Goal: Task Accomplishment & Management: Manage account settings

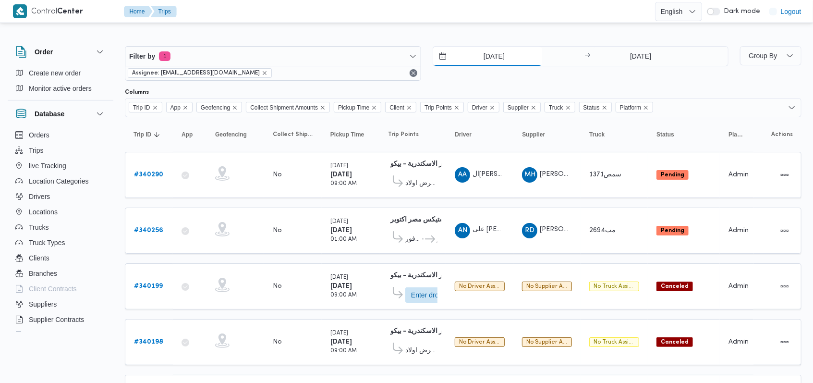
click at [343, 59] on input "29/9/2025" at bounding box center [487, 56] width 109 height 19
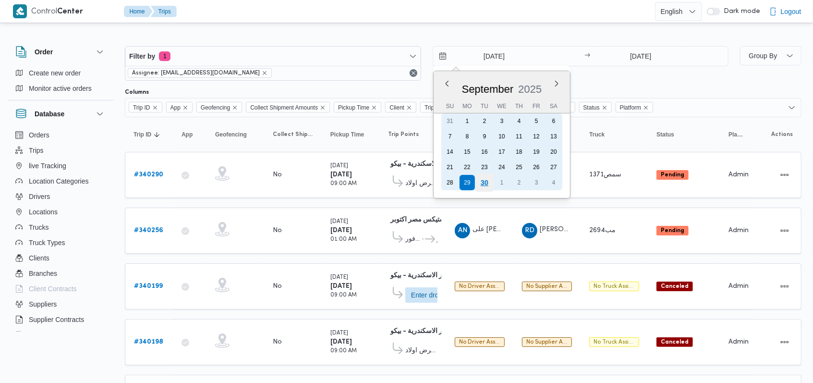
click at [343, 182] on div "30" at bounding box center [484, 182] width 18 height 18
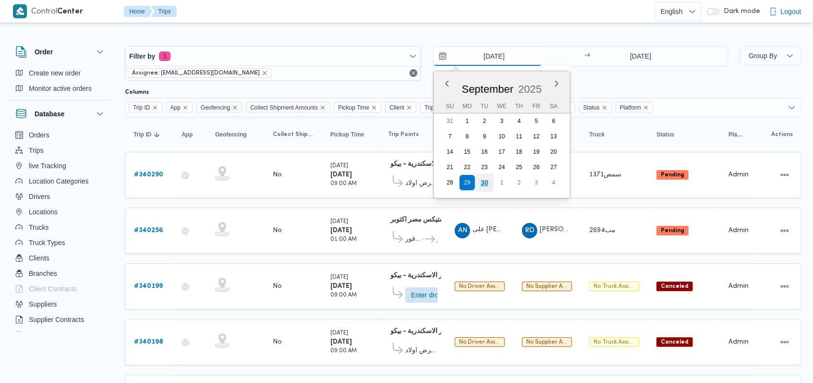
type input "30/9/2025"
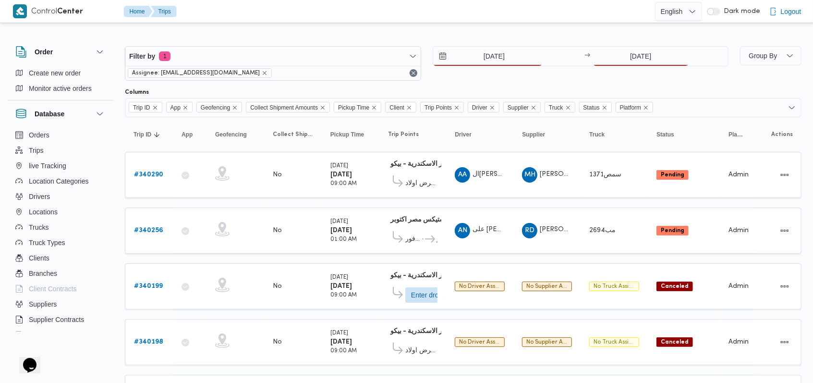
click at [343, 45] on div "Filter by 1 Assignee: mostafa.elrouby@illa.com.eg 30/9/2025 → 29/9/2025" at bounding box center [426, 63] width 615 height 46
click at [343, 49] on input "29/9/2025" at bounding box center [641, 56] width 96 height 19
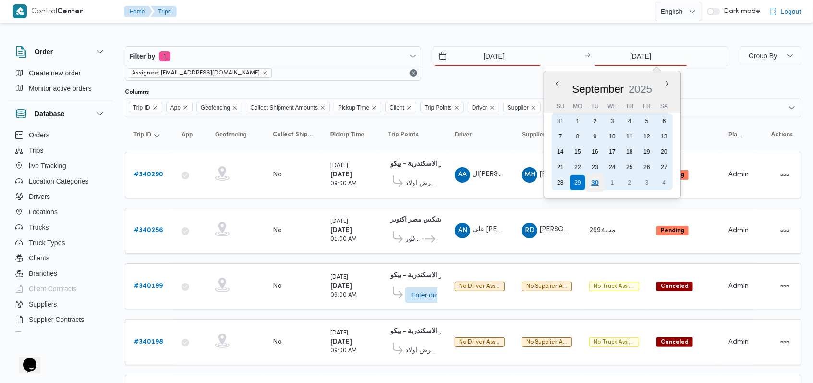
click at [343, 188] on div "30" at bounding box center [595, 182] width 18 height 18
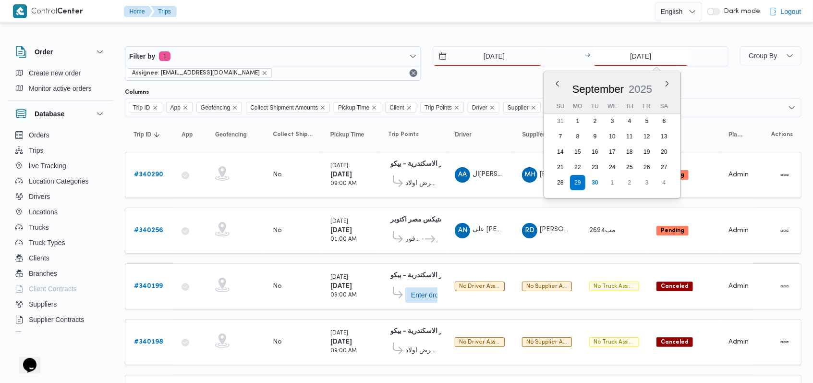
type input "[DATE]"
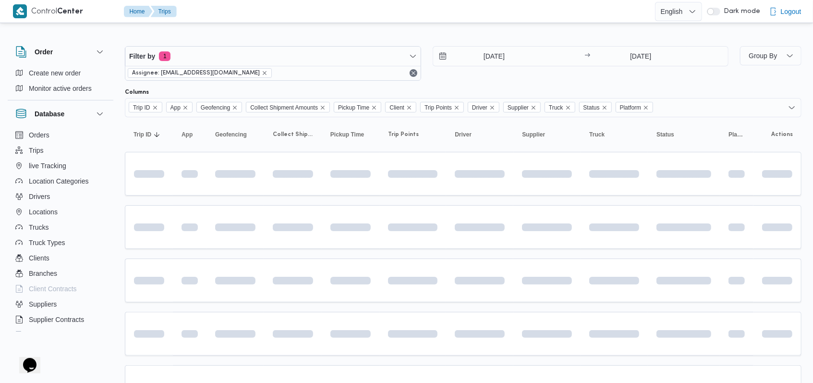
click at [343, 86] on div at bounding box center [463, 85] width 676 height 8
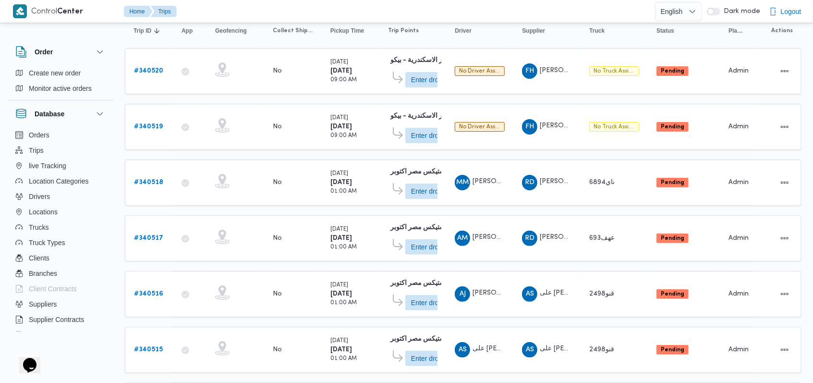
scroll to position [320, 0]
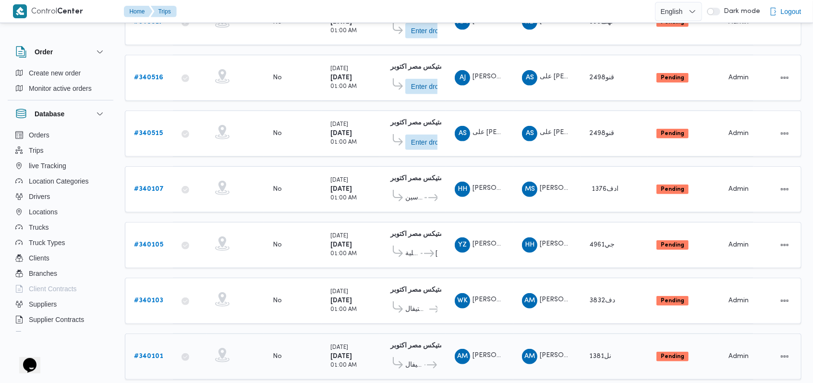
click at [149, 350] on b "# 340101" at bounding box center [148, 356] width 29 height 6
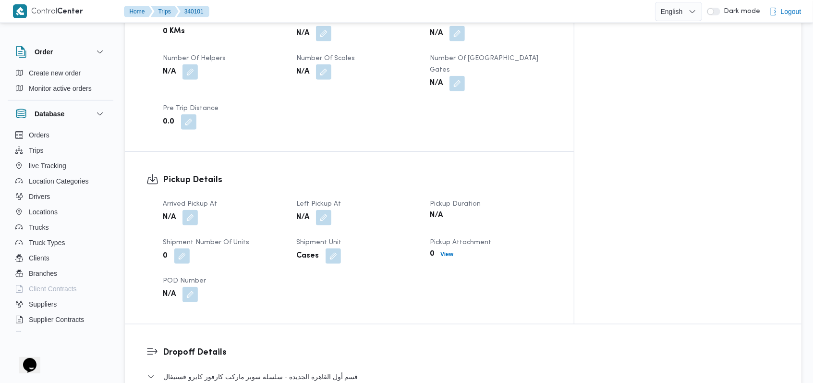
scroll to position [448, 0]
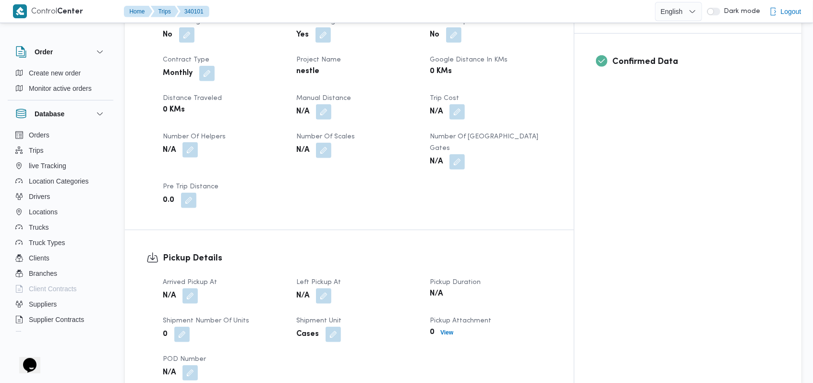
click at [192, 142] on button "button" at bounding box center [189, 149] width 15 height 15
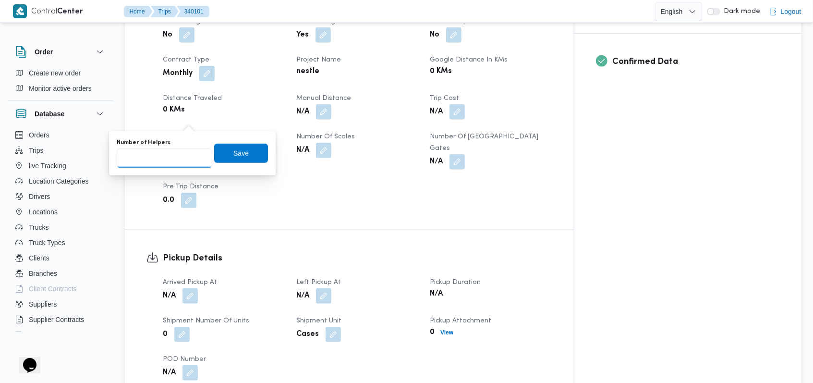
click at [161, 163] on input "Number of Helpers" at bounding box center [165, 157] width 96 height 19
type input "1"
click at [253, 148] on span "Save" at bounding box center [241, 152] width 54 height 19
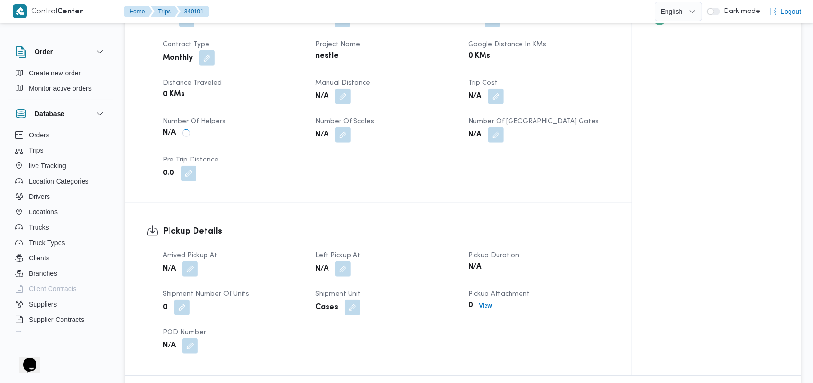
click at [190, 261] on button "button" at bounding box center [189, 268] width 15 height 15
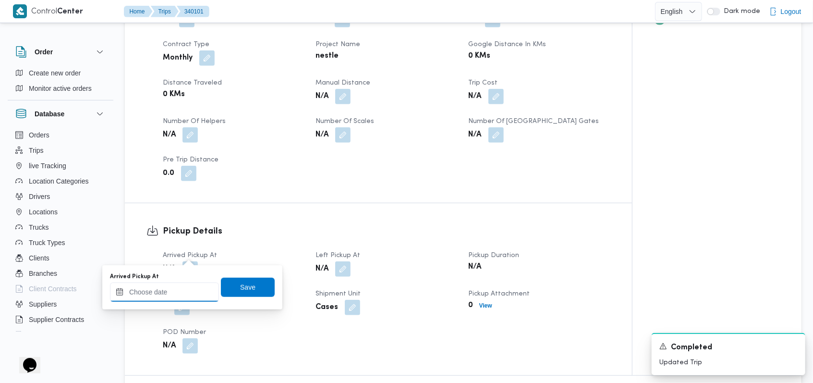
click at [174, 292] on input "Arrived Pickup At" at bounding box center [164, 291] width 109 height 19
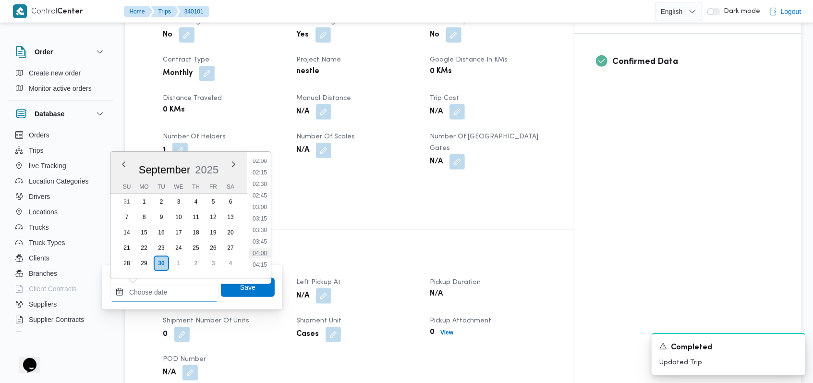
scroll to position [112, 0]
click at [262, 251] on li "04:15" at bounding box center [260, 248] width 22 height 10
type input "30/09/2025 04:15"
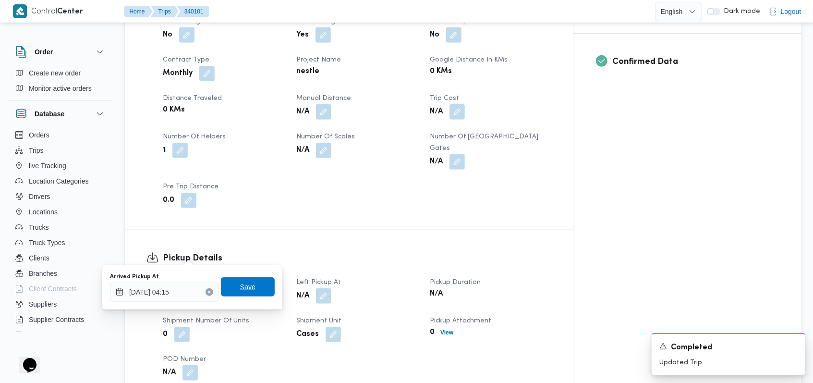
click at [246, 293] on span "Save" at bounding box center [248, 286] width 54 height 19
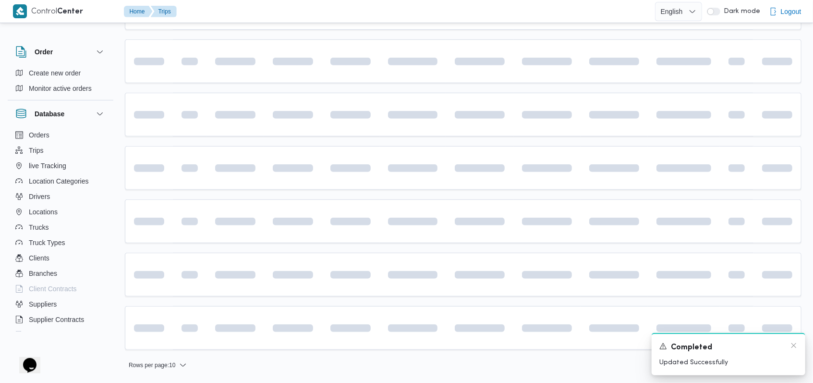
scroll to position [320, 0]
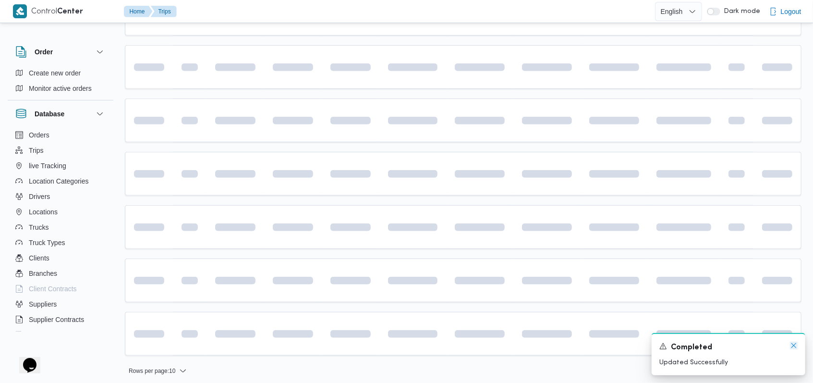
click at [343, 348] on icon "Dismiss toast" at bounding box center [794, 345] width 8 height 8
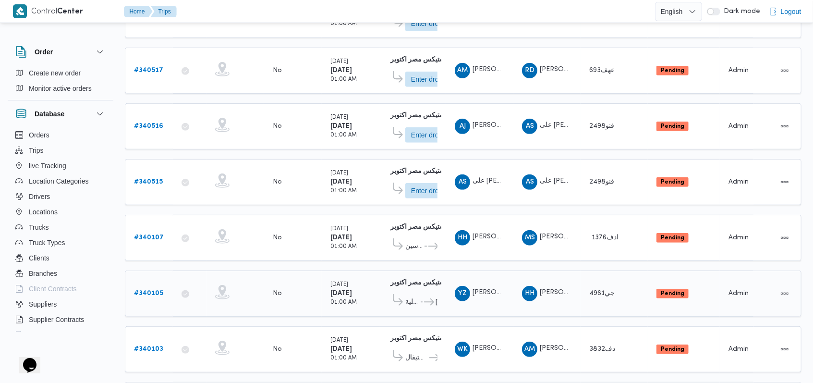
scroll to position [196, 0]
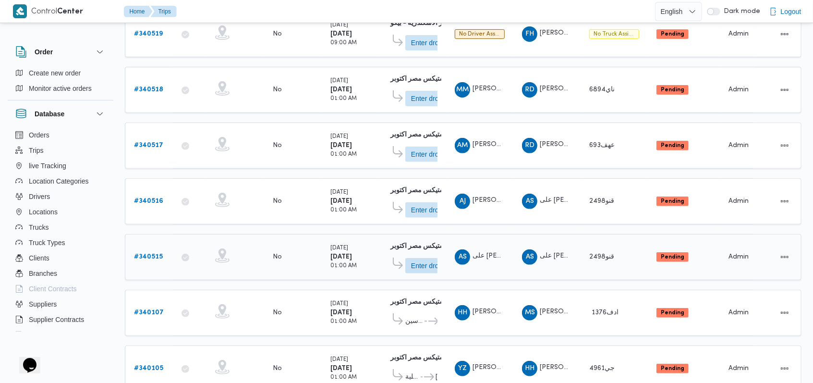
click at [150, 253] on b "# 340515" at bounding box center [148, 256] width 29 height 6
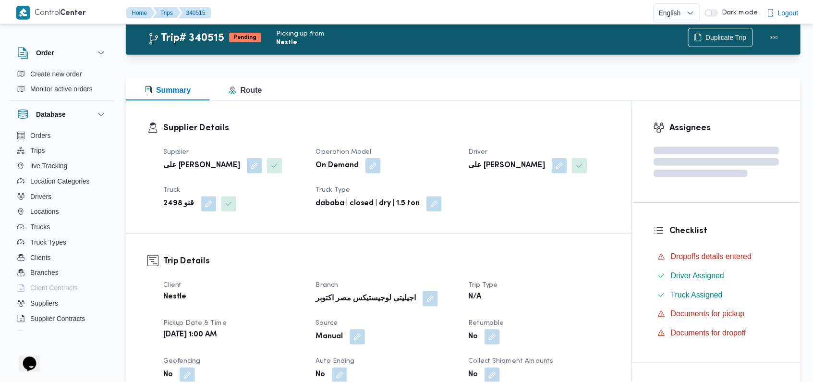
scroll to position [196, 0]
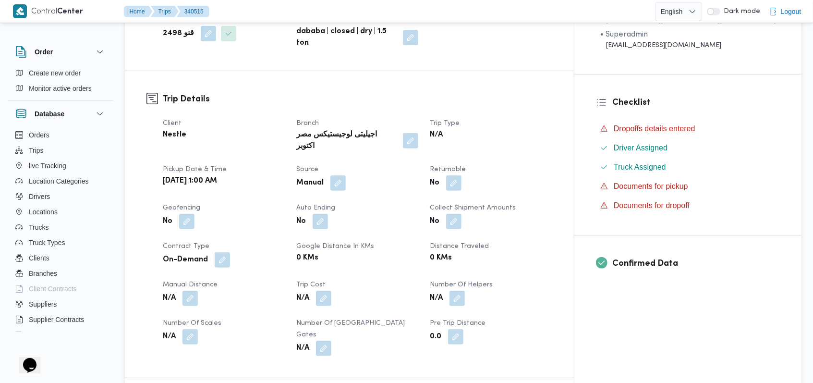
click at [343, 279] on dt "Trip Cost" at bounding box center [357, 285] width 122 height 12
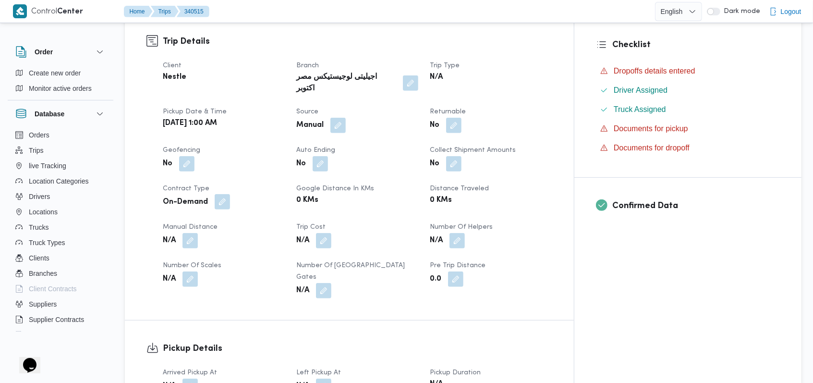
scroll to position [256, 0]
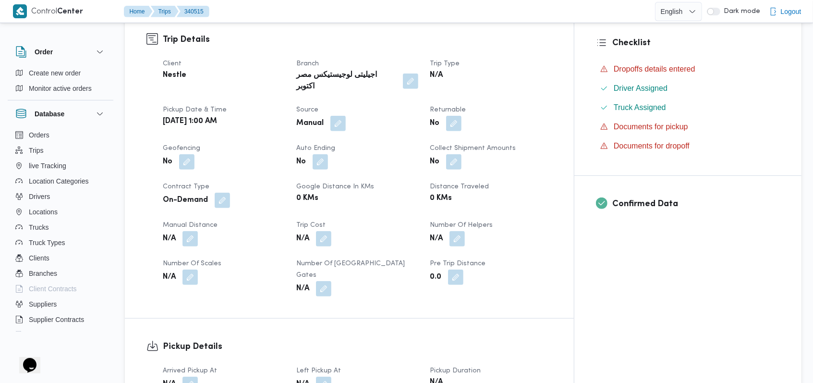
click at [343, 231] on span at bounding box center [454, 238] width 20 height 15
click at [343, 230] on button "button" at bounding box center [456, 237] width 15 height 15
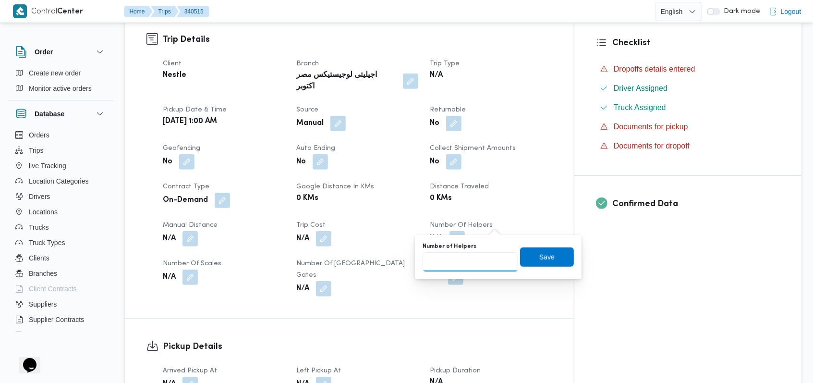
click at [343, 260] on input "Number of Helpers" at bounding box center [470, 261] width 96 height 19
type input "1"
click at [343, 263] on span "Save" at bounding box center [547, 256] width 54 height 19
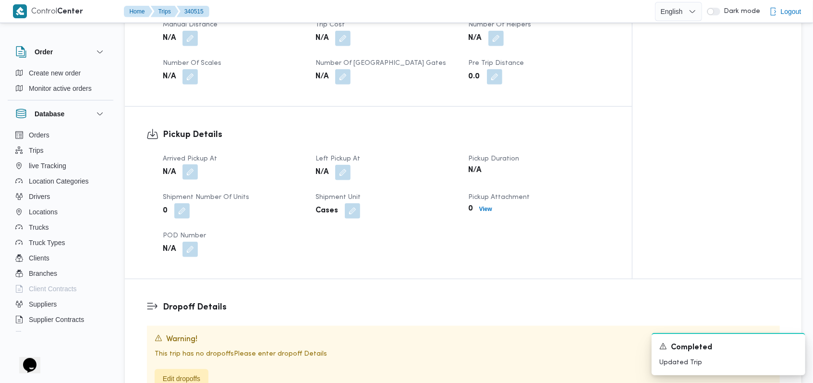
scroll to position [448, 0]
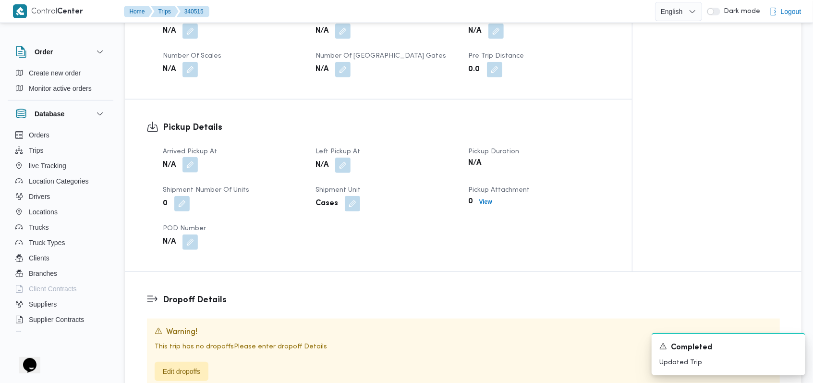
click at [187, 165] on button "button" at bounding box center [189, 164] width 15 height 15
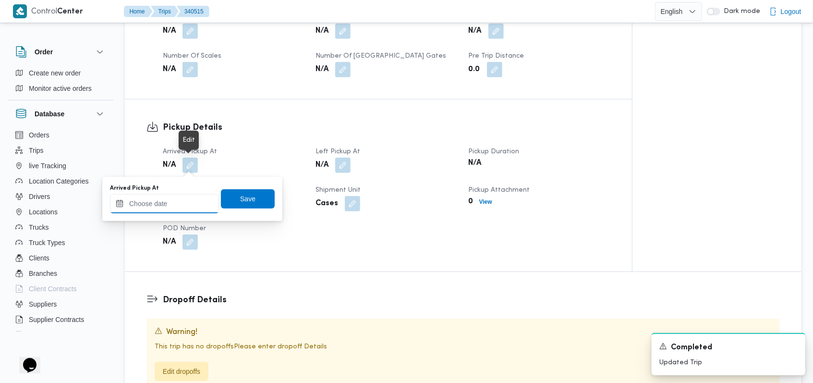
click at [176, 207] on input "Arrived Pickup At" at bounding box center [164, 203] width 109 height 19
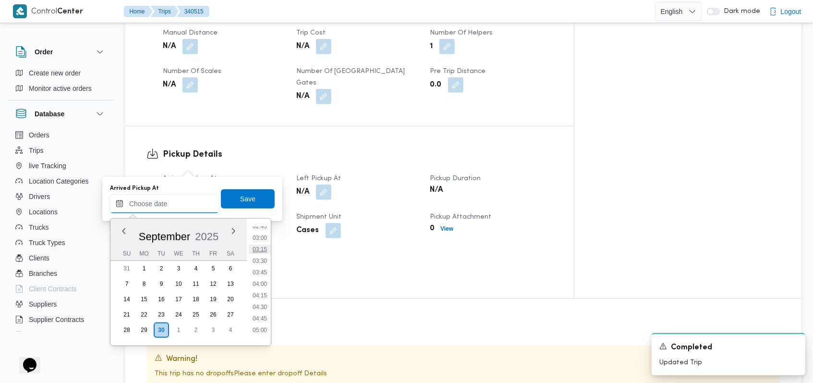
scroll to position [112, 0]
click at [266, 282] on li "03:30" at bounding box center [260, 281] width 22 height 10
type input "30/09/2025 03:30"
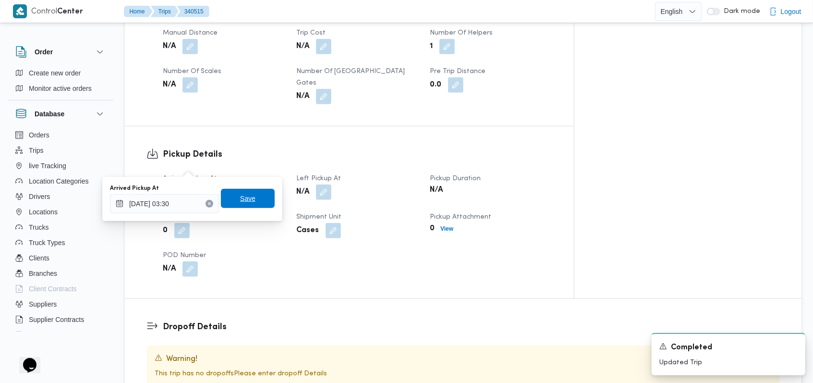
click at [260, 202] on span "Save" at bounding box center [248, 198] width 54 height 19
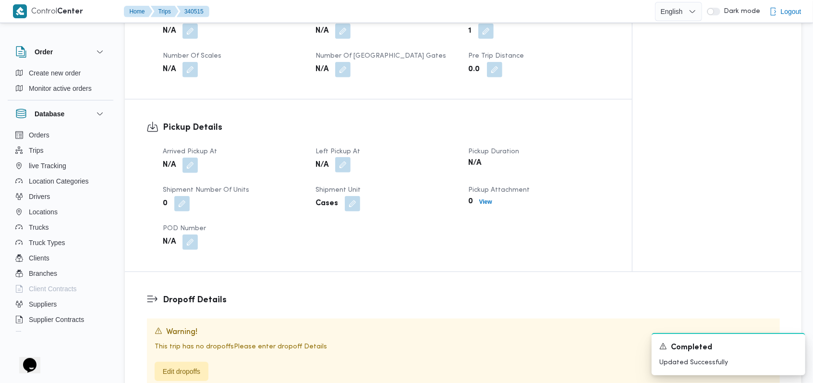
click at [343, 168] on button "button" at bounding box center [342, 164] width 15 height 15
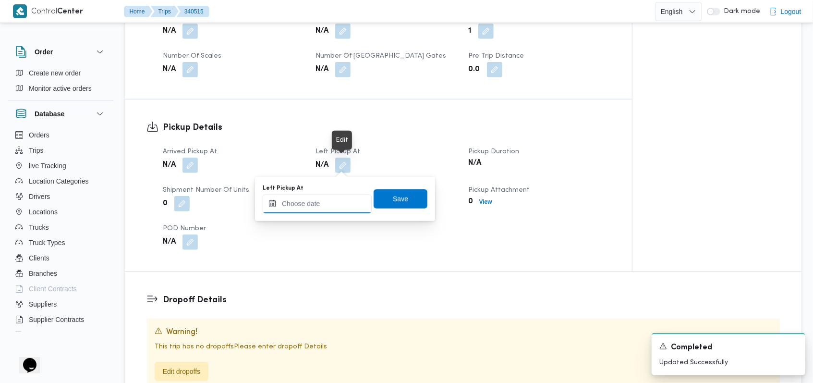
click at [328, 198] on input "Left Pickup At" at bounding box center [317, 203] width 109 height 19
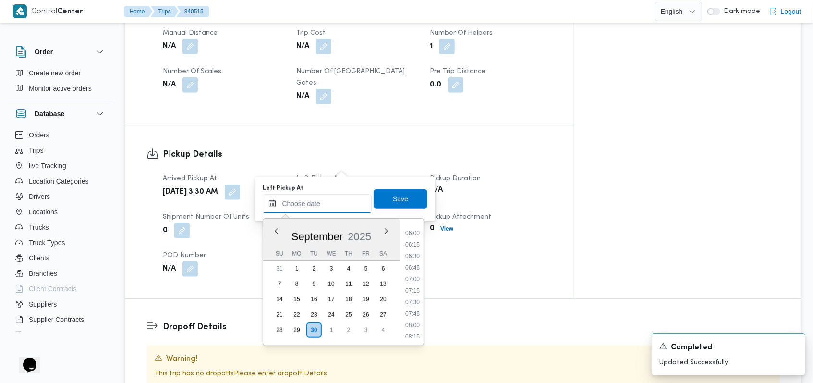
scroll to position [240, 0]
click at [343, 279] on li "06:15" at bounding box center [412, 279] width 22 height 10
type input "30/09/2025 06:15"
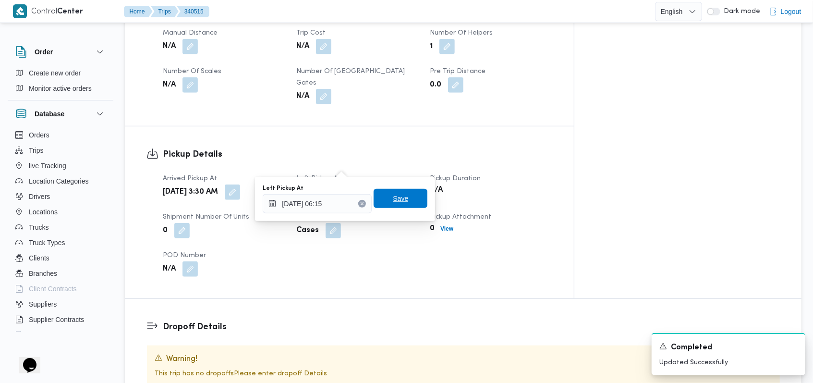
click at [343, 200] on span "Save" at bounding box center [400, 198] width 54 height 19
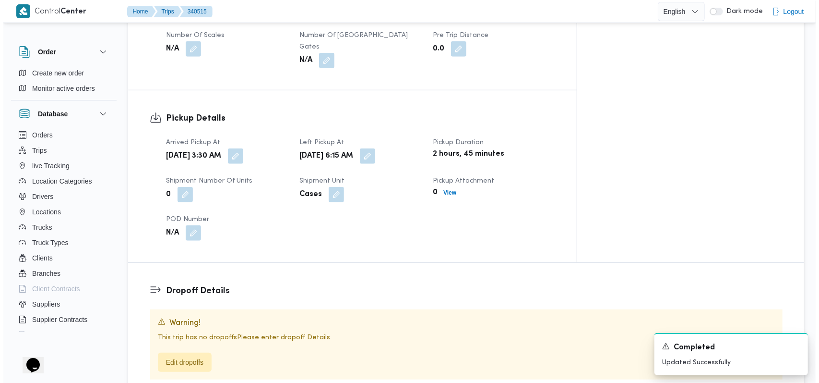
scroll to position [512, 0]
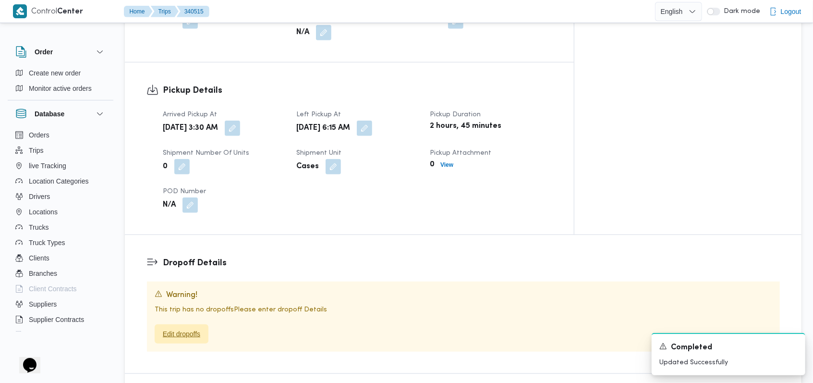
click at [191, 328] on span "Edit dropoffs" at bounding box center [181, 334] width 37 height 12
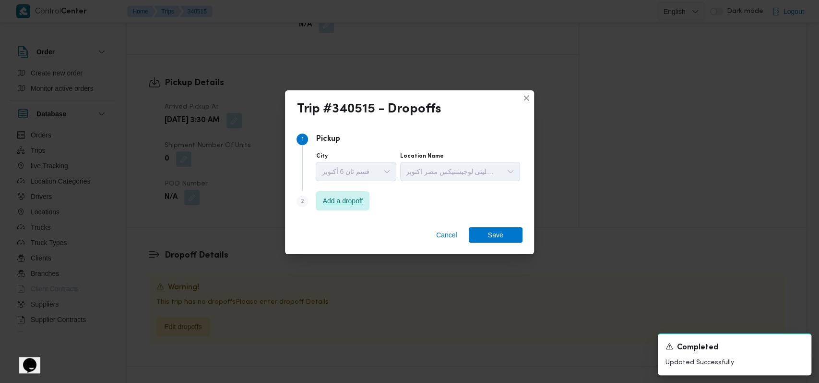
click at [334, 210] on span "Add a dropoff" at bounding box center [343, 200] width 54 height 19
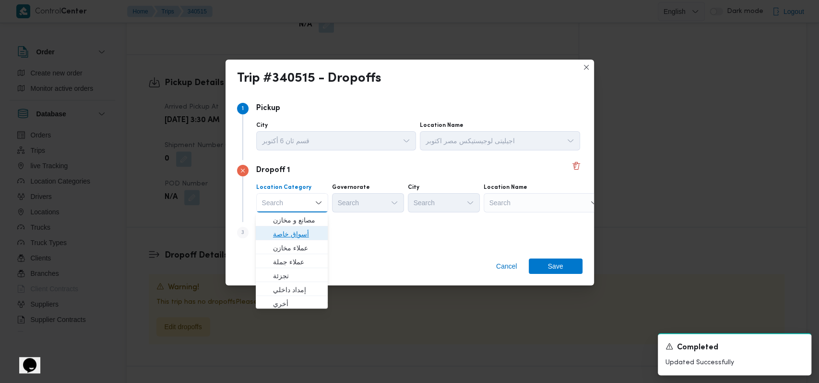
click at [315, 236] on span "أسواق خاصة" at bounding box center [297, 234] width 49 height 12
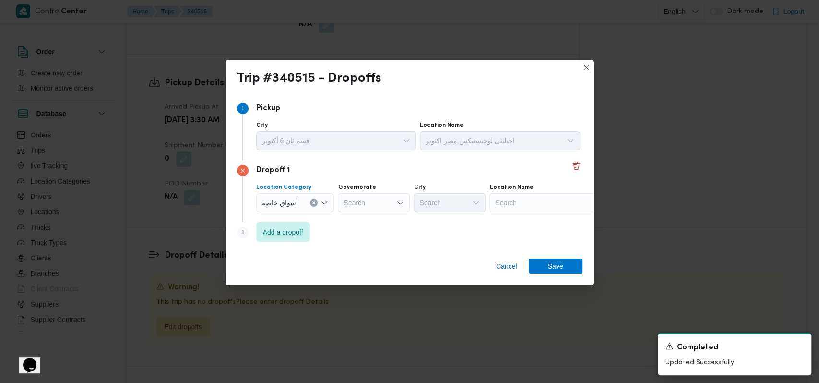
click at [309, 236] on span "Add a dropoff" at bounding box center [283, 231] width 54 height 19
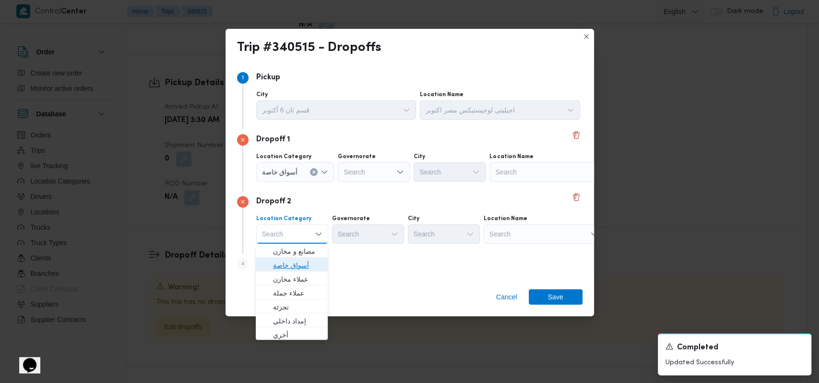
click at [305, 265] on span "أسواق خاصة" at bounding box center [297, 265] width 49 height 12
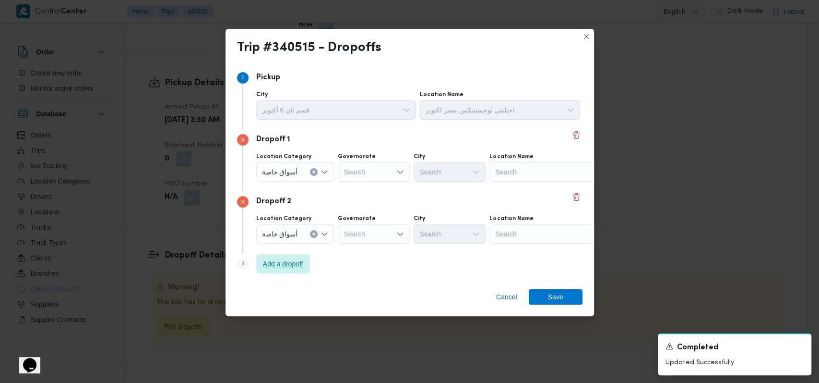
click at [305, 265] on span "Add a dropoff" at bounding box center [283, 263] width 54 height 19
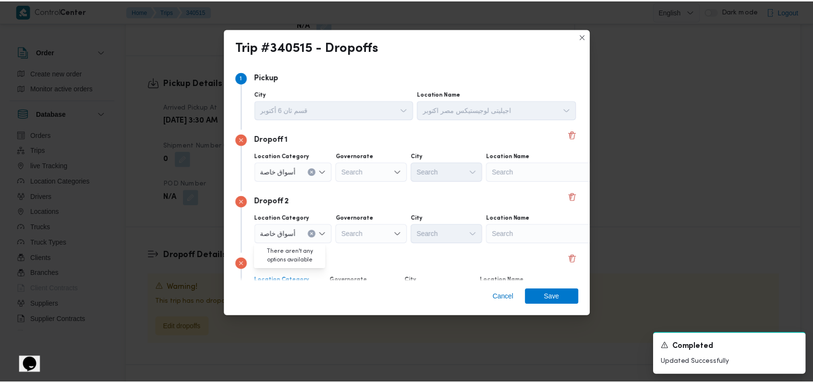
scroll to position [62, 0]
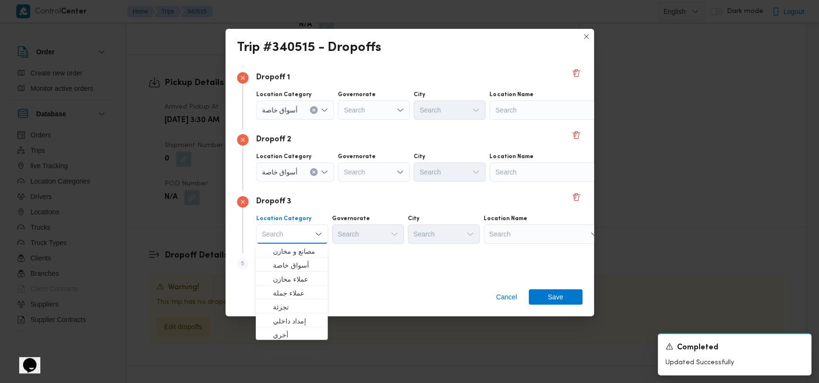
click at [343, 264] on div "Step 5 is disabled 5 Add a dropoff" at bounding box center [410, 265] width 346 height 25
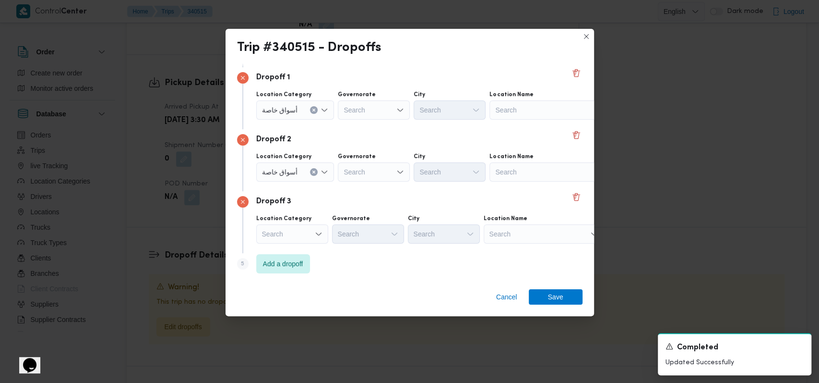
click at [343, 104] on div "Search" at bounding box center [550, 109] width 120 height 19
type input ";"
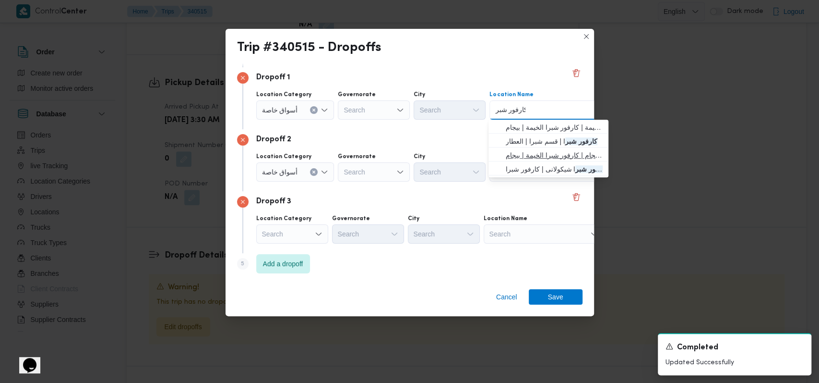
type input "كارفور شبر"
click at [343, 153] on span "كارفور شبر ا بيجام | كارفور شبرا الخيمة | بيجام" at bounding box center [554, 155] width 97 height 12
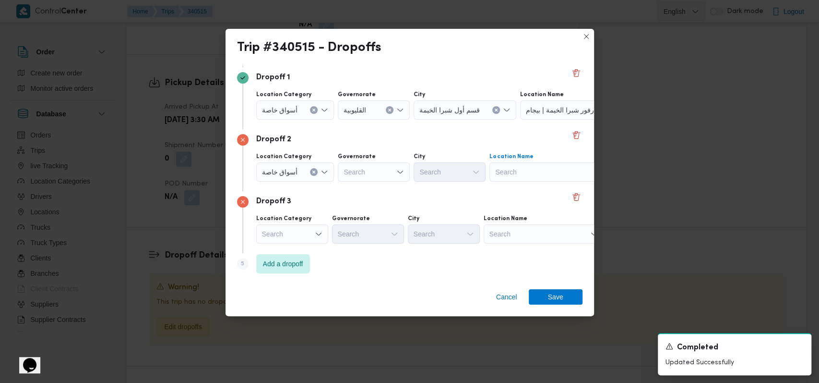
click at [343, 178] on div "Search" at bounding box center [550, 171] width 120 height 19
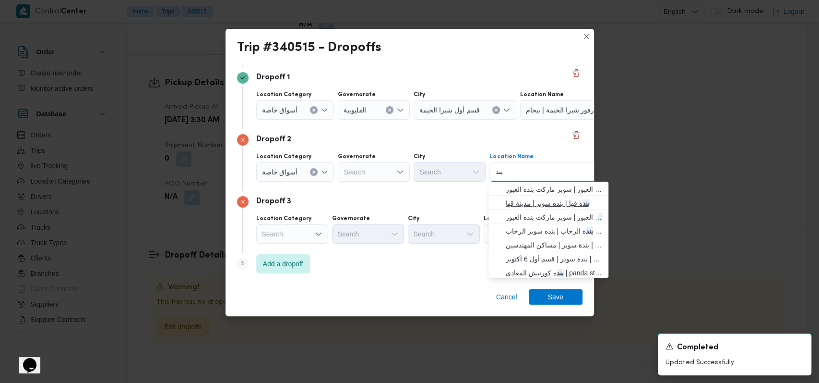
type input "بند"
click at [343, 201] on span "بند ه قها | بنده سوبر | مدينة قها" at bounding box center [554, 203] width 97 height 12
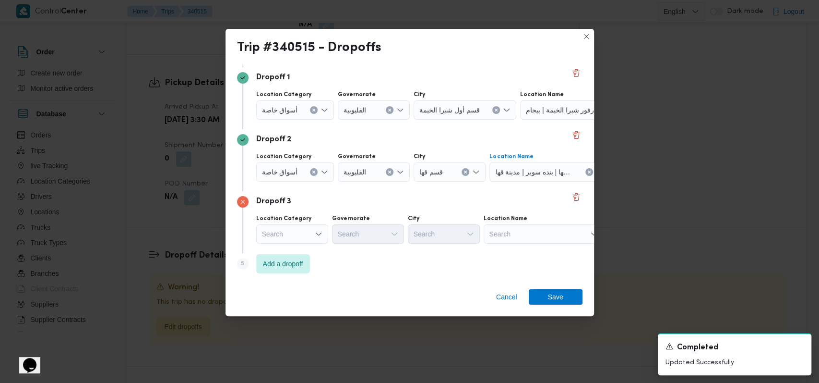
click at [343, 242] on div "Search" at bounding box center [544, 233] width 120 height 19
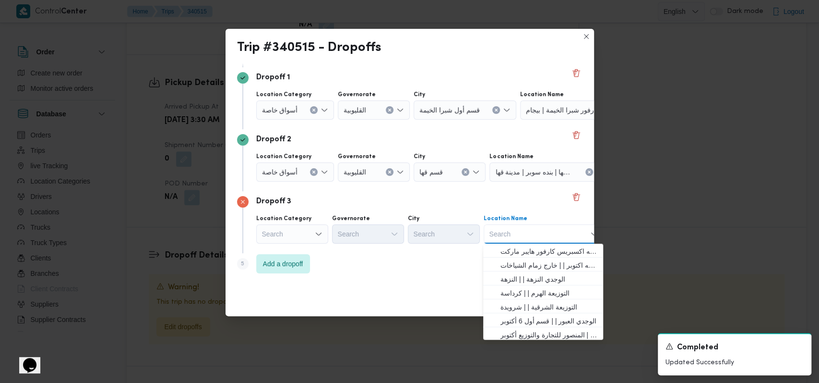
click at [343, 233] on div "Search Combo box. Selected. Combo box input. Search. Type some text or, to disp…" at bounding box center [544, 233] width 120 height 19
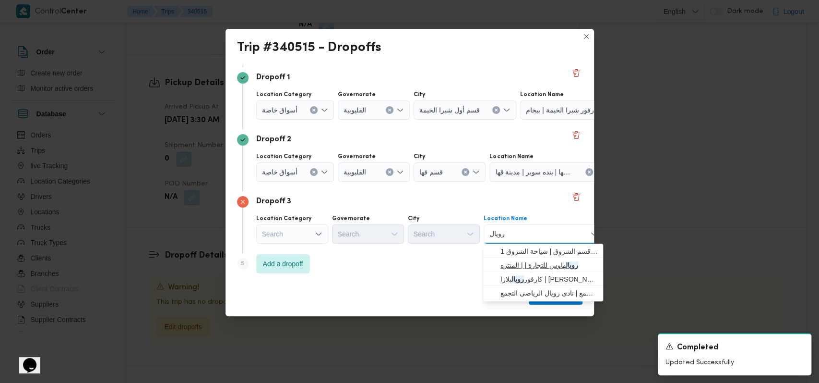
type input "رويال"
click at [343, 260] on span "رويال هاوس للتجارة | | المنتزه" at bounding box center [549, 265] width 97 height 12
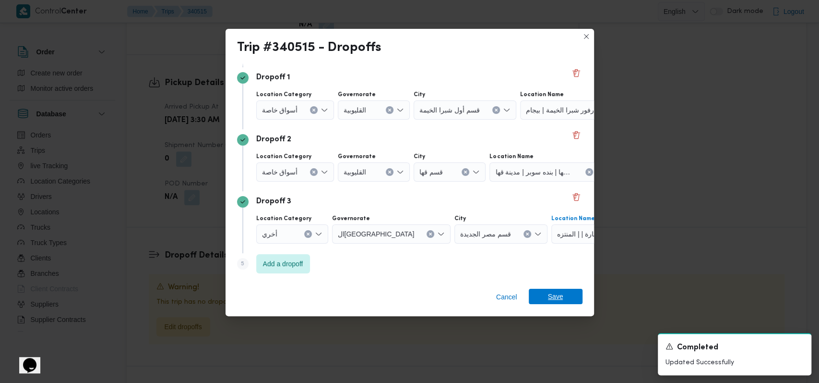
click at [343, 297] on span "Save" at bounding box center [555, 295] width 15 height 15
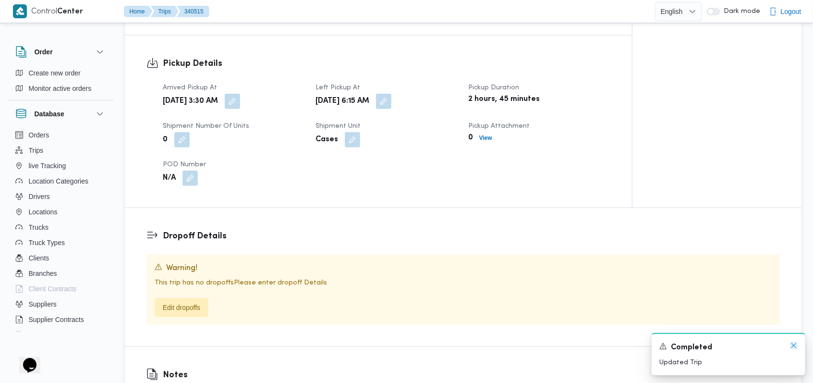
click at [343, 345] on icon "Dismiss toast" at bounding box center [794, 345] width 8 height 8
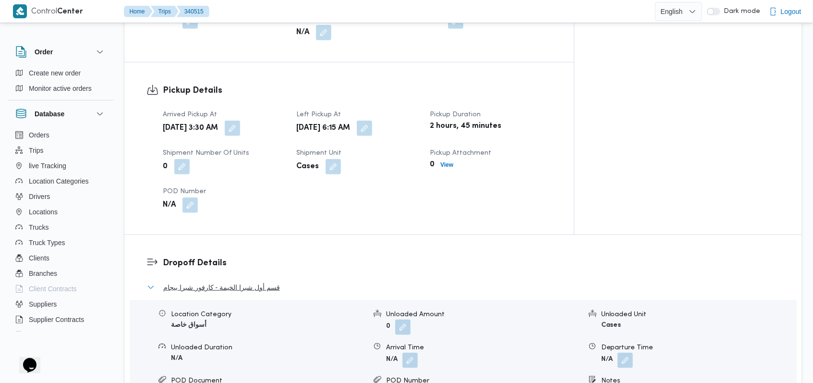
click at [284, 281] on button "قسم أول شبرا الخيمة - كارفور شبرا بيجام" at bounding box center [463, 287] width 633 height 12
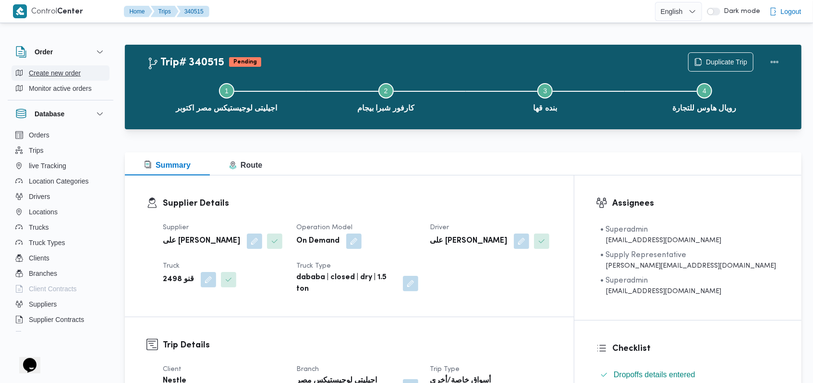
scroll to position [0, 0]
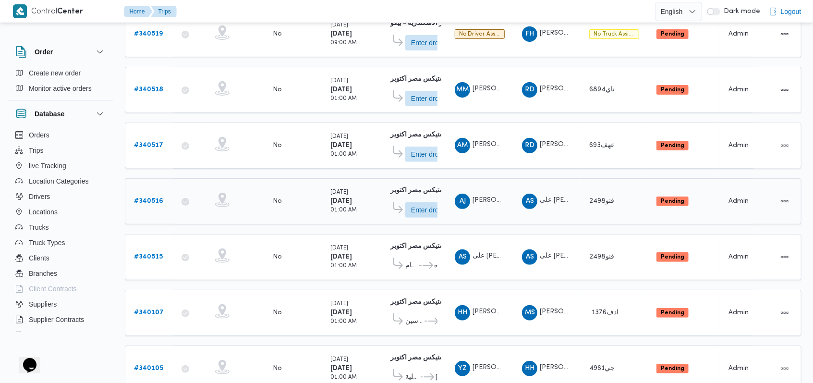
scroll to position [199, 0]
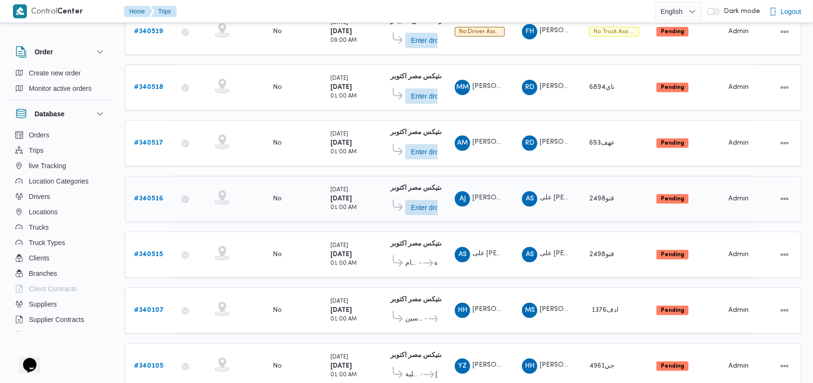
click at [157, 195] on b "# 340516" at bounding box center [148, 198] width 29 height 6
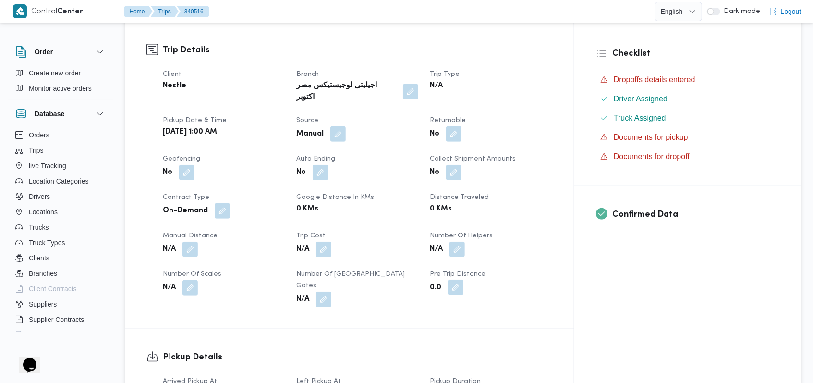
scroll to position [326, 0]
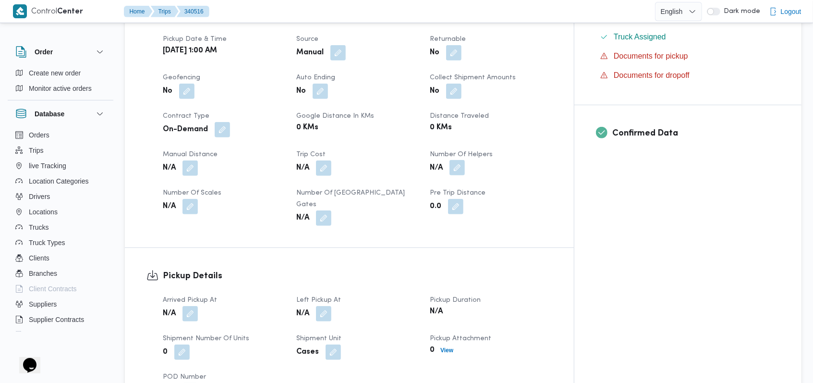
click at [343, 160] on button "button" at bounding box center [456, 167] width 15 height 15
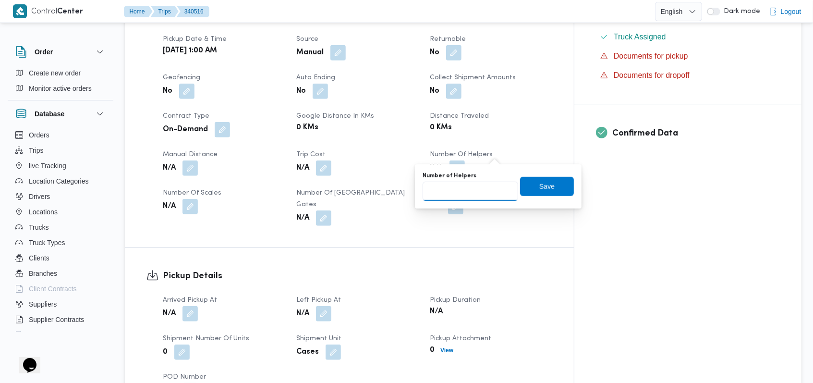
click at [343, 195] on input "Number of Helpers" at bounding box center [470, 190] width 96 height 19
type input "1"
click at [343, 184] on span "Save" at bounding box center [547, 185] width 54 height 19
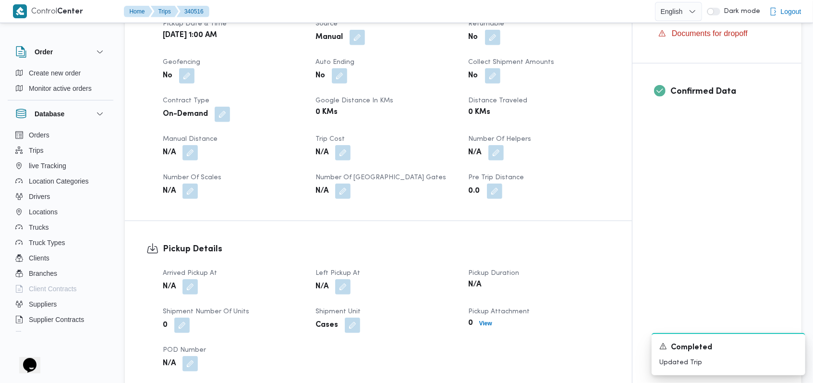
scroll to position [455, 0]
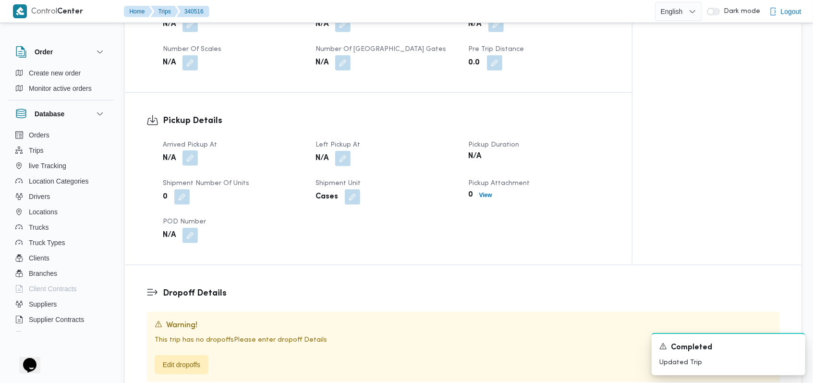
click at [187, 160] on button "button" at bounding box center [189, 157] width 15 height 15
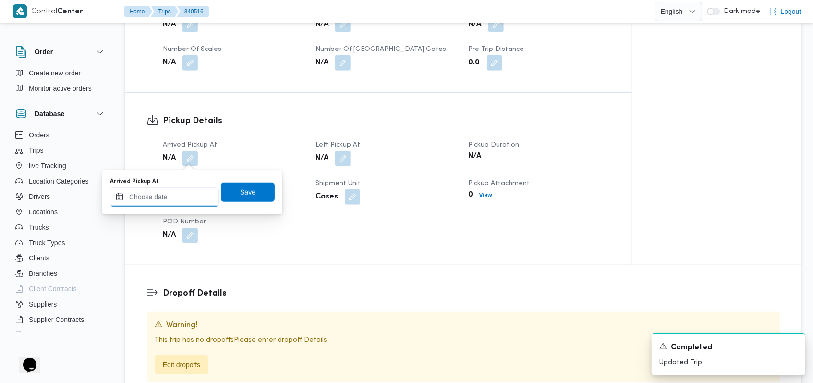
click at [171, 193] on input "Arrived Pickup At" at bounding box center [164, 196] width 109 height 19
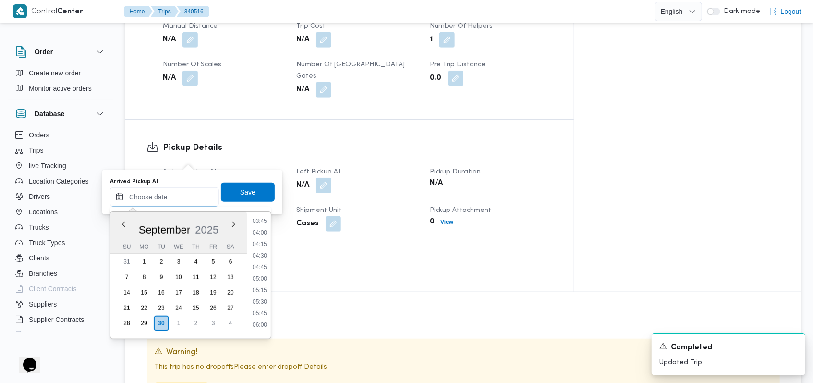
scroll to position [112, 0]
click at [265, 271] on li "03:30" at bounding box center [260, 274] width 22 height 10
type input "30/09/2025 03:30"
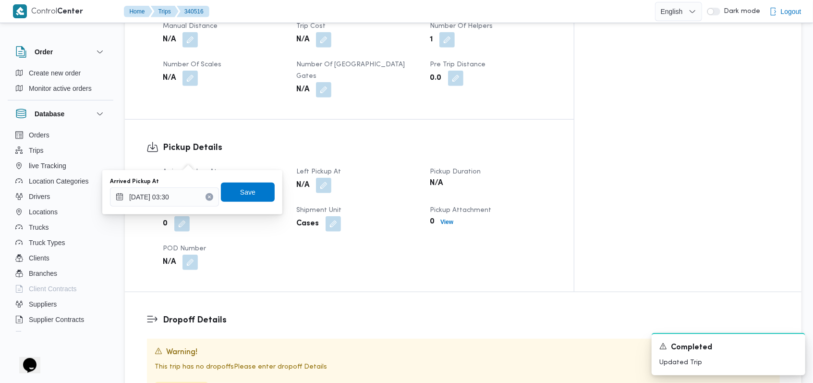
click at [253, 180] on div "Arrived Pickup At 30/09/2025 03:30 Save" at bounding box center [192, 192] width 167 height 31
click at [253, 187] on span "Save" at bounding box center [248, 191] width 54 height 19
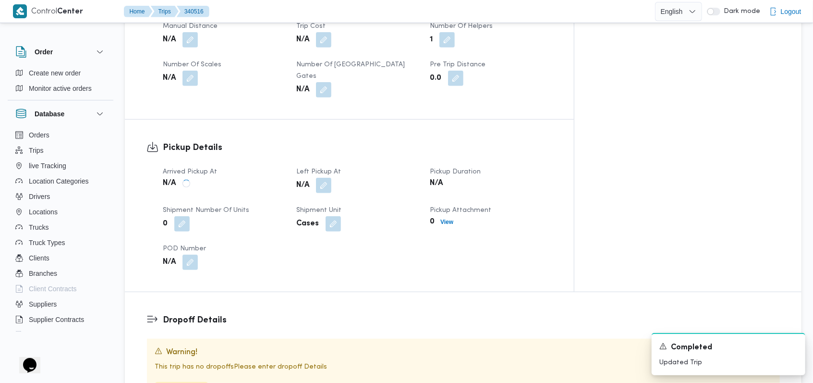
click at [263, 210] on div "Arrived Pickup At N/A Left Pickup At N/A Pickup Duration N/A Shipment Number of…" at bounding box center [357, 217] width 401 height 115
click at [331, 177] on button "button" at bounding box center [323, 184] width 15 height 15
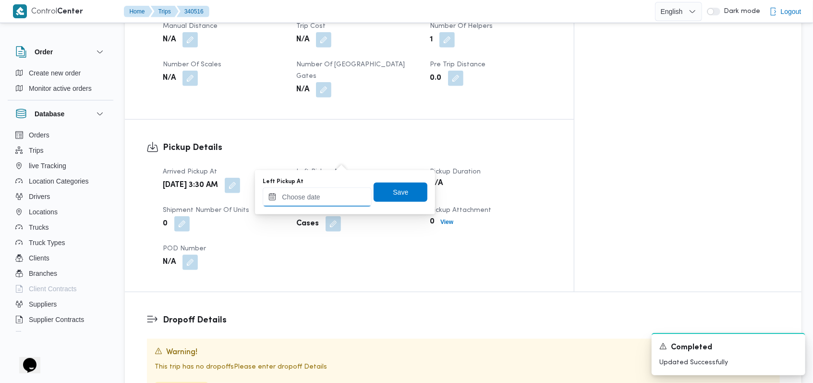
drag, startPoint x: 332, startPoint y: 195, endPoint x: 339, endPoint y: 203, distance: 9.8
click at [332, 194] on input "Left Pickup At" at bounding box center [317, 196] width 109 height 19
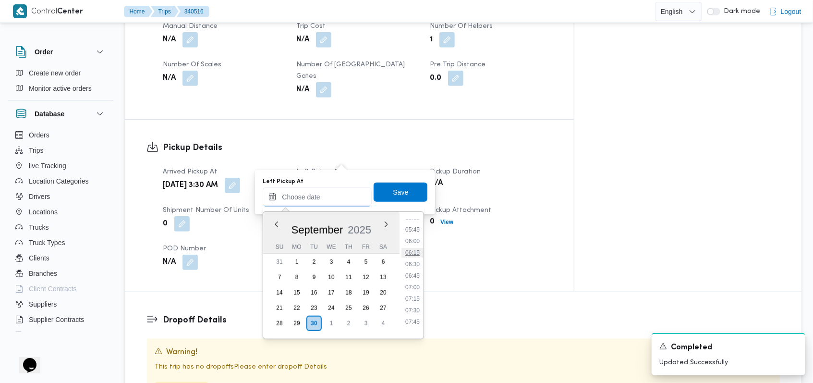
scroll to position [240, 0]
click at [343, 271] on li "06:15" at bounding box center [412, 272] width 22 height 10
type input "30/09/2025 06:15"
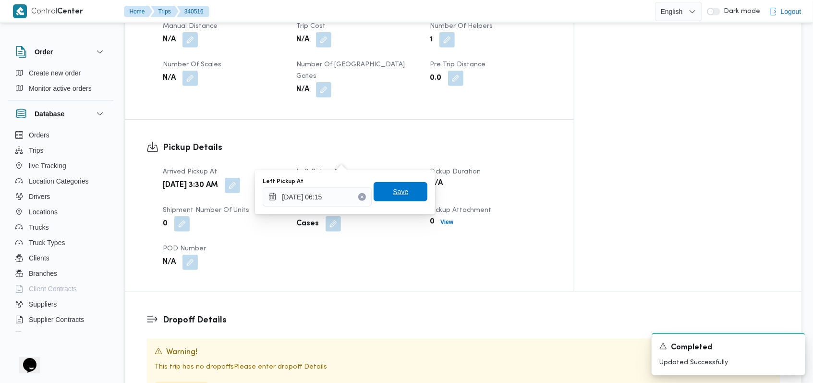
click at [343, 197] on span "Save" at bounding box center [400, 191] width 54 height 19
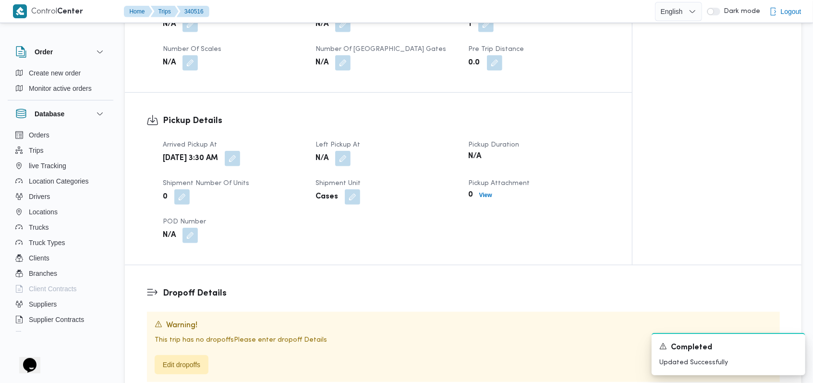
scroll to position [583, 0]
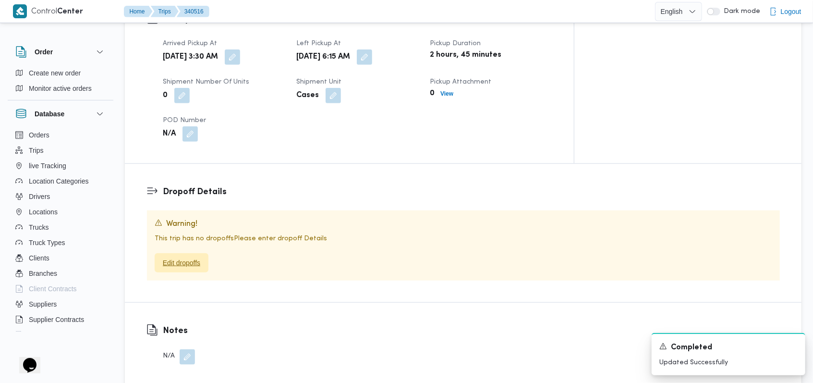
click at [180, 257] on span "Edit dropoffs" at bounding box center [181, 263] width 37 height 12
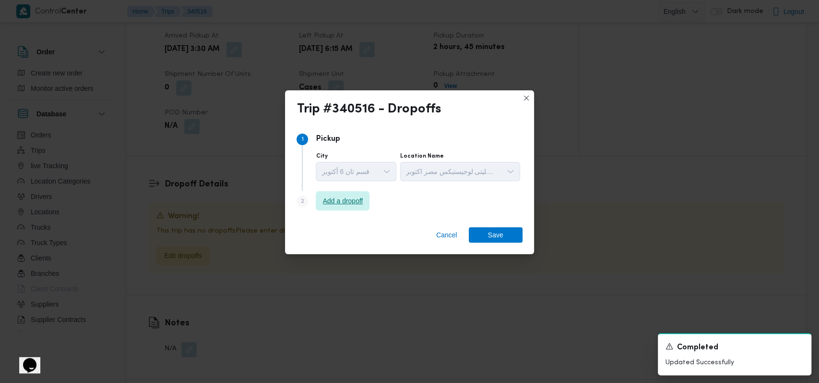
click at [338, 209] on span "Add a dropoff" at bounding box center [343, 200] width 54 height 19
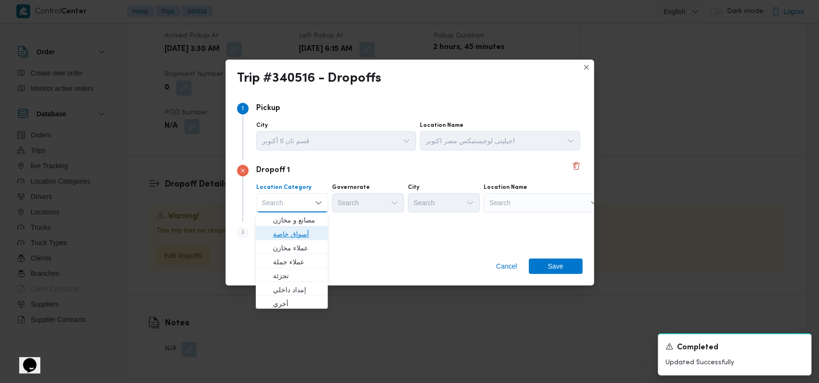
click at [316, 237] on span "أسواق خاصة" at bounding box center [292, 233] width 64 height 15
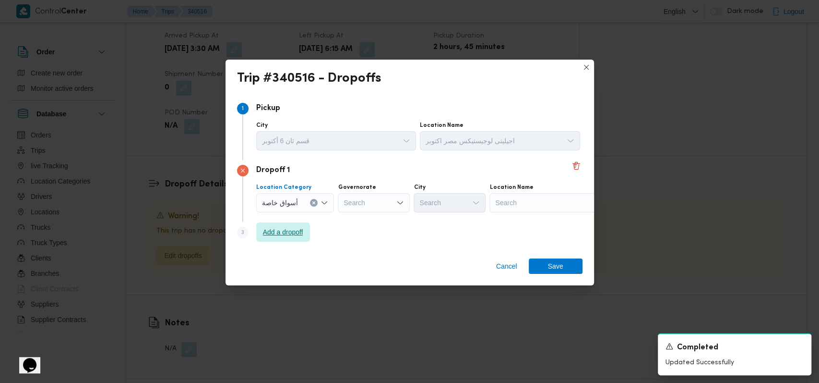
click at [306, 233] on span "Add a dropoff" at bounding box center [283, 231] width 54 height 19
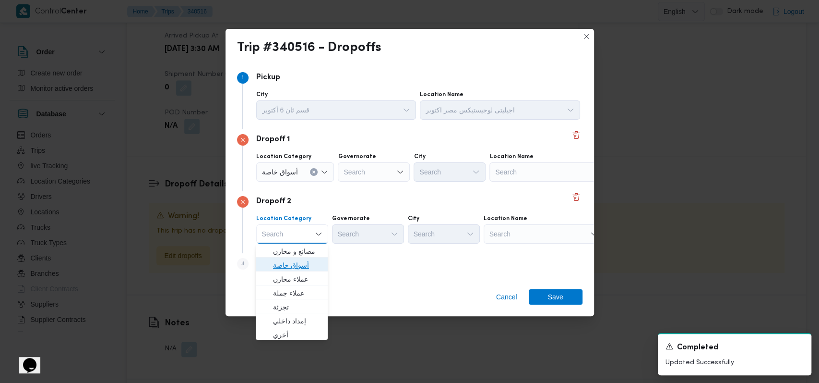
click at [311, 263] on span "أسواق خاصة" at bounding box center [297, 265] width 49 height 12
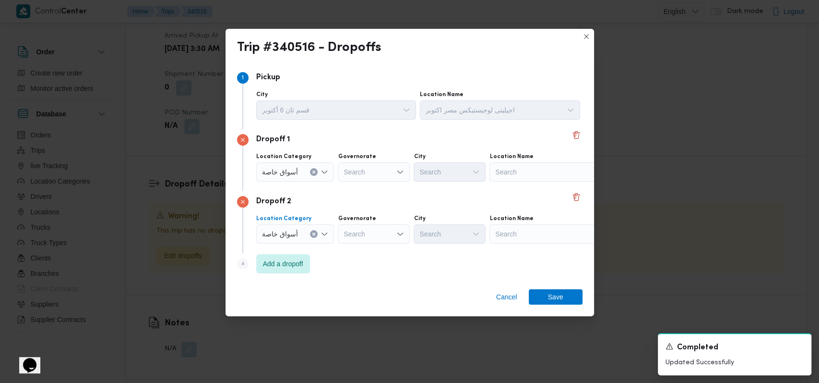
click at [343, 180] on div "Search" at bounding box center [550, 171] width 120 height 19
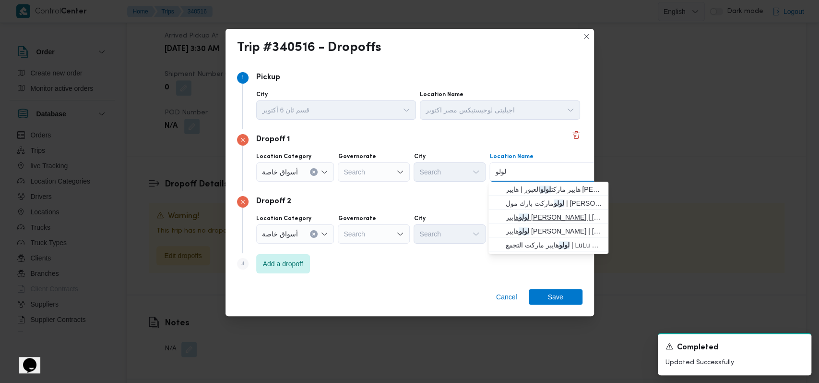
type input "لولو"
click at [343, 216] on span "لولو هايبر ماركت بارك مول | لولو هايبر ماركت بارك مول | null" at bounding box center [554, 217] width 97 height 12
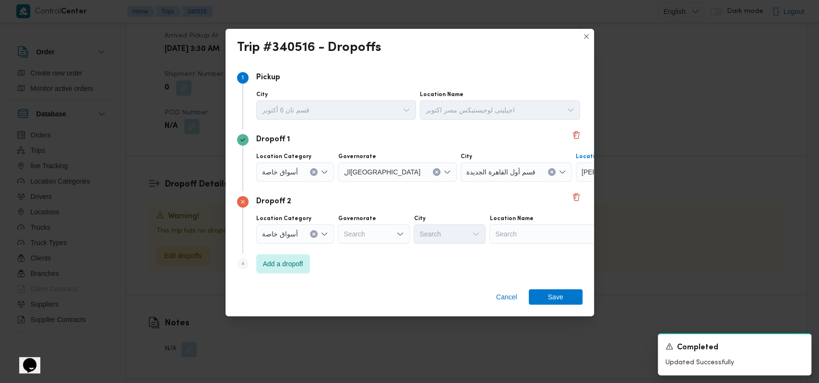
click at [343, 226] on div "Search" at bounding box center [550, 233] width 120 height 19
type input "كارفور كايرو"
click at [343, 251] on span "سلسلة سوبر ماركت كارفور كايرو فستيفال | | التجمع الخامس" at bounding box center [554, 251] width 97 height 12
click at [343, 304] on div "Cancel Save" at bounding box center [410, 298] width 369 height 35
click at [343, 301] on span "Save" at bounding box center [555, 296] width 15 height 15
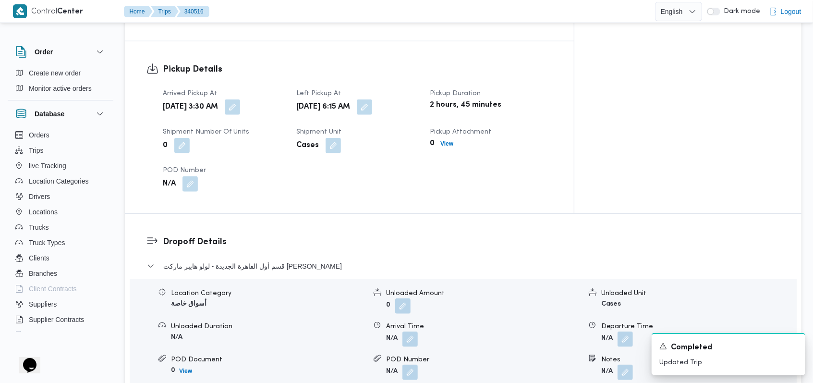
scroll to position [633, 0]
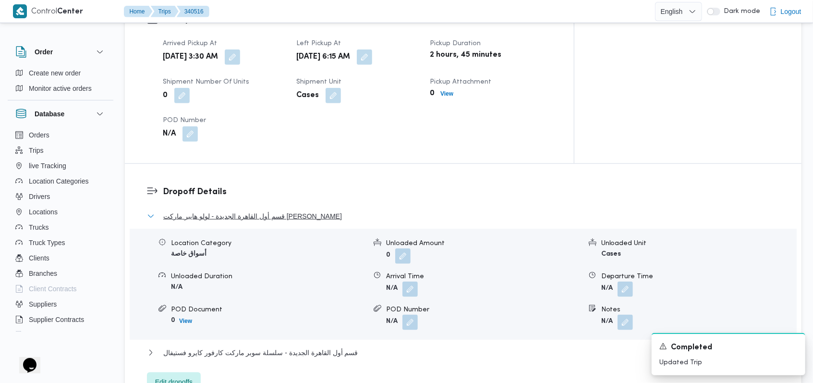
click at [296, 210] on span "قسم أول القاهرة الجديدة - لولو هايبر ماركت بارك مول" at bounding box center [252, 216] width 179 height 12
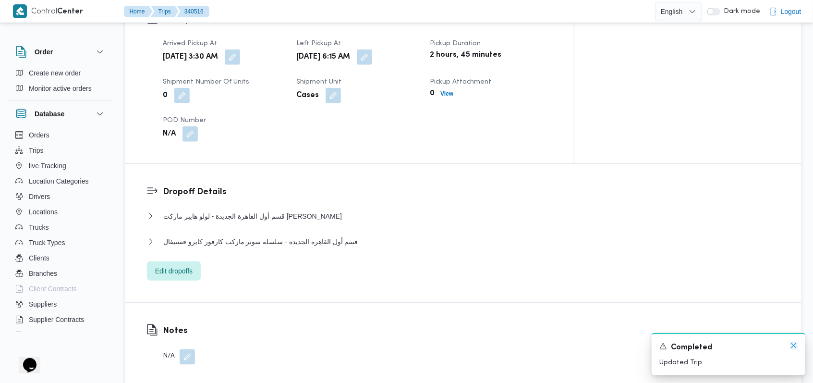
click at [343, 344] on icon "Dismiss toast" at bounding box center [793, 345] width 5 height 5
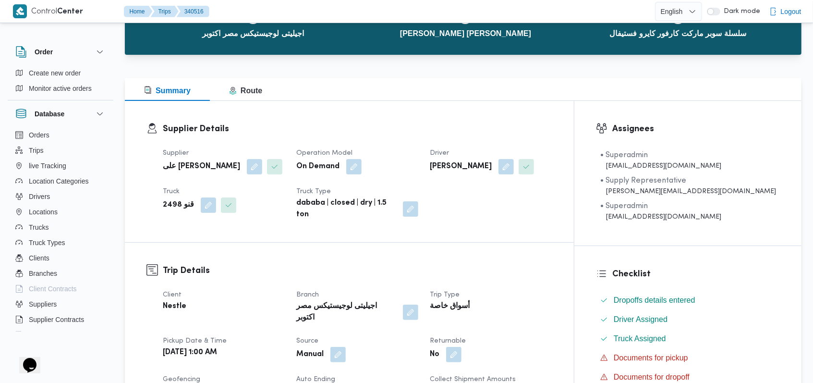
scroll to position [0, 0]
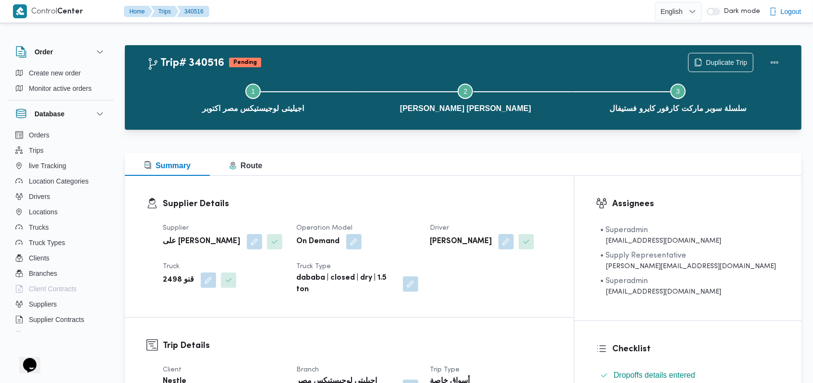
click at [343, 211] on dl "Supplier Details Supplier على سليمان محمد سليمان مسلم Operation Model On Demand…" at bounding box center [357, 246] width 389 height 98
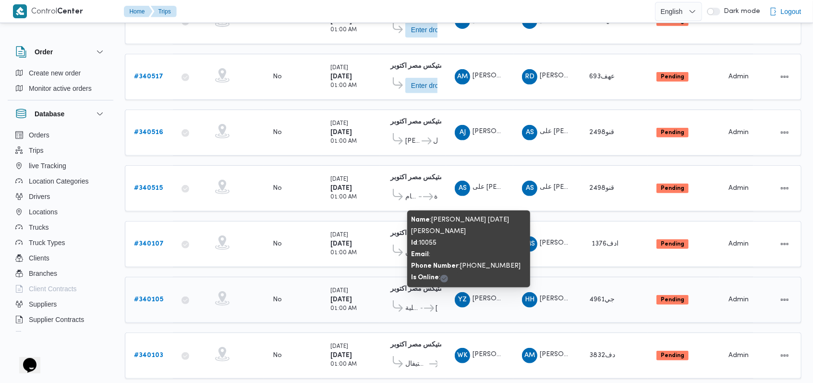
scroll to position [337, 0]
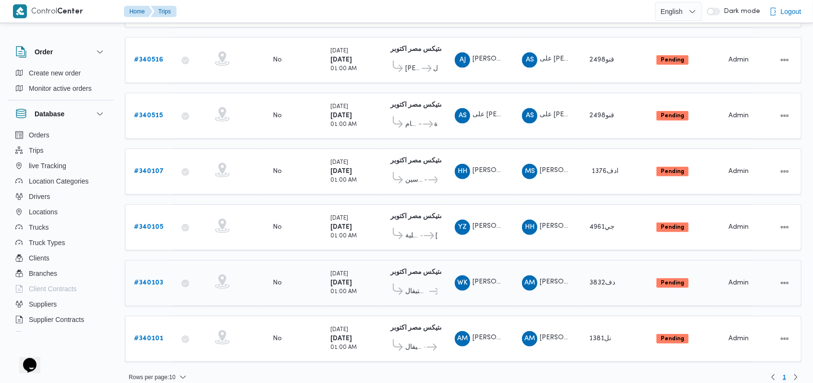
click at [158, 279] on b "# 340103" at bounding box center [148, 282] width 29 height 6
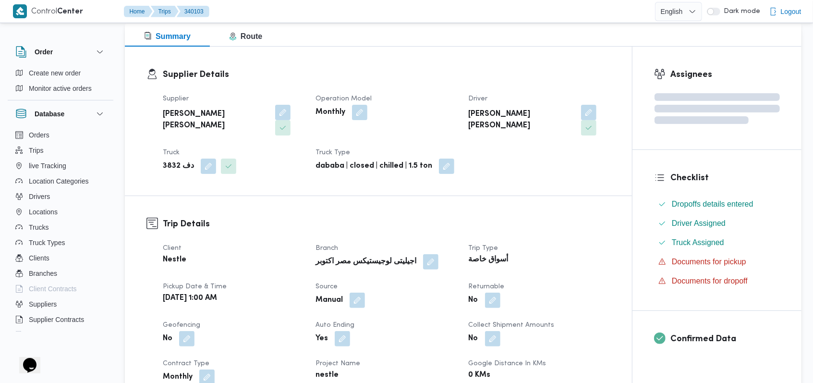
scroll to position [320, 0]
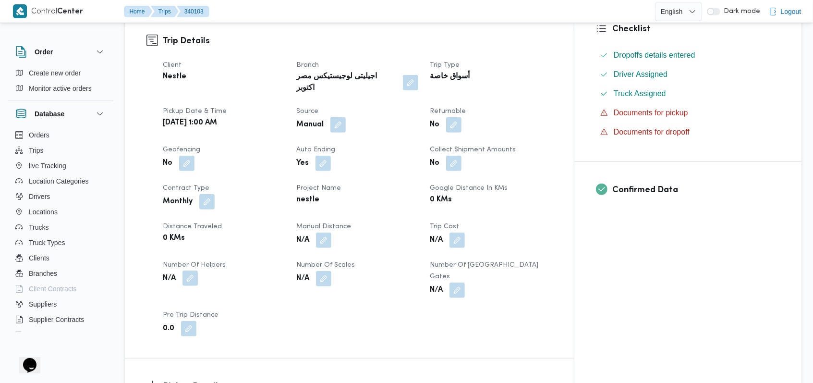
click at [189, 270] on button "button" at bounding box center [189, 277] width 15 height 15
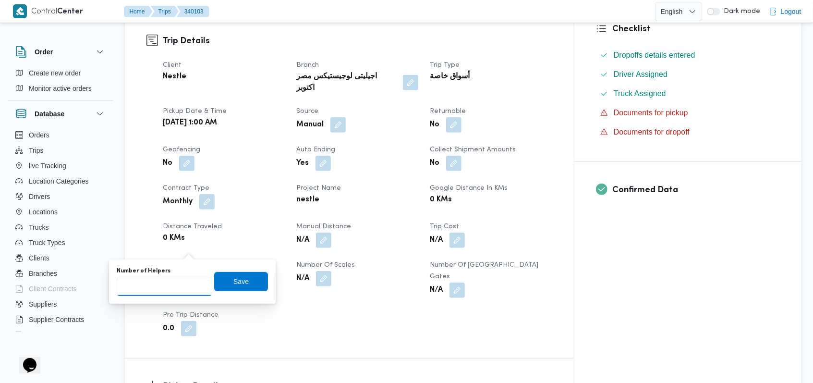
click at [167, 286] on input "Number of Helpers" at bounding box center [165, 285] width 96 height 19
type input "1"
click at [233, 276] on span "Save" at bounding box center [240, 281] width 15 height 12
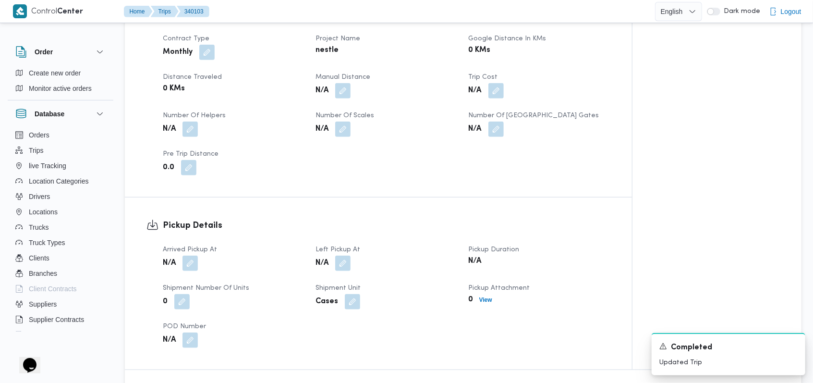
scroll to position [576, 0]
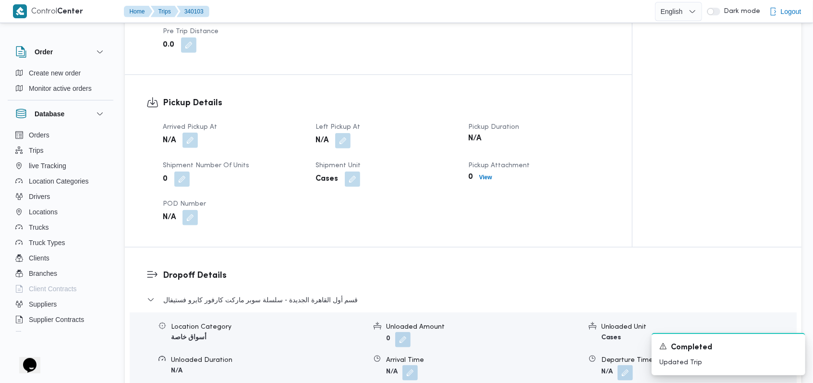
click at [192, 132] on button "button" at bounding box center [189, 139] width 15 height 15
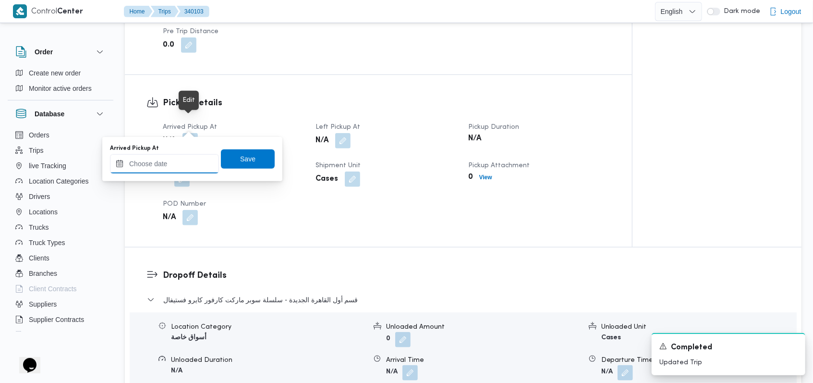
click at [184, 161] on input "Arrived Pickup At" at bounding box center [164, 163] width 109 height 19
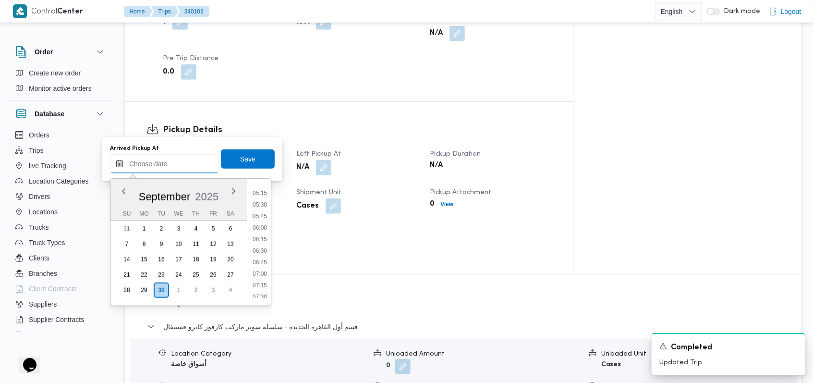
scroll to position [176, 0]
click at [262, 243] on li "05:00" at bounding box center [260, 245] width 22 height 10
type input "30/09/2025 05:00"
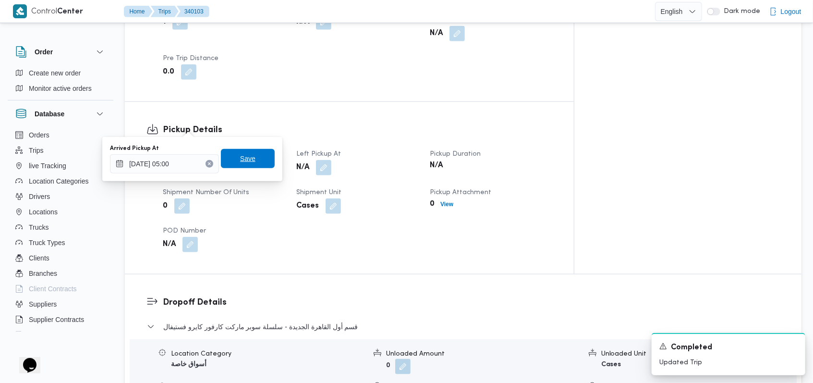
click at [234, 150] on span "Save" at bounding box center [248, 158] width 54 height 19
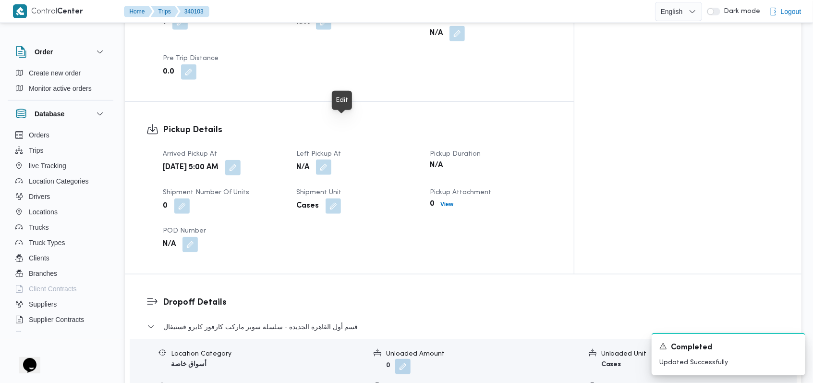
click at [331, 159] on button "button" at bounding box center [323, 166] width 15 height 15
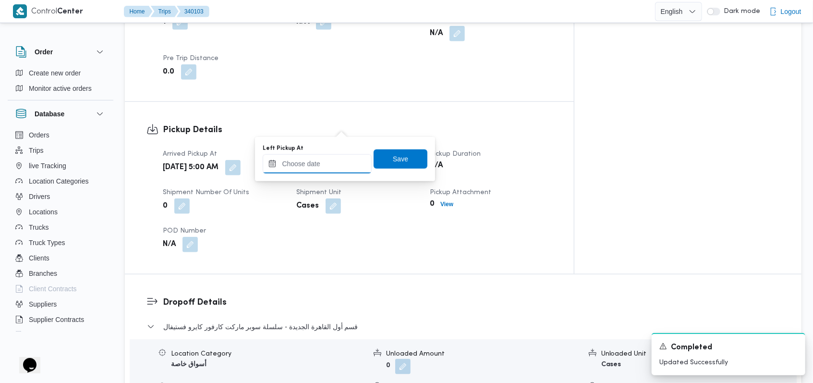
click at [329, 166] on input "Left Pickup At" at bounding box center [317, 163] width 109 height 19
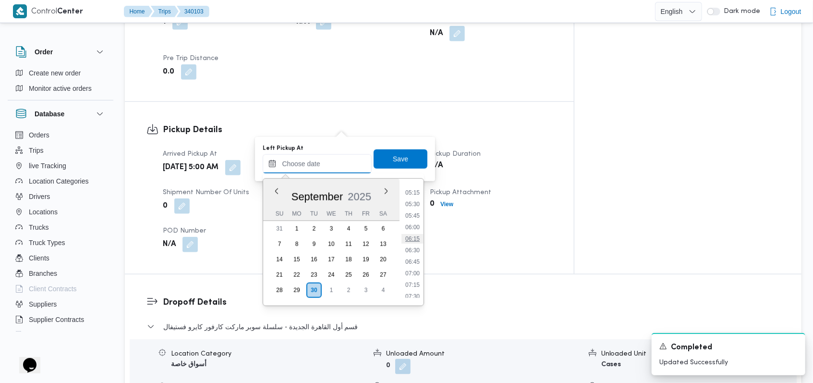
scroll to position [240, 0]
click at [343, 272] on li "07:00" at bounding box center [412, 274] width 22 height 10
type input "30/09/2025 07:00"
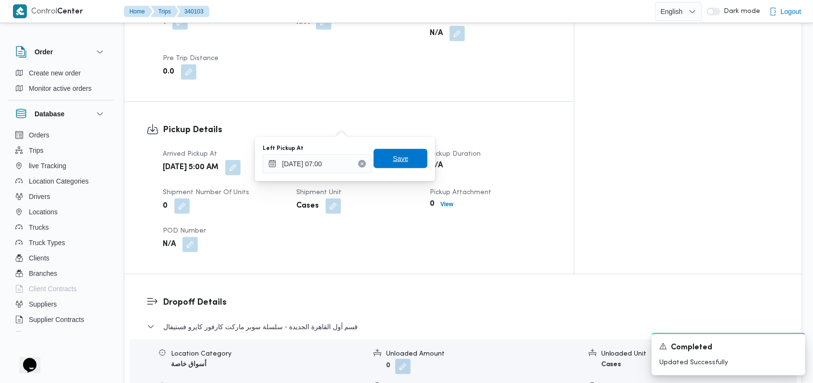
click at [343, 162] on span "Save" at bounding box center [400, 158] width 54 height 19
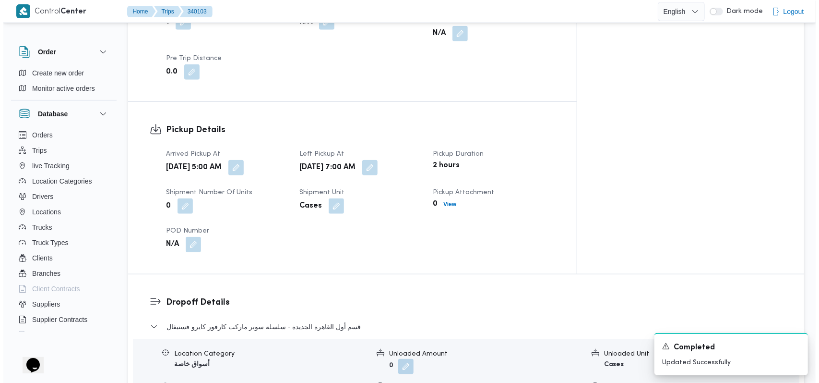
scroll to position [640, 0]
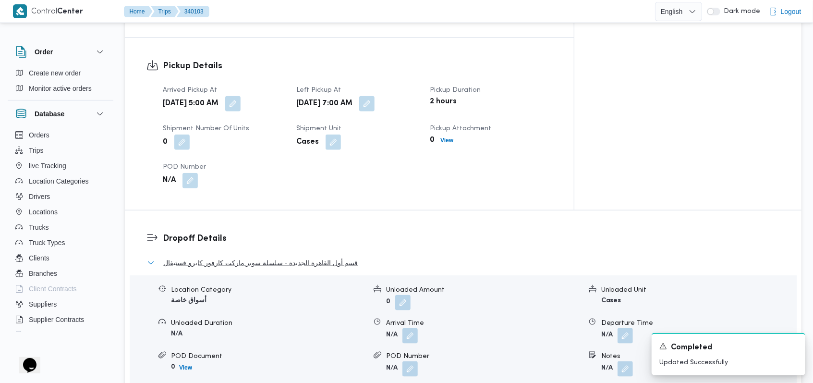
click at [343, 257] on span "قسم أول القاهرة الجديدة - سلسلة سوبر ماركت كارفور كايرو فستيفال" at bounding box center [260, 263] width 195 height 12
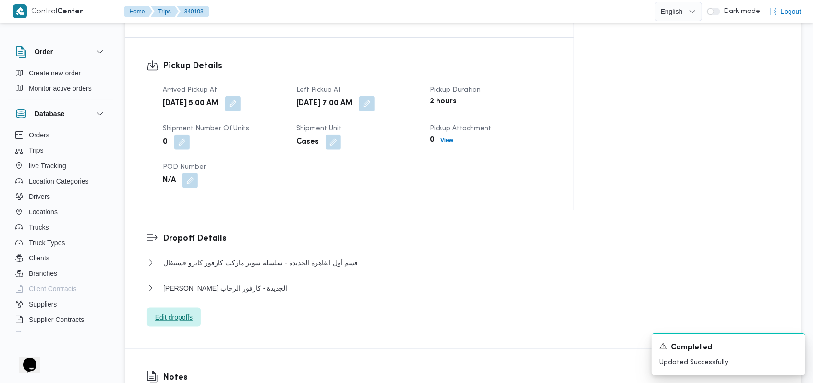
click at [183, 311] on span "Edit dropoffs" at bounding box center [173, 317] width 37 height 12
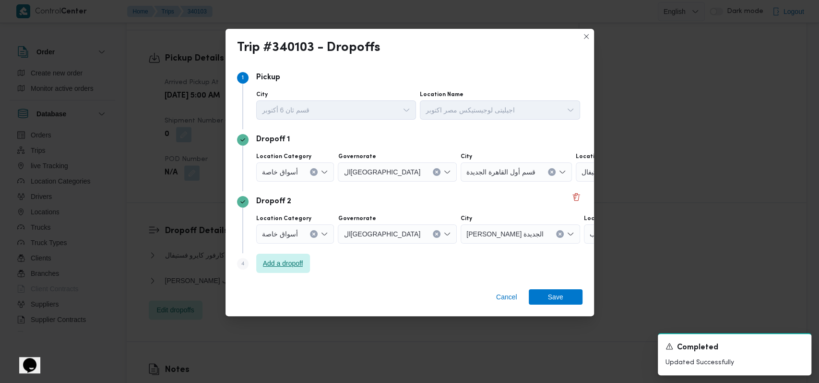
click at [295, 264] on span "Add a dropoff" at bounding box center [283, 263] width 40 height 12
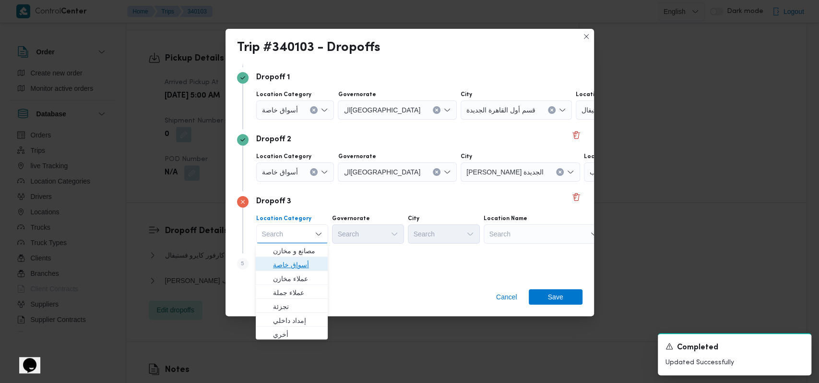
click at [308, 263] on span "أسواق خاصة" at bounding box center [297, 265] width 49 height 12
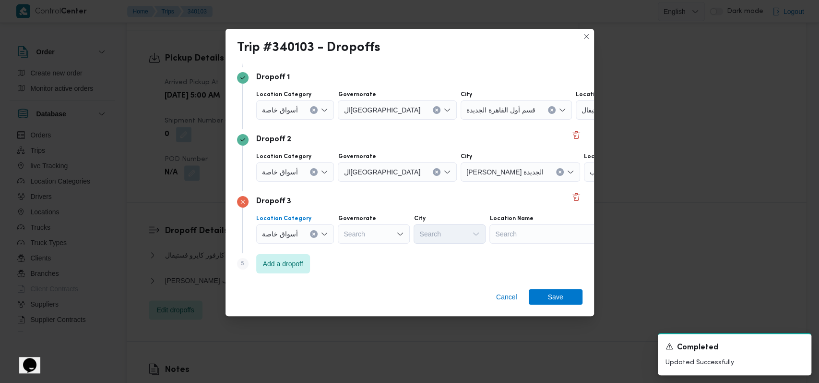
click at [314, 170] on icon "Clear input" at bounding box center [314, 172] width 4 height 4
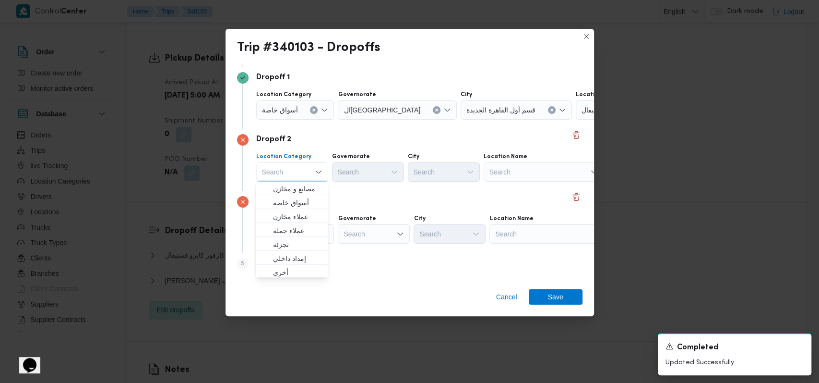
click at [301, 110] on div at bounding box center [302, 109] width 5 height 15
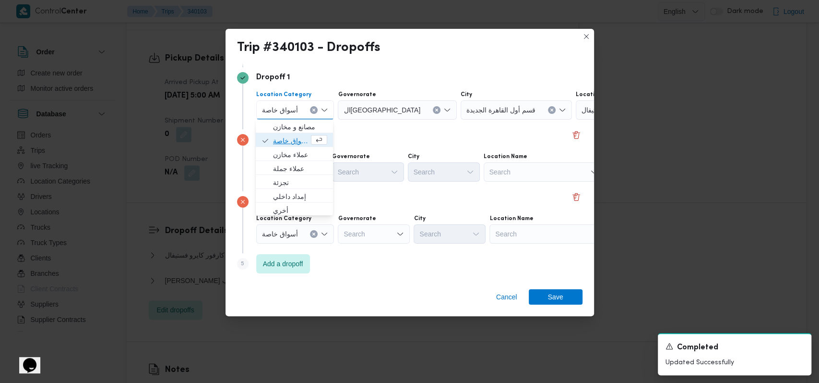
click at [300, 140] on span "أسواق خاصة" at bounding box center [291, 141] width 36 height 12
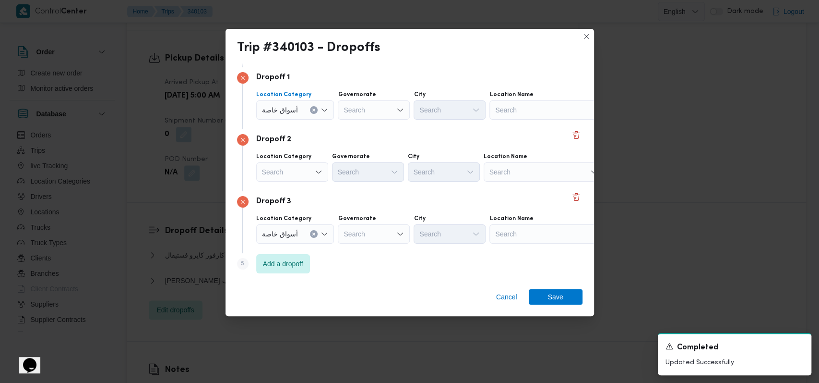
click at [343, 136] on div "Dropoff 2" at bounding box center [410, 140] width 346 height 12
click at [343, 101] on div "Search" at bounding box center [550, 109] width 120 height 19
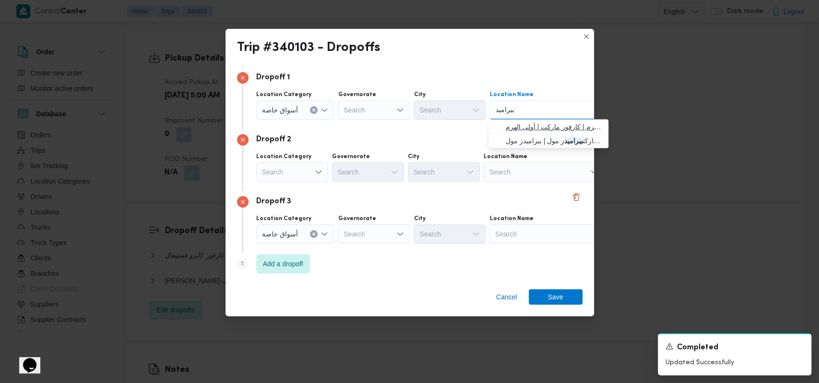
type input "بيراميد"
click at [343, 123] on span "كارفور بيراميد ز مول الهرم | كارفور ماركت | أولى الهرم" at bounding box center [554, 127] width 97 height 12
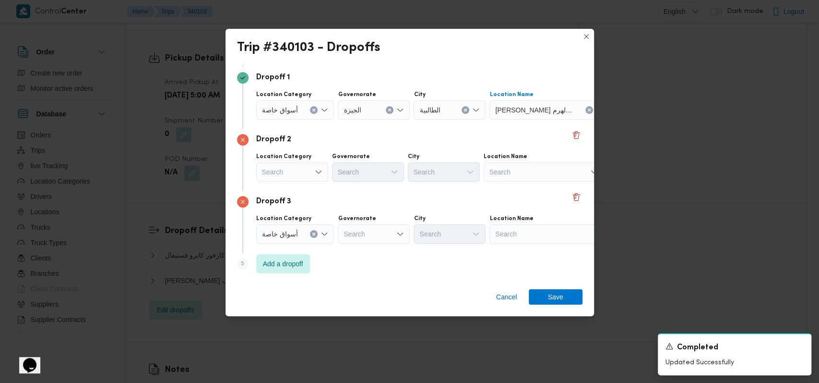
click at [343, 175] on div "Search" at bounding box center [544, 171] width 120 height 19
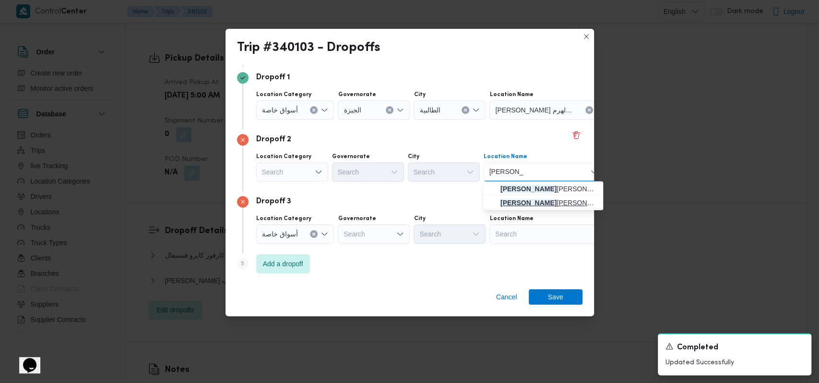
type input "محمد توفيق"
click at [343, 202] on span "محمد توفيق الشيخ عتمان - الحوامدية | الشيخ عثمان | الشيخ عثمان" at bounding box center [549, 203] width 97 height 12
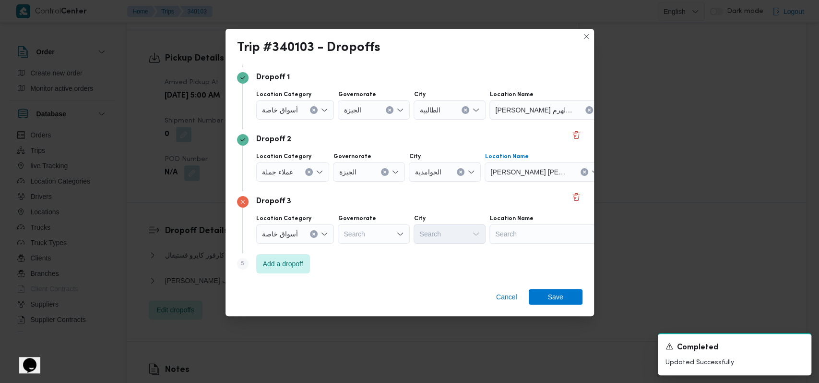
click at [343, 226] on div "Search" at bounding box center [550, 233] width 120 height 19
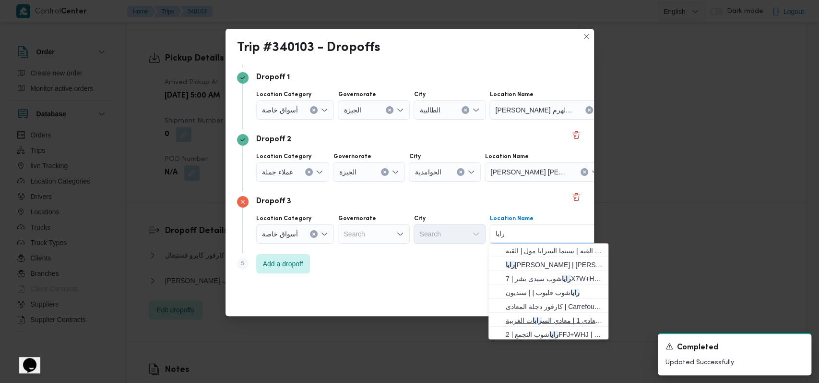
type input "رايا"
click at [343, 321] on span "سعودى ماركت المعادى | سعودى . المعادى 1 | معادي الس رايا ت الغربية" at bounding box center [554, 320] width 97 height 12
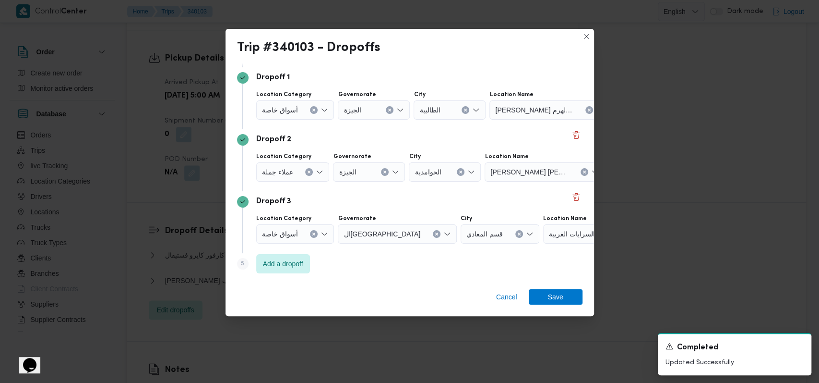
click at [311, 263] on div "Step 5 is disabled 5 Add a dropoff" at bounding box center [410, 265] width 346 height 25
click at [300, 263] on span "Add a dropoff" at bounding box center [283, 263] width 40 height 12
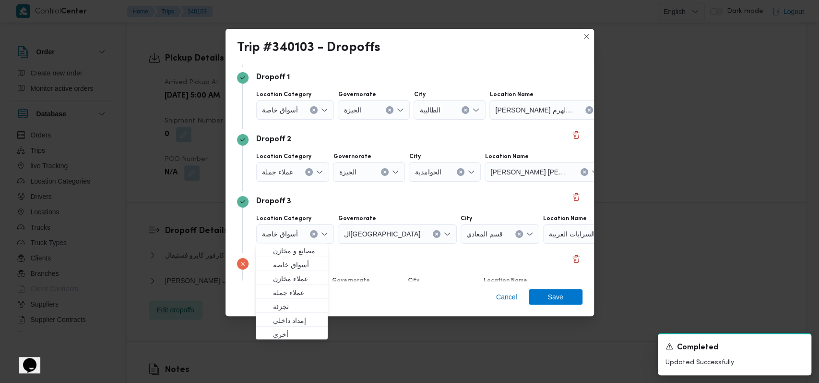
scroll to position [124, 0]
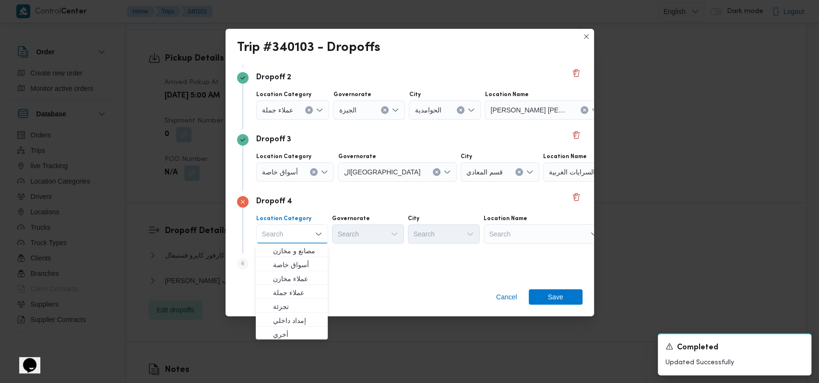
click at [343, 203] on div "Dropoff 4" at bounding box center [410, 202] width 346 height 12
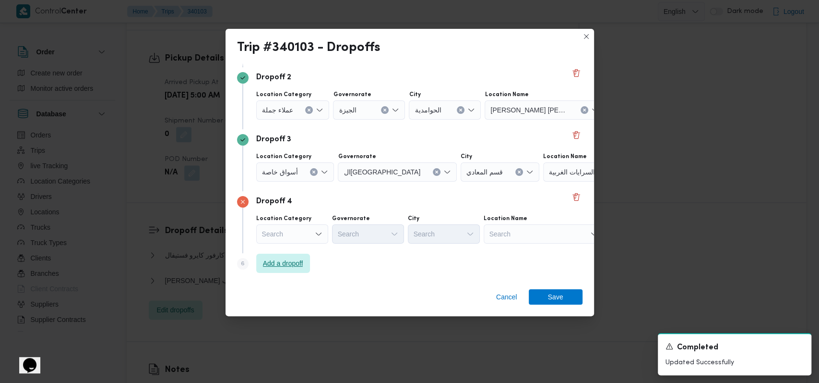
click at [301, 267] on span "Add a dropoff" at bounding box center [283, 263] width 40 height 12
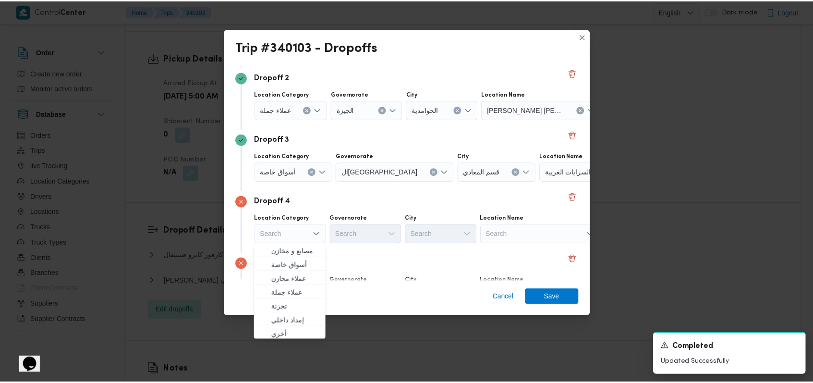
scroll to position [186, 0]
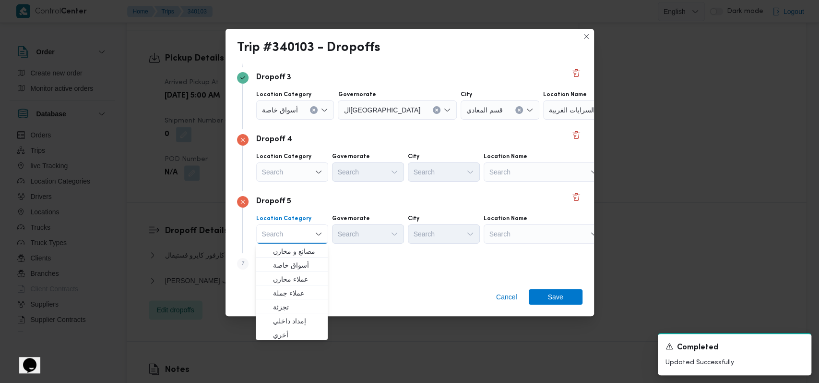
click at [343, 198] on div "Dropoff 5" at bounding box center [410, 202] width 346 height 12
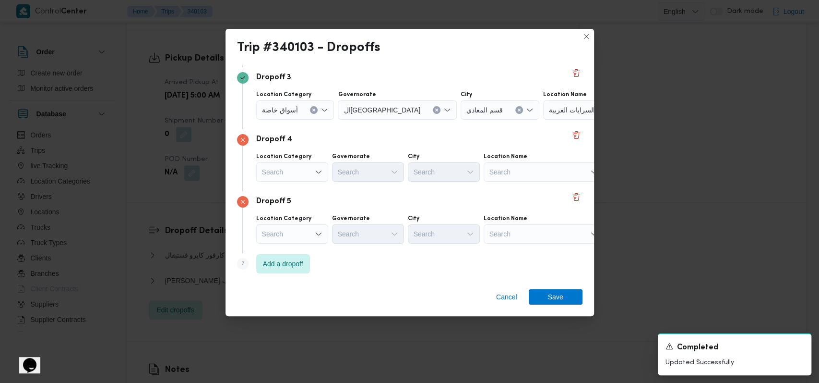
click at [307, 179] on div "Search" at bounding box center [292, 171] width 72 height 19
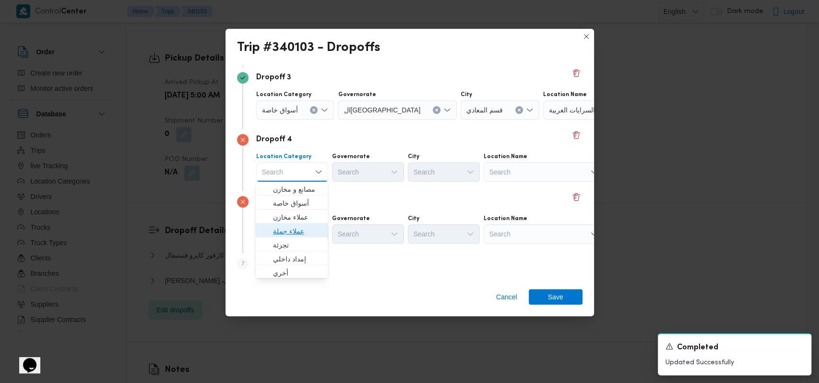
click at [302, 232] on span "عملاء جملة" at bounding box center [297, 231] width 49 height 12
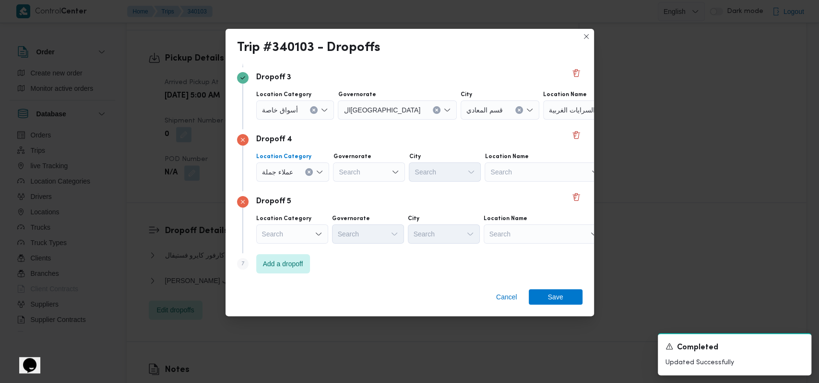
click at [302, 232] on div "Search" at bounding box center [292, 233] width 72 height 19
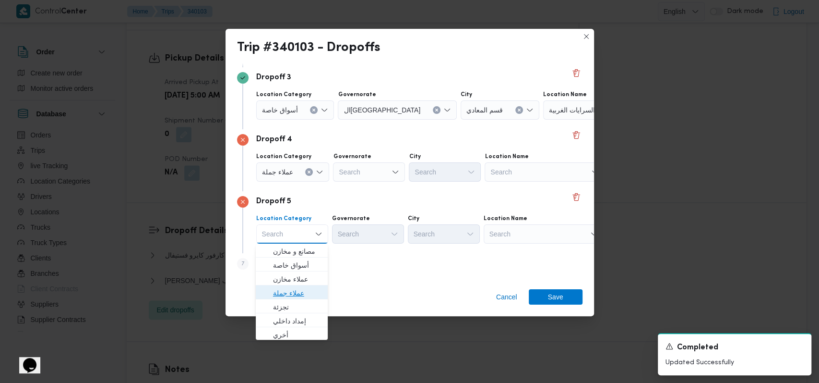
click at [303, 293] on span "عملاء جملة" at bounding box center [297, 293] width 49 height 12
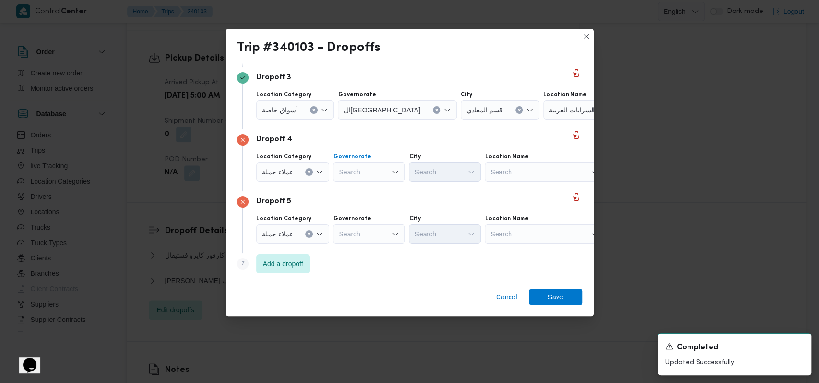
click at [343, 178] on div "Search" at bounding box center [369, 171] width 72 height 19
click at [343, 276] on span "الجيزة" at bounding box center [373, 273] width 49 height 12
click at [343, 245] on div "Dropoff 5 Location Category عملاء جملة Governorate Search City Search Location …" at bounding box center [410, 222] width 346 height 62
click at [343, 232] on div "Search" at bounding box center [369, 233] width 72 height 19
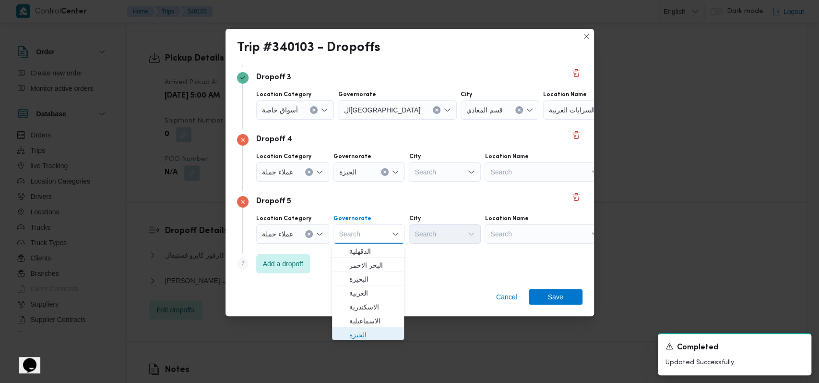
click at [343, 330] on span "الجيزة" at bounding box center [373, 335] width 49 height 12
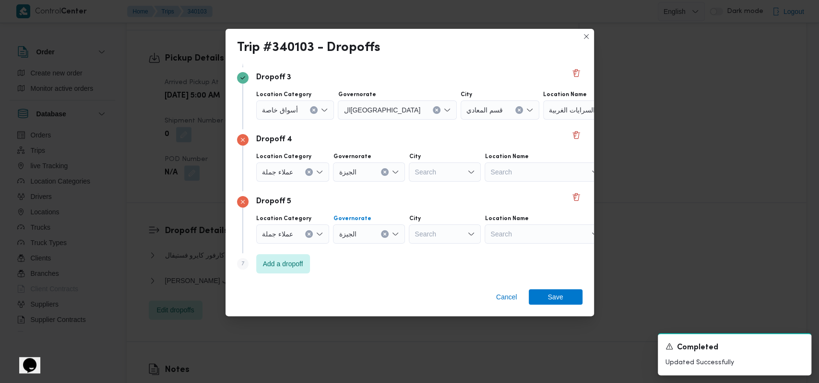
click at [343, 178] on div "Search" at bounding box center [445, 171] width 72 height 19
type input "العج"
click at [343, 186] on mark "العج" at bounding box center [441, 189] width 12 height 8
click at [343, 234] on div "Search" at bounding box center [445, 233] width 72 height 19
type input "الهرم"
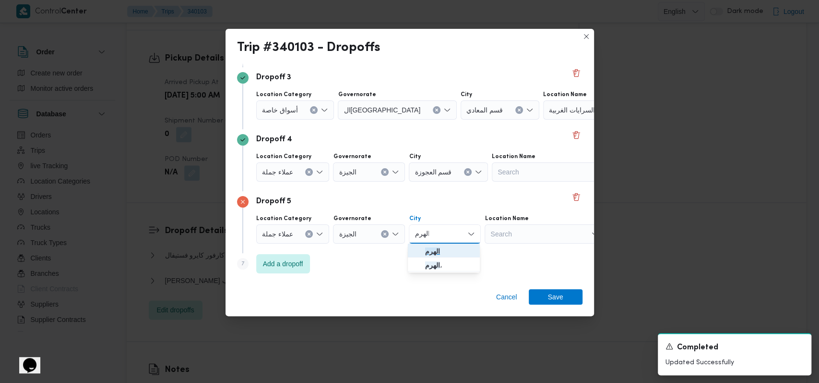
click at [343, 252] on span "الهرم" at bounding box center [449, 251] width 49 height 12
click at [343, 294] on span "Save" at bounding box center [556, 295] width 54 height 15
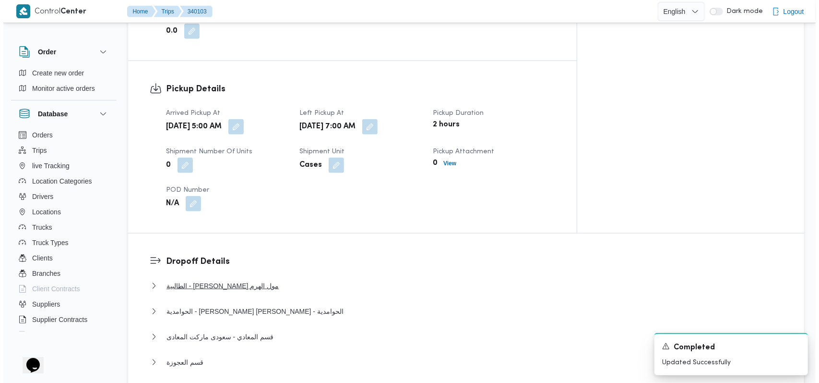
scroll to position [651, 0]
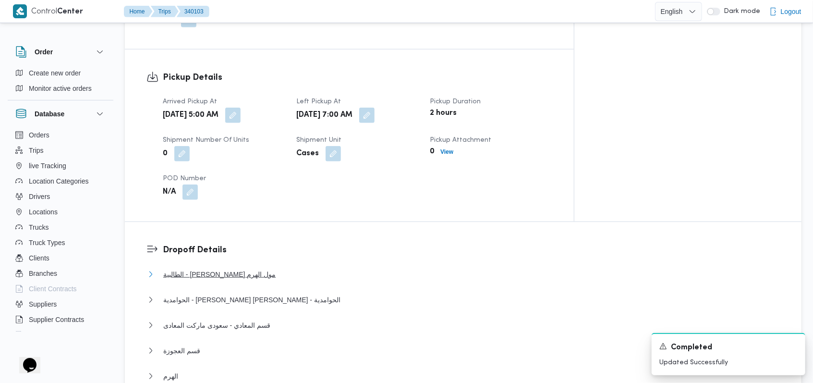
click at [262, 268] on button "الطالبية - كارفور بيراميدز مول الهرم" at bounding box center [463, 274] width 633 height 12
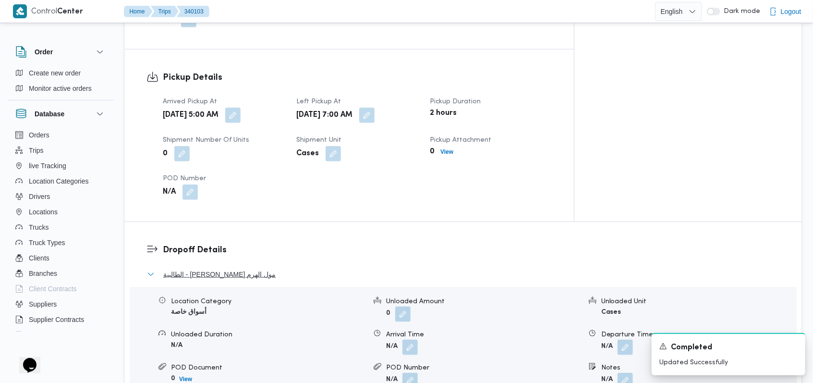
click at [262, 268] on button "الطالبية - كارفور بيراميدز مول الهرم" at bounding box center [463, 274] width 633 height 12
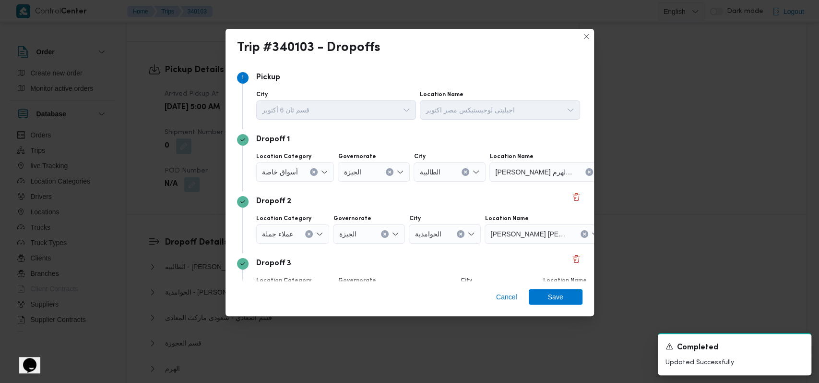
scroll to position [186, 0]
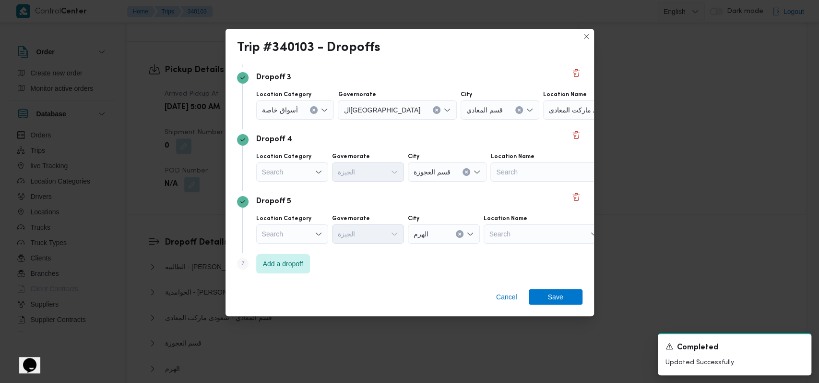
click at [313, 176] on div "Search" at bounding box center [292, 171] width 72 height 19
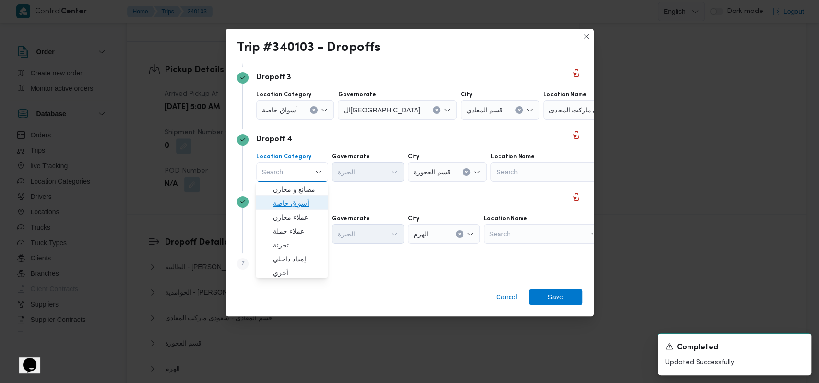
click at [309, 197] on span "أسواق خاصة" at bounding box center [297, 203] width 49 height 12
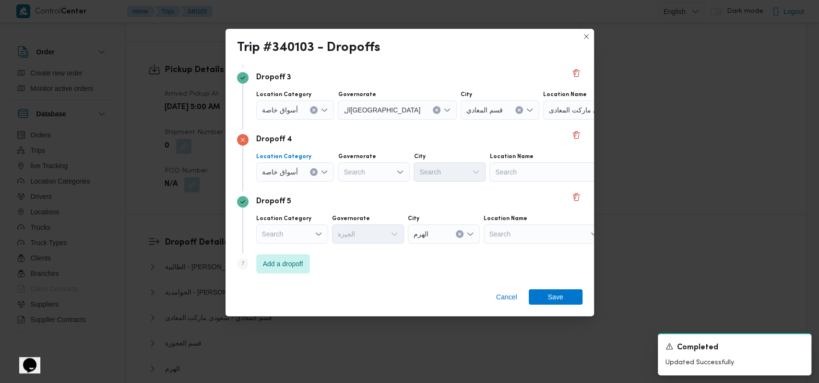
click at [343, 172] on div "Search" at bounding box center [374, 171] width 72 height 19
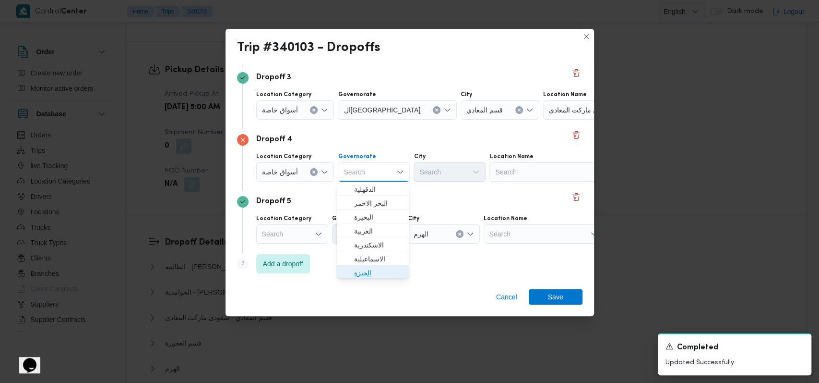
click at [343, 275] on span "الجيزة" at bounding box center [378, 273] width 49 height 12
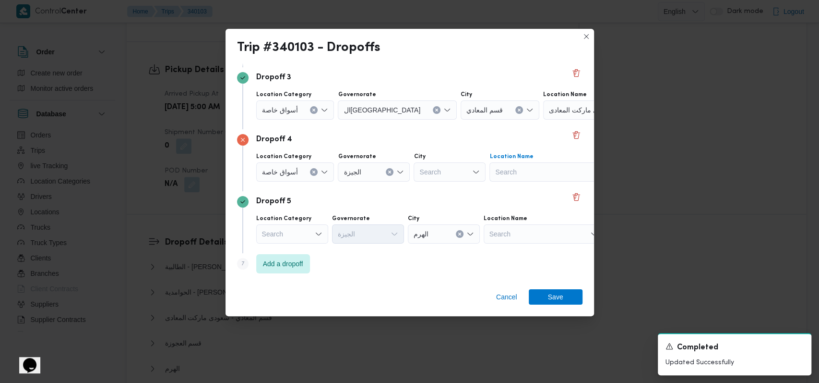
click at [343, 177] on div "Search" at bounding box center [550, 171] width 120 height 19
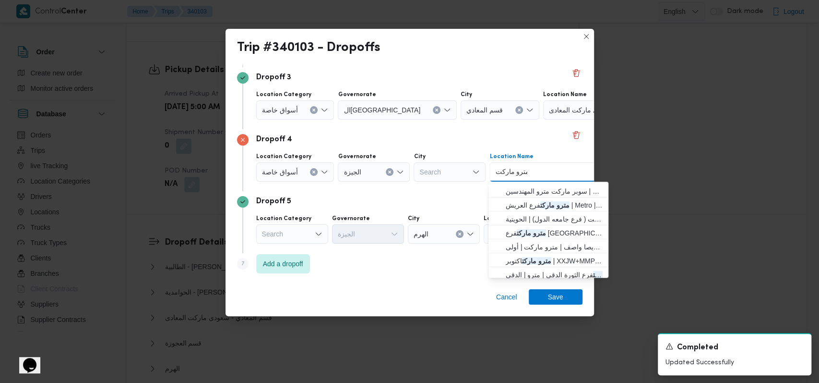
scroll to position [71, 0]
type input "مترو ماركت"
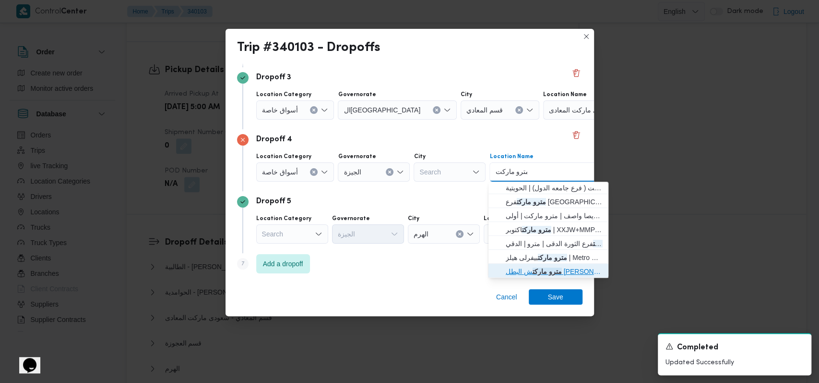
click at [343, 269] on span "مترو ماركت ش البطل احمد عبدالعزيز - المهندسين | سوبر ماركت مترو إكسبريس | الحوي…" at bounding box center [554, 271] width 97 height 12
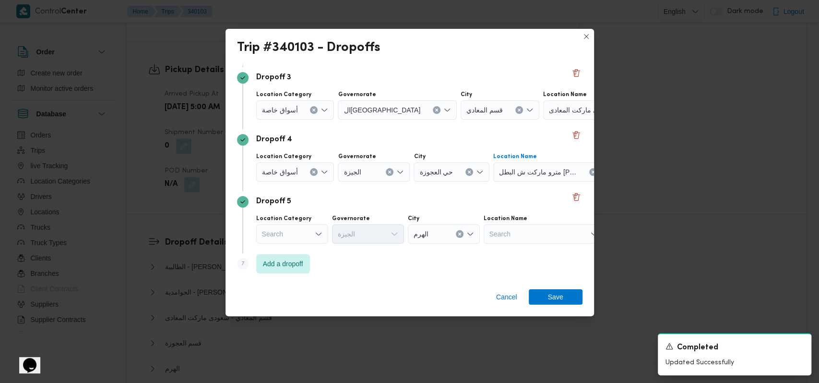
click at [343, 258] on div "Step 7 is disabled 7 Add a dropoff" at bounding box center [410, 265] width 346 height 25
click at [305, 221] on div "Location Category" at bounding box center [292, 219] width 72 height 8
click at [303, 232] on div "Search" at bounding box center [292, 233] width 72 height 19
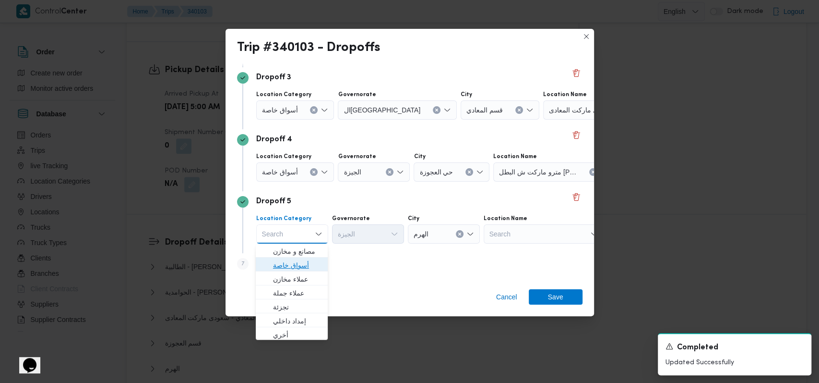
click at [300, 263] on span "أسواق خاصة" at bounding box center [297, 265] width 49 height 12
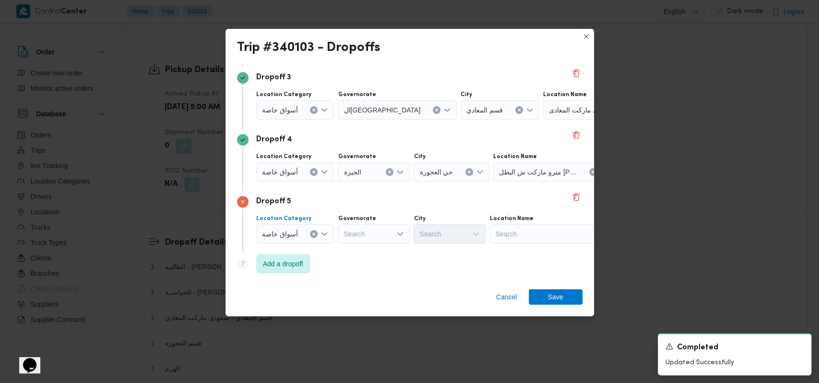
click at [343, 230] on div "Search" at bounding box center [374, 233] width 72 height 19
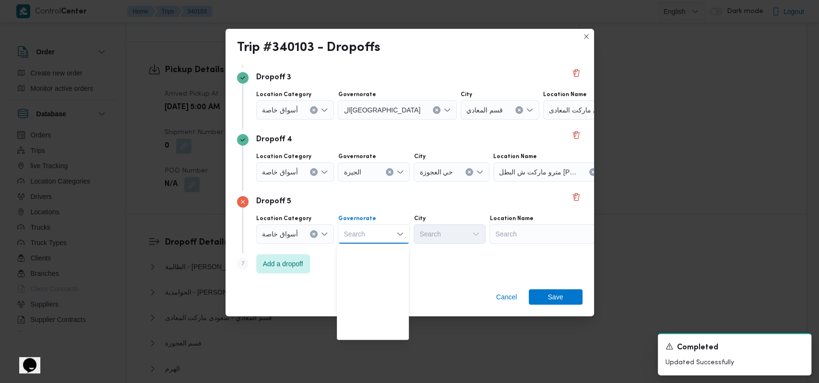
scroll to position [0, 0]
click at [343, 332] on span "الجيزة" at bounding box center [378, 335] width 49 height 12
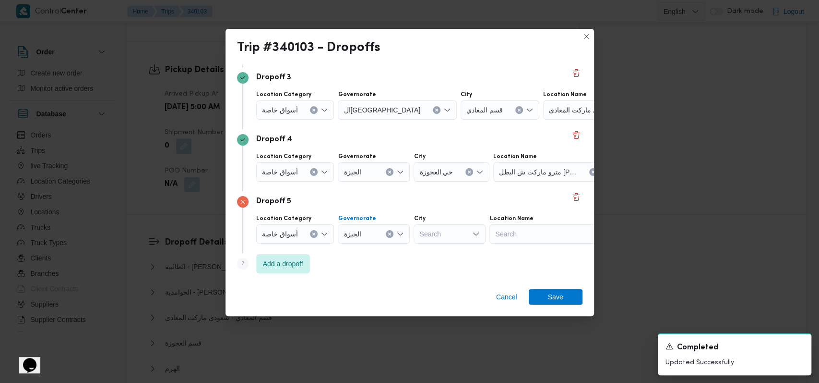
click at [343, 228] on div "Search" at bounding box center [550, 233] width 120 height 19
click at [343, 231] on input "متروماركت" at bounding box center [510, 234] width 30 height 12
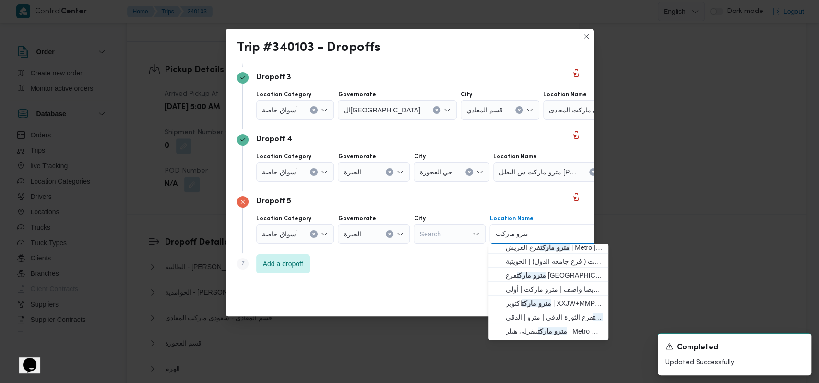
scroll to position [84, 0]
type input "مترو ماركت"
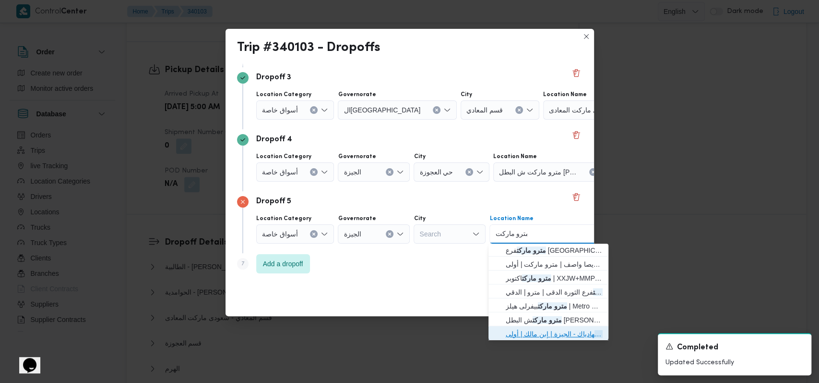
click at [343, 333] on span "مترو ماركت هادياك - الجيزة | إبن مالك | أولى" at bounding box center [554, 334] width 97 height 12
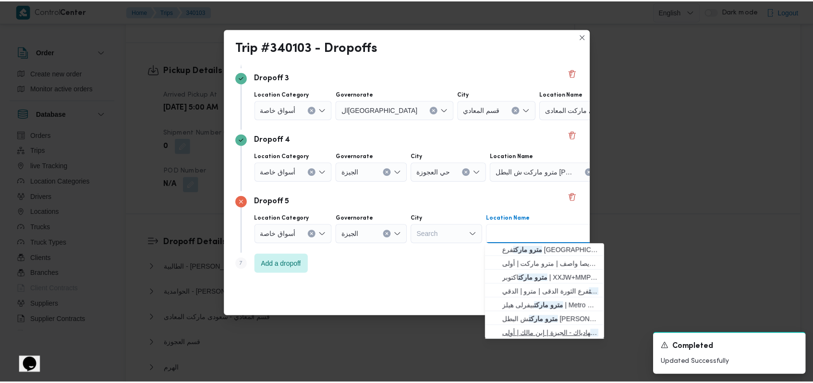
scroll to position [0, 0]
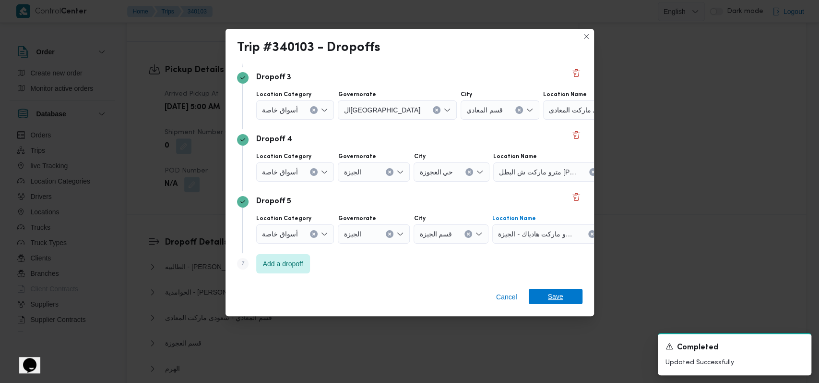
click at [343, 299] on span "Save" at bounding box center [555, 295] width 15 height 15
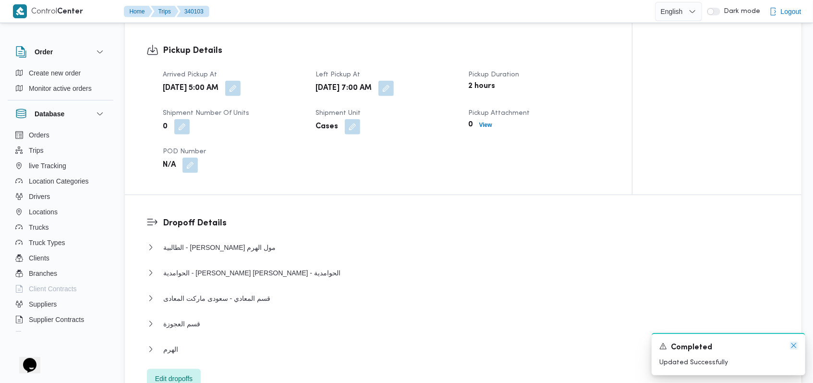
click at [343, 343] on icon "Dismiss toast" at bounding box center [794, 345] width 8 height 8
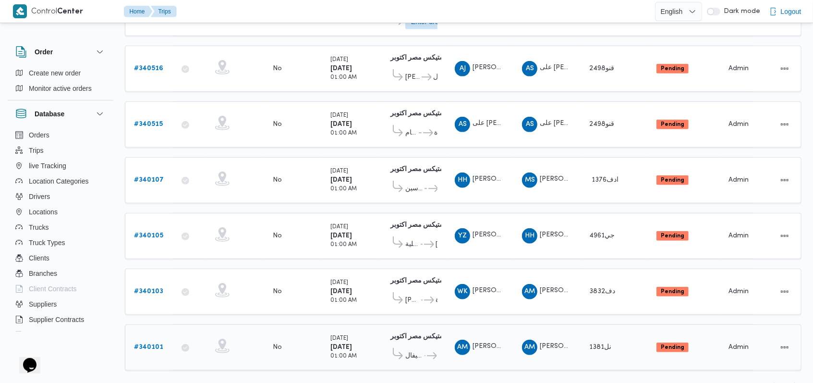
scroll to position [337, 0]
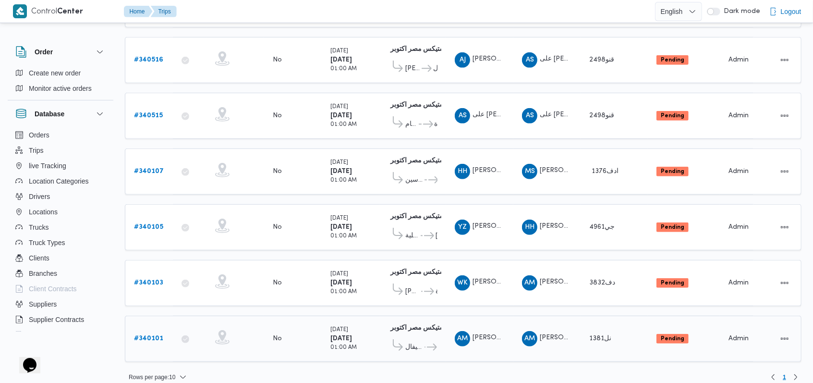
click at [152, 335] on b "# 340101" at bounding box center [148, 338] width 29 height 6
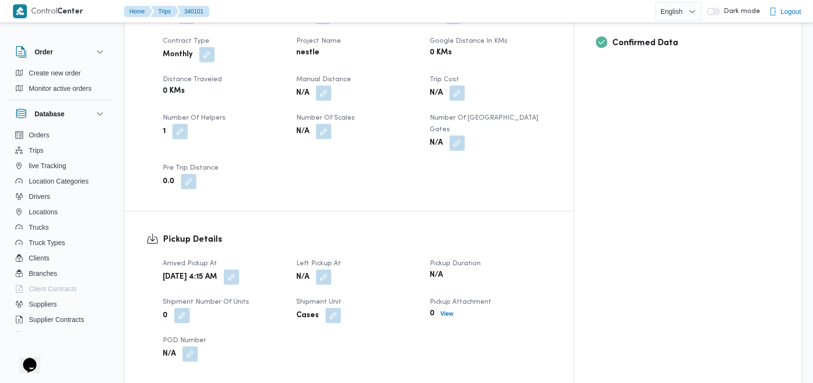
scroll to position [512, 0]
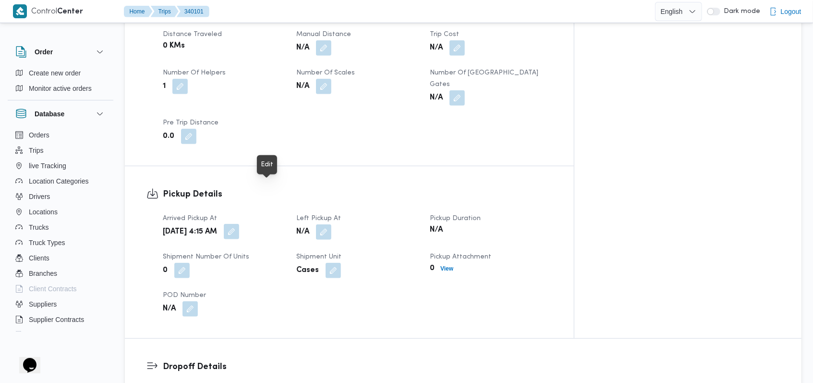
click at [239, 224] on button "button" at bounding box center [231, 231] width 15 height 15
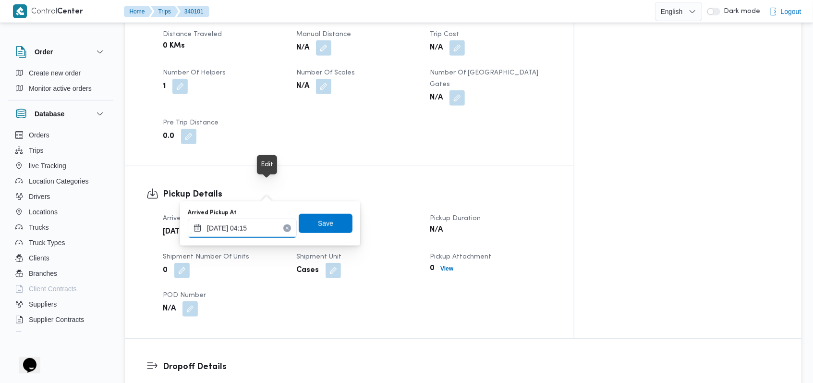
click at [256, 225] on input "30/09/2025 04:15" at bounding box center [242, 227] width 109 height 19
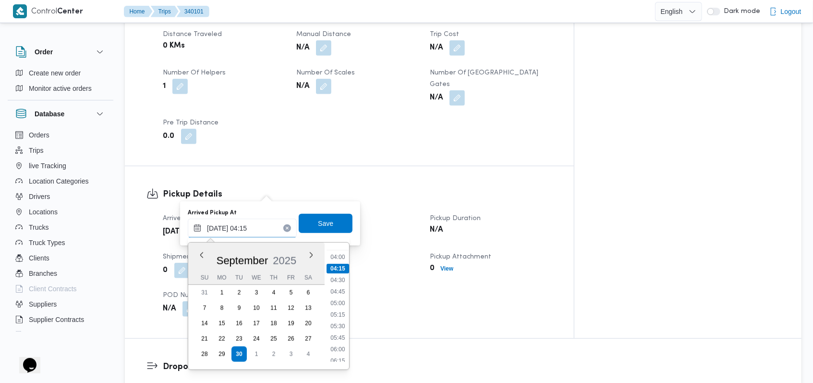
scroll to position [202, 0]
click at [343, 350] on li "06:30" at bounding box center [338, 353] width 22 height 10
type input "30/09/2025 06:30"
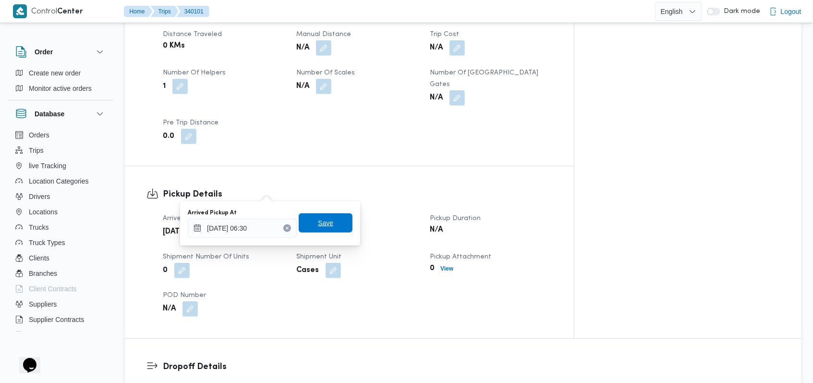
click at [331, 221] on span "Save" at bounding box center [326, 222] width 54 height 19
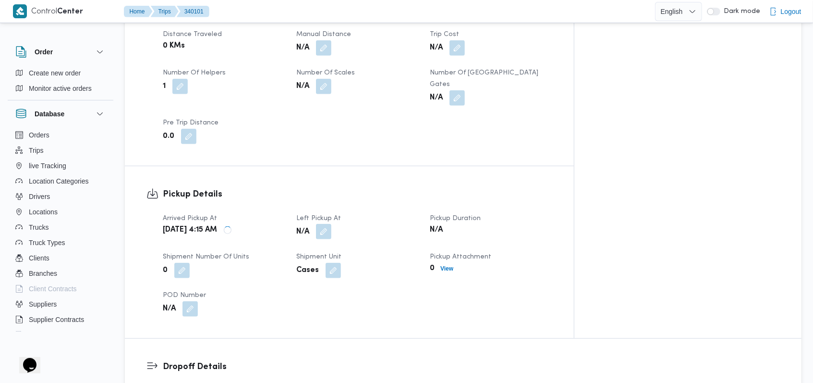
click at [331, 224] on button "button" at bounding box center [323, 231] width 15 height 15
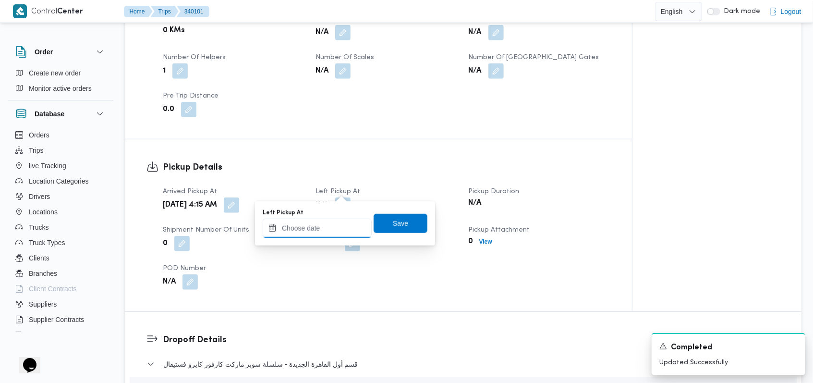
click at [334, 227] on input "Left Pickup At" at bounding box center [317, 227] width 109 height 19
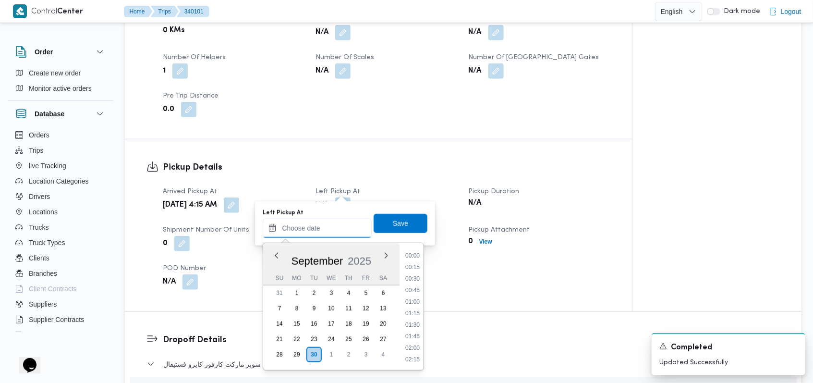
scroll to position [368, 0]
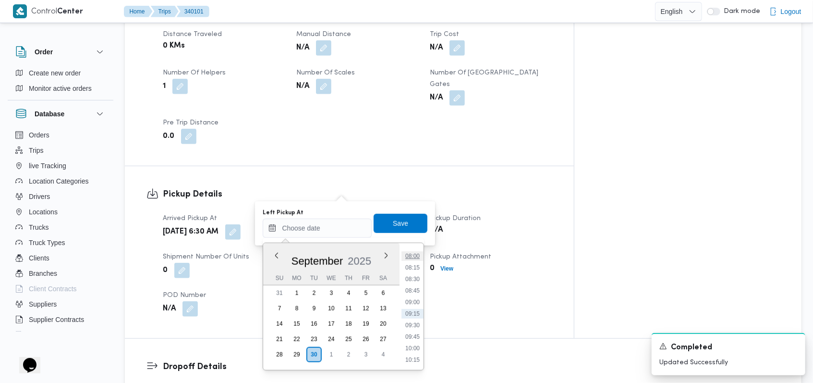
click at [343, 252] on li "08:00" at bounding box center [412, 256] width 22 height 10
type input "30/09/2025 08:00"
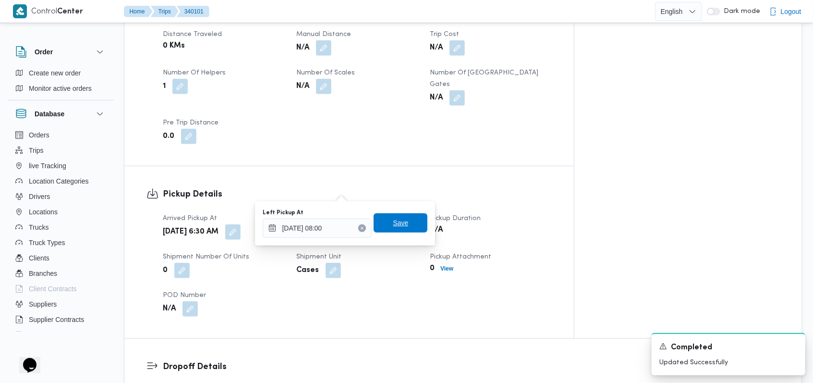
click at [343, 225] on span "Save" at bounding box center [400, 222] width 54 height 19
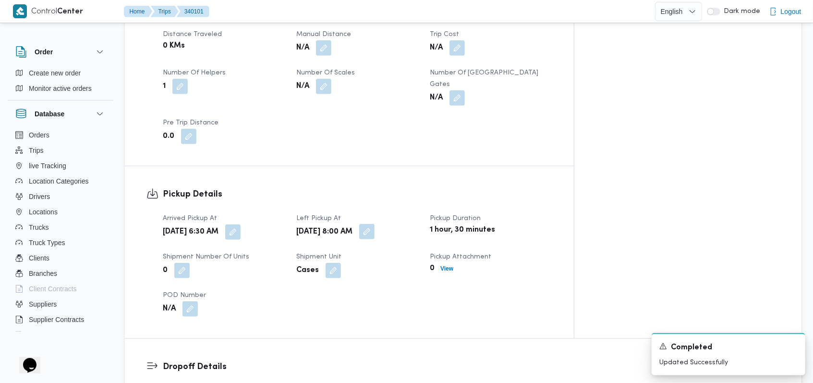
click at [343, 224] on button "button" at bounding box center [366, 231] width 15 height 15
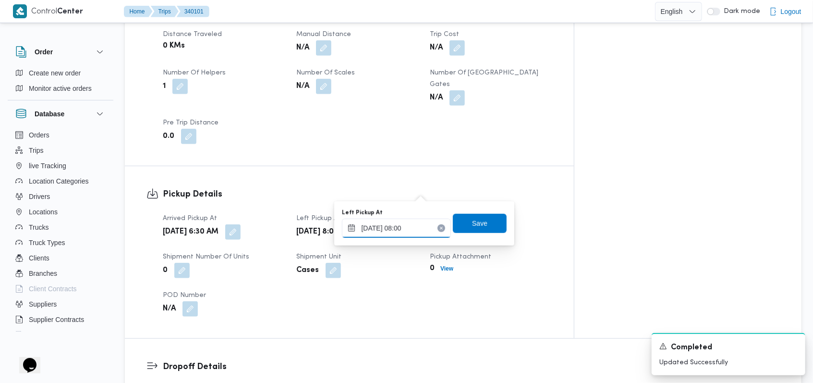
click at [343, 230] on input "30/09/2025 08:00" at bounding box center [396, 227] width 109 height 19
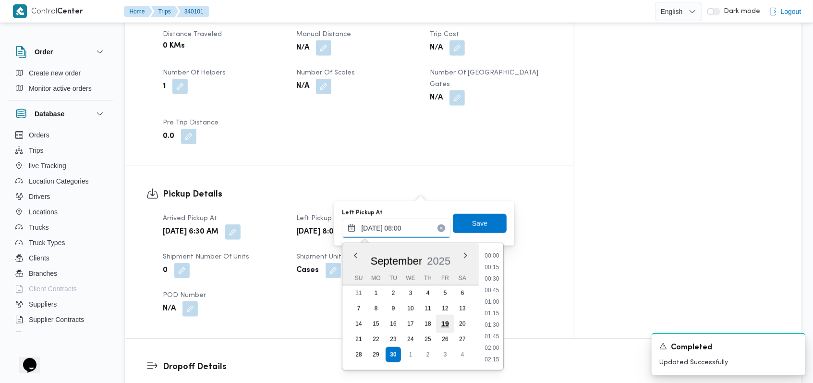
scroll to position [311, 0]
click at [343, 325] on li "08:15" at bounding box center [492, 325] width 22 height 10
type input "30/09/2025 08:00"
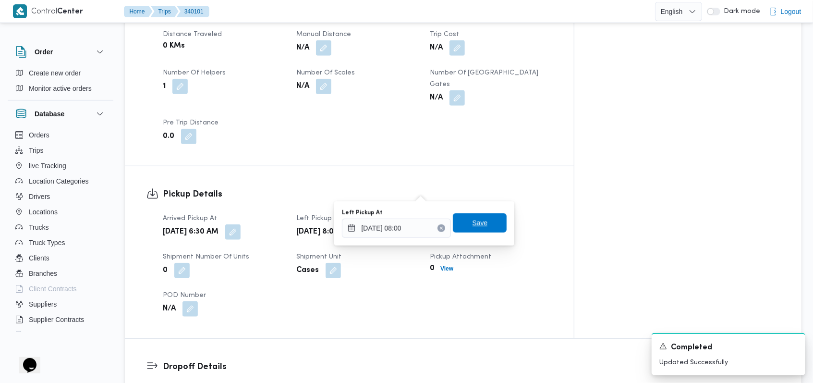
click at [343, 230] on span "Save" at bounding box center [480, 222] width 54 height 19
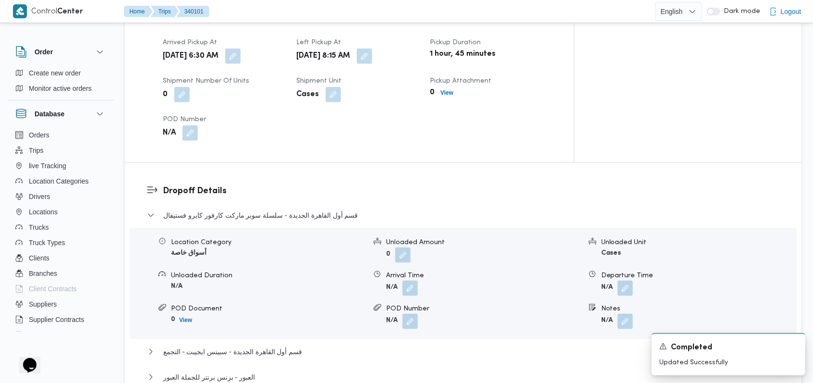
scroll to position [704, 0]
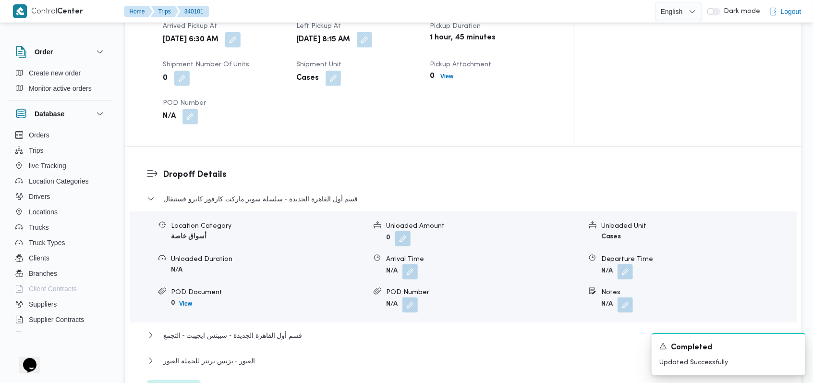
click at [188, 350] on span "Edit dropoffs" at bounding box center [173, 390] width 37 height 12
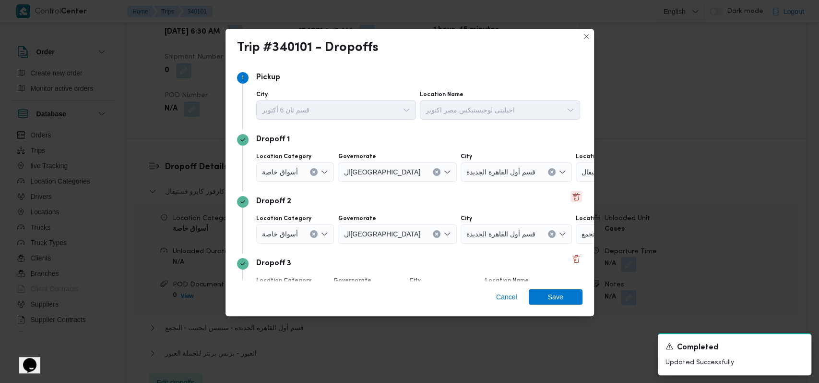
click at [343, 196] on button "Delete" at bounding box center [577, 197] width 12 height 12
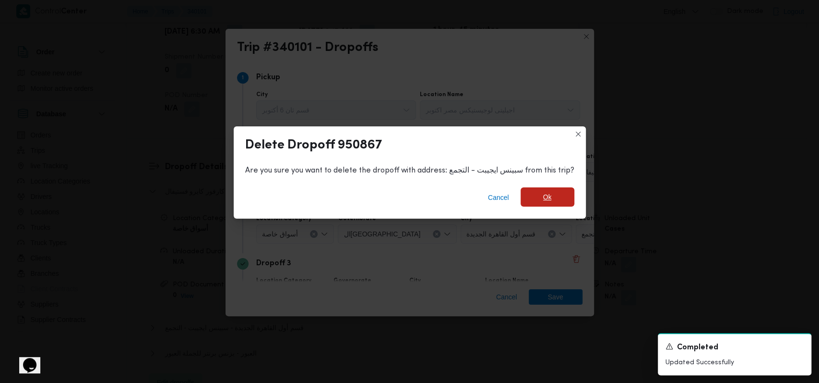
click at [343, 198] on span "Ok" at bounding box center [548, 196] width 54 height 19
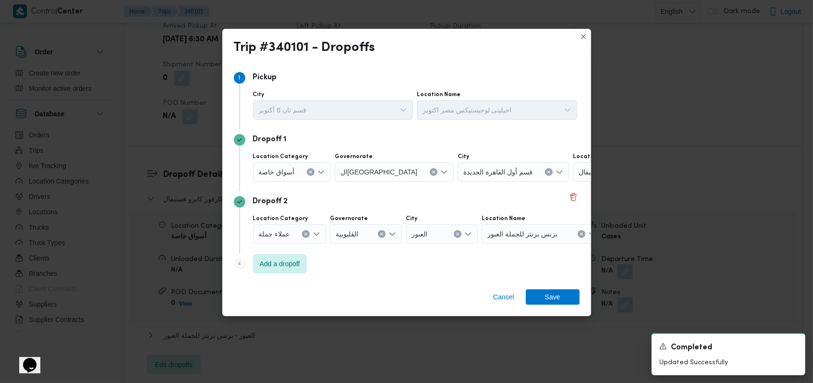
click at [304, 235] on icon "Clear input" at bounding box center [306, 234] width 4 height 4
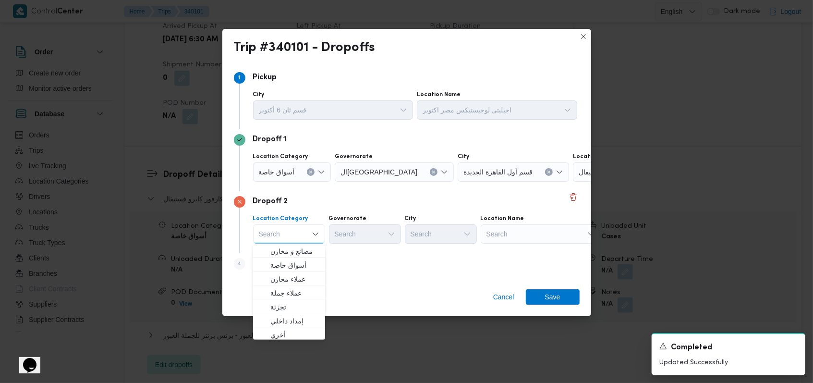
click at [309, 171] on icon "Clear input" at bounding box center [311, 172] width 4 height 4
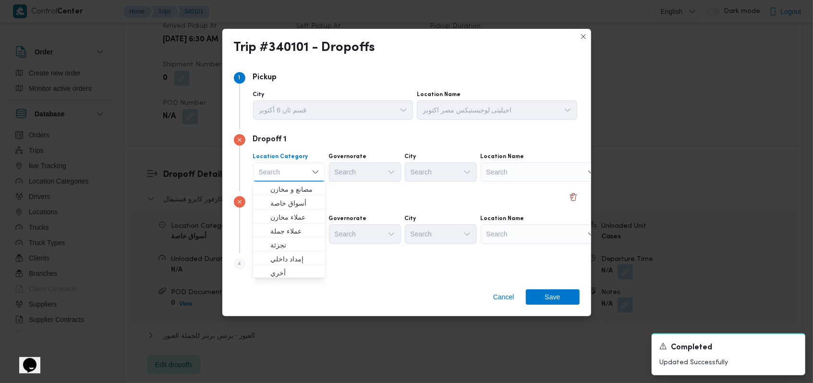
click at [343, 168] on div "Search" at bounding box center [541, 171] width 120 height 19
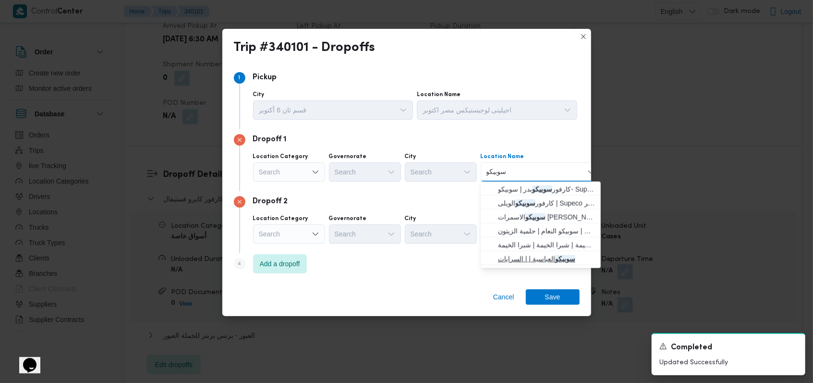
type input "سوبيكو"
click at [343, 256] on span "سوبيكو العباسية | | السرايات" at bounding box center [546, 259] width 97 height 12
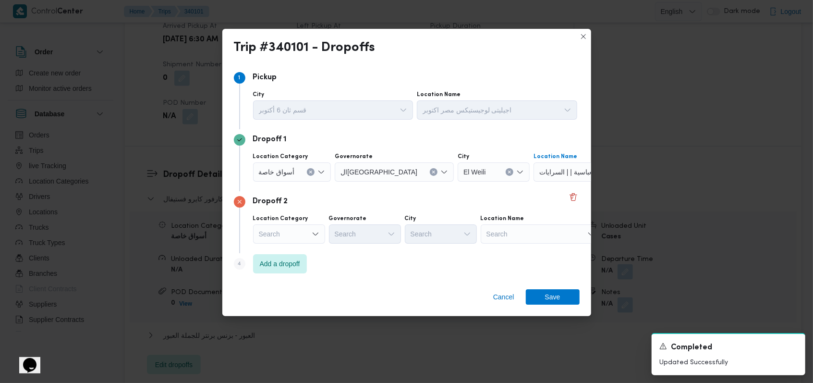
click at [343, 235] on div "Search" at bounding box center [541, 233] width 120 height 19
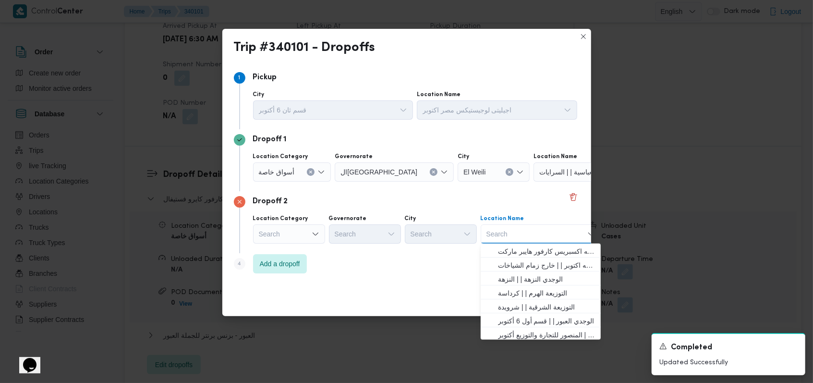
click at [315, 242] on div "Search" at bounding box center [289, 233] width 72 height 19
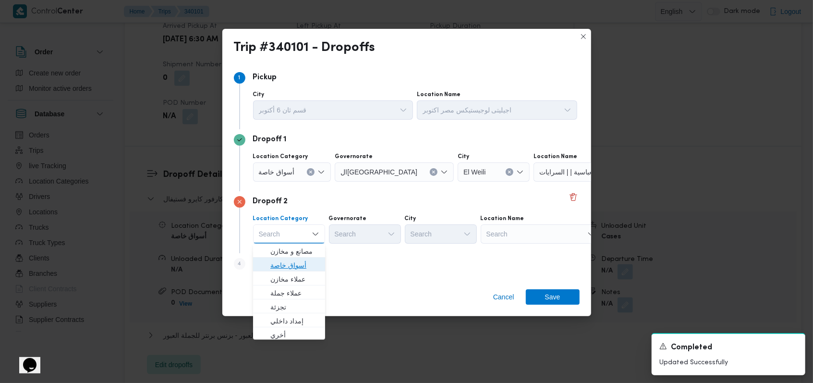
click at [306, 266] on span "أسواق خاصة" at bounding box center [294, 265] width 49 height 12
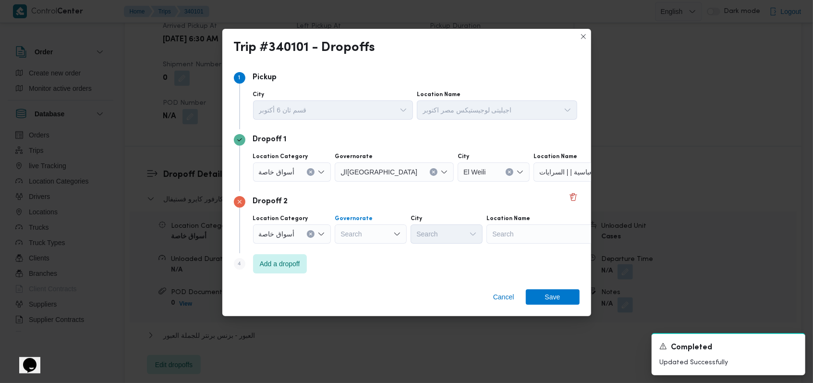
click at [343, 234] on div "Search" at bounding box center [371, 233] width 72 height 19
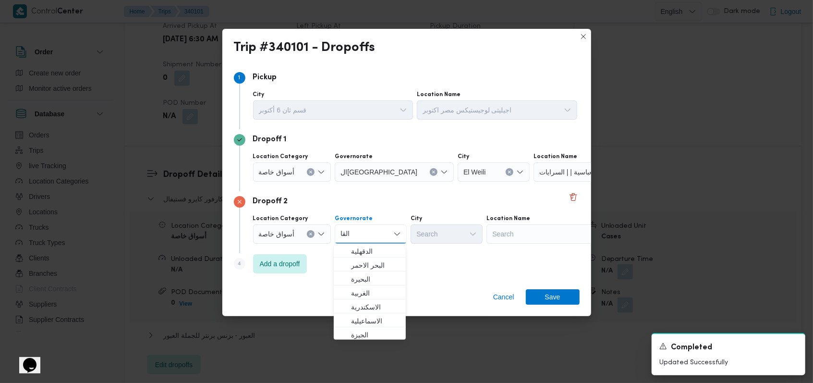
type input "القا"
click at [343, 250] on span "الدقهلية" at bounding box center [375, 251] width 49 height 12
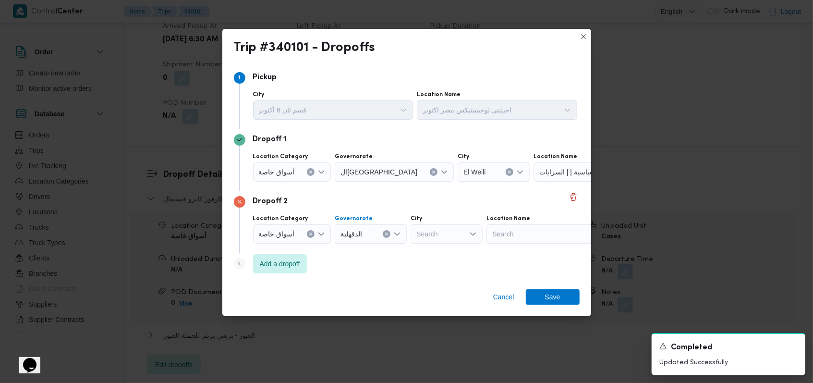
click at [343, 231] on div "الدقهلية Combo box. Selected. الدقهلية. Press Backspace to delete الدقهلية. Com…" at bounding box center [371, 233] width 72 height 19
type input "القا"
click at [343, 252] on mark "القا" at bounding box center [365, 251] width 9 height 8
click at [343, 228] on div "Search" at bounding box center [593, 233] width 120 height 19
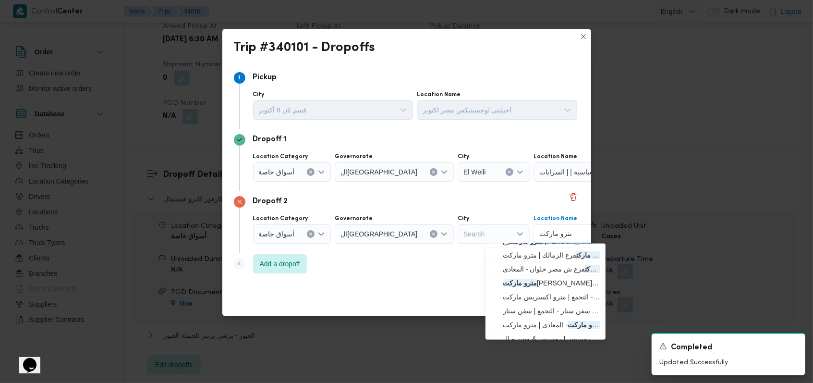
scroll to position [210, 0]
type input "مترو ماركت"
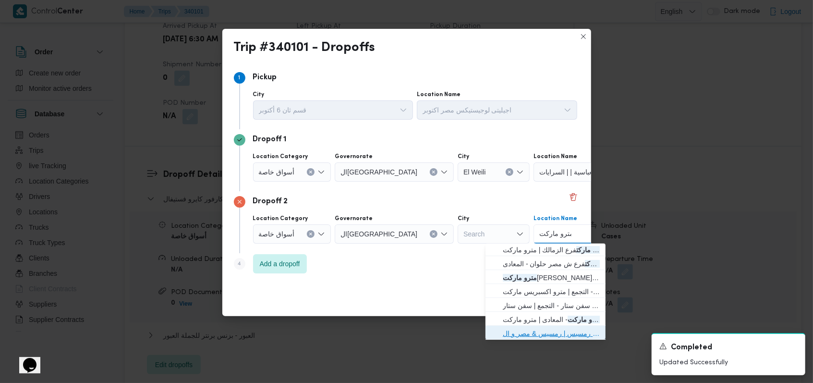
click at [343, 333] on span "مترو ماركت ش مصر و السودان - رمسيس | رمسيس & مصر و السودان | جناين الوايلية" at bounding box center [551, 333] width 97 height 12
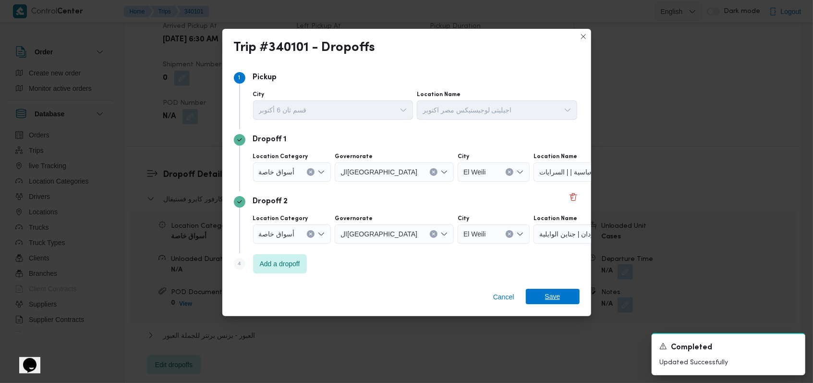
click at [343, 292] on span "Save" at bounding box center [553, 295] width 54 height 15
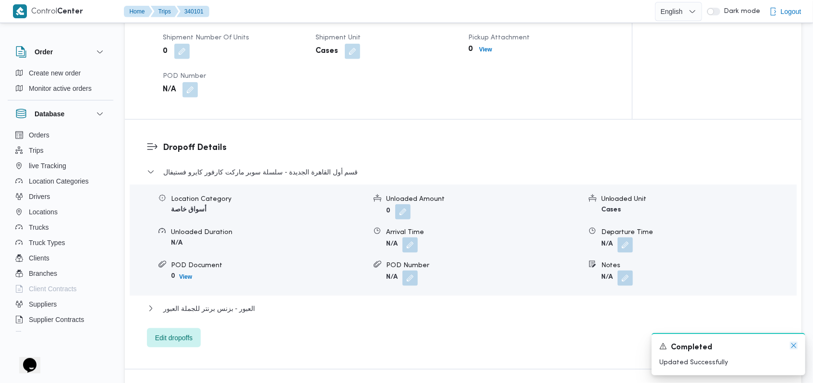
click at [343, 347] on icon "Dismiss toast" at bounding box center [794, 345] width 8 height 8
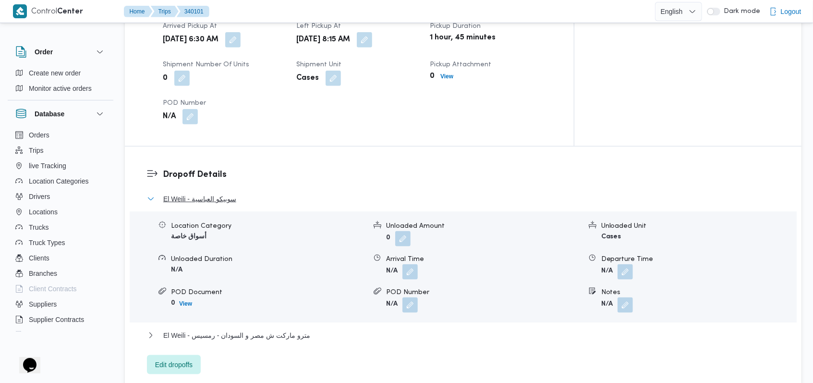
click at [204, 193] on span "El Weili - سوبيكو العباسية" at bounding box center [199, 199] width 73 height 12
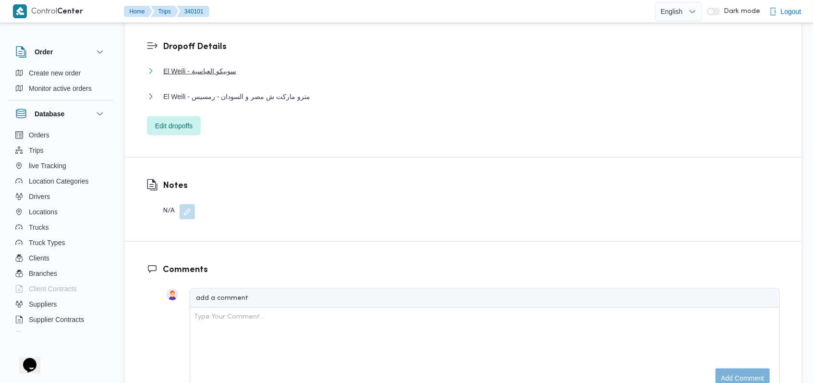
scroll to position [832, 0]
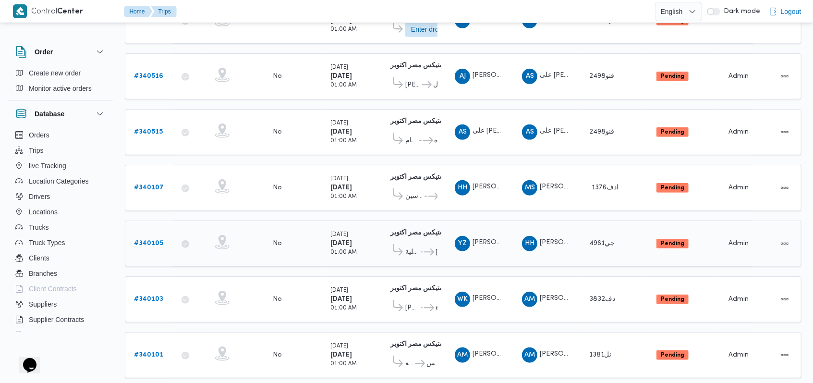
scroll to position [337, 0]
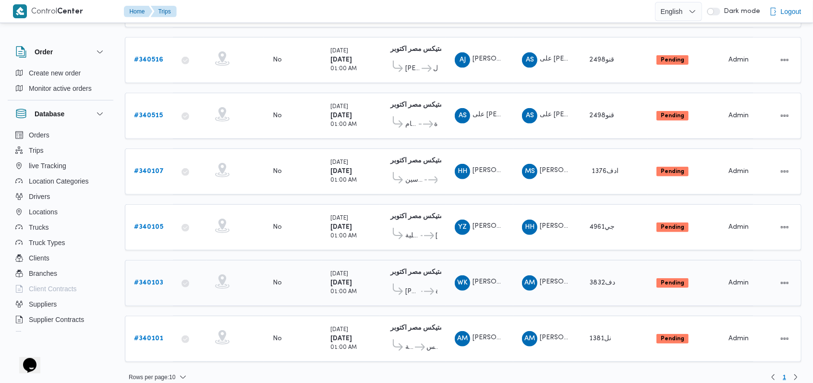
click at [343, 286] on span "مترو ماركت هادياك - الجيزة" at bounding box center [429, 292] width 15 height 12
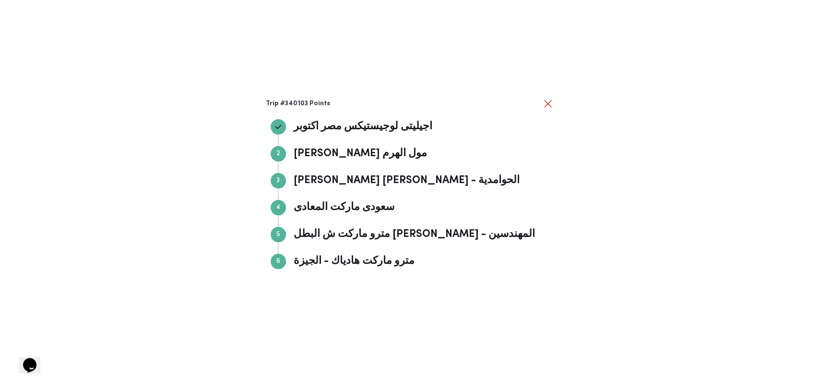
click at [343, 109] on div "Trip #340103 Points اجيليتى لوجيستيكس مصر اكتوبر اجيليتى لوجيستيكس مصر اكتوبر S…" at bounding box center [410, 191] width 288 height 187
click at [343, 108] on button "close" at bounding box center [548, 103] width 12 height 12
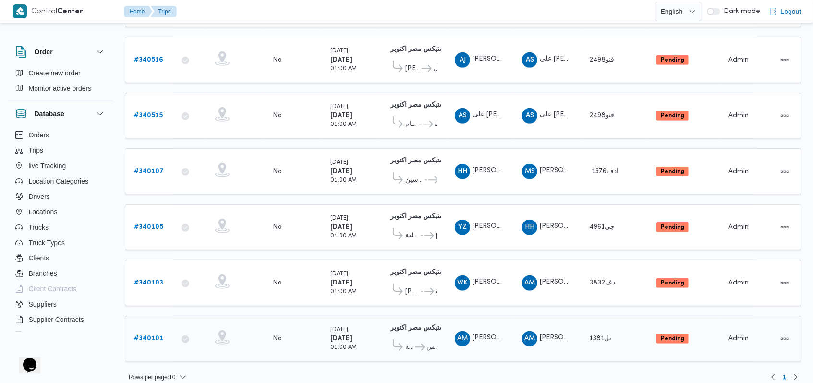
click at [343, 339] on icon at bounding box center [398, 345] width 10 height 12
click at [343, 341] on span "سوبيكو العباسية" at bounding box center [409, 347] width 8 height 12
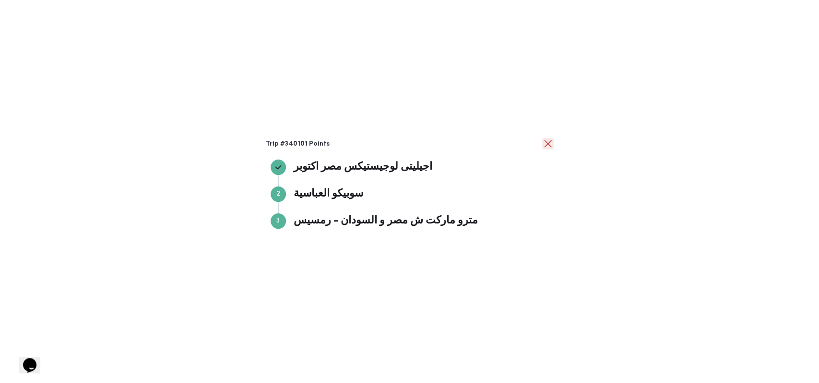
click at [343, 142] on button "close" at bounding box center [548, 144] width 12 height 12
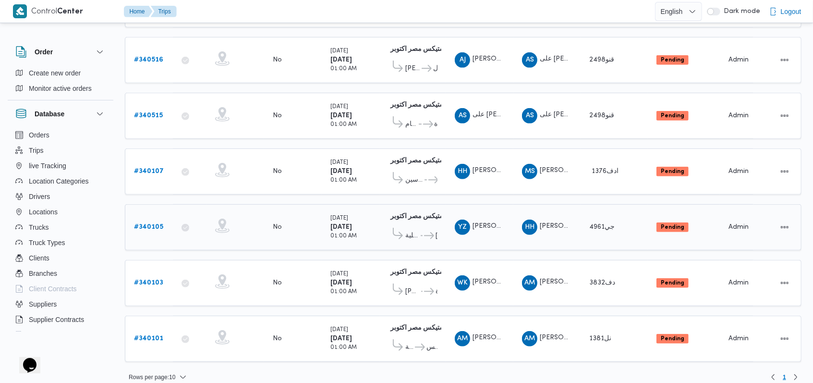
click at [343, 232] on icon at bounding box center [429, 235] width 10 height 7
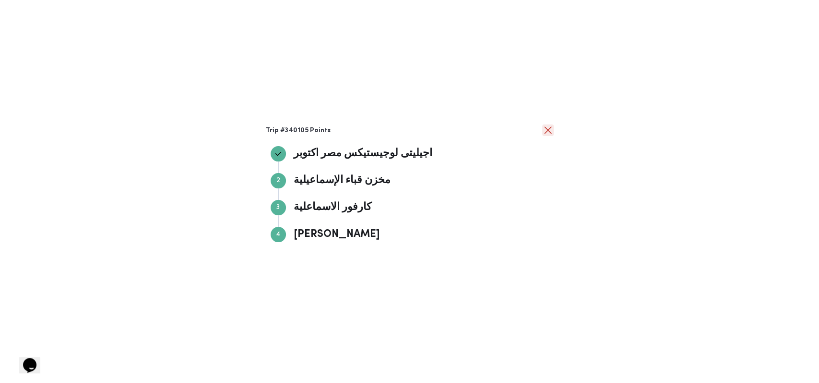
click at [343, 134] on button "close" at bounding box center [548, 130] width 12 height 12
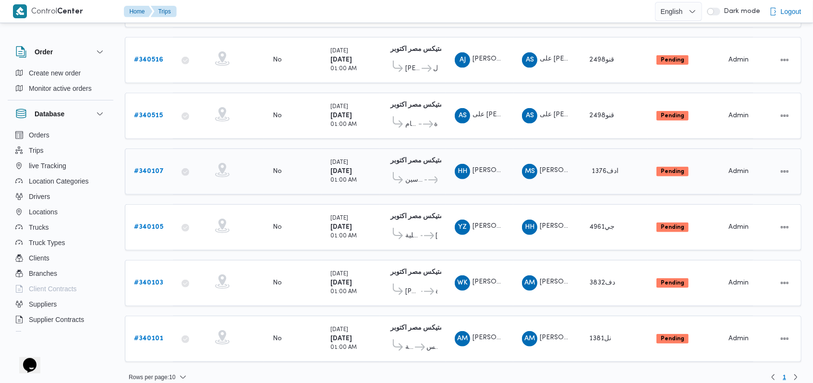
click at [343, 179] on span "سبينس جزيرة العرب المهندسين ... الهواري ماركت" at bounding box center [412, 180] width 49 height 16
click at [343, 174] on span "سبينس جزيرة العرب المهندسين" at bounding box center [414, 180] width 18 height 12
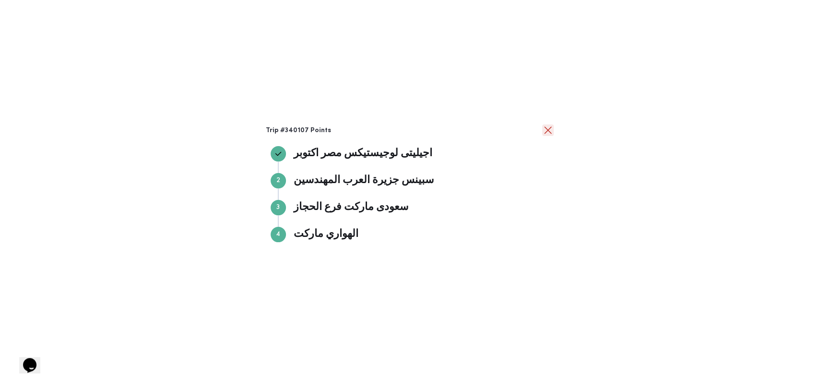
click at [343, 132] on button "close" at bounding box center [548, 130] width 12 height 12
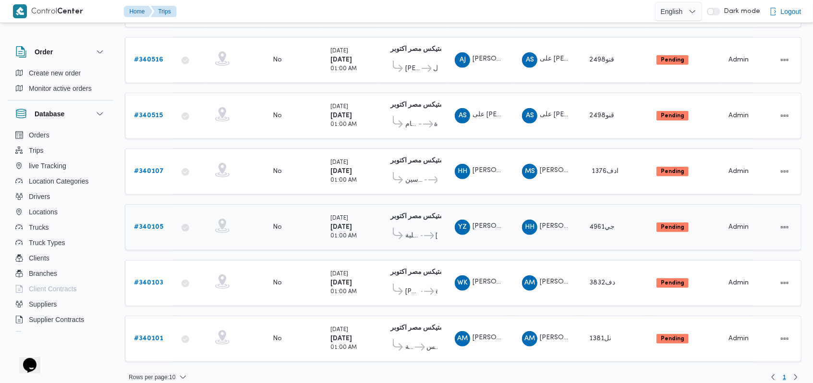
click at [153, 224] on b "# 340105" at bounding box center [148, 227] width 29 height 6
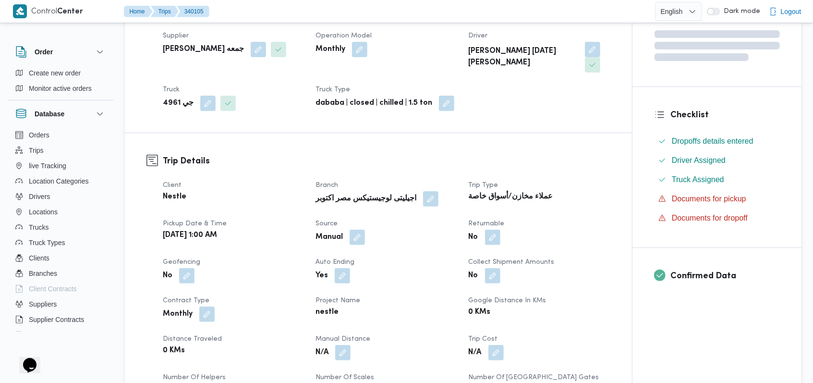
scroll to position [320, 0]
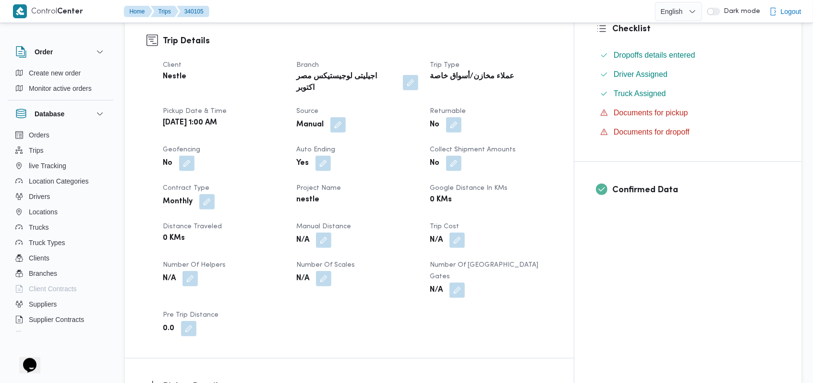
click at [179, 271] on span at bounding box center [188, 278] width 20 height 15
click at [192, 270] on button "button" at bounding box center [189, 277] width 15 height 15
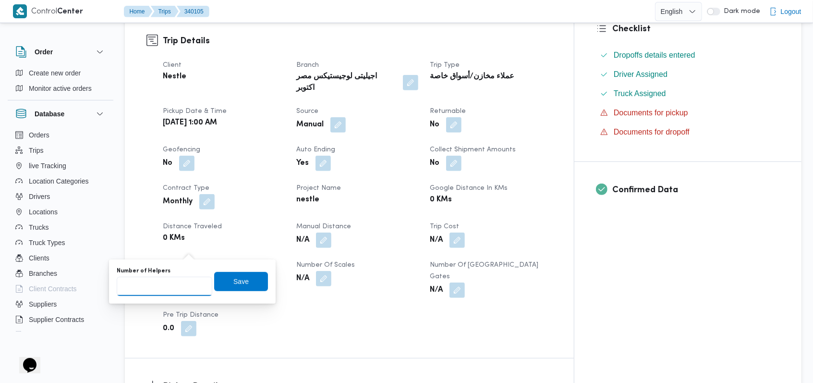
click at [174, 290] on input "Number of Helpers" at bounding box center [165, 285] width 96 height 19
type input "1"
click at [220, 286] on span "Save" at bounding box center [241, 280] width 54 height 19
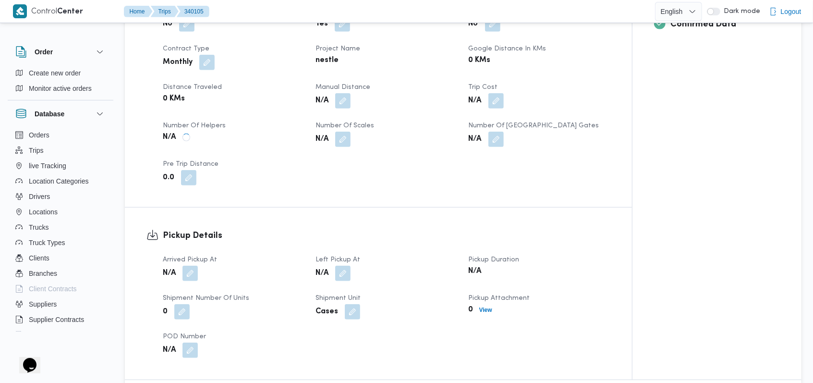
scroll to position [512, 0]
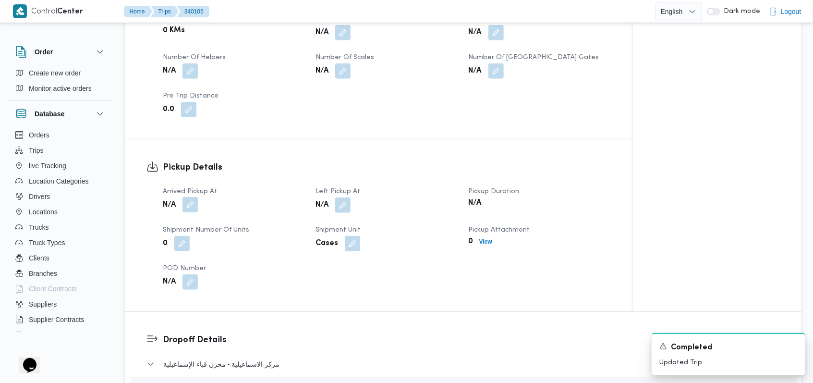
click at [197, 197] on button "button" at bounding box center [189, 204] width 15 height 15
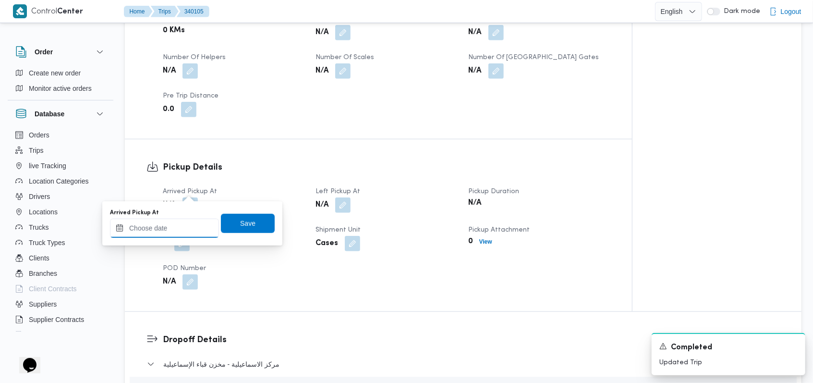
click at [176, 224] on input "Arrived Pickup At" at bounding box center [164, 227] width 109 height 19
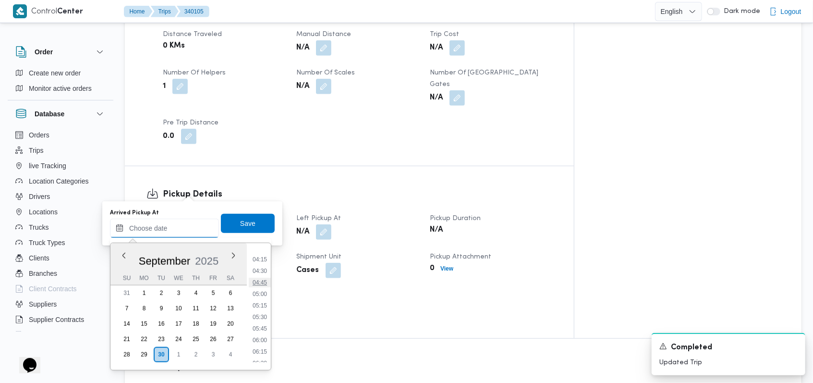
scroll to position [188, 0]
click at [264, 325] on ul "00:00 00:15 00:30 00:45 01:00 01:15 01:30 01:45 02:00 02:15 02:30 02:45 03:00 0…" at bounding box center [260, 306] width 22 height 111
click at [264, 323] on li "05:30" at bounding box center [260, 321] width 22 height 10
type input "30/09/2025 05:30"
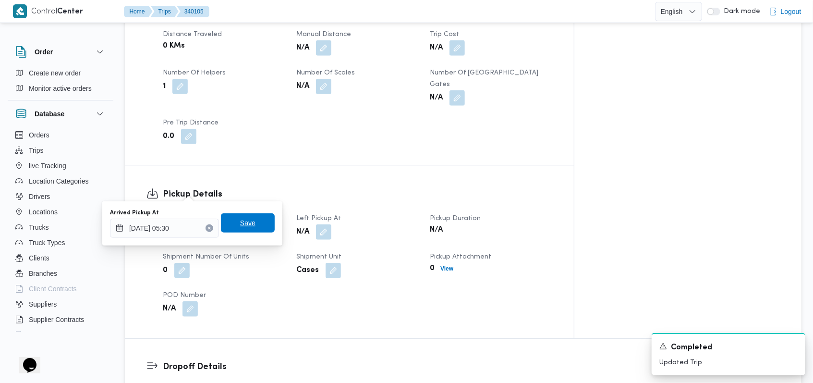
click at [253, 225] on span "Save" at bounding box center [248, 222] width 54 height 19
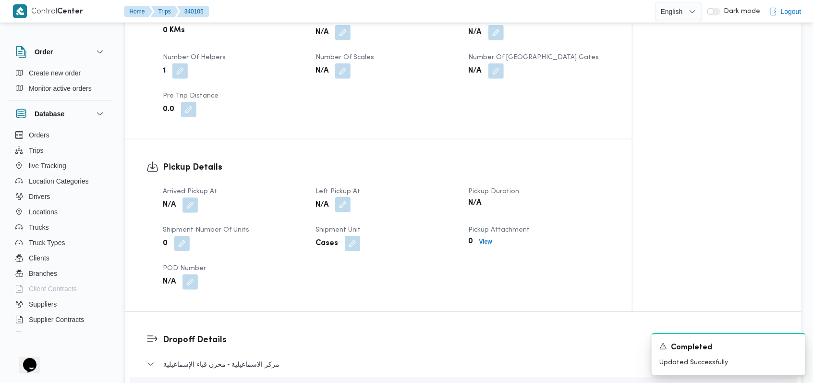
click at [343, 197] on button "button" at bounding box center [342, 204] width 15 height 15
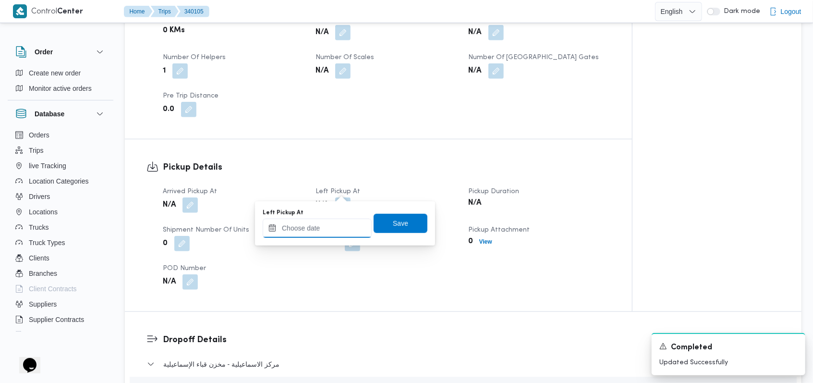
click at [327, 228] on input "Left Pickup At" at bounding box center [317, 227] width 109 height 19
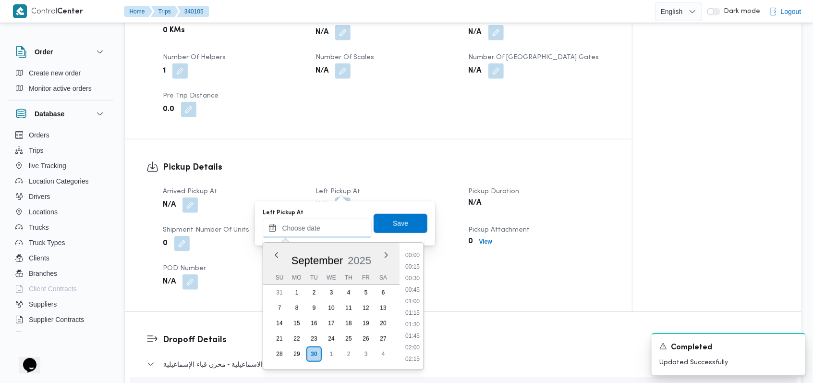
scroll to position [380, 0]
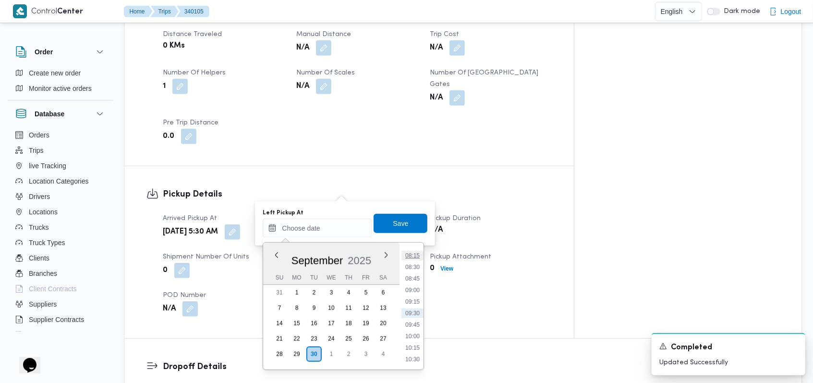
click at [343, 255] on li "08:15" at bounding box center [412, 256] width 22 height 10
type input "30/09/2025 08:15"
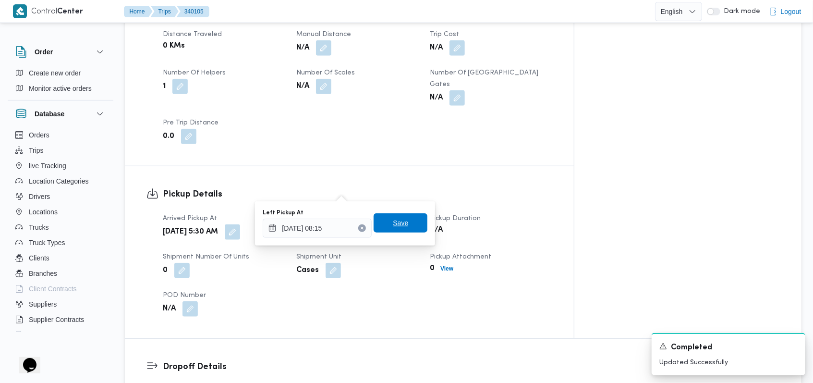
click at [343, 222] on span "Save" at bounding box center [400, 222] width 54 height 19
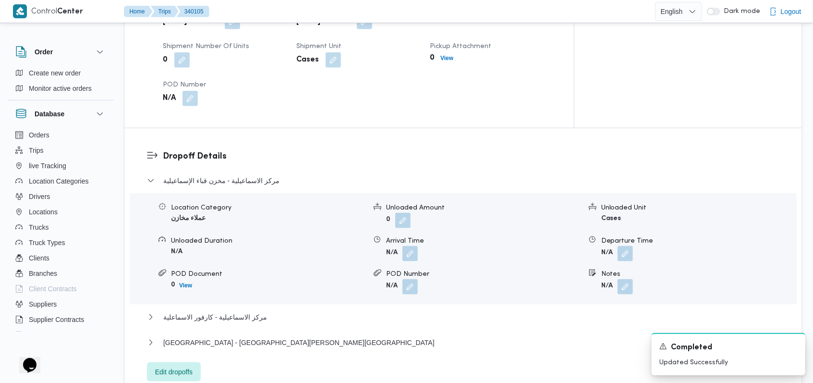
scroll to position [768, 0]
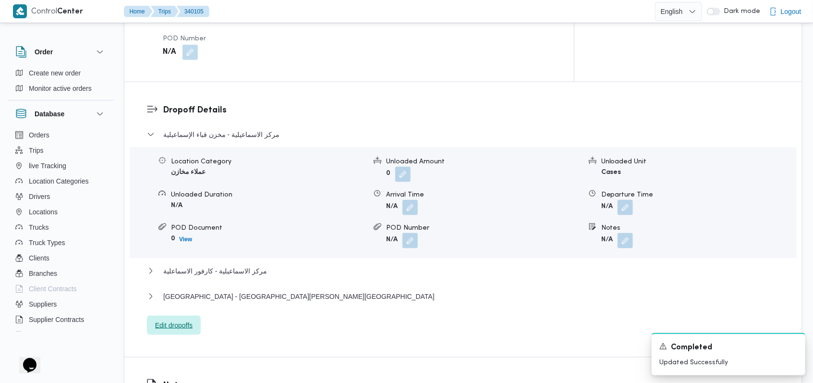
click at [199, 315] on span "Edit dropoffs" at bounding box center [174, 324] width 54 height 19
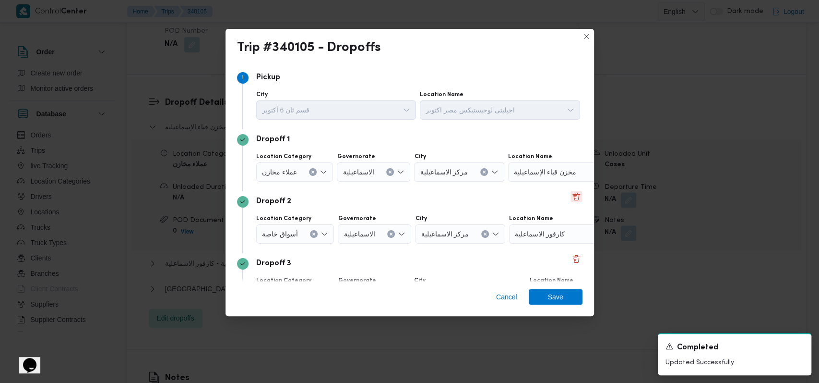
click at [343, 194] on button "Delete" at bounding box center [577, 197] width 12 height 12
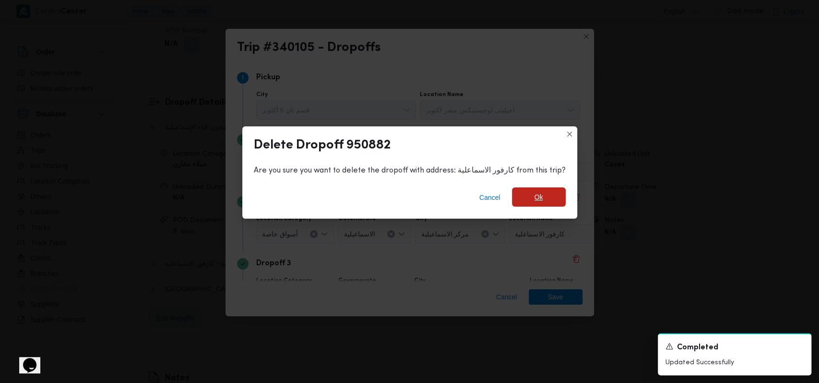
click at [343, 194] on span "Ok" at bounding box center [539, 196] width 54 height 19
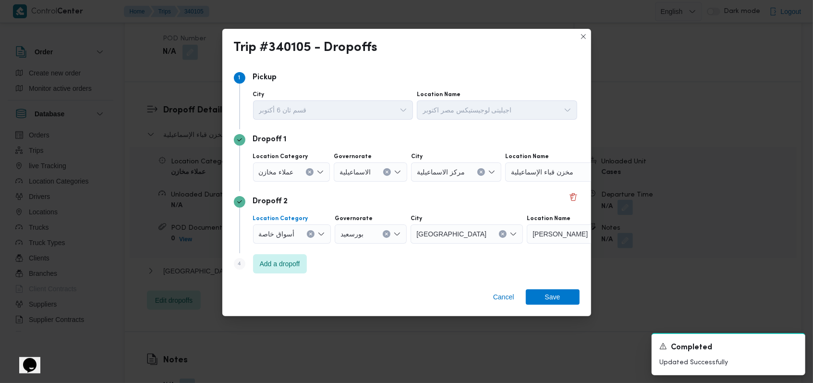
click at [305, 232] on div "أسواق خاصة" at bounding box center [292, 233] width 78 height 19
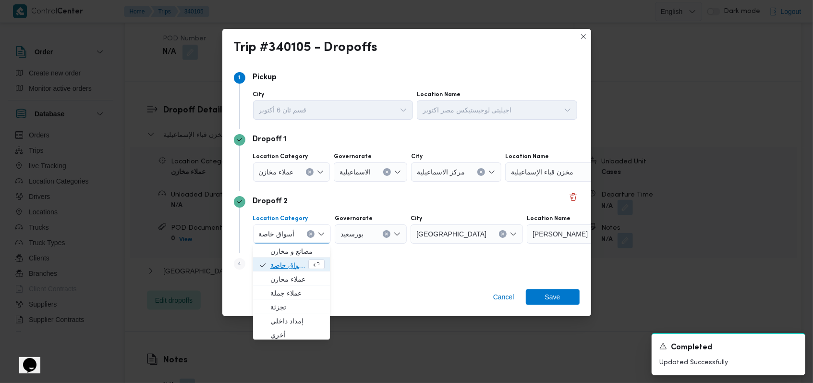
click at [298, 261] on span "أسواق خاصة" at bounding box center [288, 265] width 36 height 12
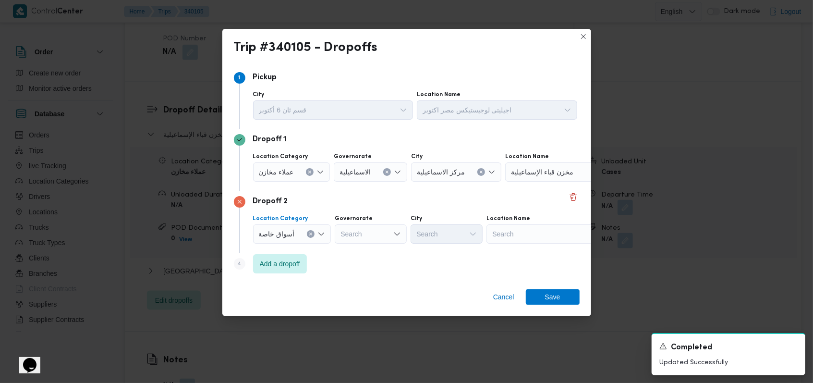
click at [297, 175] on div at bounding box center [297, 171] width 5 height 15
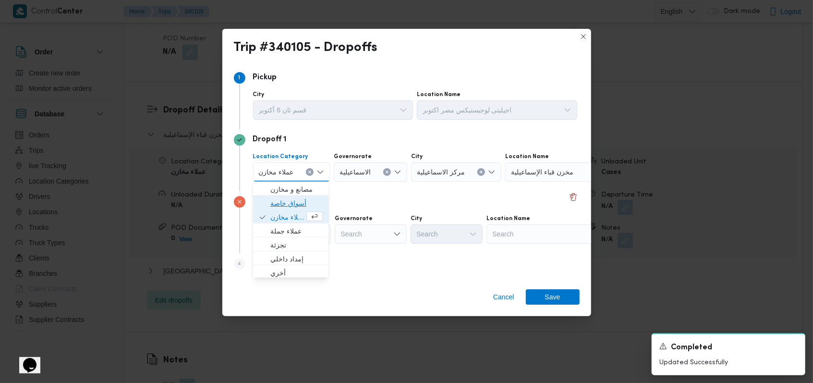
click at [295, 208] on span "أسواق خاصة" at bounding box center [296, 203] width 52 height 12
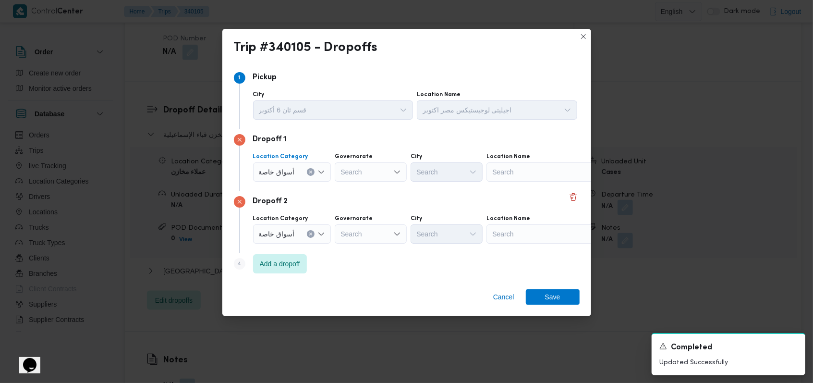
click at [343, 167] on div "Search" at bounding box center [546, 171] width 120 height 19
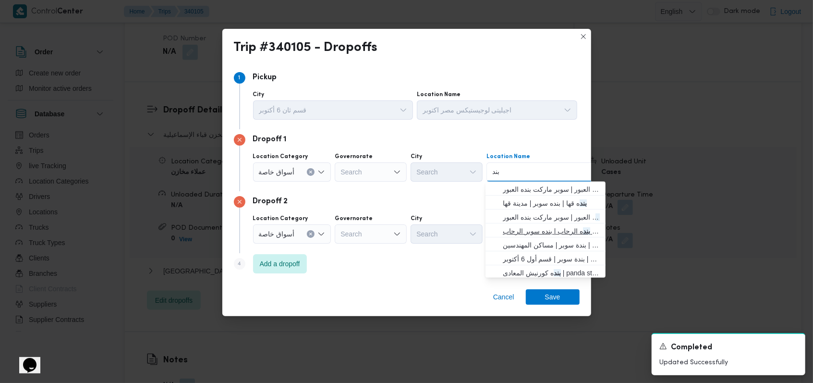
type input "بند"
click at [343, 226] on span "بند ه الرحاب | بنده سوبر الرحاب | null" at bounding box center [551, 231] width 97 height 12
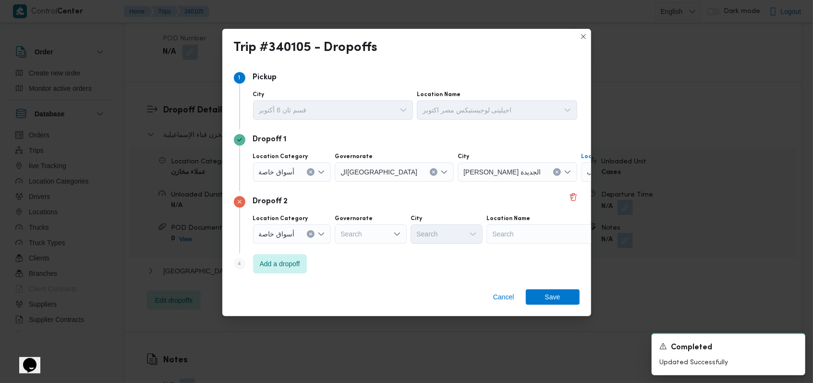
click at [343, 232] on div "Search" at bounding box center [546, 233] width 120 height 19
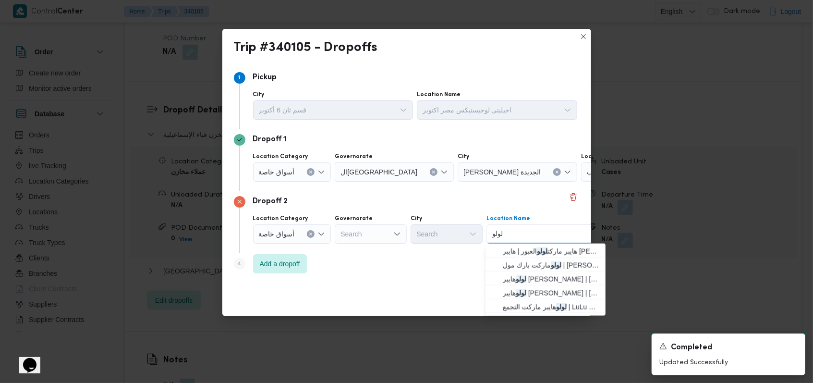
click at [343, 281] on div "Step 1 1 Pickup City قسم ثان 6 أكتوبر Location Name اجيليتى لوجيستيكس مصر اكتوب…" at bounding box center [406, 172] width 369 height 218
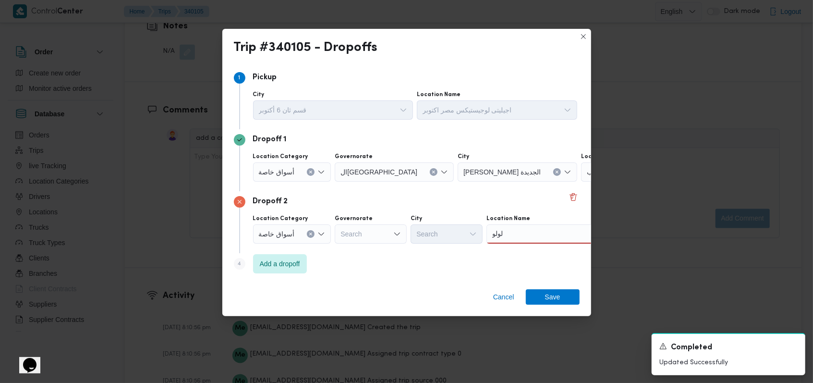
scroll to position [1102, 0]
click at [343, 228] on div "لولو لولو" at bounding box center [546, 233] width 120 height 19
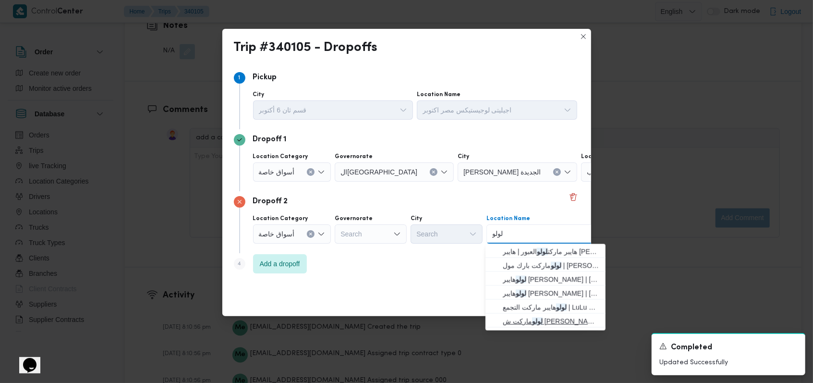
type input "لولو"
click at [343, 316] on span "لولو ماركت ش ذاكر حسين جمعية النخيل - التجمع | لولو التجمع الاول | null" at bounding box center [551, 321] width 97 height 12
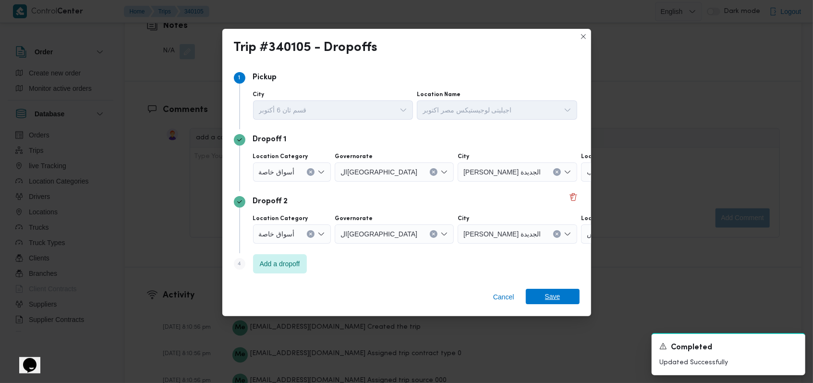
click at [343, 297] on span "Save" at bounding box center [553, 295] width 54 height 15
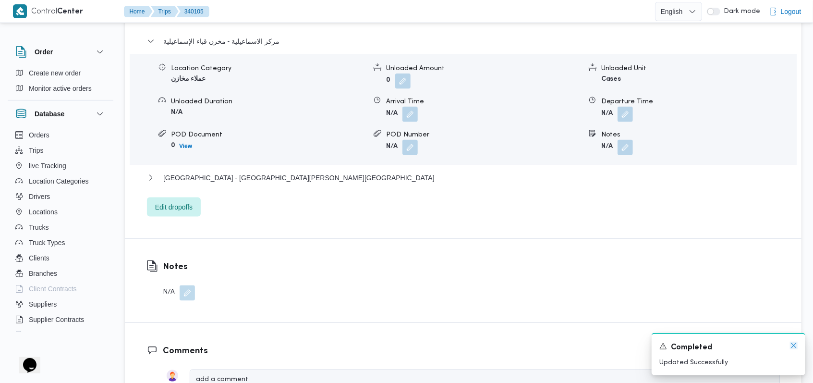
click at [343, 342] on icon "Dismiss toast" at bounding box center [794, 345] width 8 height 8
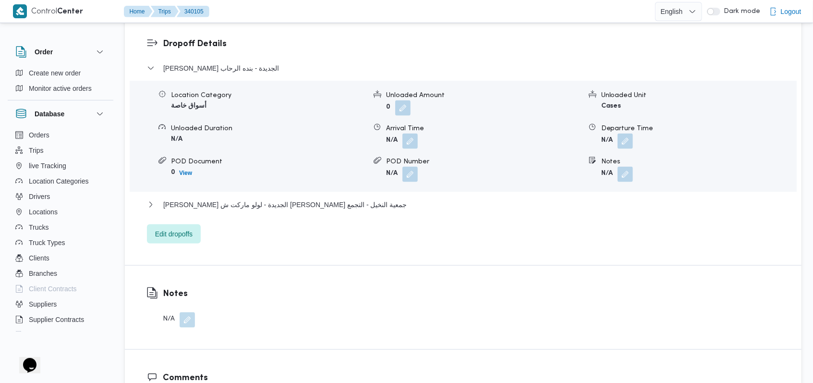
scroll to position [707, 0]
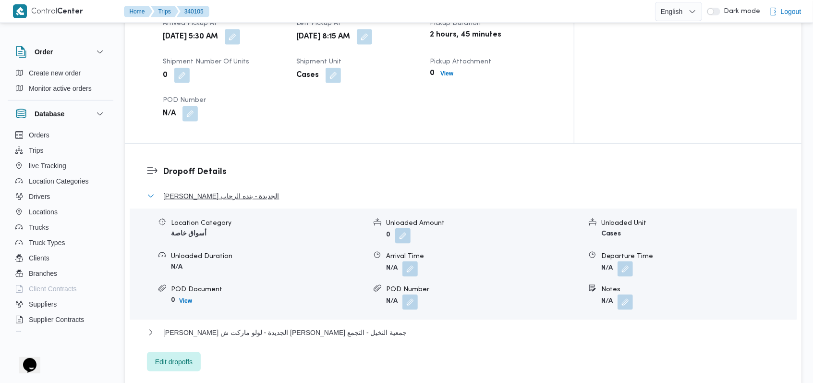
click at [230, 190] on span "ثانى القاهرة الجديدة - بنده الرحاب" at bounding box center [221, 196] width 116 height 12
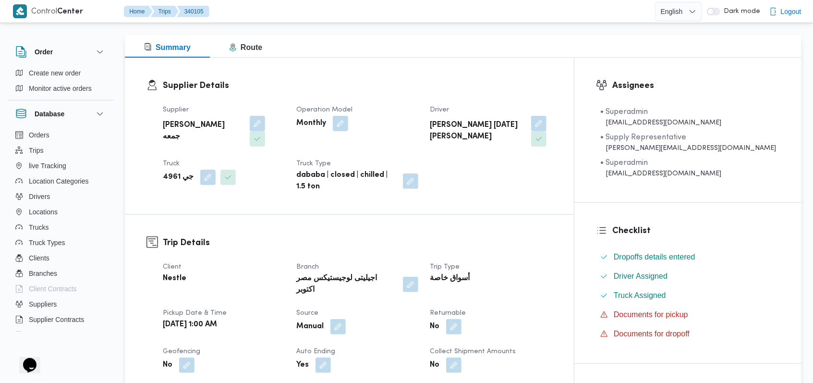
scroll to position [0, 0]
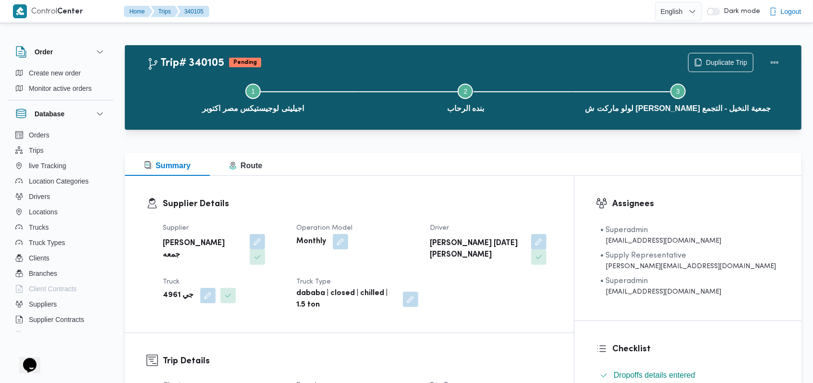
click at [343, 217] on div "Supplier حسام حسن زين جمعه Operation Model Monthly Driver ياسر زين جمعة محمود T…" at bounding box center [357, 266] width 401 height 100
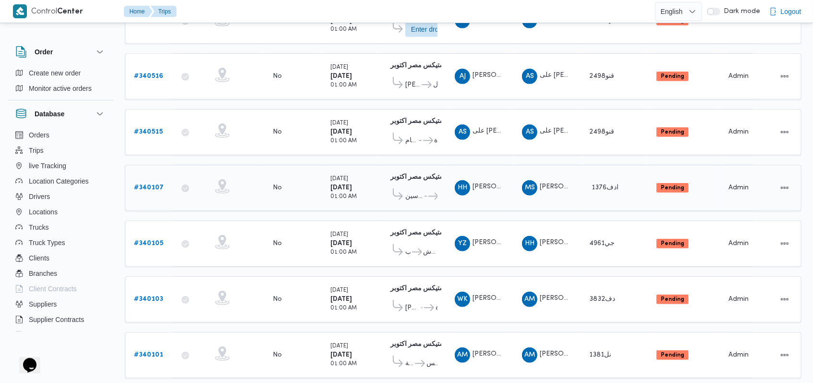
scroll to position [326, 0]
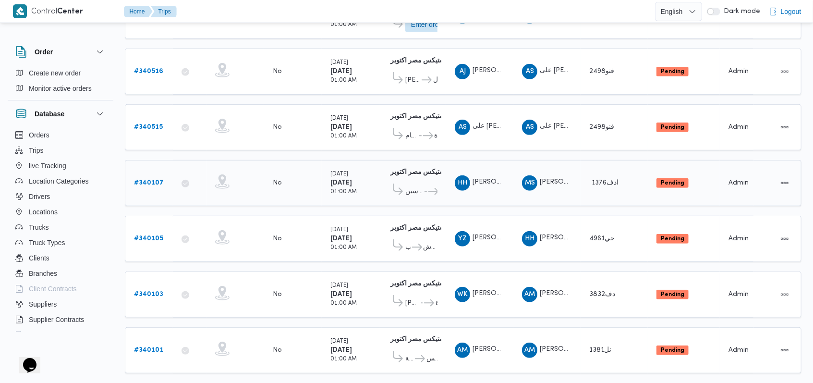
click at [142, 180] on b "# 340107" at bounding box center [149, 183] width 30 height 6
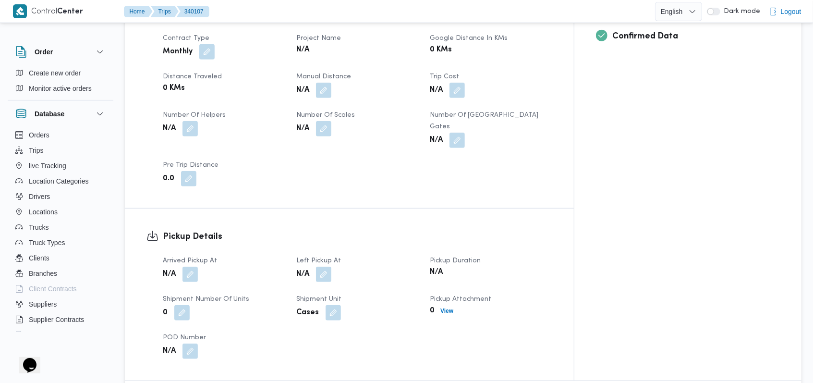
scroll to position [454, 0]
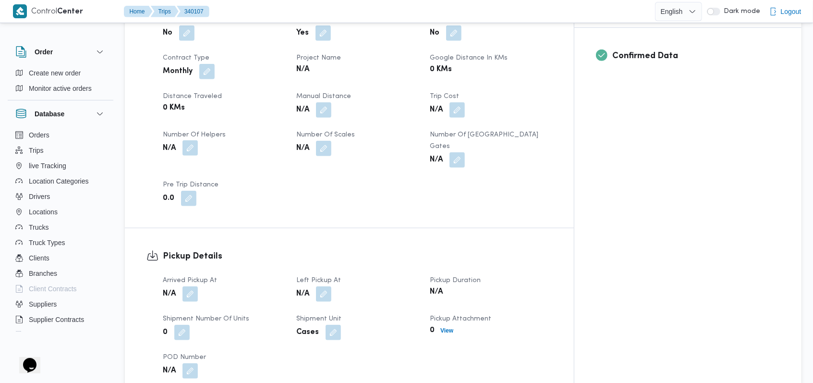
click at [189, 140] on button "button" at bounding box center [189, 147] width 15 height 15
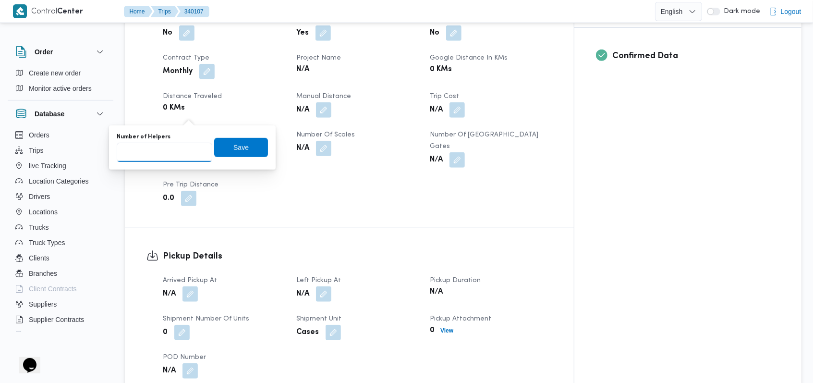
click at [169, 156] on input "Number of Helpers" at bounding box center [165, 152] width 96 height 19
type input "1"
click at [237, 146] on span "Save" at bounding box center [240, 147] width 15 height 12
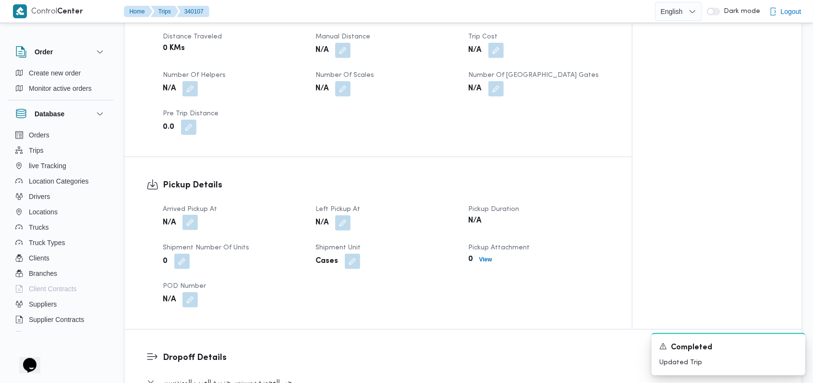
scroll to position [518, 0]
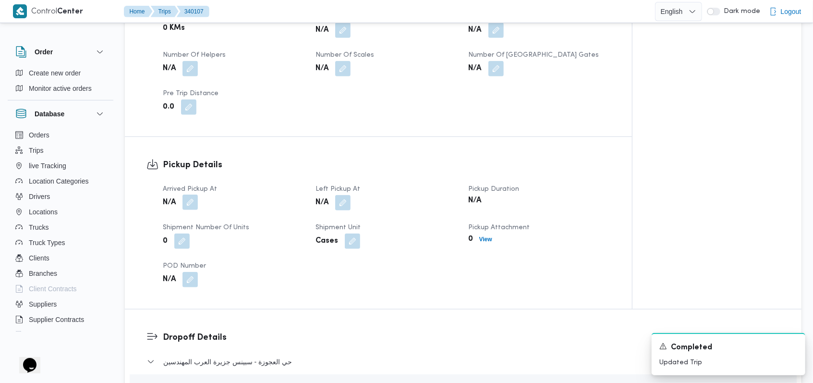
click at [196, 194] on button "button" at bounding box center [189, 201] width 15 height 15
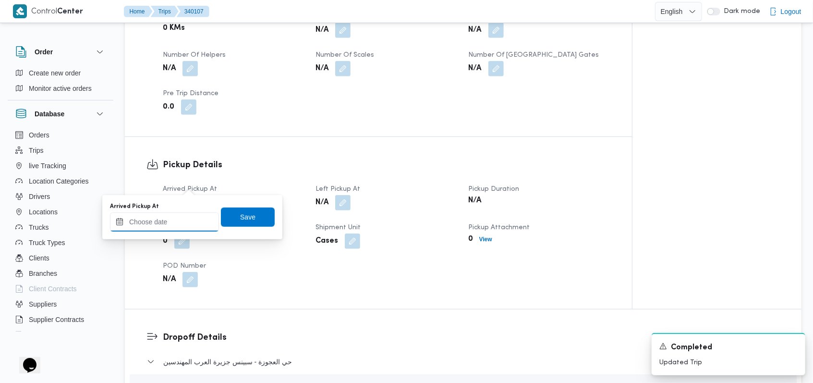
click at [179, 229] on input "Arrived Pickup At" at bounding box center [164, 221] width 109 height 19
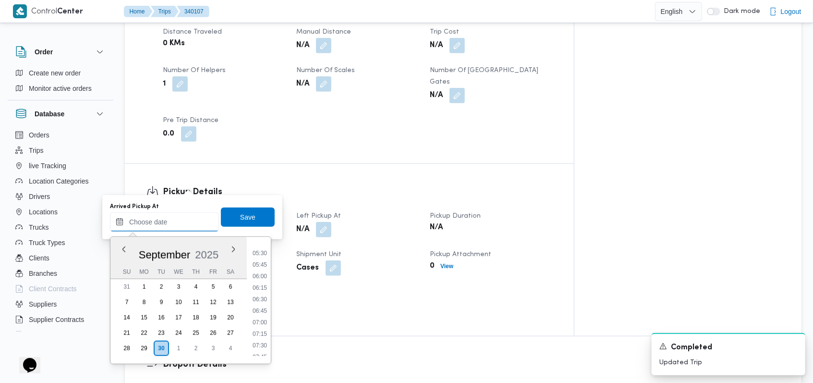
scroll to position [188, 0]
click at [263, 350] on li "06:15" at bounding box center [260, 350] width 22 height 10
type input "30/09/2025 06:15"
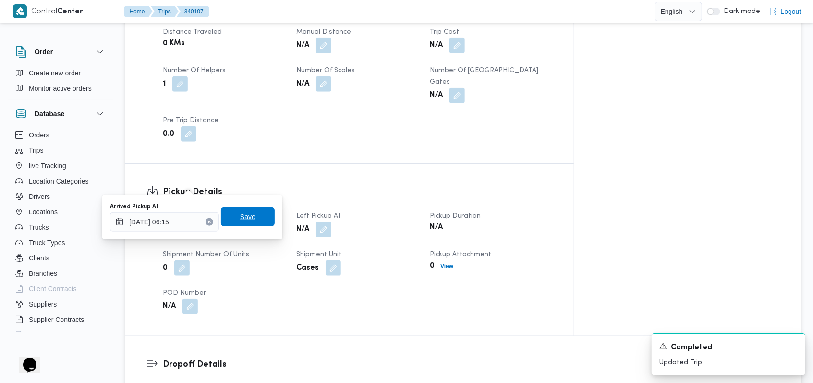
click at [250, 219] on span "Save" at bounding box center [248, 216] width 54 height 19
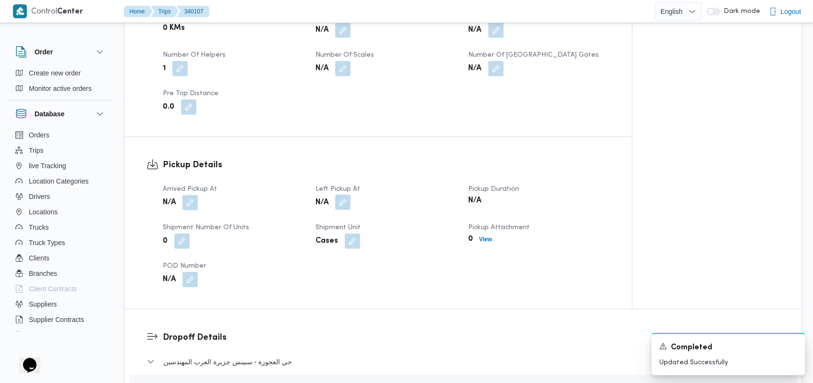
click at [343, 194] on button "button" at bounding box center [342, 201] width 15 height 15
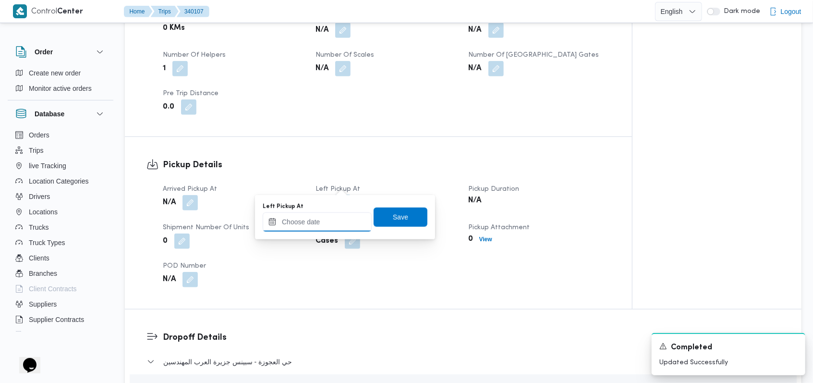
click at [334, 228] on input "Left Pickup At" at bounding box center [317, 221] width 109 height 19
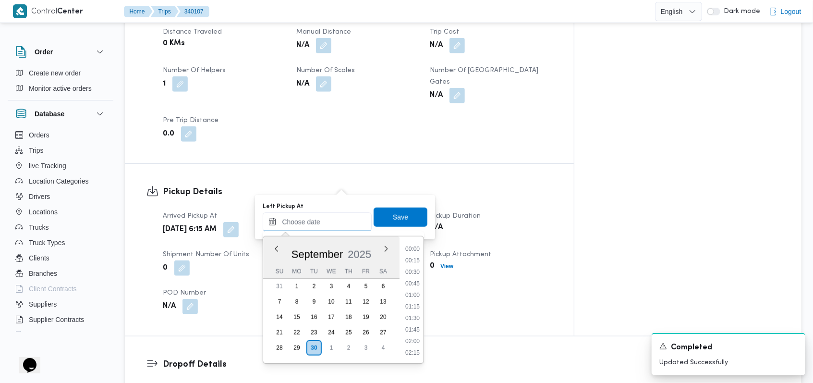
scroll to position [380, 0]
click at [343, 261] on li "08:30" at bounding box center [412, 261] width 22 height 10
type input "30/09/2025 08:30"
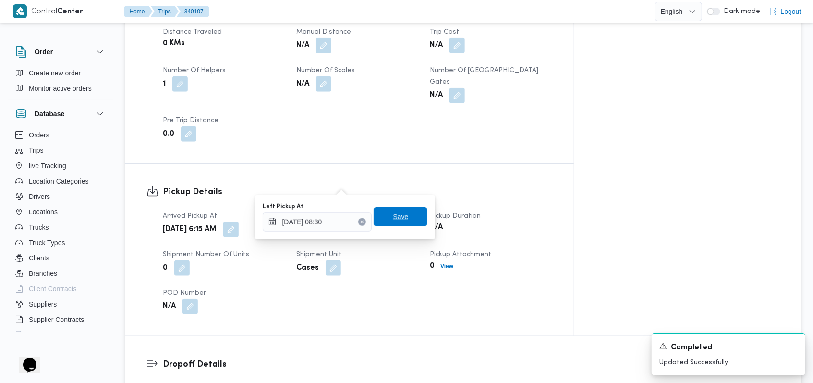
click at [343, 223] on span "Save" at bounding box center [400, 216] width 54 height 19
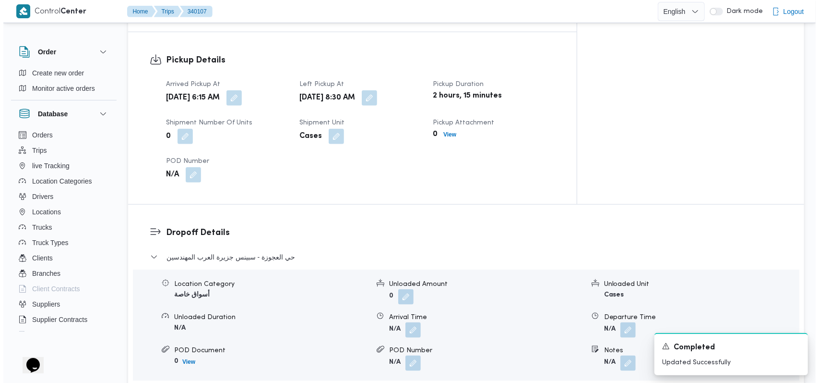
scroll to position [704, 0]
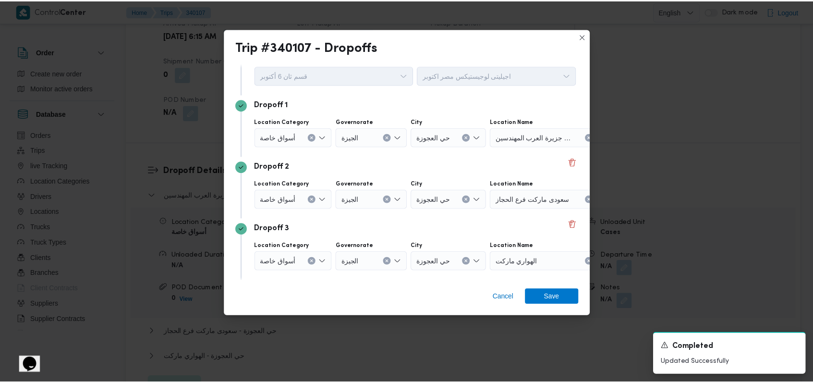
scroll to position [62, 0]
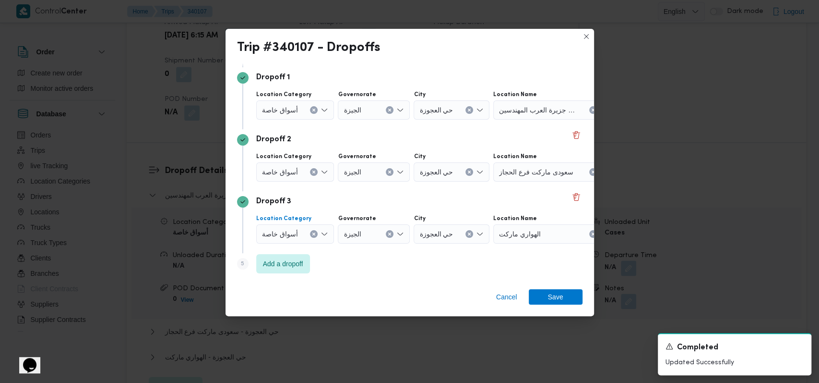
click at [294, 232] on span "أسواق خاصة" at bounding box center [280, 233] width 36 height 11
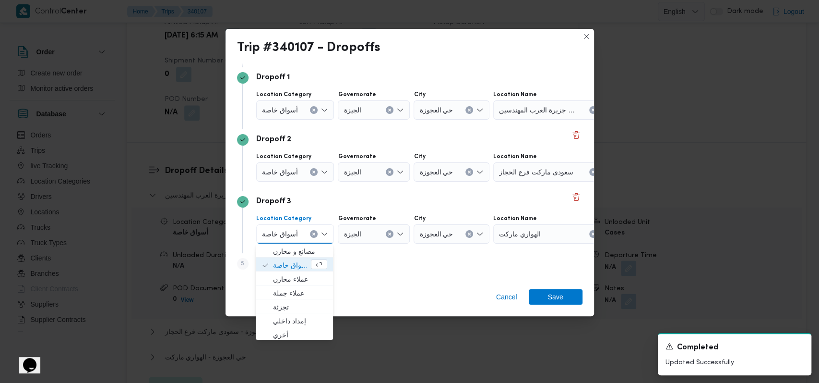
click at [314, 234] on icon "Clear input" at bounding box center [314, 233] width 2 height 2
click at [294, 171] on span "أسواق خاصة" at bounding box center [280, 171] width 36 height 11
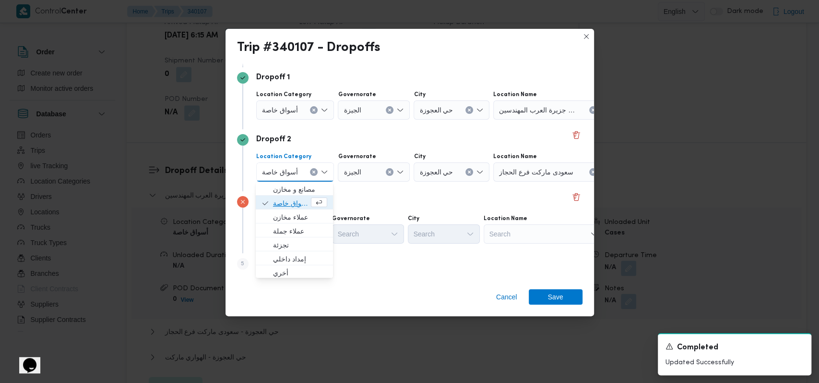
click at [296, 201] on span "أسواق خاصة" at bounding box center [291, 203] width 36 height 12
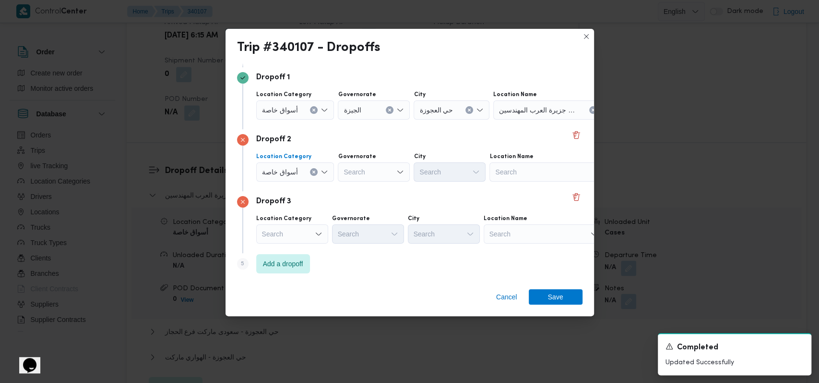
click at [297, 111] on div "أسواق خاصة" at bounding box center [295, 109] width 78 height 19
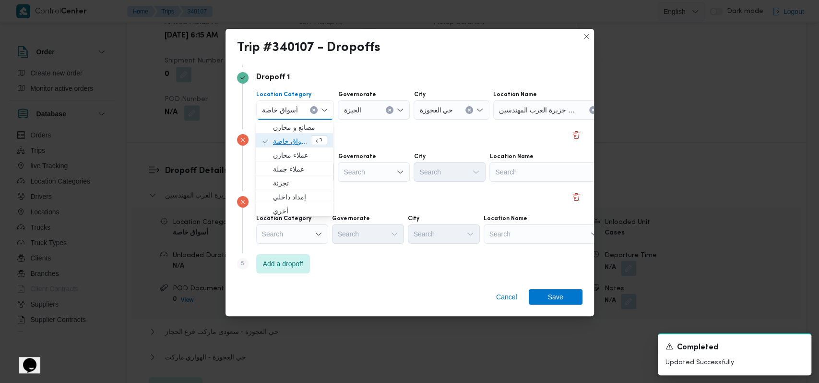
click at [299, 136] on span "أسواق خاصة" at bounding box center [291, 141] width 36 height 12
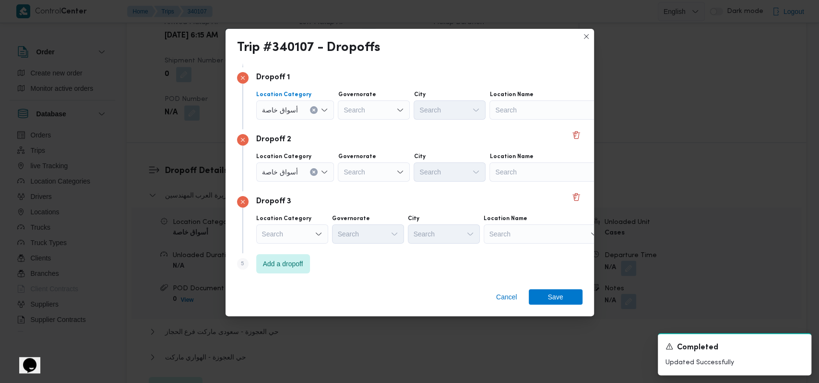
click at [343, 110] on div "Search" at bounding box center [550, 109] width 120 height 19
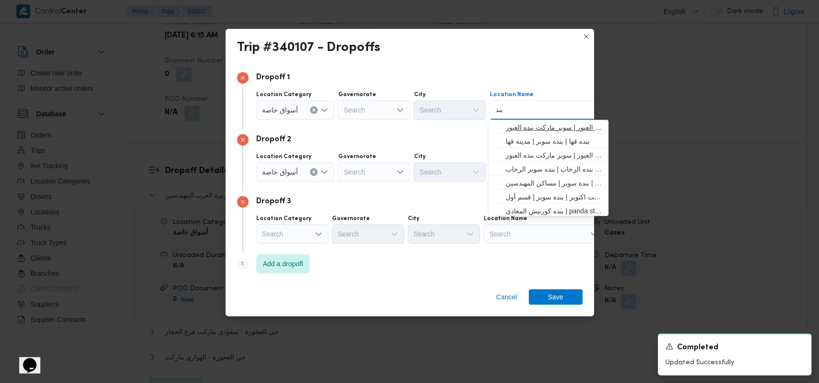
type input "بند"
click at [343, 123] on span "اسواق بنده ماركت العبور | سوبر ماركت بنده العبور | null" at bounding box center [554, 127] width 97 height 12
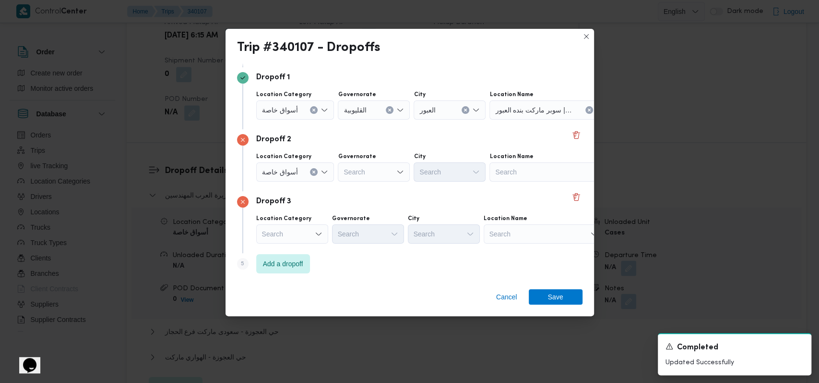
click at [343, 159] on label "Location Name" at bounding box center [512, 157] width 44 height 8
click at [343, 164] on div "Search" at bounding box center [550, 171] width 120 height 19
type input "كارفور العبور"
click at [343, 192] on span "كارفور العبور | كارفور العبور الجديد | null" at bounding box center [554, 189] width 97 height 12
click at [343, 241] on div "Search" at bounding box center [544, 233] width 120 height 19
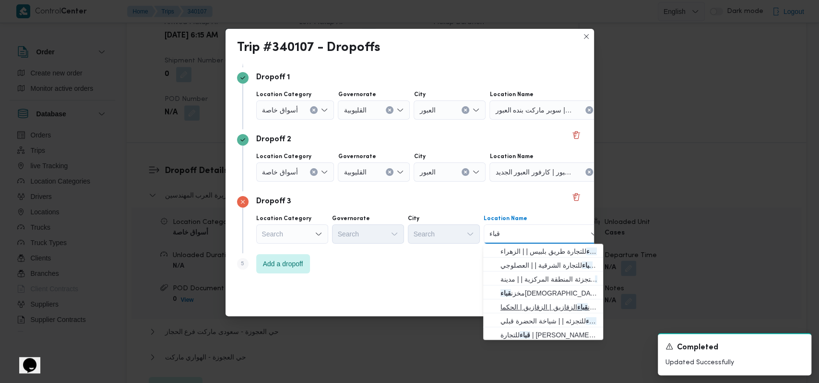
type input "قباء"
click at [343, 303] on span "مخزن قباء الزقازيق | الزقازيق | الحكما" at bounding box center [549, 307] width 97 height 12
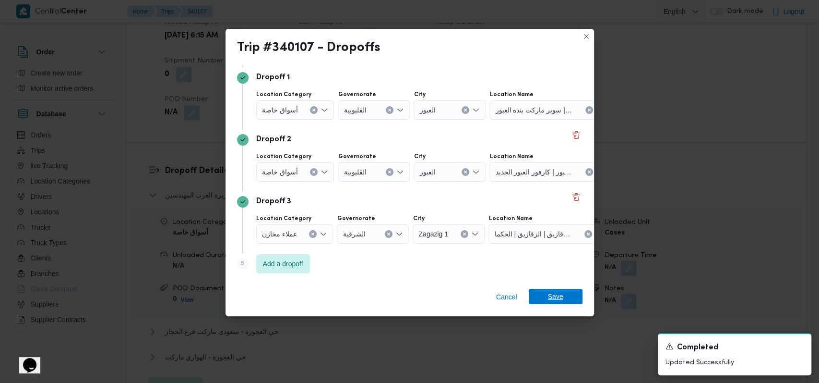
click at [343, 292] on span "Save" at bounding box center [555, 295] width 15 height 15
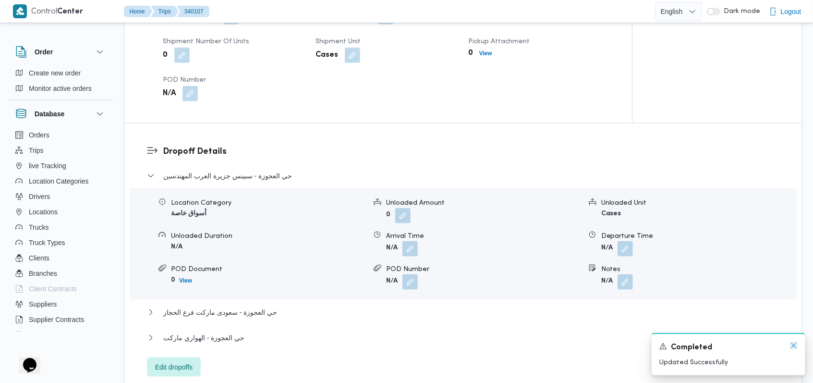
click at [343, 346] on icon "Dismiss toast" at bounding box center [794, 345] width 8 height 8
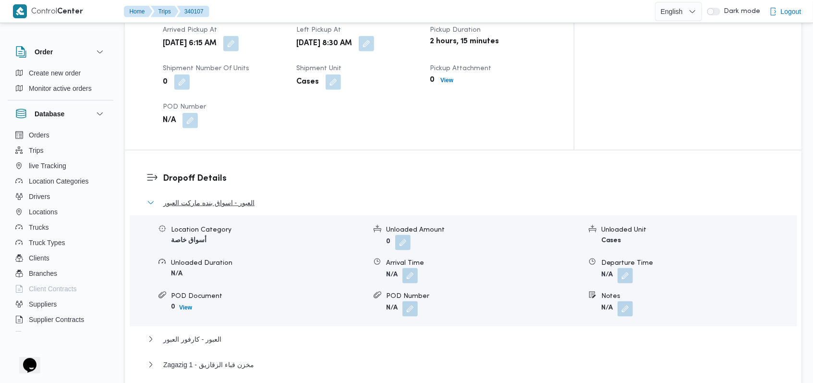
click at [247, 197] on span "العبور - اسواق بنده ماركت العبور" at bounding box center [208, 203] width 91 height 12
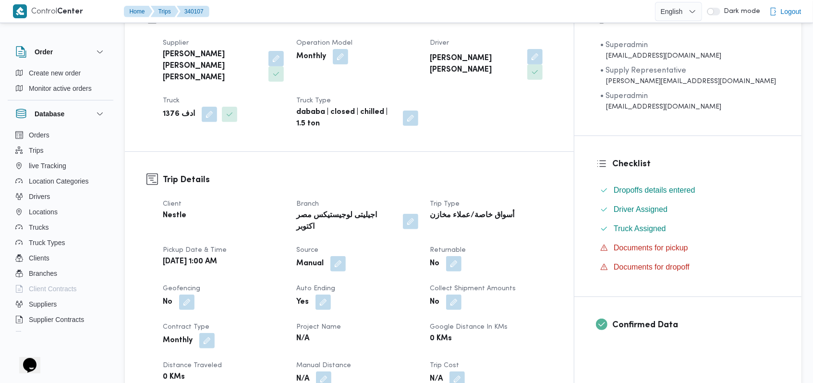
scroll to position [0, 0]
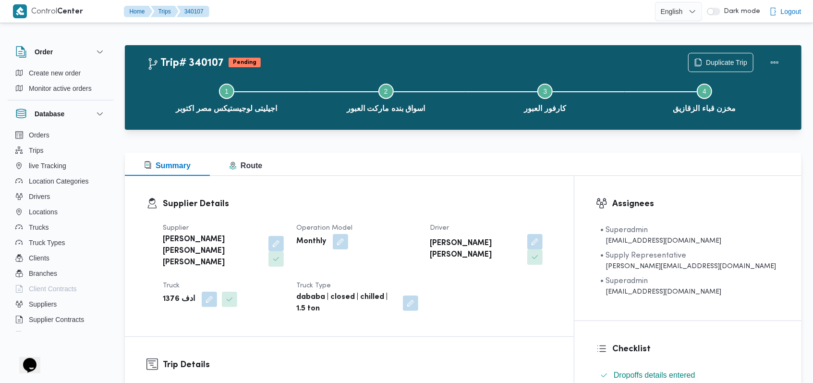
click at [343, 238] on div "Monthly" at bounding box center [357, 241] width 124 height 17
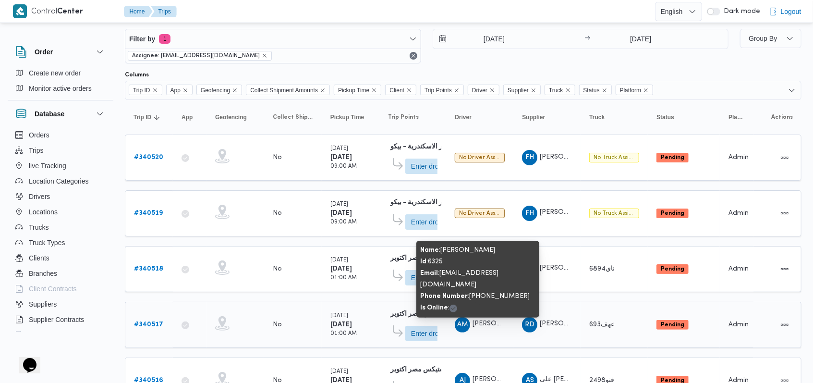
scroll to position [81, 0]
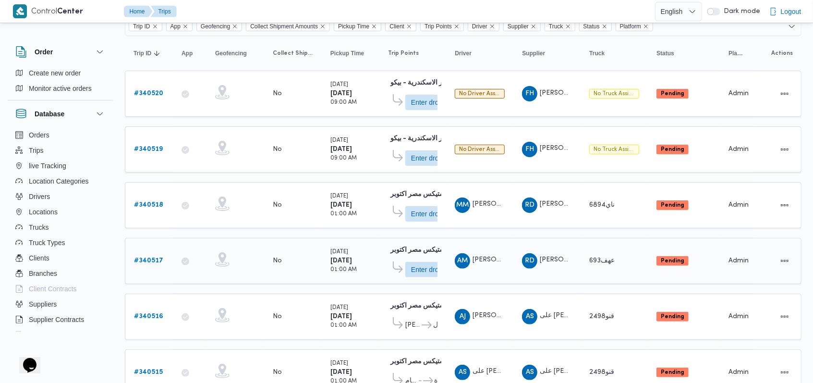
click at [152, 257] on b "# 340517" at bounding box center [148, 260] width 29 height 6
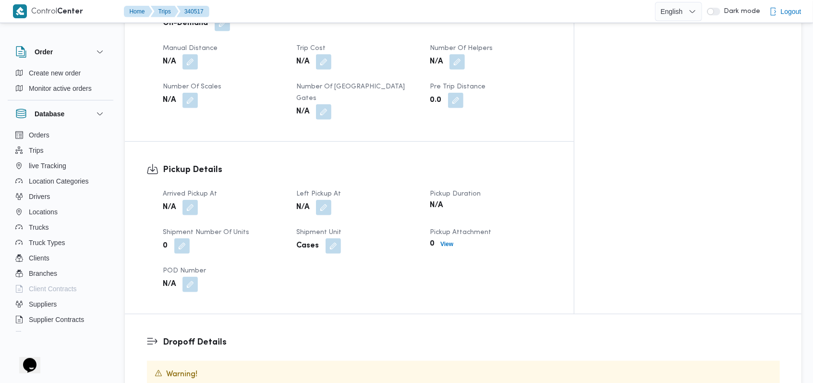
scroll to position [337, 0]
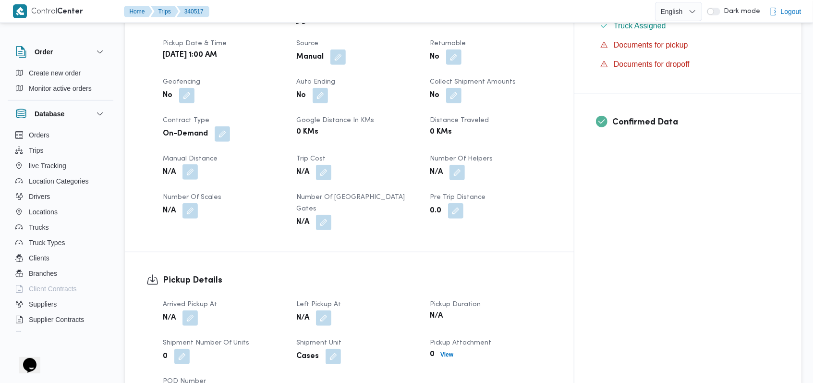
click at [189, 164] on button "button" at bounding box center [189, 171] width 15 height 15
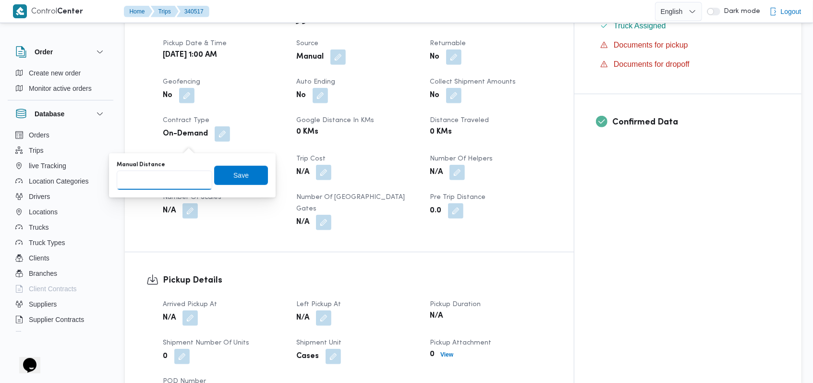
click at [169, 182] on input "Manual Distance" at bounding box center [165, 179] width 96 height 19
click at [343, 164] on button "button" at bounding box center [456, 171] width 15 height 15
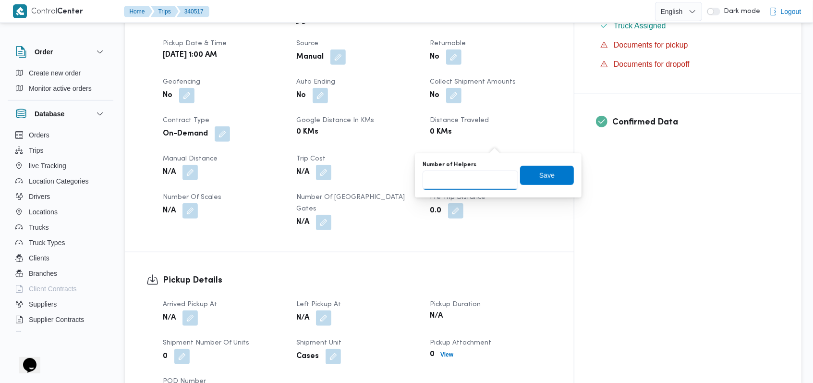
click at [343, 189] on input "Number of Helpers" at bounding box center [470, 179] width 96 height 19
type input "1"
click at [343, 177] on input "1" at bounding box center [470, 179] width 96 height 19
click at [343, 170] on span "Save" at bounding box center [547, 175] width 54 height 19
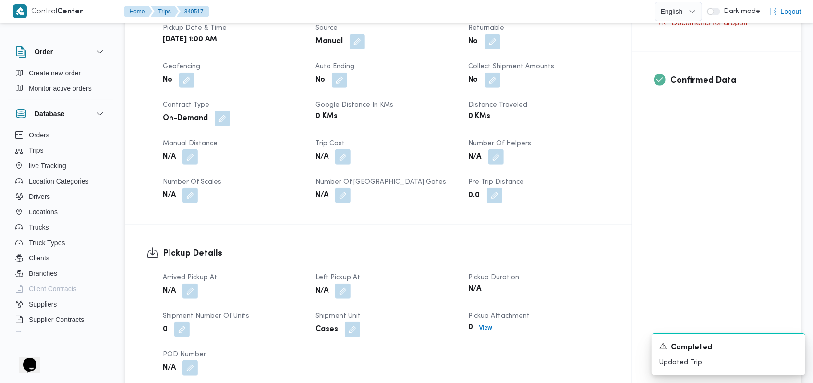
click at [182, 283] on span at bounding box center [188, 290] width 20 height 15
click at [192, 283] on button "button" at bounding box center [189, 290] width 15 height 15
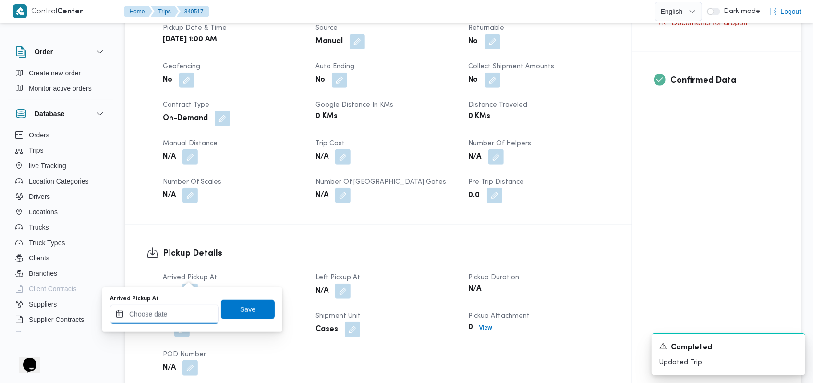
click at [180, 310] on input "Arrived Pickup At" at bounding box center [164, 313] width 109 height 19
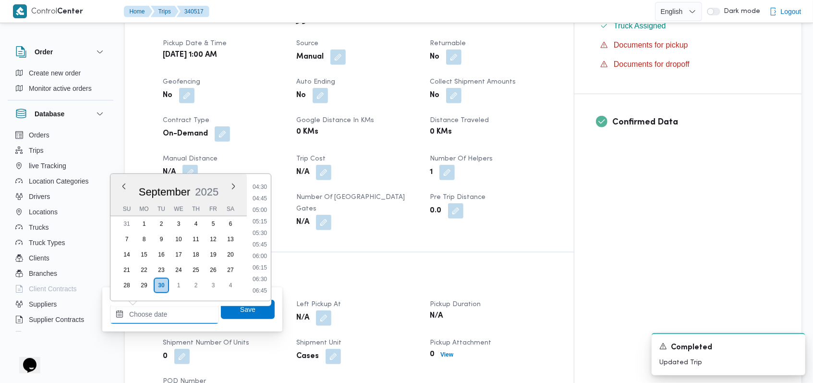
scroll to position [188, 0]
click at [265, 242] on li "05:15" at bounding box center [260, 241] width 22 height 10
type input "30/09/2025 05:15"
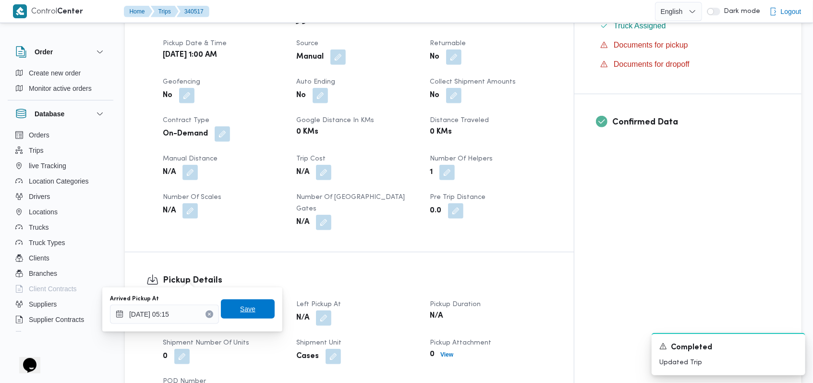
click at [252, 309] on span "Save" at bounding box center [248, 308] width 54 height 19
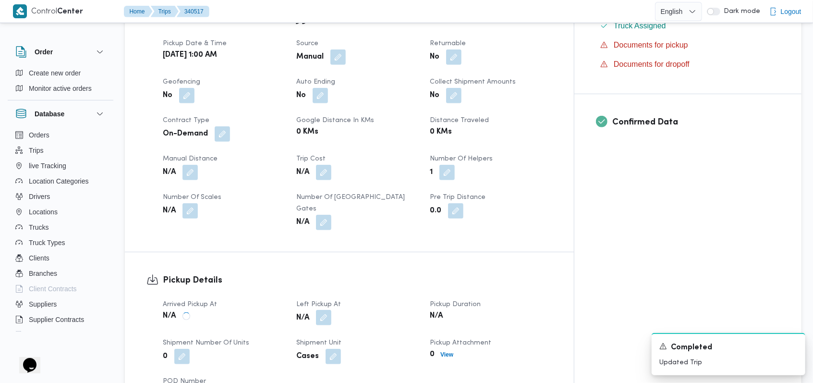
click at [331, 310] on button "button" at bounding box center [323, 317] width 15 height 15
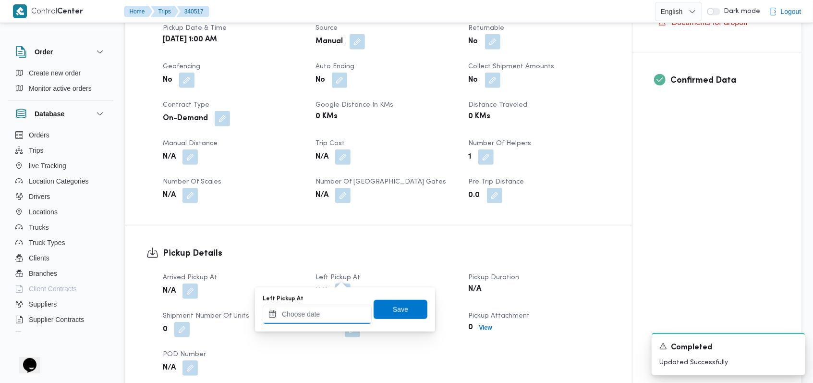
click at [343, 311] on input "Left Pickup At" at bounding box center [317, 313] width 109 height 19
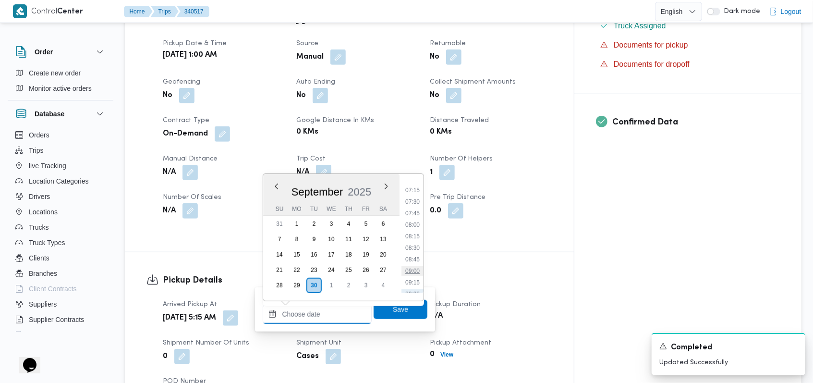
scroll to position [252, 0]
click at [343, 280] on li "07:30" at bounding box center [412, 281] width 22 height 10
type input "30/09/2025 07:30"
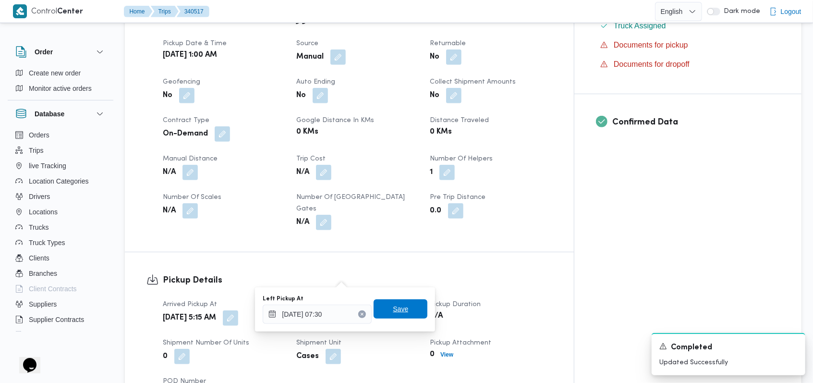
click at [343, 307] on span "Save" at bounding box center [400, 308] width 54 height 19
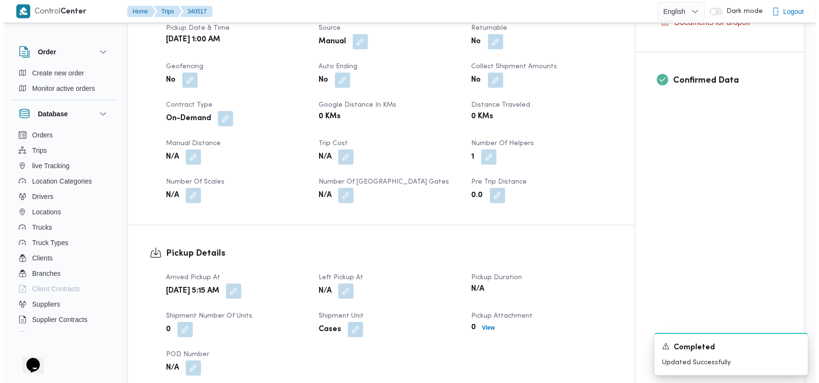
scroll to position [529, 0]
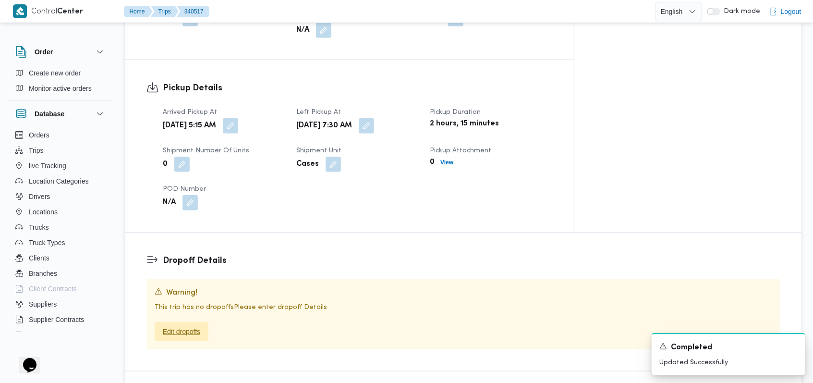
click at [192, 325] on span "Edit dropoffs" at bounding box center [181, 331] width 37 height 12
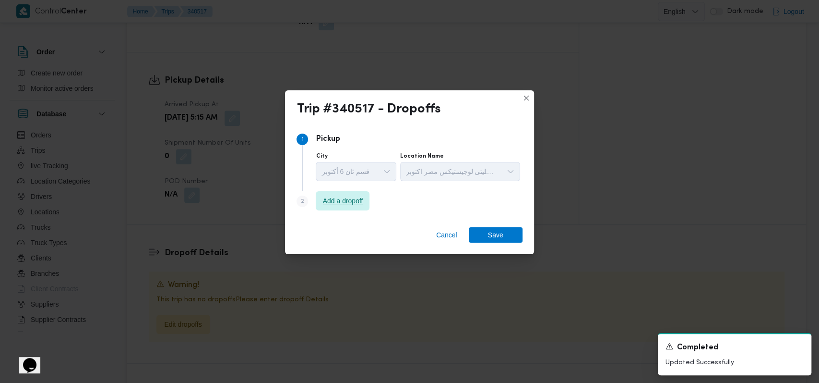
click at [342, 205] on span "Add a dropoff" at bounding box center [343, 201] width 40 height 12
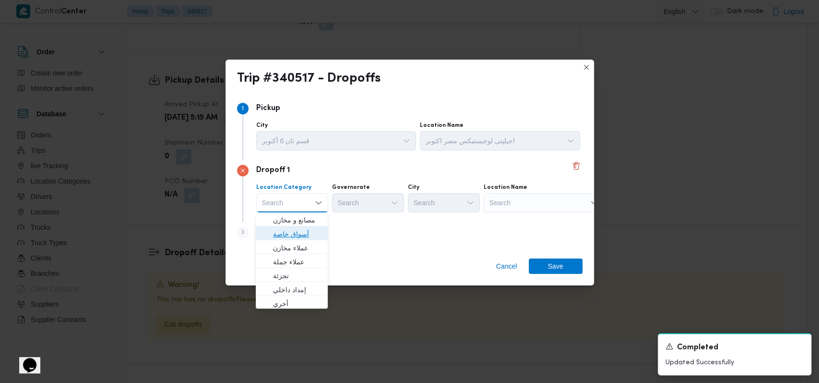
click at [302, 231] on span "أسواق خاصة" at bounding box center [297, 234] width 49 height 12
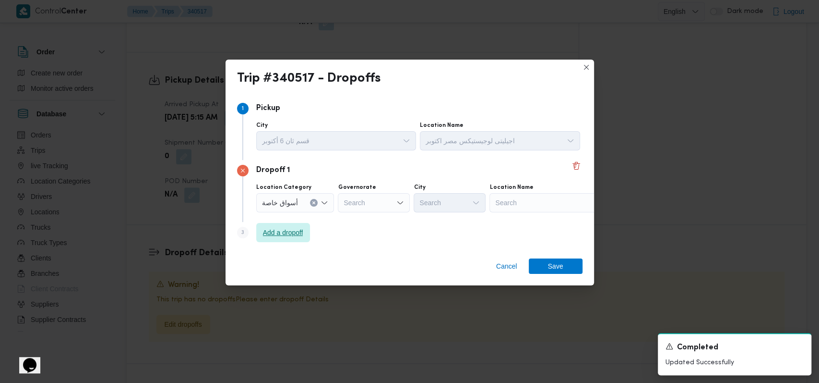
click at [302, 231] on span "Add a dropoff" at bounding box center [283, 233] width 40 height 12
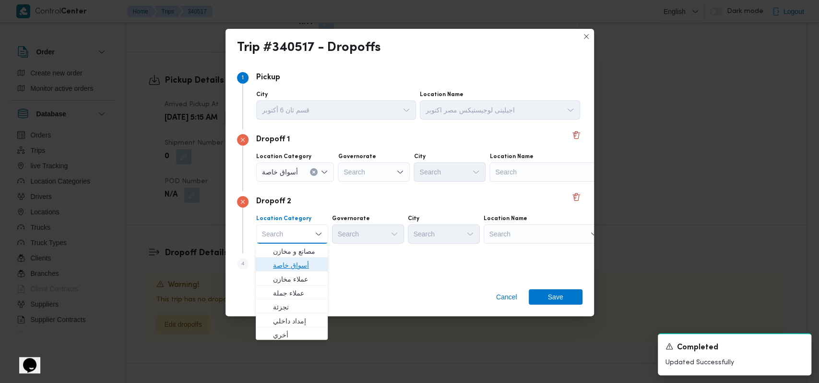
click at [298, 259] on span "أسواق خاصة" at bounding box center [297, 265] width 49 height 12
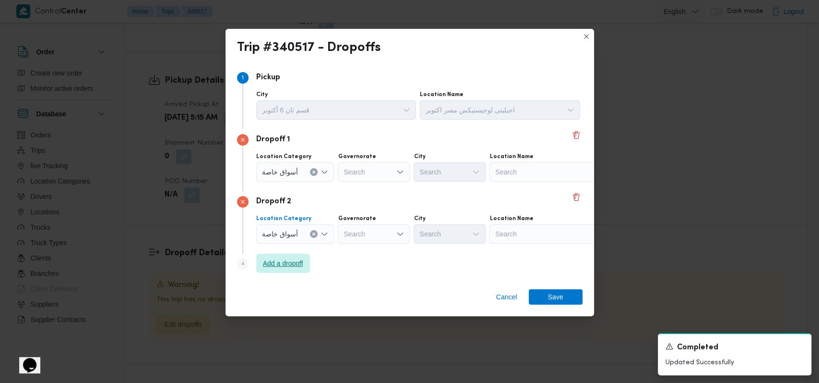
click at [294, 268] on span "Add a dropoff" at bounding box center [283, 263] width 40 height 12
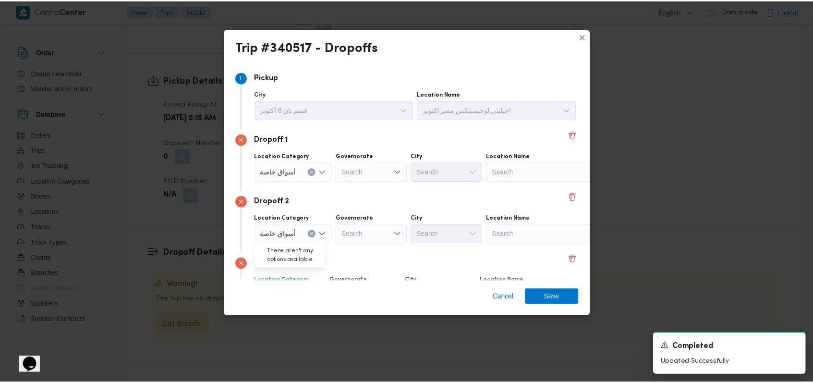
scroll to position [62, 0]
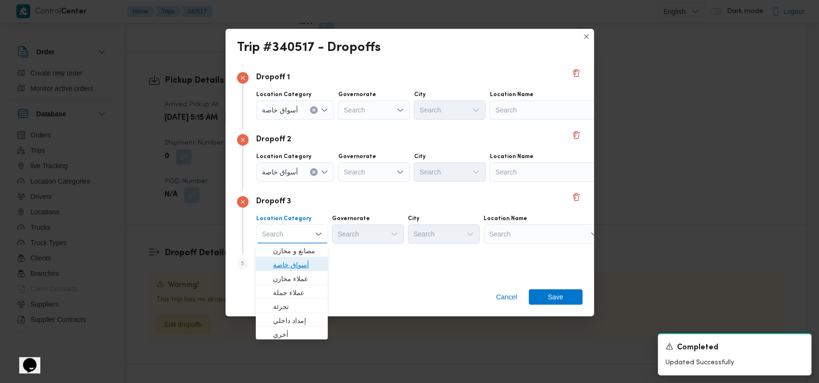
click at [301, 259] on span "أسواق خاصة" at bounding box center [297, 265] width 49 height 12
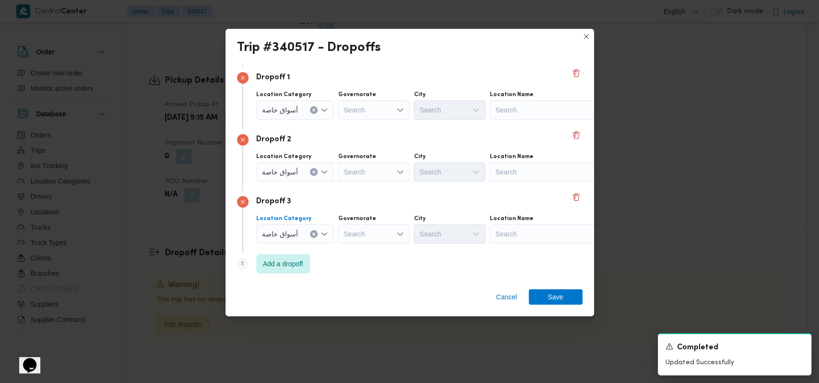
click at [343, 113] on div "Search" at bounding box center [550, 109] width 120 height 19
type input "كارفور حلو"
click at [343, 123] on span "كارفور حلو ان | كارفور حلوان | null" at bounding box center [554, 127] width 97 height 12
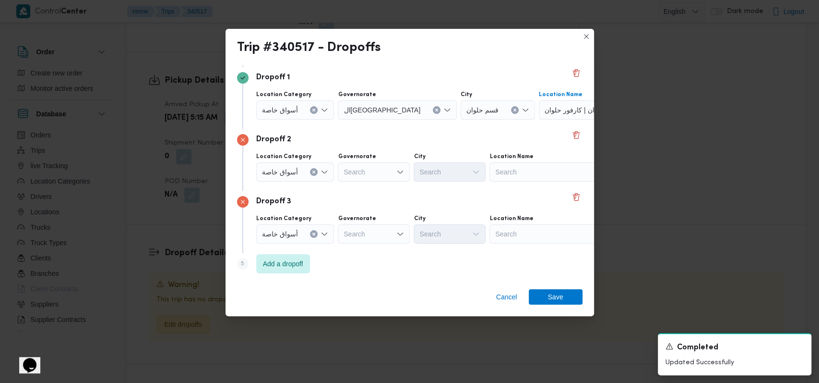
click at [343, 180] on div "Search" at bounding box center [550, 171] width 120 height 19
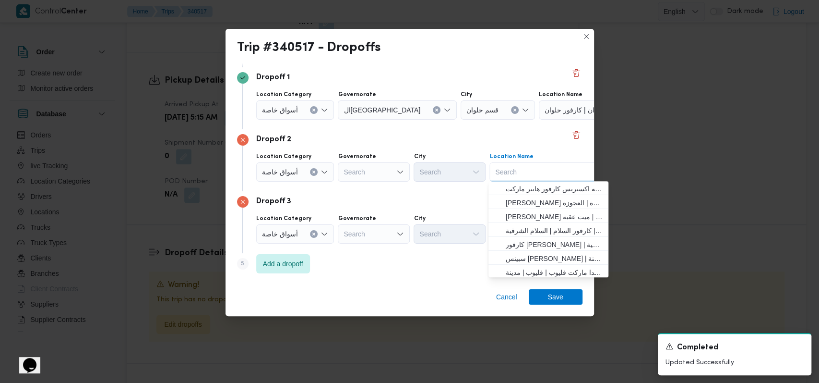
click at [343, 177] on div "Search" at bounding box center [374, 171] width 72 height 19
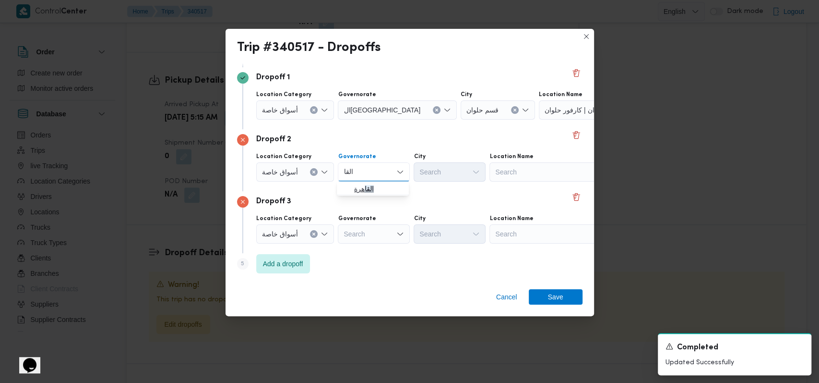
type input "القا"
click at [343, 186] on span "القا هرة" at bounding box center [378, 189] width 49 height 12
click at [343, 236] on div "Search" at bounding box center [374, 233] width 72 height 19
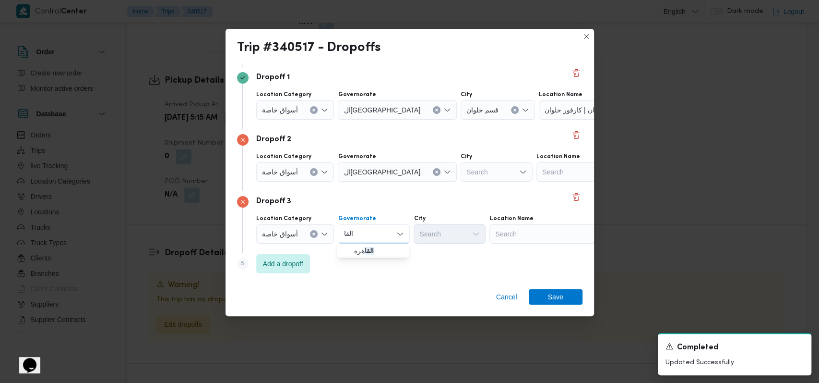
type input "القا"
click at [343, 247] on mark "القا" at bounding box center [369, 251] width 9 height 8
click at [343, 172] on div "Search" at bounding box center [497, 171] width 72 height 19
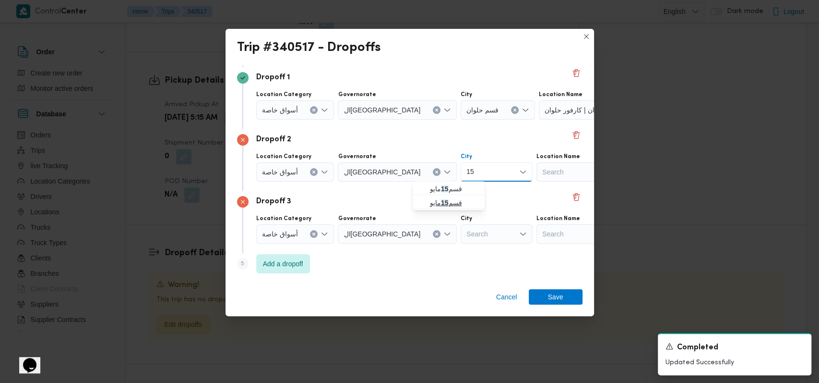
type input "15"
click at [343, 204] on mark "15" at bounding box center [445, 203] width 8 height 8
click at [343, 230] on div "Search" at bounding box center [497, 233] width 72 height 19
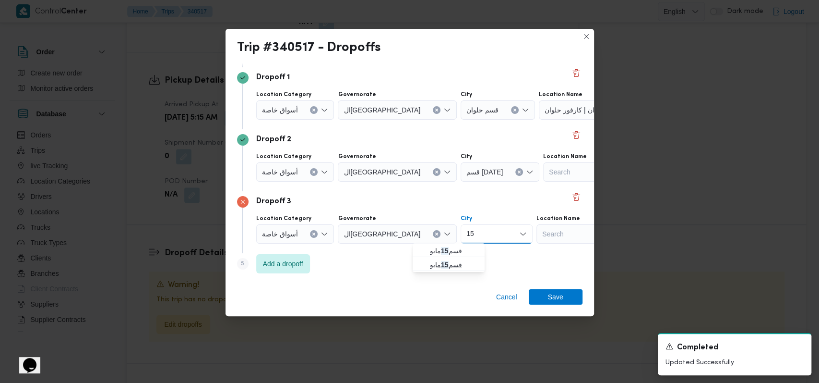
type input "15"
drag, startPoint x: 452, startPoint y: 261, endPoint x: 517, endPoint y: 207, distance: 84.5
click at [343, 261] on span "قسم 15 مايو" at bounding box center [454, 265] width 49 height 12
click at [343, 176] on div "Search" at bounding box center [603, 171] width 120 height 19
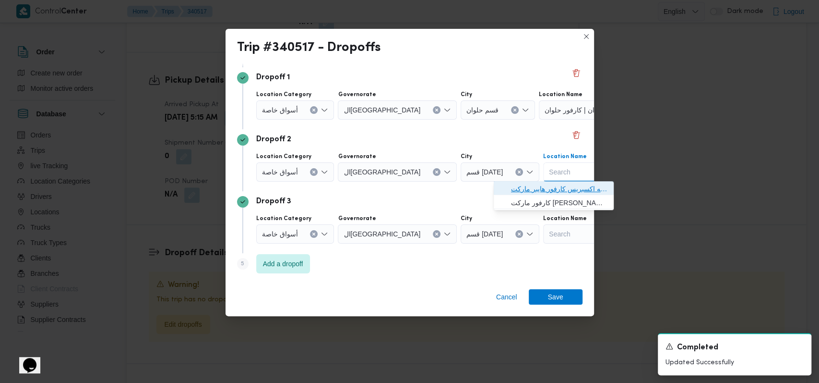
click at [343, 189] on span "سلسله اكسبريس كارفور هايبر ماركت 15 مايو | | الشياخة الأولى" at bounding box center [559, 189] width 97 height 12
click at [343, 228] on div "Search" at bounding box center [603, 233] width 120 height 19
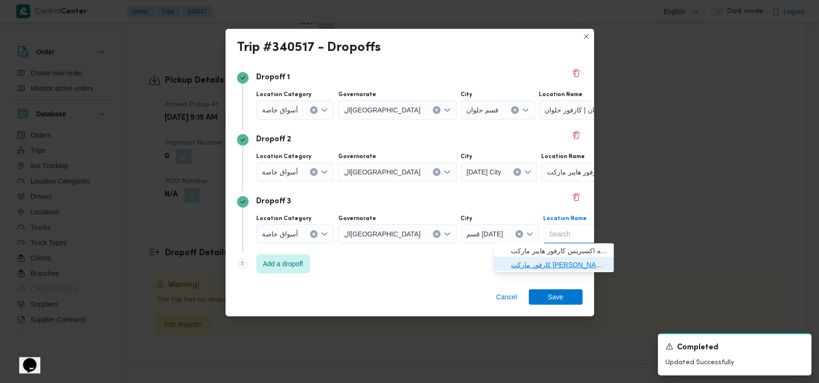
click at [343, 263] on span "كارفور ماركت ابو بكر الصديق 15 مايو | | الشياخة الثالثة و تشمل المج" at bounding box center [559, 265] width 97 height 12
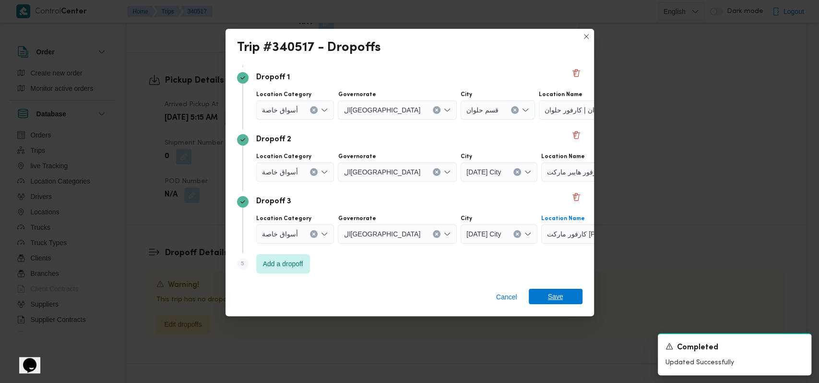
click at [343, 296] on span "Save" at bounding box center [555, 295] width 15 height 15
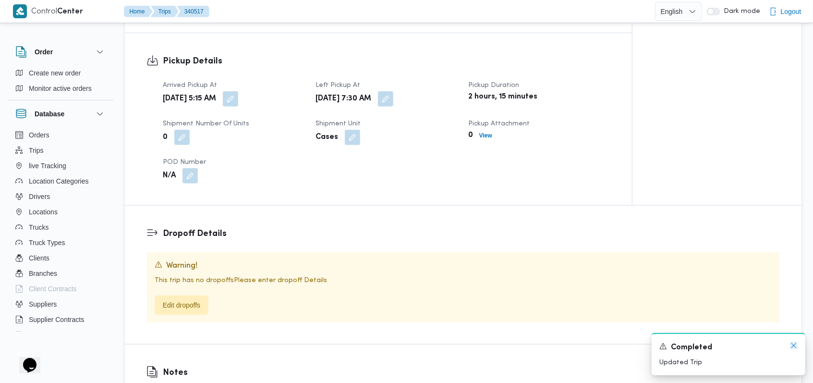
click at [343, 348] on icon "Dismiss toast" at bounding box center [794, 345] width 8 height 8
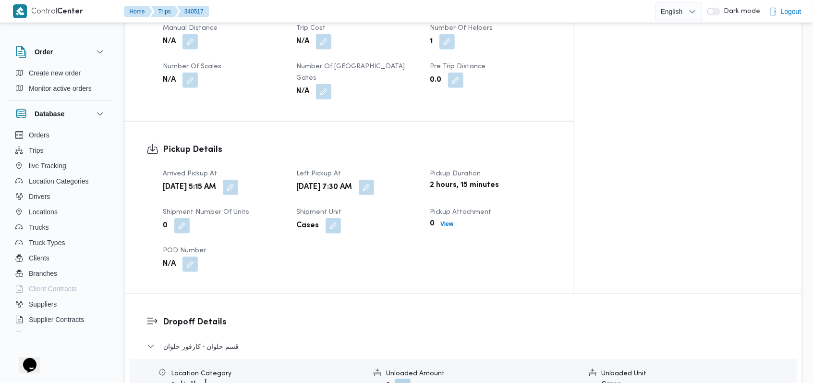
scroll to position [579, 0]
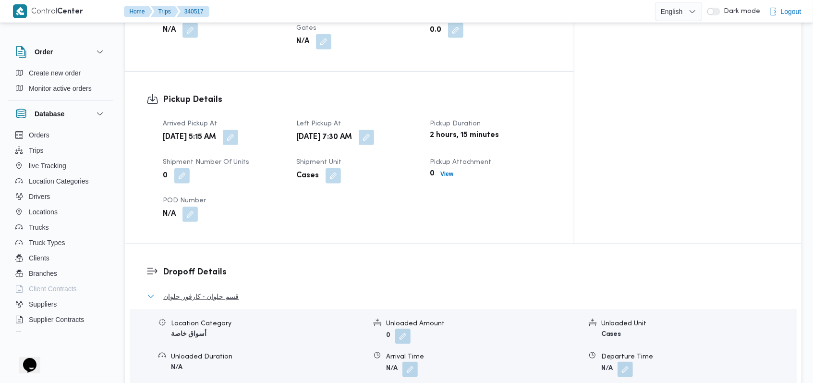
click at [212, 290] on span "قسم حلوان - كارفور حلوان" at bounding box center [200, 296] width 75 height 12
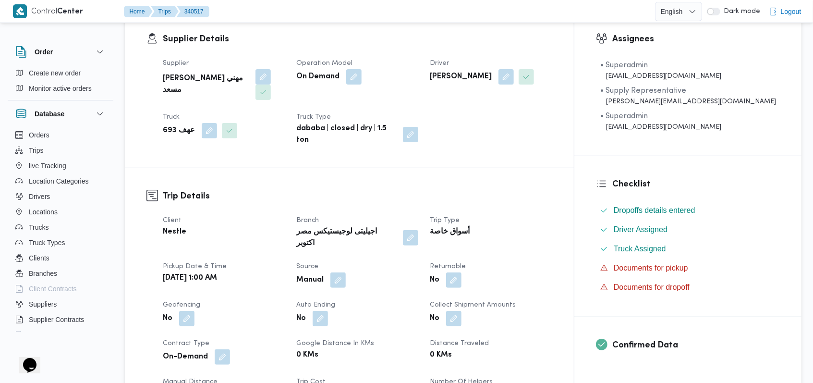
scroll to position [3, 0]
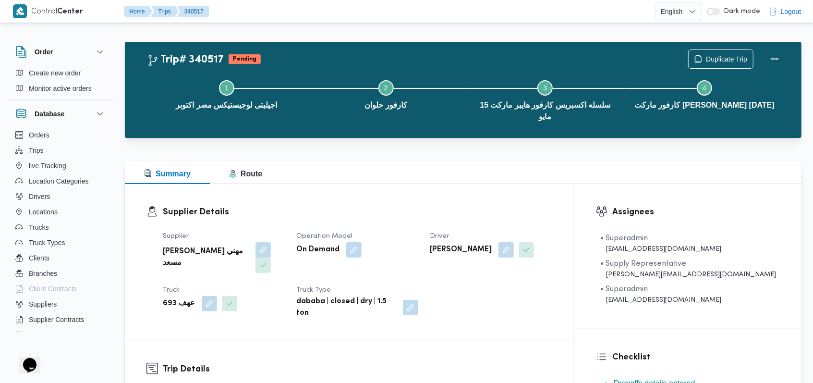
click at [343, 230] on dt "Operation Model" at bounding box center [357, 236] width 122 height 12
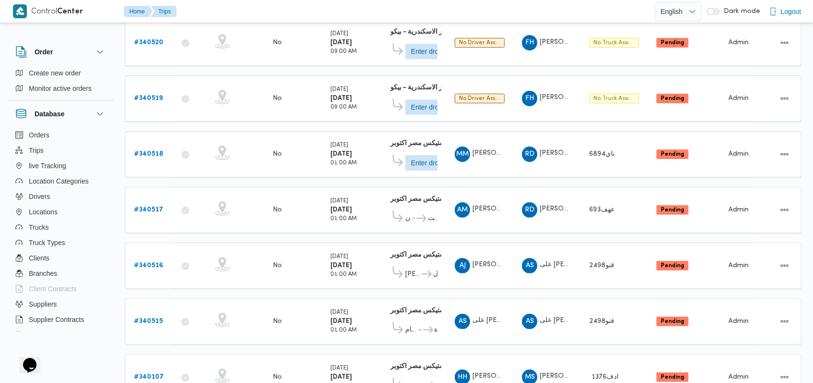
scroll to position [112, 0]
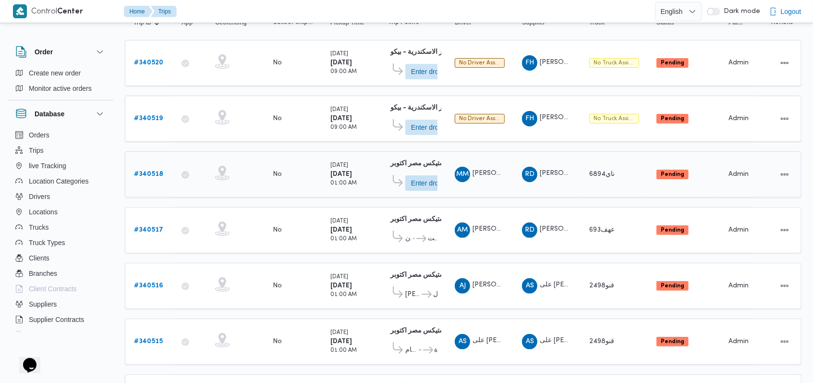
click at [155, 171] on b "# 340518" at bounding box center [148, 174] width 29 height 6
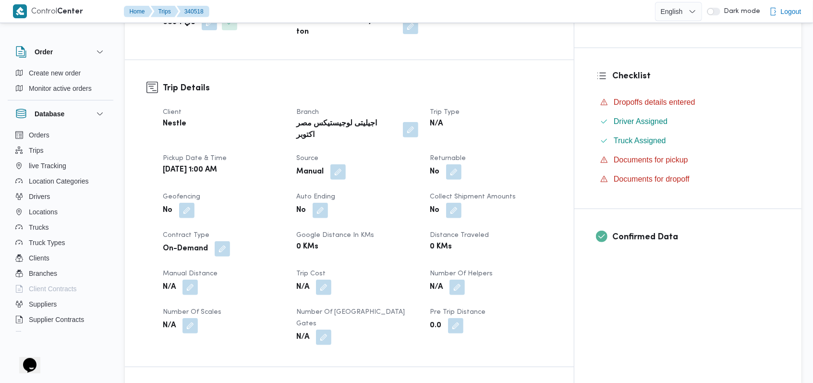
scroll to position [304, 0]
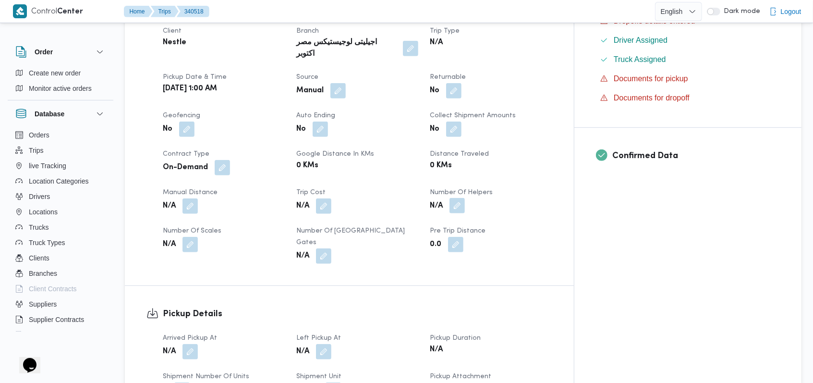
click at [343, 198] on button "button" at bounding box center [456, 205] width 15 height 15
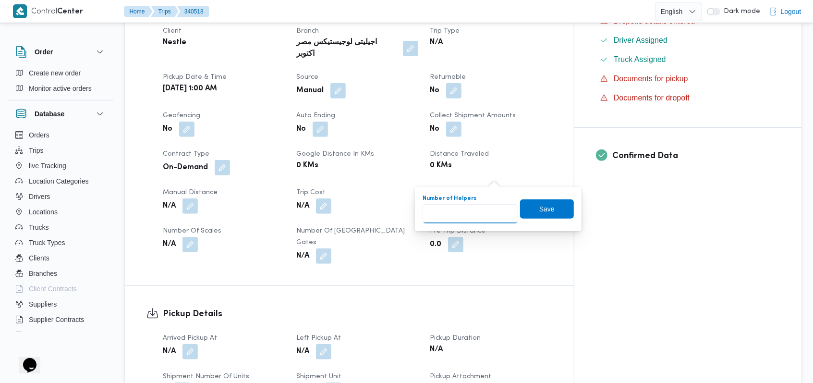
click at [343, 211] on input "Number of Helpers" at bounding box center [470, 213] width 96 height 19
type input "1"
click at [343, 206] on span "Save" at bounding box center [546, 209] width 15 height 12
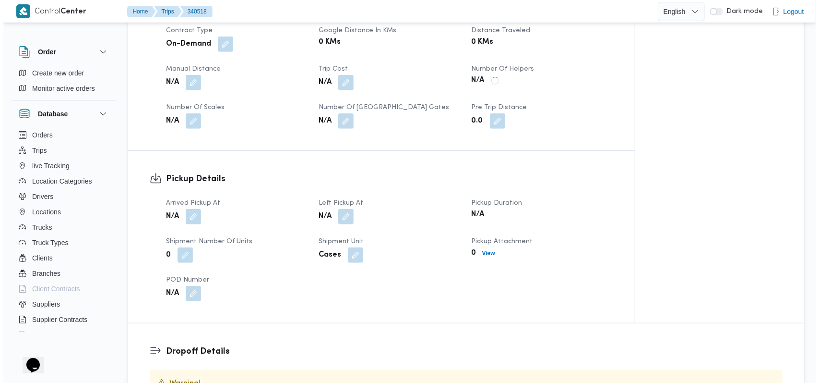
scroll to position [496, 0]
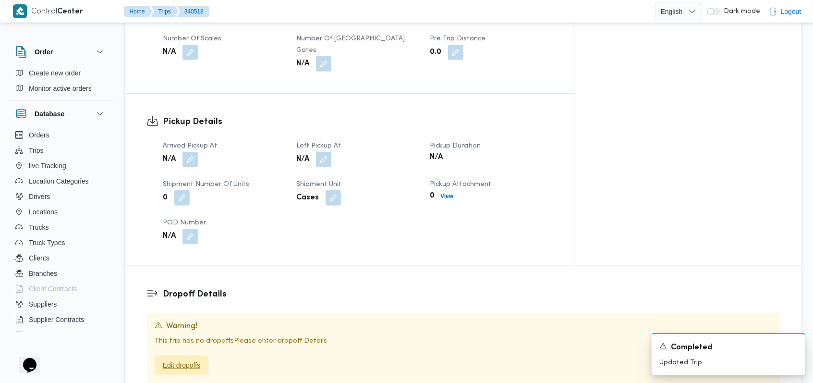
click at [189, 350] on span "Edit dropoffs" at bounding box center [182, 364] width 54 height 19
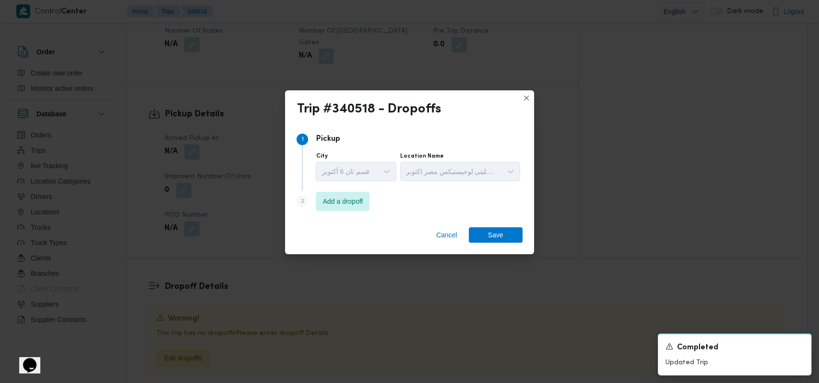
click at [313, 206] on div "Step 2 is disabled 2" at bounding box center [306, 202] width 19 height 15
click at [324, 202] on span "Add a dropoff" at bounding box center [343, 201] width 40 height 12
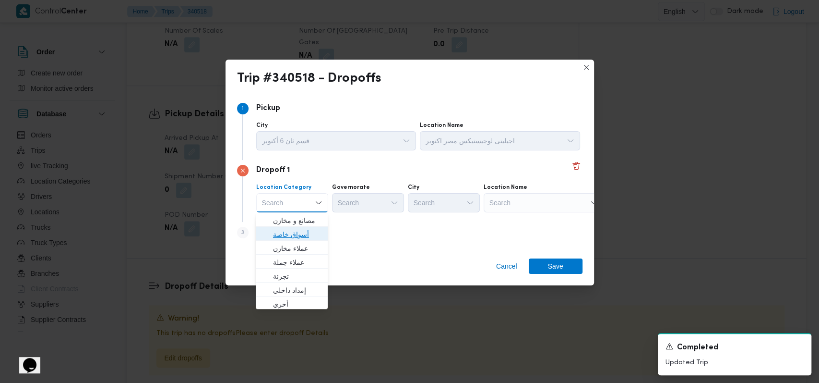
click at [300, 234] on span "أسواق خاصة" at bounding box center [297, 234] width 49 height 12
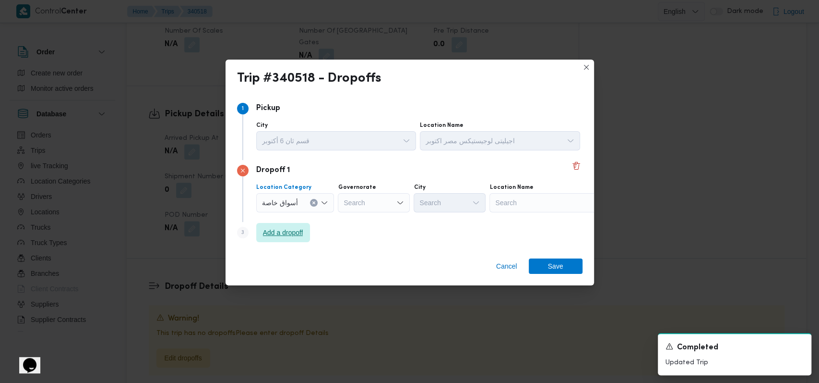
click at [300, 234] on span "Add a dropoff" at bounding box center [283, 233] width 40 height 12
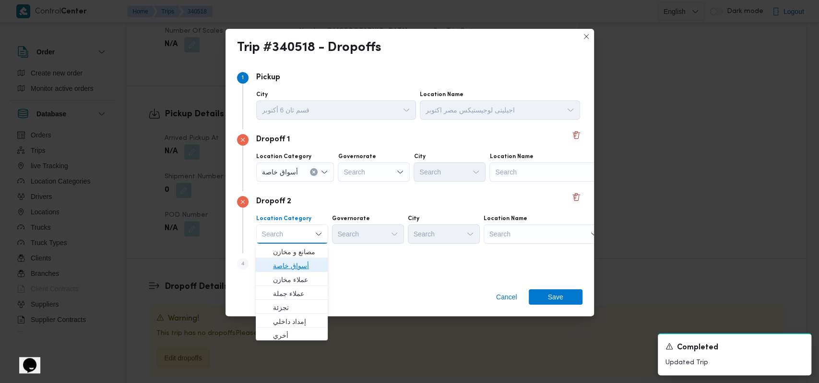
click at [300, 260] on span "أسواق خاصة" at bounding box center [297, 266] width 49 height 12
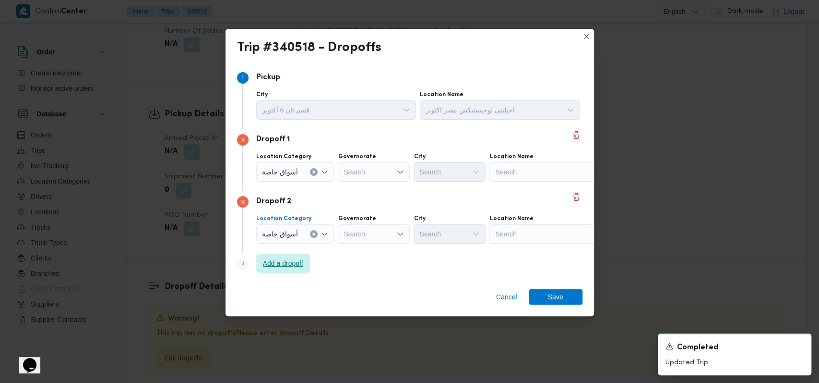
click at [299, 261] on span "Add a dropoff" at bounding box center [283, 263] width 40 height 12
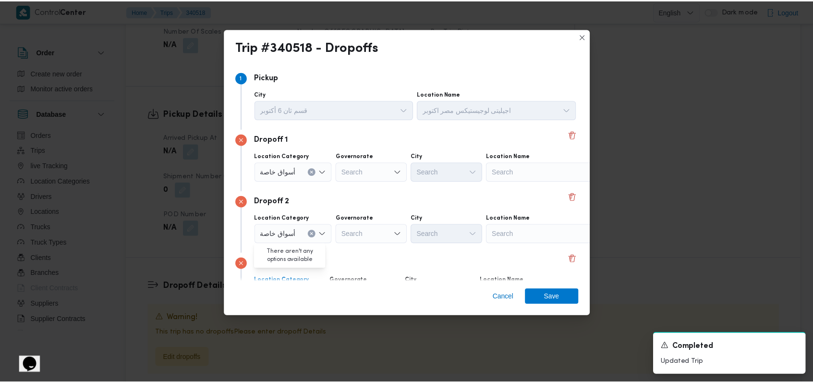
scroll to position [62, 0]
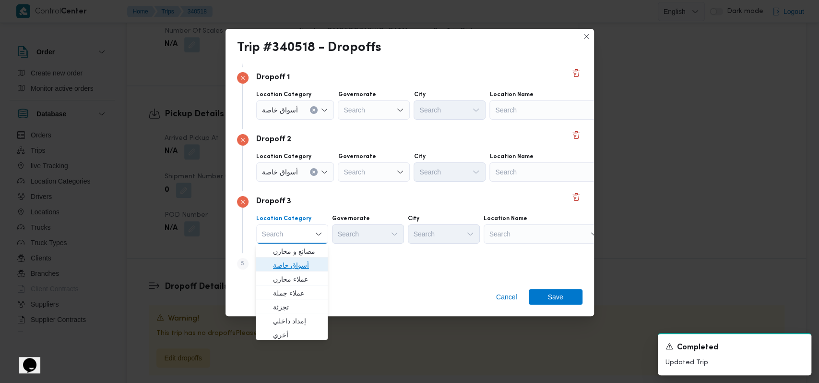
click at [302, 268] on span "أسواق خاصة" at bounding box center [297, 265] width 49 height 12
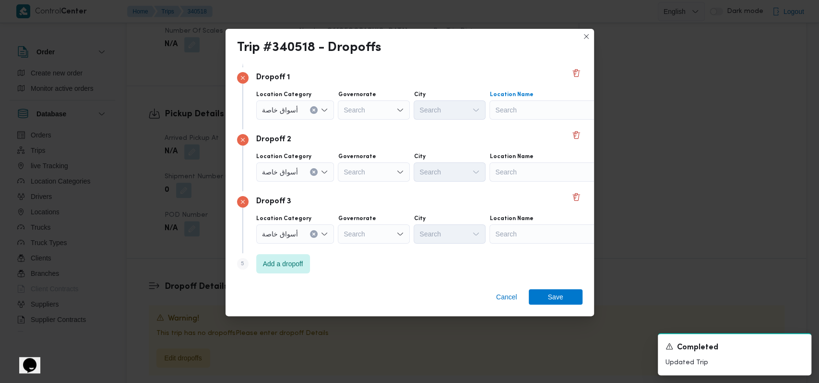
click at [343, 113] on div "Search" at bounding box center [550, 109] width 120 height 19
type input "كارفور الاسمرا"
click at [343, 121] on span "كارفور الاسمرا ت | كارفور حي الاسمرات | الأباجية" at bounding box center [554, 127] width 97 height 12
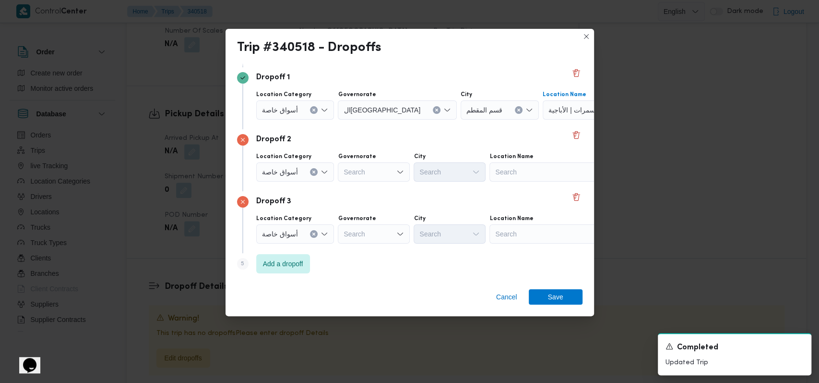
click at [343, 164] on div "Search" at bounding box center [550, 171] width 120 height 19
type input "كارفور اب"
click at [343, 186] on span "كارفور اب تاون | | الأباجية" at bounding box center [554, 189] width 97 height 12
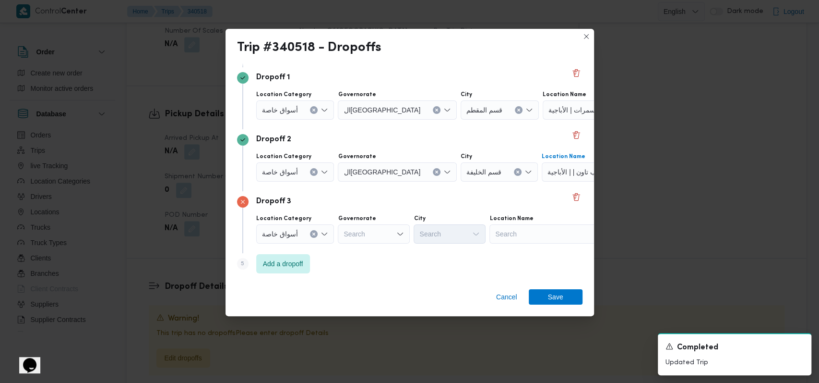
click at [343, 233] on div "Search" at bounding box center [550, 233] width 120 height 19
type input "كارفور النافو"
click at [343, 252] on span "كارفور النافو رة المقطم | كارفور ماركت | الأباجية" at bounding box center [554, 251] width 97 height 12
click at [343, 293] on span "Save" at bounding box center [555, 295] width 15 height 15
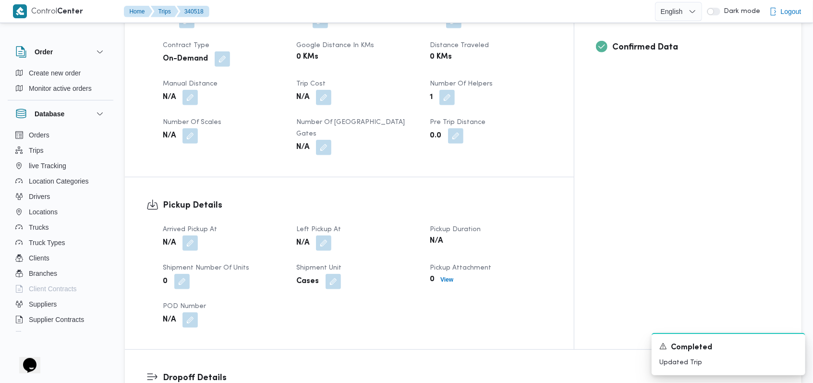
scroll to position [482, 0]
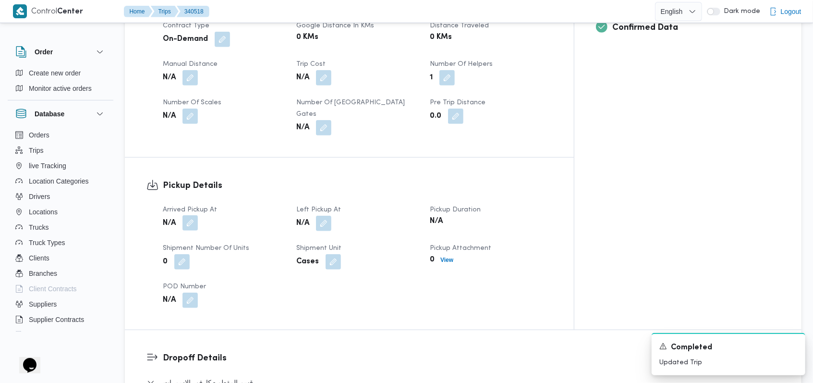
click at [196, 215] on button "button" at bounding box center [189, 222] width 15 height 15
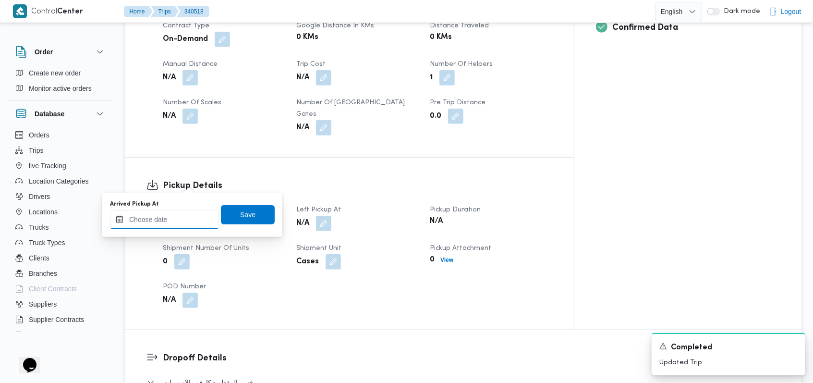
click at [173, 214] on input "Arrived Pickup At" at bounding box center [164, 219] width 109 height 19
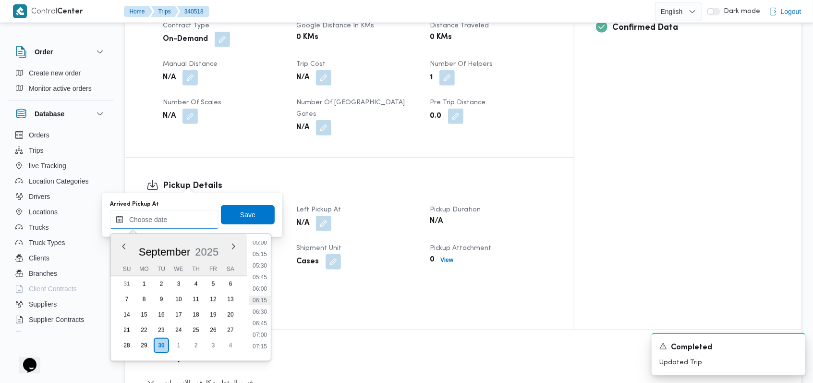
scroll to position [263, 0]
click at [264, 285] on li "06:30" at bounding box center [260, 283] width 22 height 10
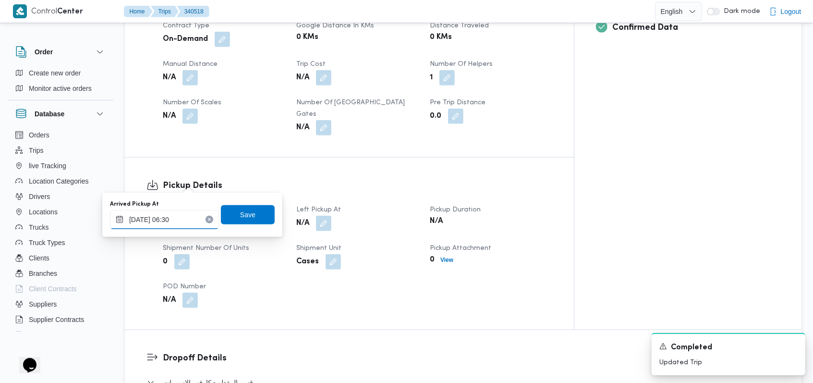
click at [182, 218] on input "30/09/2025 06:30" at bounding box center [164, 219] width 109 height 19
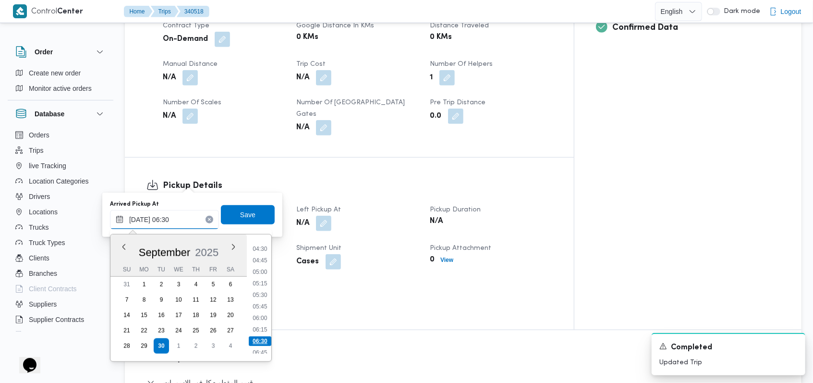
scroll to position [177, 0]
click at [260, 274] on li "04:30" at bounding box center [260, 277] width 22 height 10
type input "30/09/2025 04:30"
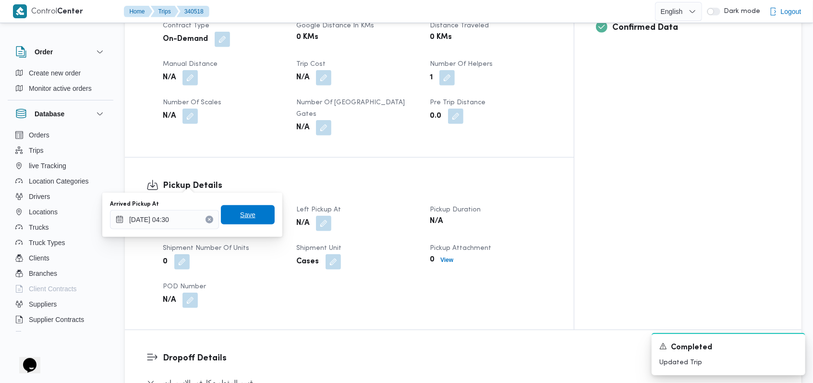
click at [254, 213] on span "Save" at bounding box center [248, 214] width 54 height 19
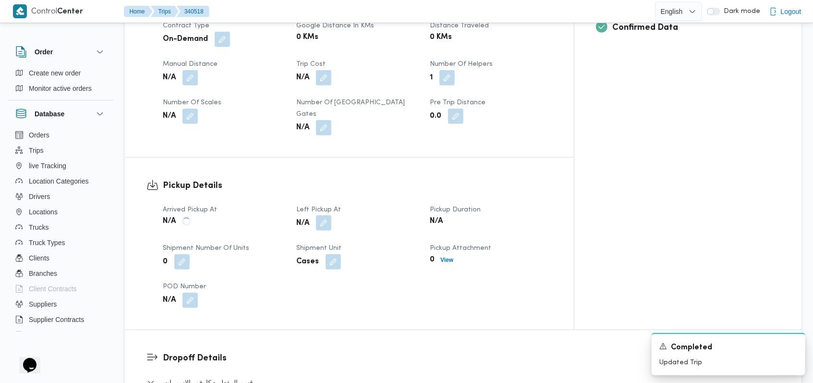
click at [331, 215] on button "button" at bounding box center [323, 222] width 15 height 15
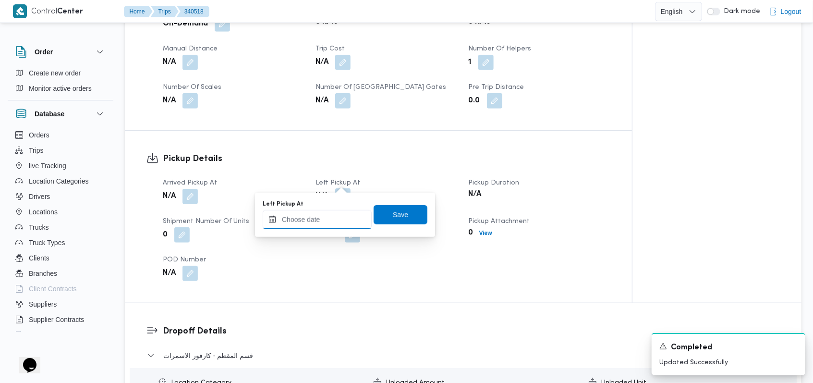
click at [333, 215] on input "Left Pickup At" at bounding box center [317, 219] width 109 height 19
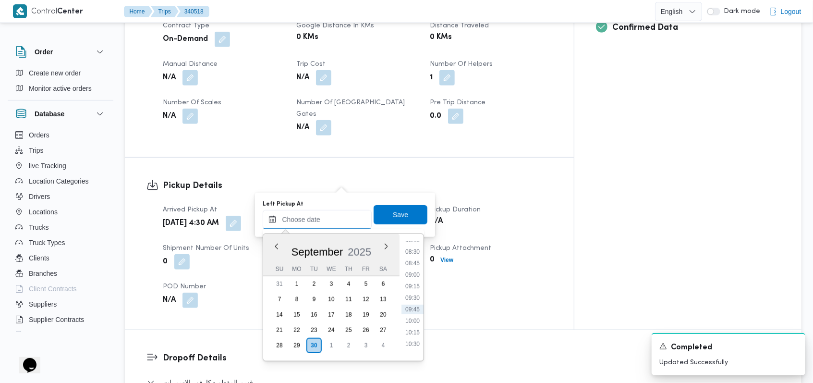
scroll to position [327, 0]
click at [343, 273] on li "07:45" at bounding box center [412, 277] width 22 height 10
type input "30/09/2025 07:45"
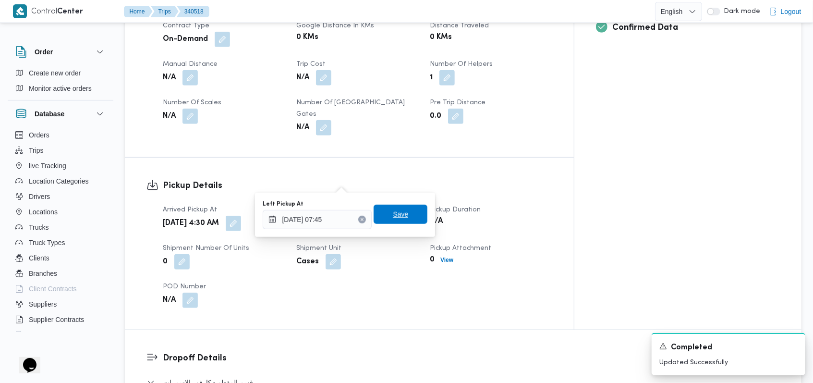
click at [343, 216] on span "Save" at bounding box center [400, 213] width 54 height 19
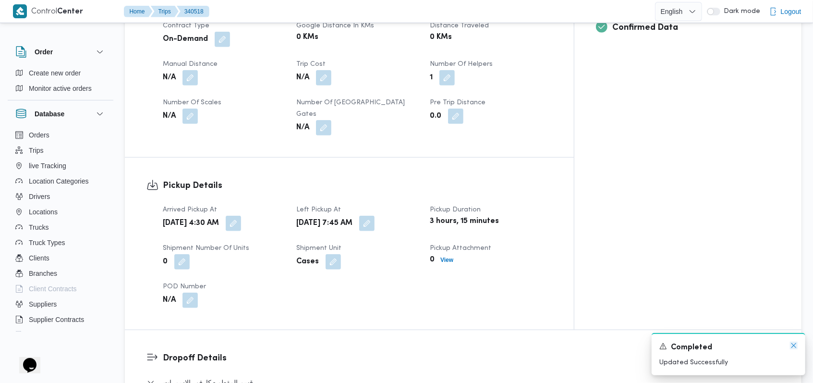
click at [343, 346] on icon "Dismiss toast" at bounding box center [794, 345] width 8 height 8
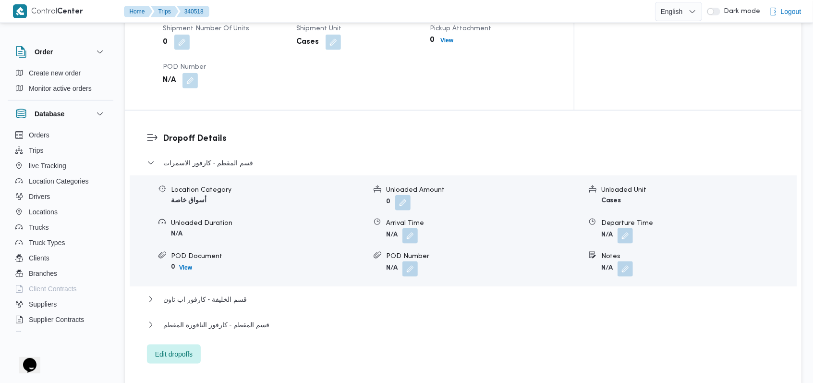
scroll to position [704, 0]
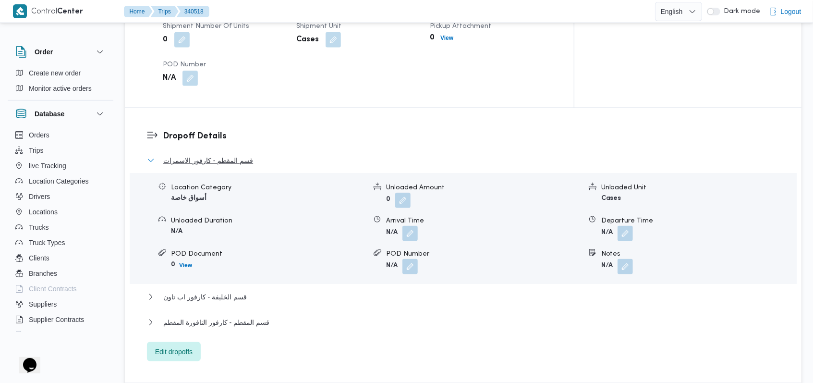
click at [232, 155] on span "قسم المقطم - كارفور الاسمرات" at bounding box center [208, 161] width 90 height 12
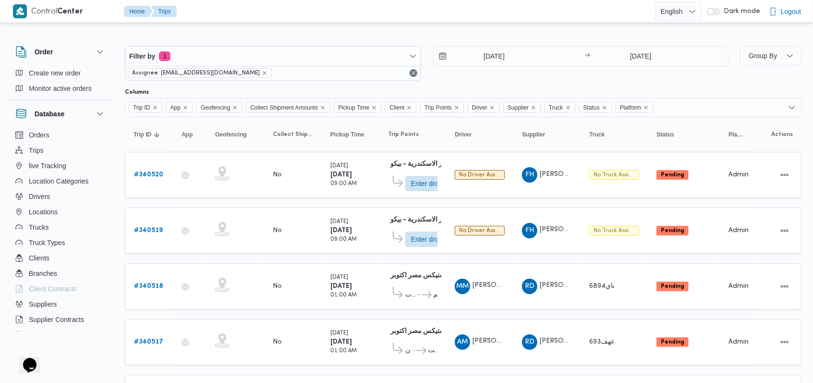
click at [343, 76] on div "30/9/2025 → 30/9/2025" at bounding box center [580, 63] width 296 height 35
click at [343, 79] on div "30/9/2025 → 30/9/2025" at bounding box center [580, 63] width 296 height 35
drag, startPoint x: 482, startPoint y: 79, endPoint x: 640, endPoint y: 148, distance: 171.8
click at [343, 87] on div "Filter by 1 Assignee: mostafa.elrouby@illa.com.eg 30/9/2025 → 30/9/2025 Group B…" at bounding box center [463, 375] width 676 height 689
click at [343, 82] on div "Filter by 1 Assignee: mostafa.elrouby@illa.com.eg 30/9/2025 → 30/9/2025" at bounding box center [426, 63] width 615 height 46
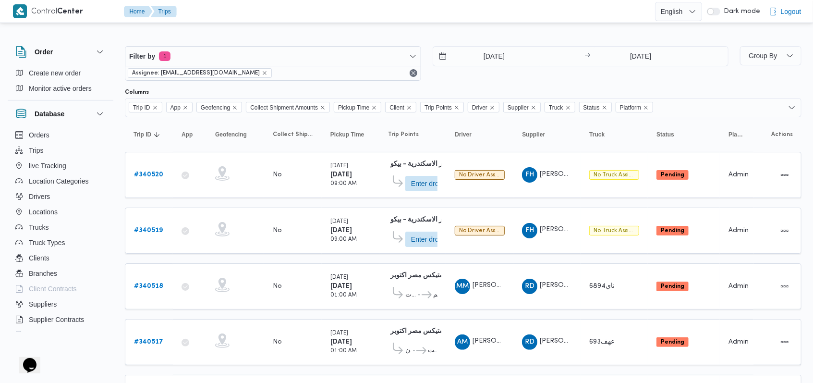
click at [343, 73] on div "30/9/2025 → 30/9/2025" at bounding box center [580, 63] width 296 height 35
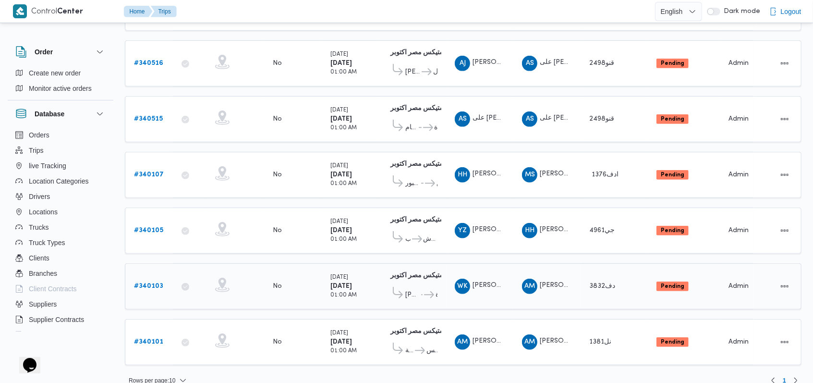
scroll to position [336, 0]
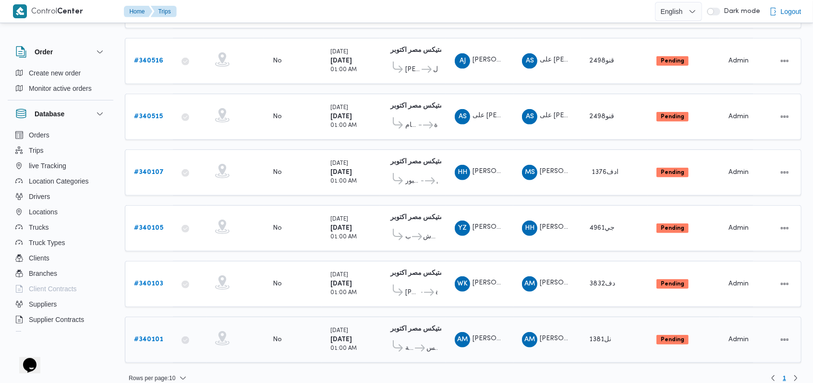
click at [159, 336] on b "# 340101" at bounding box center [148, 339] width 29 height 6
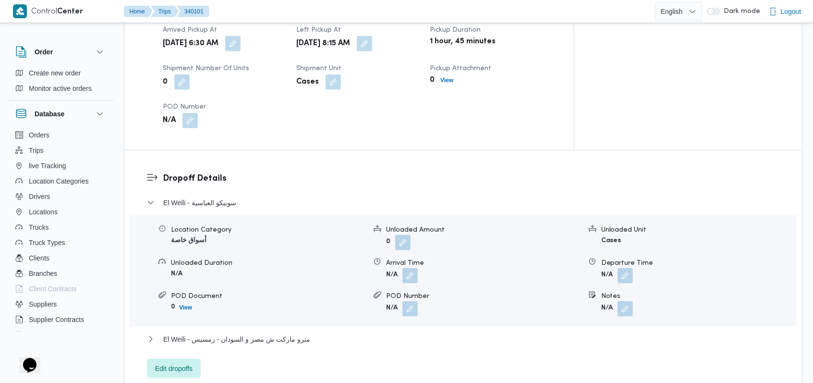
scroll to position [704, 0]
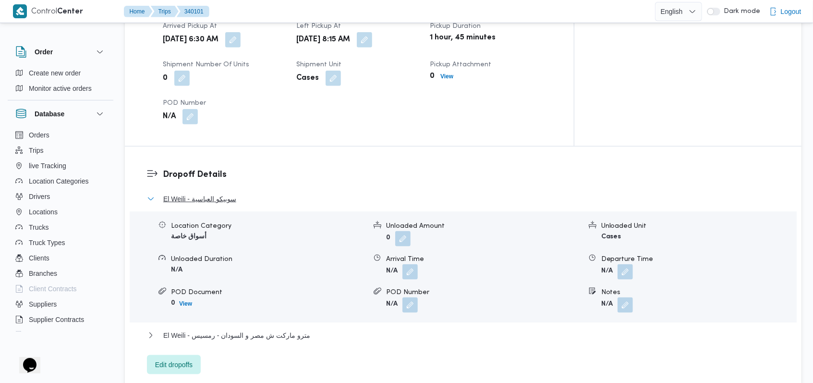
click at [218, 193] on span "El Weili - سوبيكو العباسية" at bounding box center [199, 199] width 73 height 12
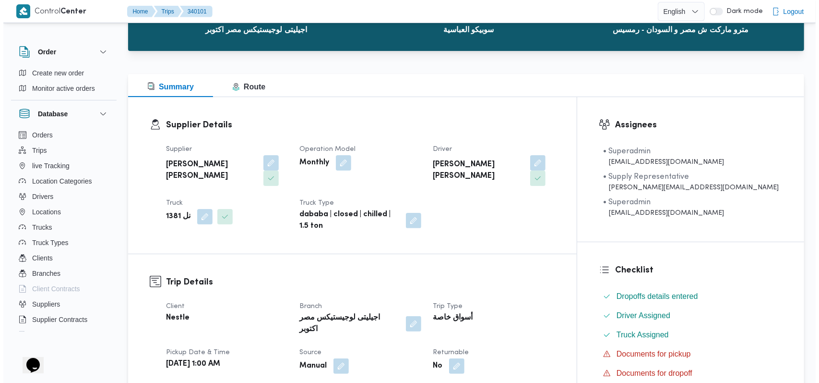
scroll to position [0, 0]
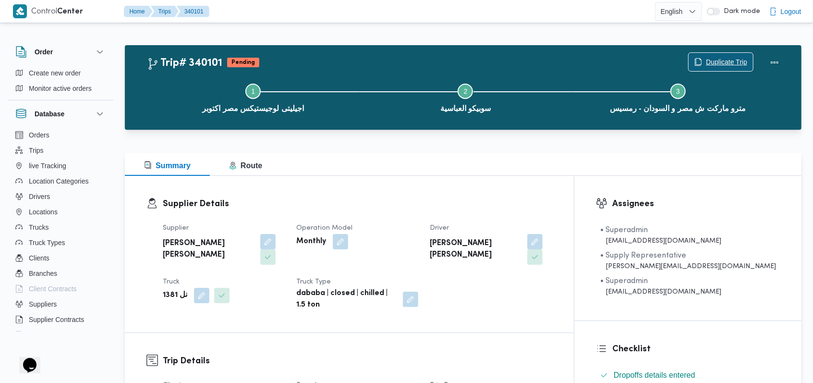
click at [343, 60] on span "Duplicate Trip" at bounding box center [726, 62] width 41 height 12
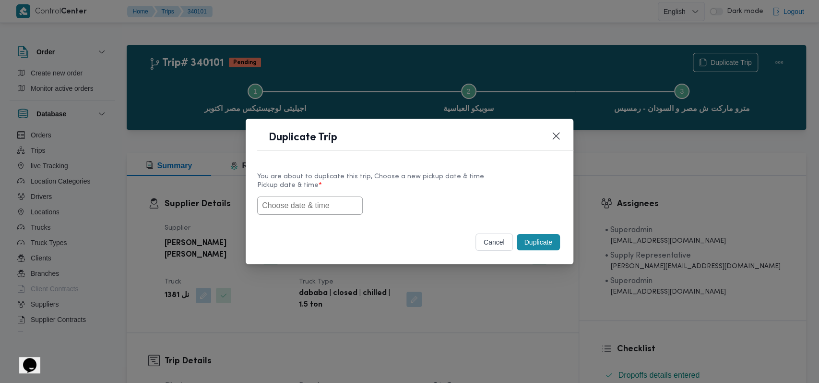
click at [341, 212] on input "text" at bounding box center [310, 205] width 106 height 18
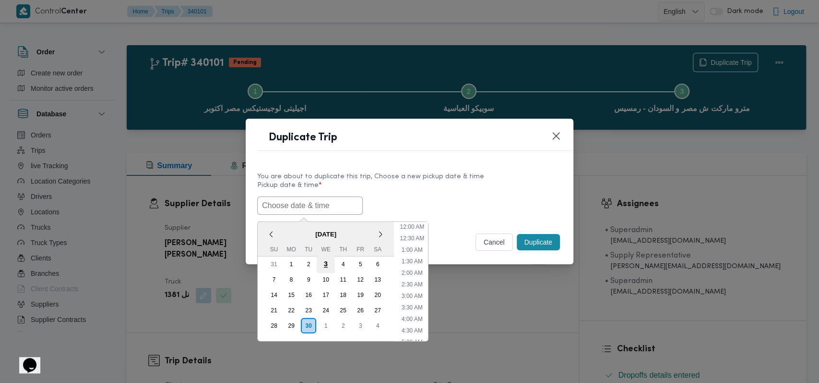
scroll to position [176, 0]
click at [329, 323] on div "1" at bounding box center [326, 325] width 18 height 18
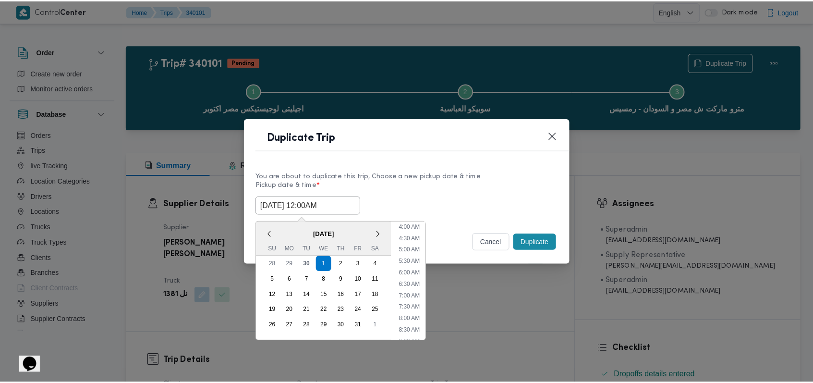
scroll to position [0, 0]
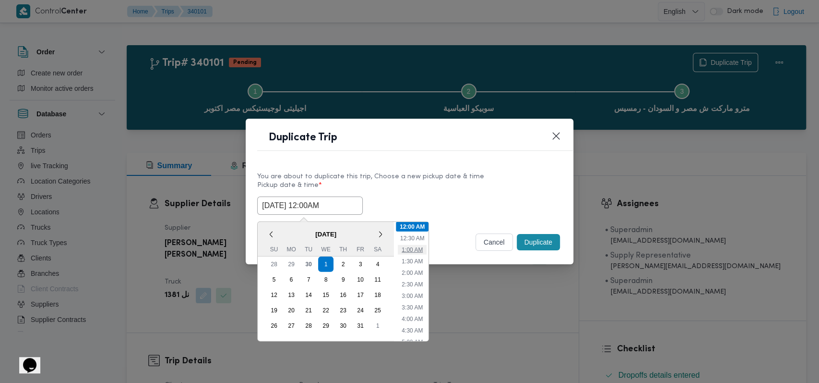
click at [343, 250] on li "1:00 AM" at bounding box center [412, 249] width 29 height 10
type input "01/10/2025 1:00AM"
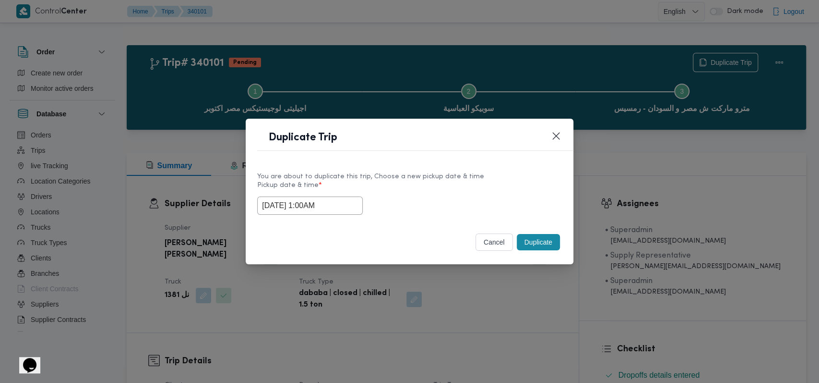
click at [343, 202] on div "Selected date: Wednesday, October 1st, 2025 at 1:00 AM 01/10/2025 1:00AM" at bounding box center [409, 205] width 305 height 18
click at [343, 243] on button "Duplicate" at bounding box center [538, 242] width 43 height 16
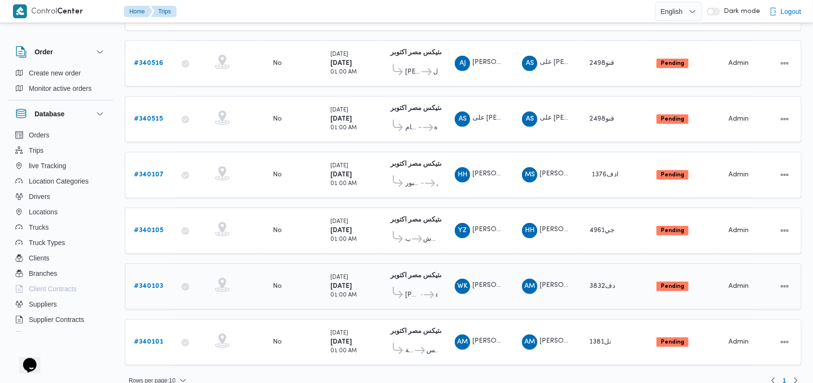
scroll to position [336, 0]
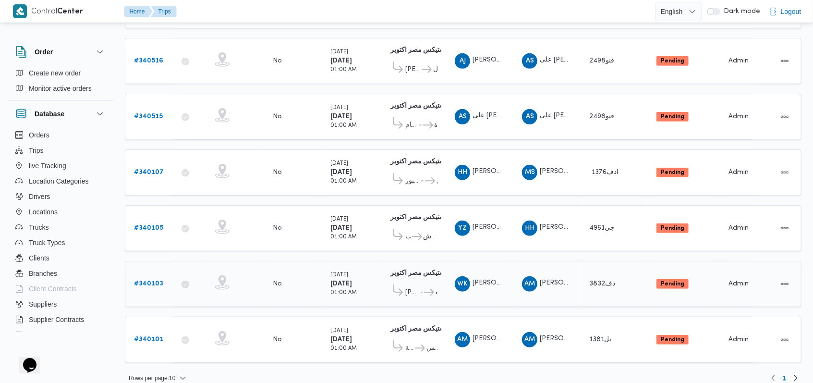
click at [154, 280] on b "# 340103" at bounding box center [148, 283] width 29 height 6
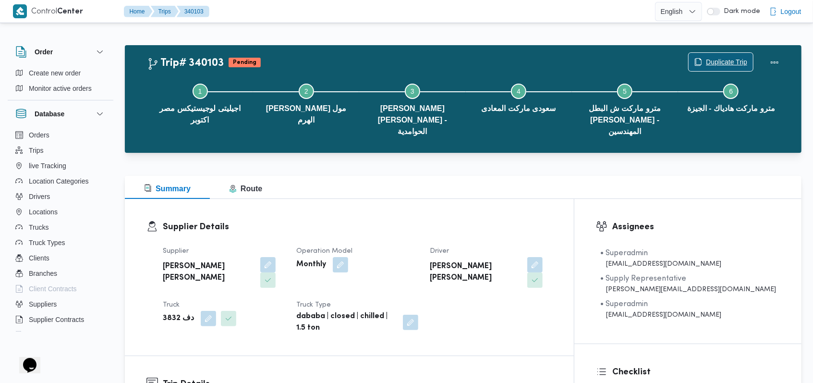
click at [343, 58] on span "Duplicate Trip" at bounding box center [726, 62] width 41 height 12
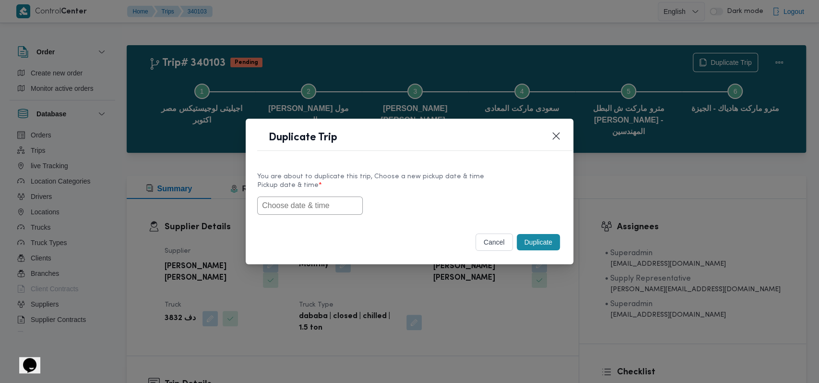
click at [307, 215] on div "You are about to duplicate this trip, Choose a new pickup date & time Pickup da…" at bounding box center [410, 192] width 328 height 61
click at [311, 210] on input "text" at bounding box center [310, 205] width 106 height 18
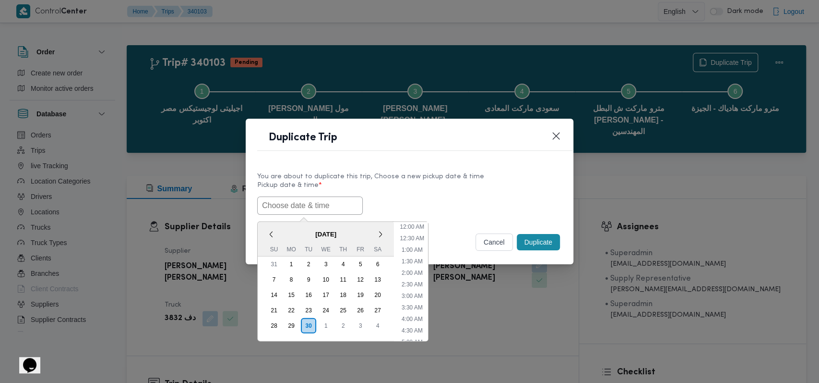
scroll to position [176, 0]
click at [320, 321] on div "1" at bounding box center [326, 325] width 18 height 18
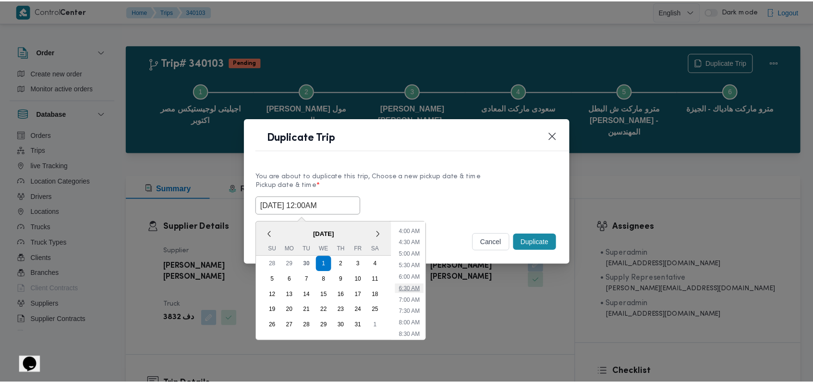
scroll to position [0, 0]
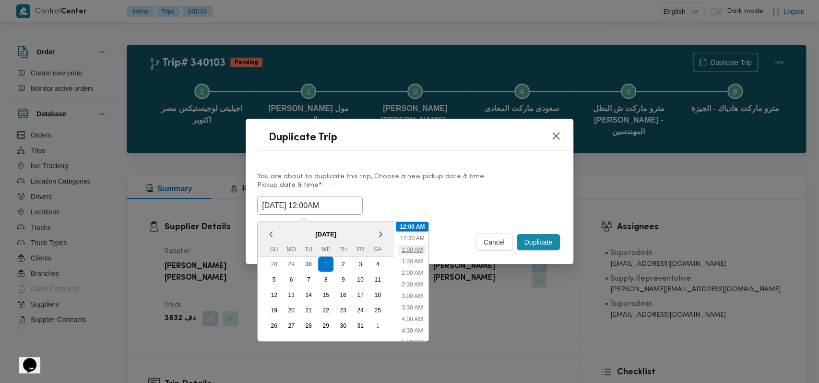
click at [343, 245] on li "1:00 AM" at bounding box center [412, 249] width 29 height 10
type input "01/10/2025 1:00AM"
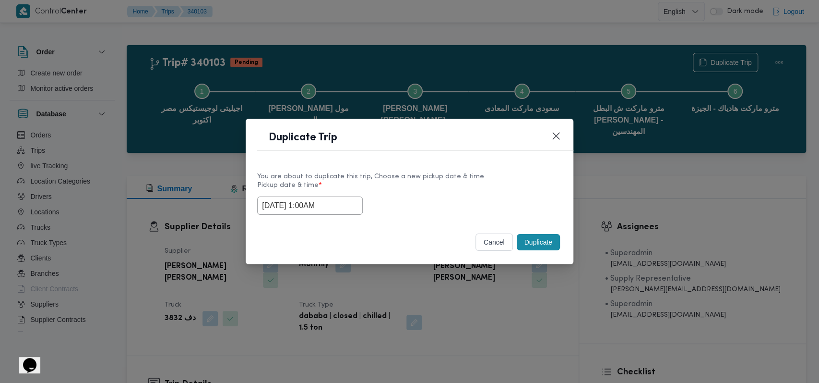
click at [343, 236] on button "Duplicate" at bounding box center [538, 242] width 43 height 16
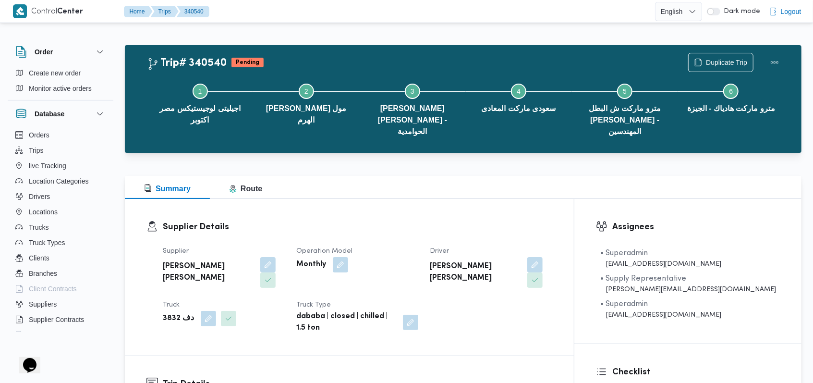
click at [343, 208] on div "Supplier Details Supplier احمد مجدي يوسف عبدالرحمن Operation Model Monthly Driv…" at bounding box center [349, 277] width 449 height 156
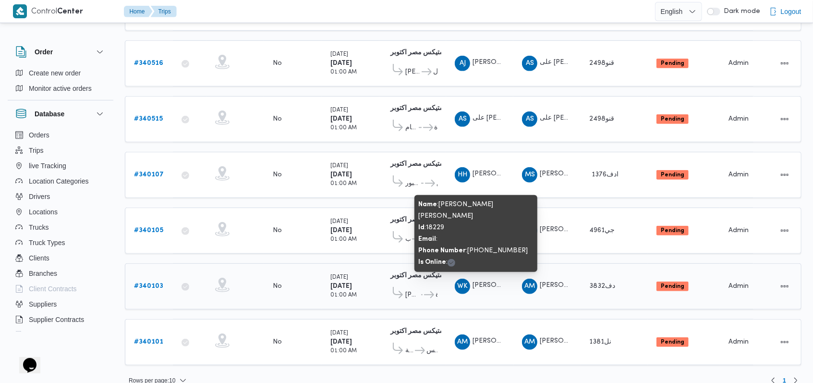
scroll to position [336, 0]
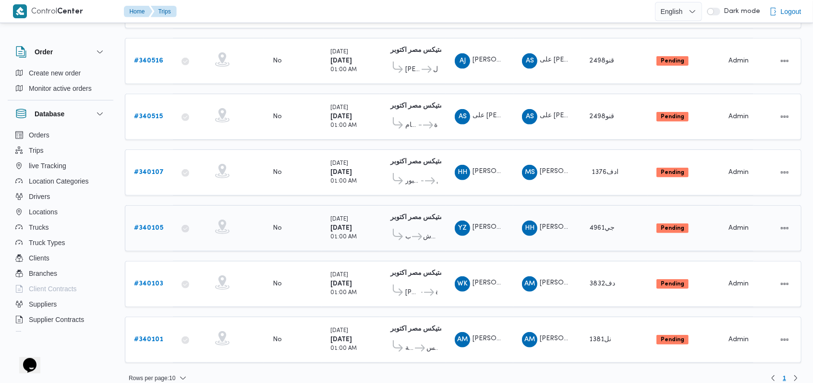
click at [154, 225] on b "# 340105" at bounding box center [148, 228] width 29 height 6
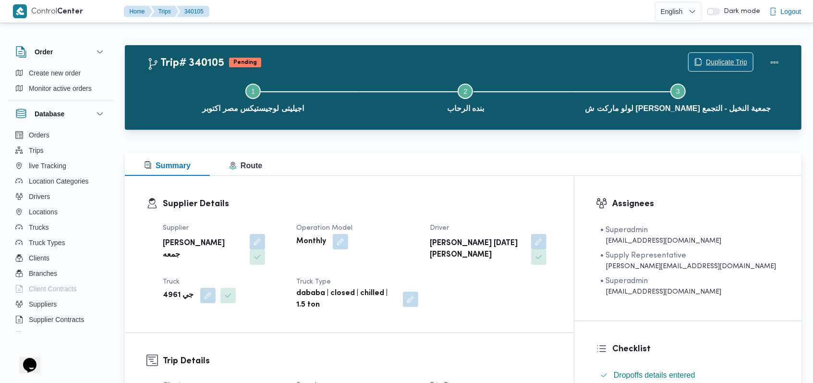
click at [343, 63] on span "Duplicate Trip" at bounding box center [726, 62] width 41 height 12
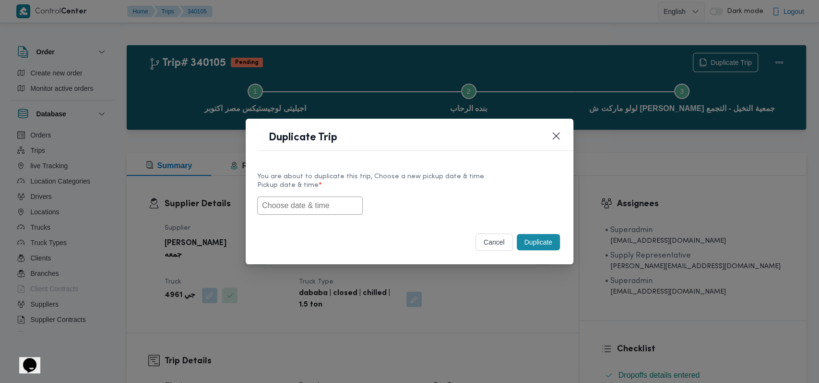
click at [304, 213] on input "text" at bounding box center [310, 205] width 106 height 18
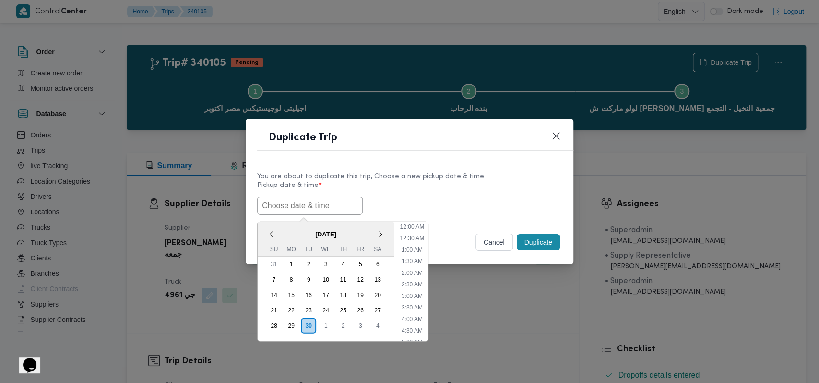
scroll to position [176, 0]
click at [323, 324] on div "1" at bounding box center [326, 325] width 18 height 18
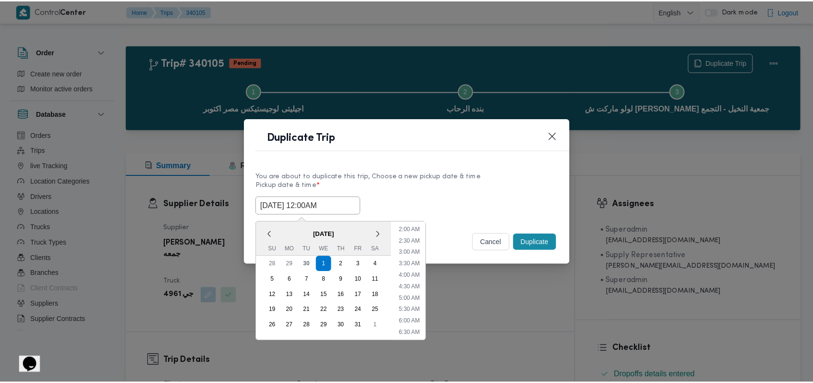
scroll to position [0, 0]
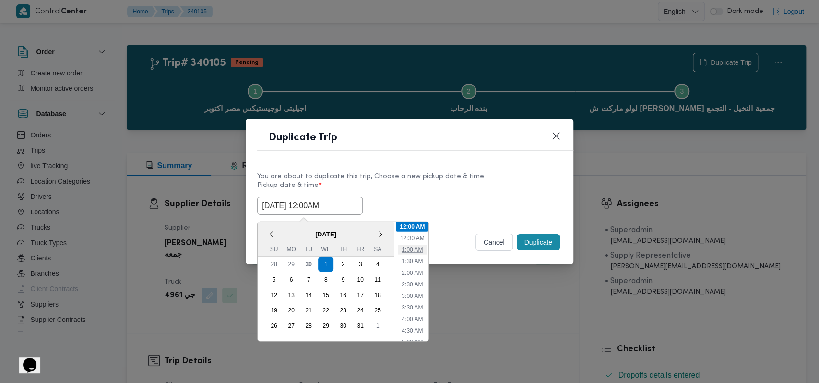
click at [343, 246] on li "1:00 AM" at bounding box center [412, 249] width 29 height 10
type input "01/10/2025 1:00AM"
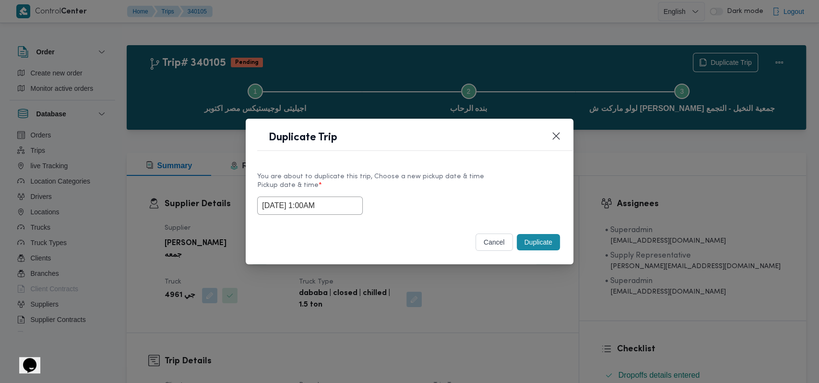
click at [343, 236] on button "Duplicate" at bounding box center [538, 242] width 43 height 16
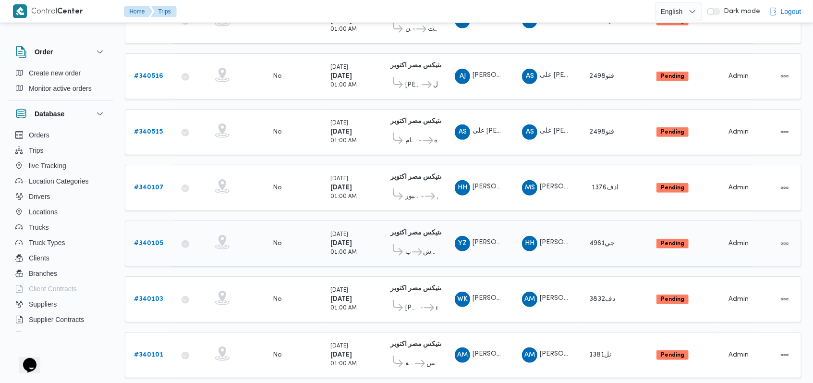
scroll to position [325, 0]
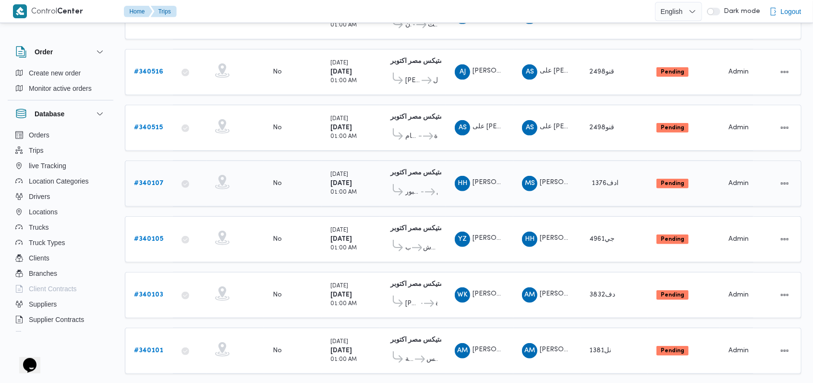
click at [151, 180] on b "# 340107" at bounding box center [149, 183] width 30 height 6
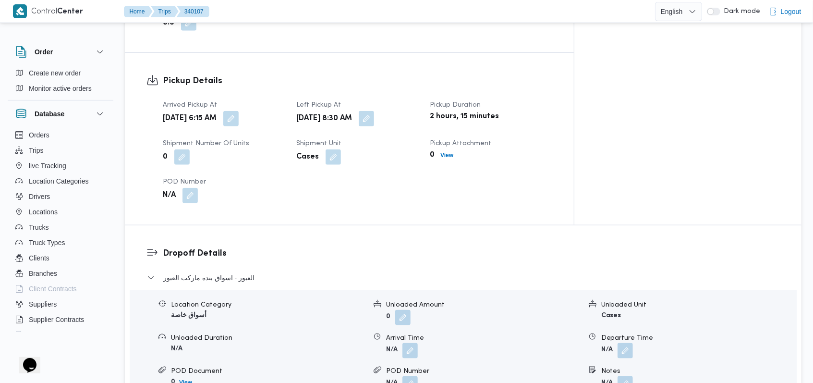
scroll to position [640, 0]
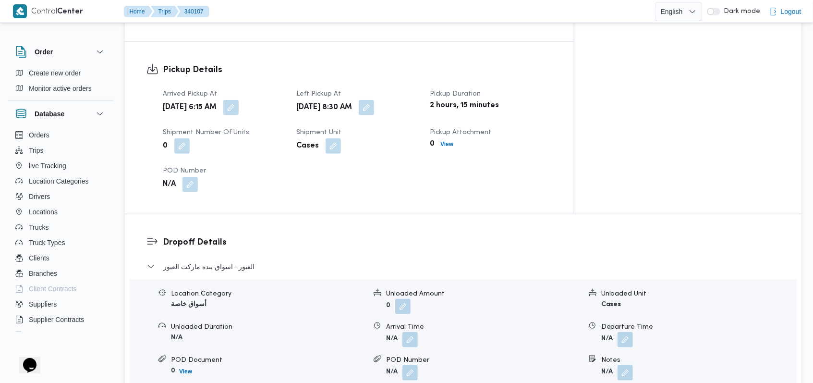
click at [231, 236] on dl "Dropoff Details العبور - اسواق بنده ماركت العبور Location Category أسواق خاصة U…" at bounding box center [471, 351] width 617 height 231
click at [233, 261] on span "العبور - اسواق بنده ماركت العبور" at bounding box center [208, 267] width 91 height 12
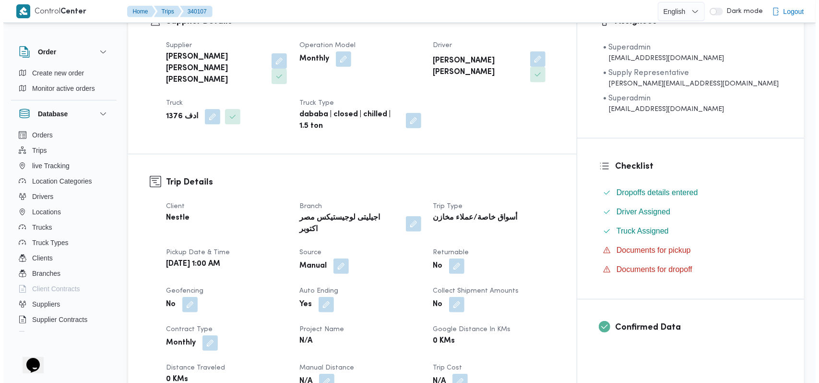
scroll to position [0, 0]
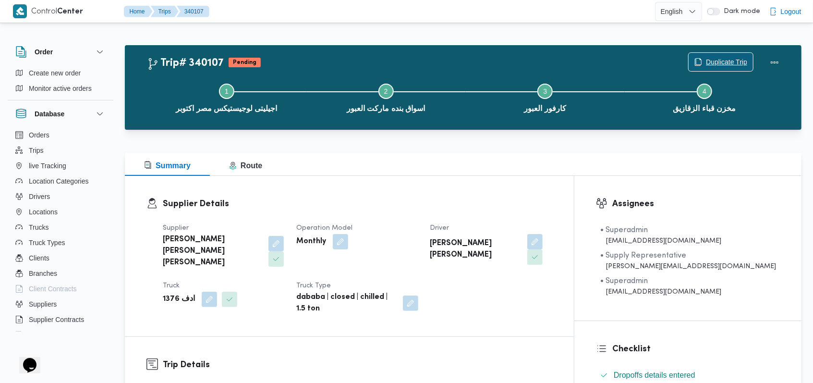
click at [343, 56] on span "Duplicate Trip" at bounding box center [720, 62] width 64 height 18
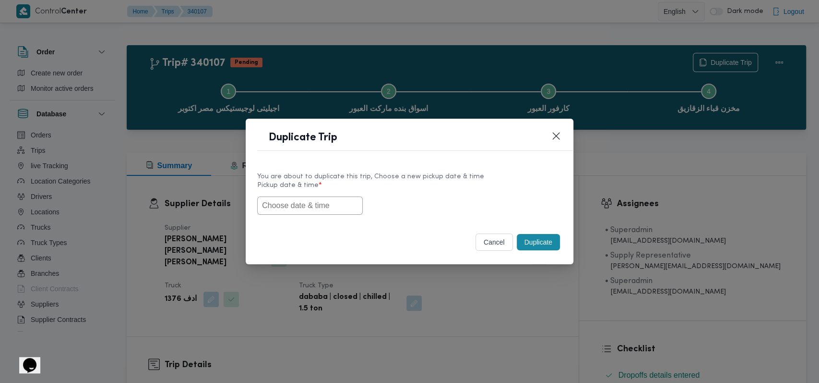
click at [336, 208] on input "text" at bounding box center [310, 205] width 106 height 18
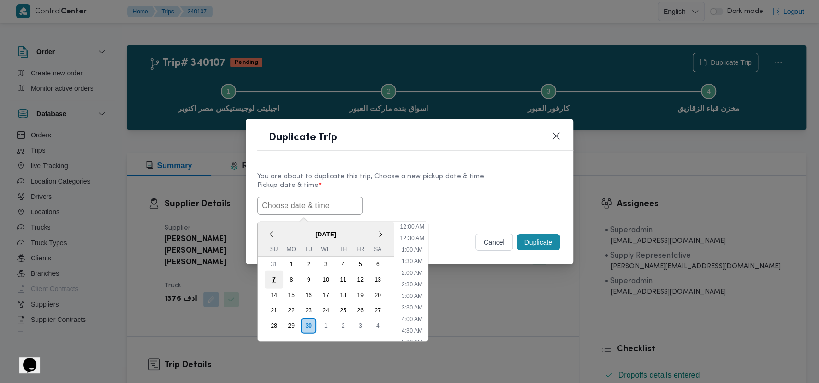
scroll to position [188, 0]
click at [333, 324] on div "1" at bounding box center [326, 325] width 18 height 18
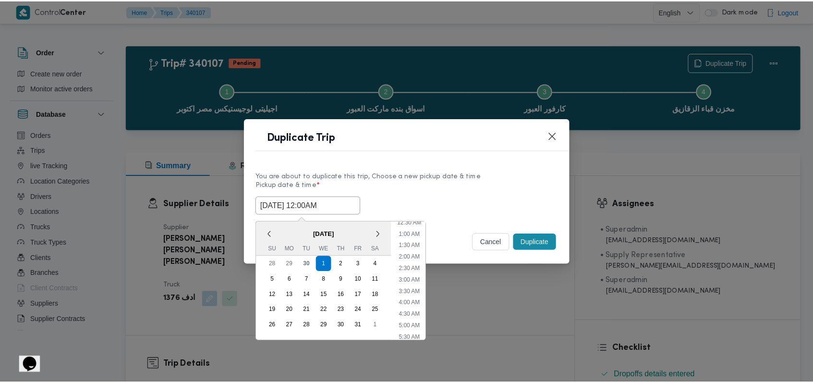
scroll to position [0, 0]
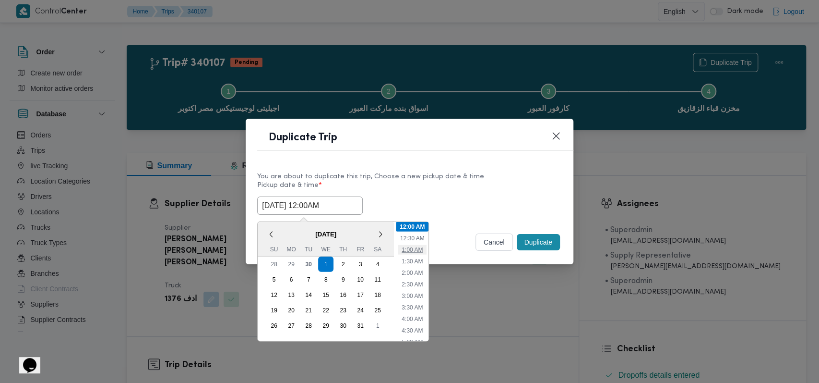
click at [343, 247] on li "1:00 AM" at bounding box center [412, 249] width 29 height 10
type input "01/10/2025 1:00AM"
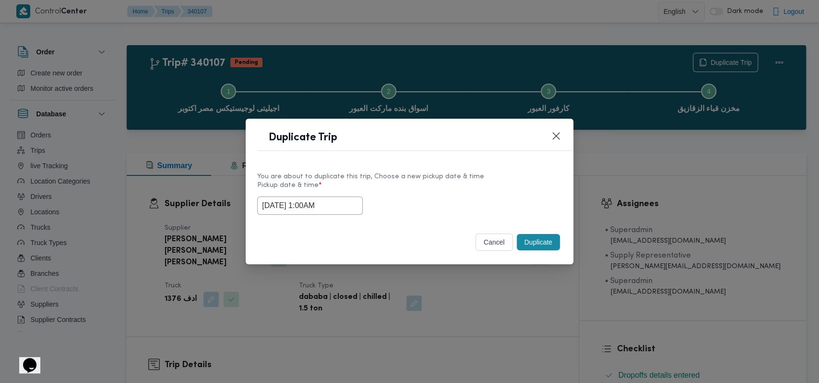
click at [343, 215] on div "You are about to duplicate this trip, Choose a new pickup date & time Pickup da…" at bounding box center [410, 192] width 328 height 61
click at [343, 242] on button "Duplicate" at bounding box center [538, 242] width 43 height 16
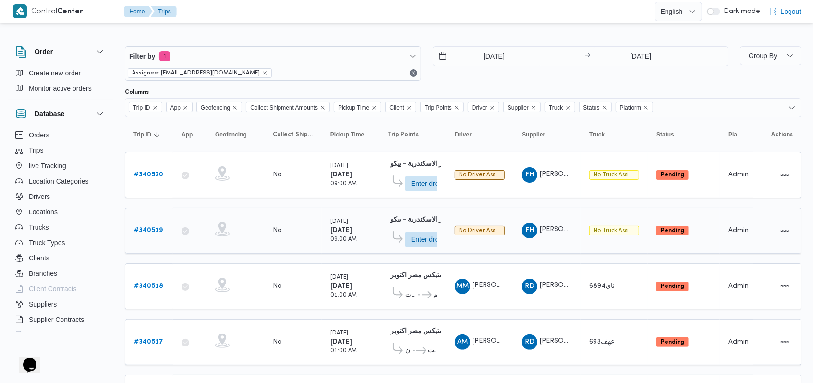
click at [145, 227] on b "# 340519" at bounding box center [148, 230] width 29 height 6
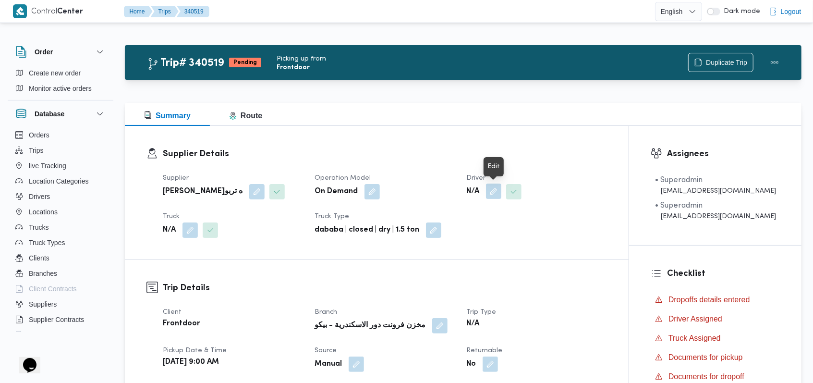
click at [343, 186] on button "button" at bounding box center [493, 190] width 15 height 15
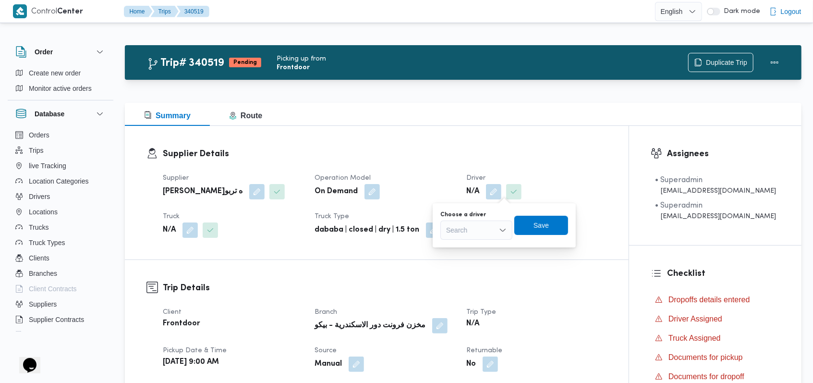
click at [343, 227] on div "Search" at bounding box center [476, 229] width 72 height 19
click at [343, 227] on div "Search Combo box. Selected. Combo box input. Search. Type some text or, to disp…" at bounding box center [476, 229] width 72 height 19
type input "م"
type input "الخطيب"
click at [343, 249] on span "محمود محمد زكي محمد الخطيب" at bounding box center [481, 247] width 49 height 12
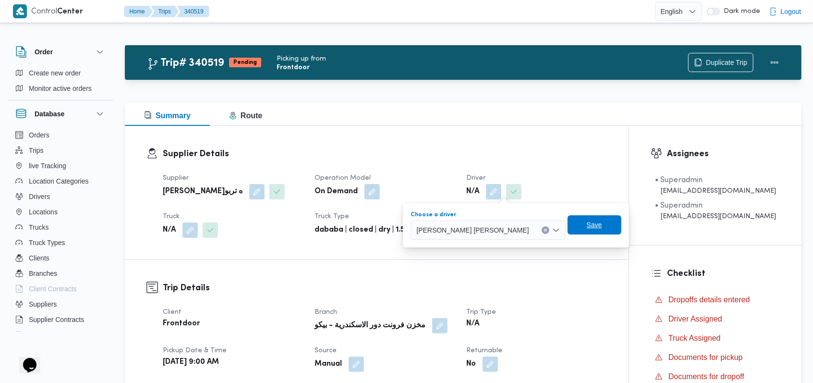
click at [343, 226] on span "Save" at bounding box center [594, 224] width 54 height 19
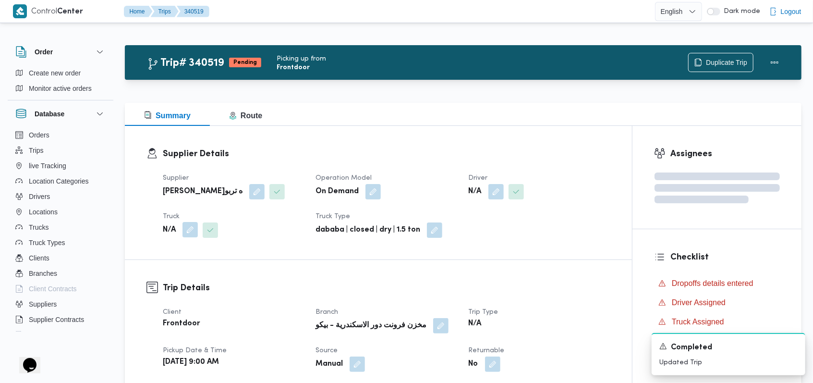
click at [187, 231] on button "button" at bounding box center [189, 229] width 15 height 15
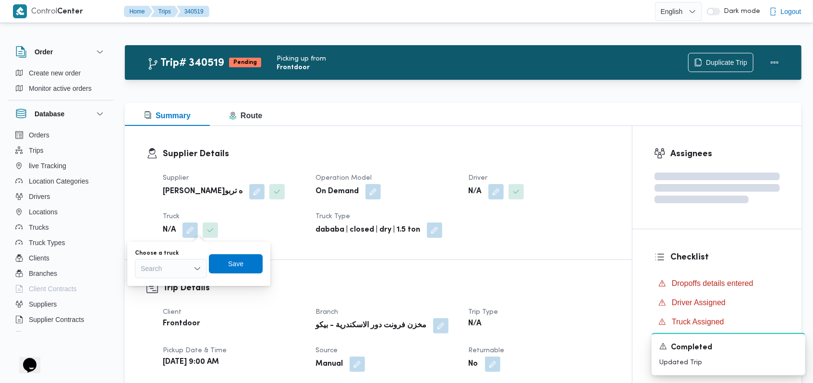
click at [187, 269] on div "Search" at bounding box center [171, 268] width 72 height 19
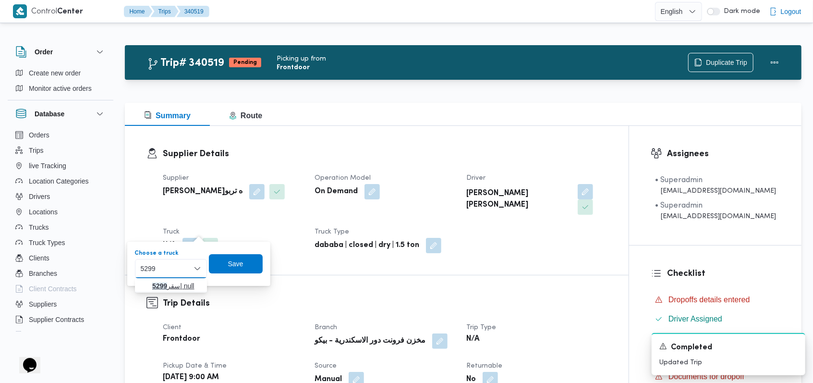
type input "5299"
click at [179, 287] on span "سقر 5299 | null" at bounding box center [176, 286] width 49 height 12
click at [236, 269] on span "Save" at bounding box center [243, 263] width 54 height 19
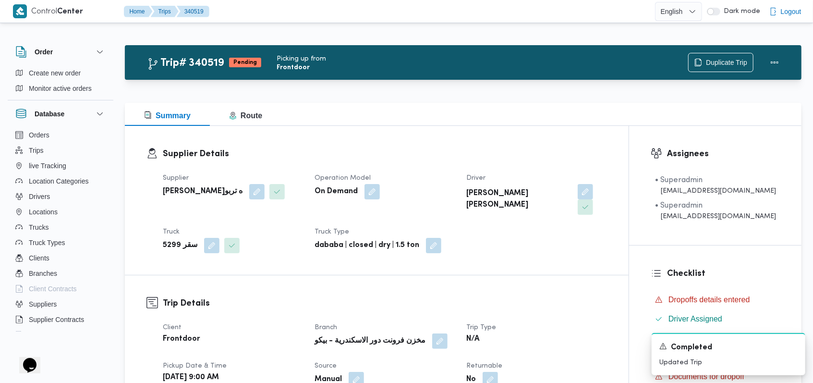
click at [343, 176] on dt "Operation Model" at bounding box center [384, 178] width 140 height 12
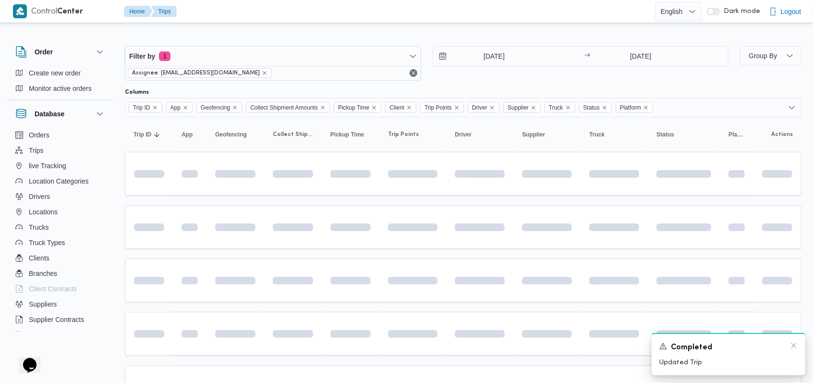
click at [343, 347] on div "Completed" at bounding box center [728, 347] width 138 height 12
click at [343, 347] on icon "Dismiss toast" at bounding box center [794, 345] width 8 height 8
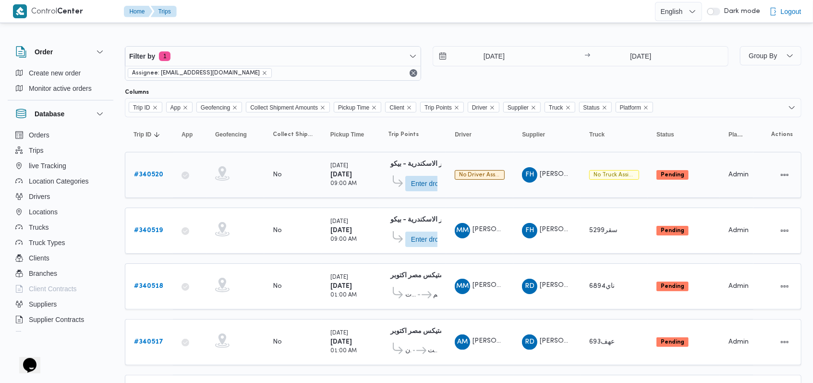
click at [154, 177] on b "# 340520" at bounding box center [148, 174] width 29 height 6
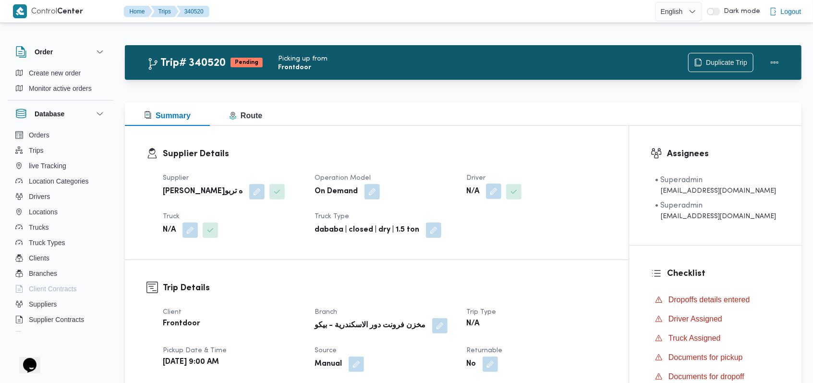
click at [343, 197] on button "button" at bounding box center [493, 190] width 15 height 15
click at [343, 228] on div "Search" at bounding box center [476, 229] width 72 height 19
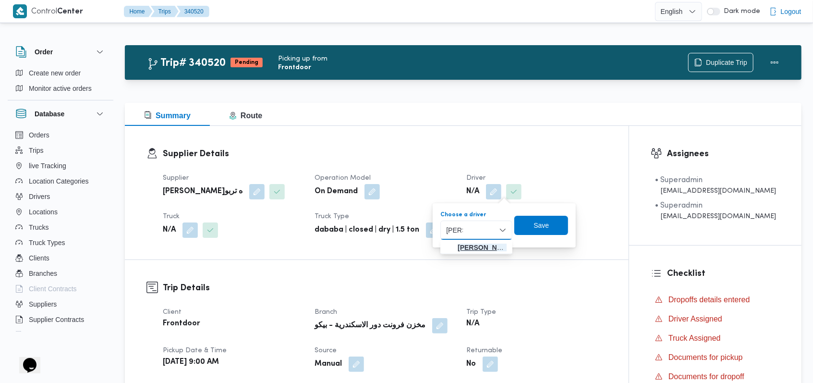
type input "مايكل"
click at [343, 240] on span "مايكل سمير ظريف شكري" at bounding box center [476, 247] width 64 height 15
click at [343, 218] on span "Save" at bounding box center [547, 225] width 54 height 19
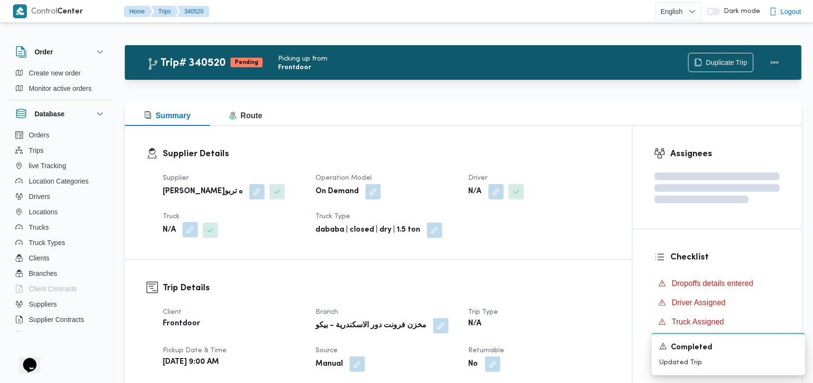
click at [188, 225] on button "button" at bounding box center [189, 229] width 15 height 15
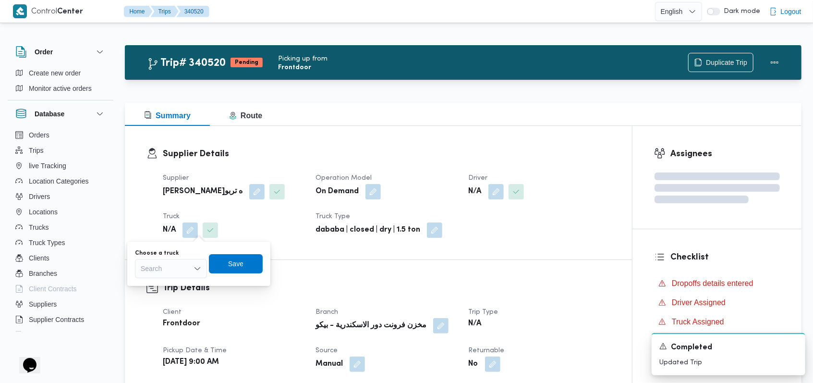
click at [175, 274] on div "Search" at bounding box center [171, 268] width 72 height 19
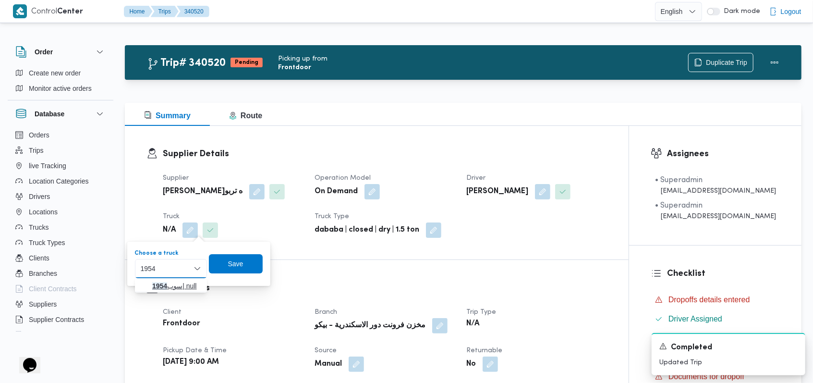
type input "1954"
click at [175, 286] on span "سوب 1954 | null" at bounding box center [176, 286] width 49 height 12
click at [233, 261] on span "Save" at bounding box center [244, 262] width 54 height 19
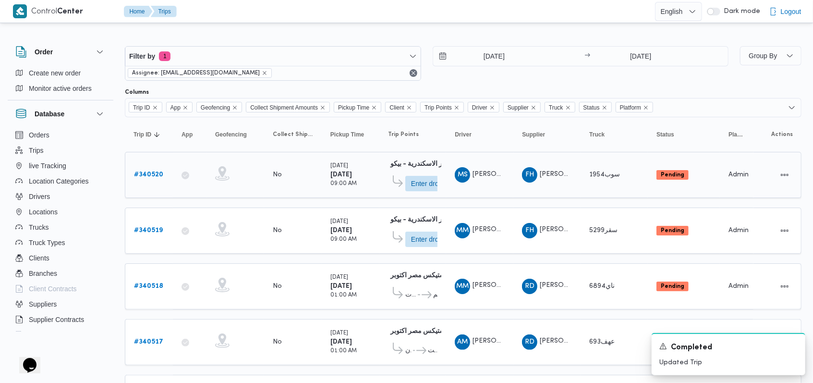
click at [149, 175] on b "# 340520" at bounding box center [148, 174] width 29 height 6
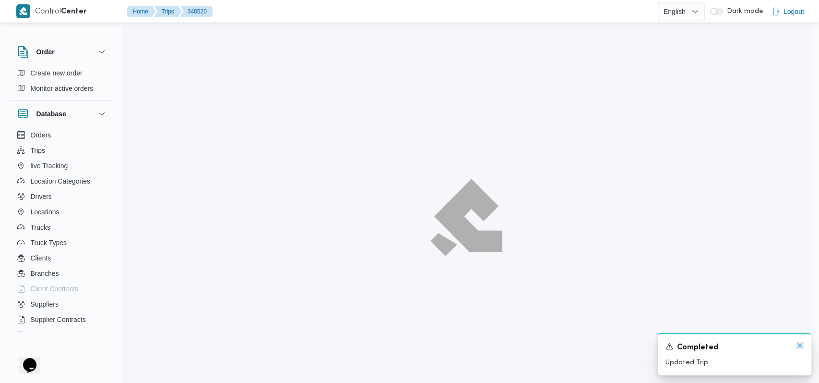
click at [343, 348] on icon "Dismiss toast" at bounding box center [800, 345] width 8 height 8
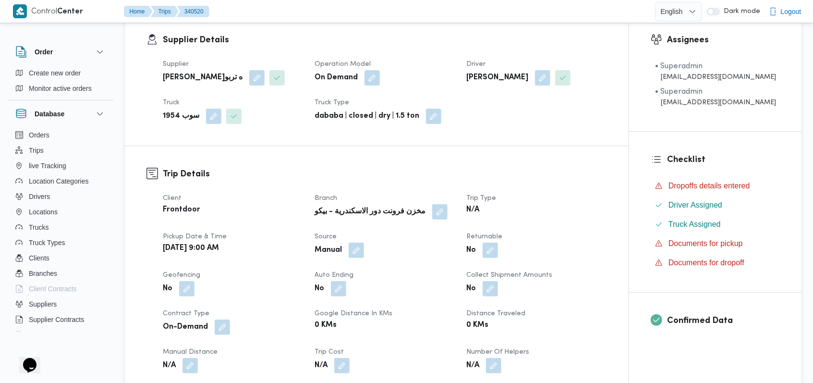
scroll to position [192, 0]
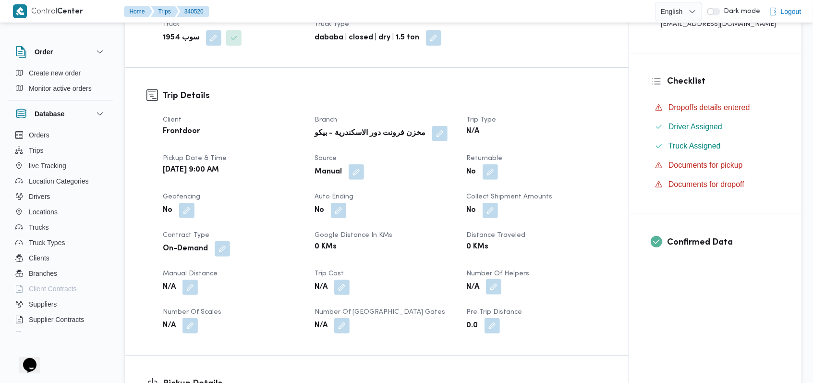
click at [343, 288] on button "button" at bounding box center [493, 286] width 15 height 15
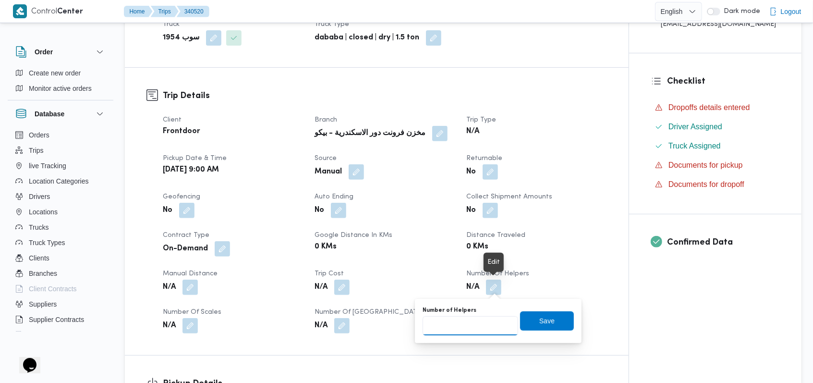
click at [343, 321] on input "Number of Helpers" at bounding box center [470, 325] width 96 height 19
type input "1"
click at [343, 317] on span "Save" at bounding box center [546, 320] width 15 height 12
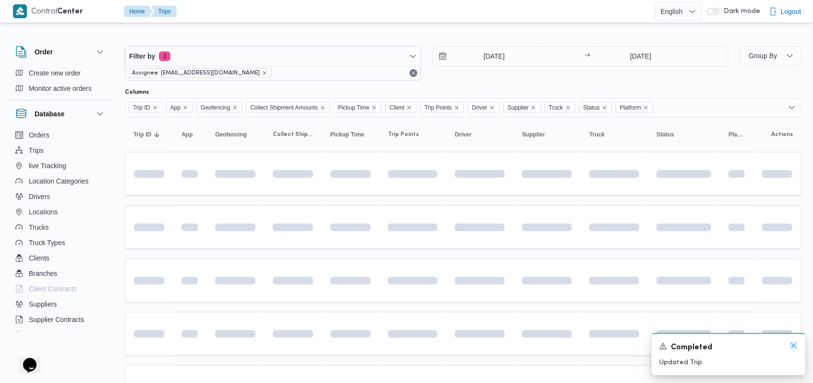
click at [343, 348] on icon "Dismiss toast" at bounding box center [794, 345] width 8 height 8
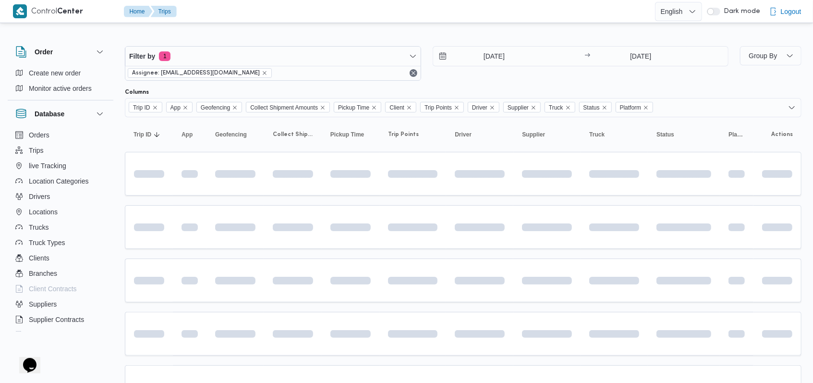
click at [343, 75] on div "30/9/2025 → 30/9/2025" at bounding box center [580, 63] width 296 height 35
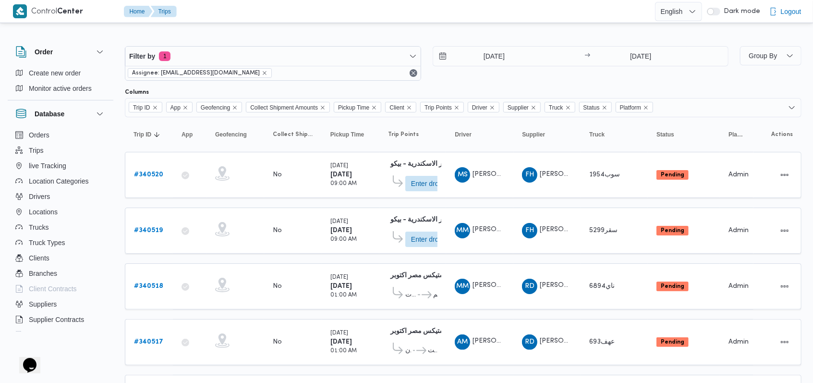
click at [343, 75] on div "30/9/2025 → 30/9/2025" at bounding box center [580, 63] width 296 height 35
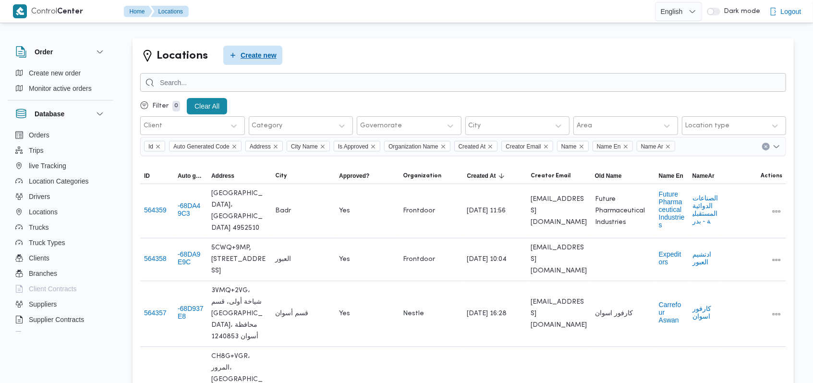
click at [256, 60] on span "Create new" at bounding box center [258, 55] width 36 height 12
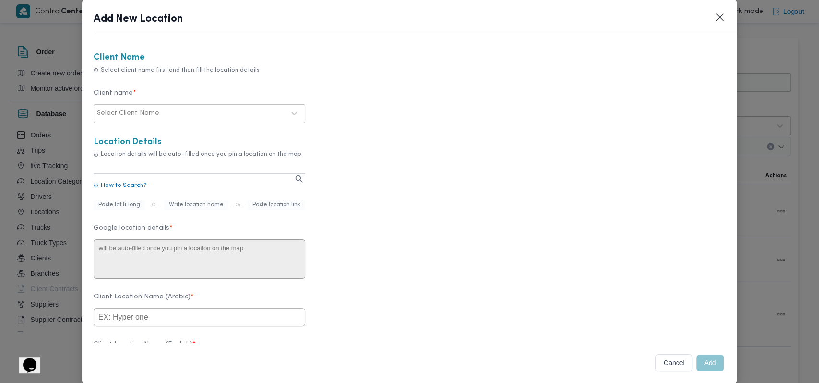
click at [216, 112] on div at bounding box center [222, 113] width 123 height 10
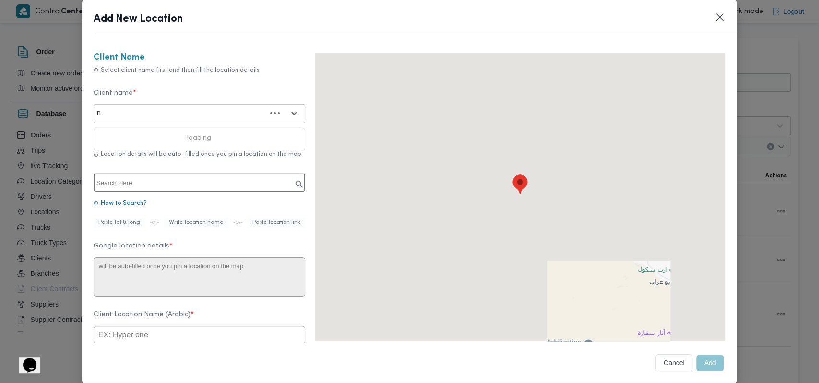
type input "ne"
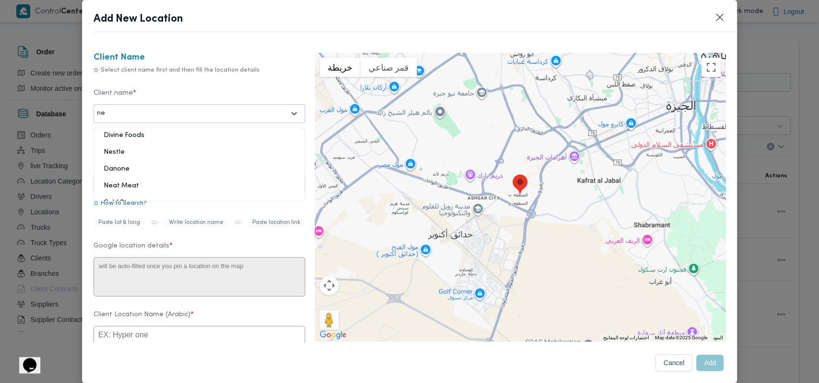
click at [117, 152] on div "Nestle" at bounding box center [199, 155] width 211 height 17
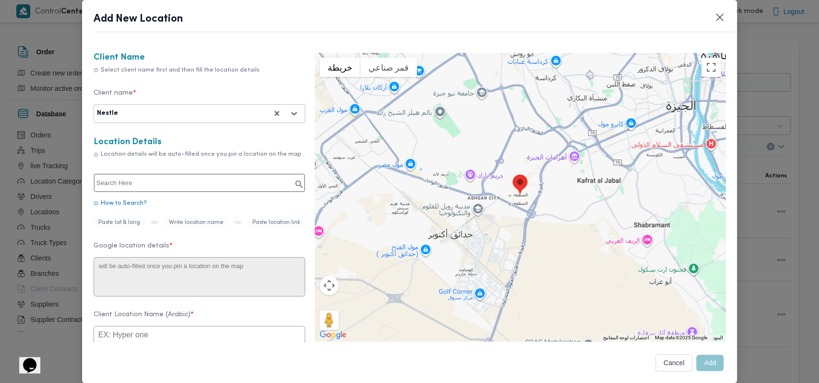
click at [143, 186] on input "text" at bounding box center [199, 183] width 211 height 18
paste input "سوبر ماركت مترو إكسبريس"
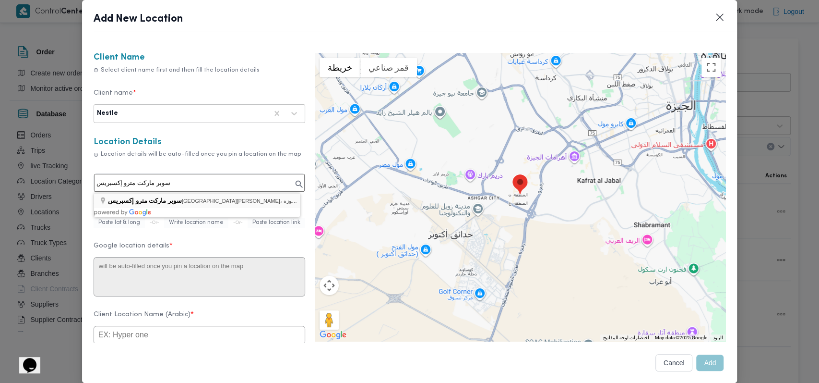
type input "سوبر ماركت مترو إكسبريس، شارع عبد المنعم رياض، العجوزة، حي العجوزة"
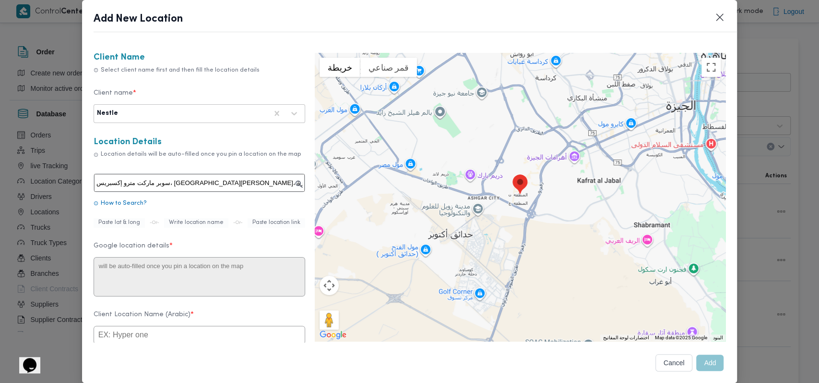
type textarea "٥١ شارع عبد المنعم رياض، العجوزة، حي العجوزة، محافظة الجيزة 3753534"
type input "سوبر ماركت مترو إكسبريس"
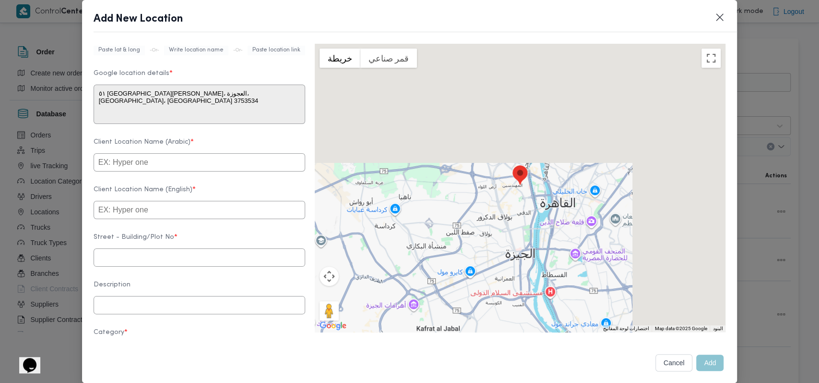
scroll to position [192, 0]
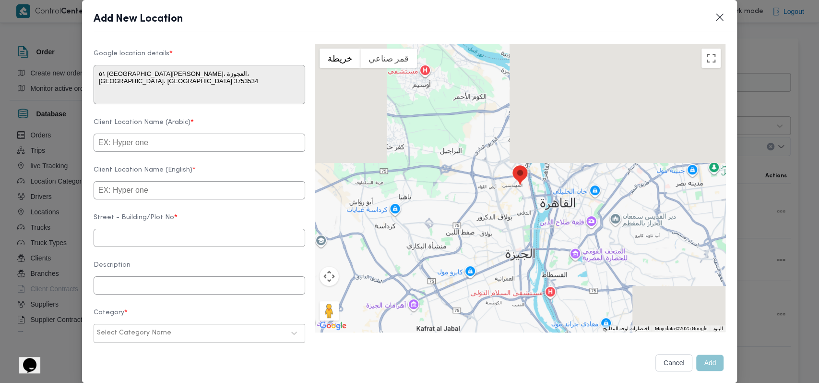
click at [174, 152] on input "text" at bounding box center [200, 142] width 212 height 18
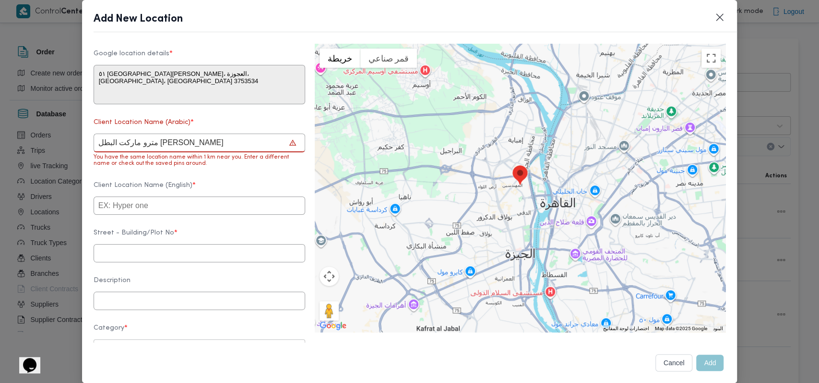
click at [167, 150] on input "مترو ماركت البطل احمد عبدالعزيز" at bounding box center [200, 142] width 212 height 19
click at [228, 144] on input "مترو ماركت ش البطل احمد عبدالعزيز" at bounding box center [200, 142] width 212 height 19
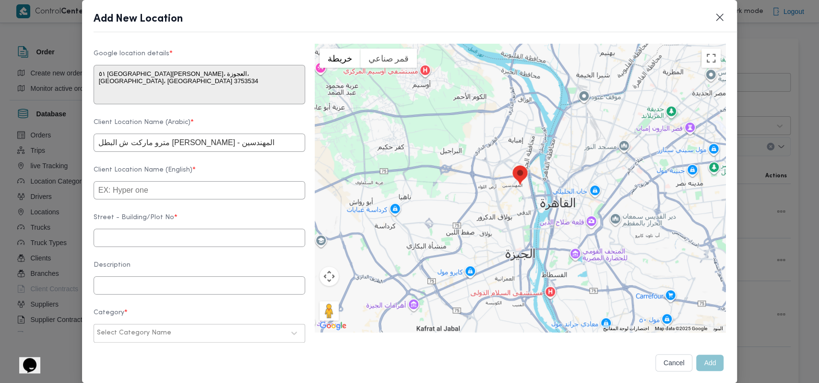
type input "مترو ماركت ش البطل احمد عبدالعزيز - المهندسين"
click at [200, 198] on input "text" at bounding box center [200, 190] width 212 height 18
paste input "سوبر ماركت مترو إكسبريس"
click at [200, 199] on input "سوبر ماركت مترو إكسبريس" at bounding box center [200, 190] width 212 height 18
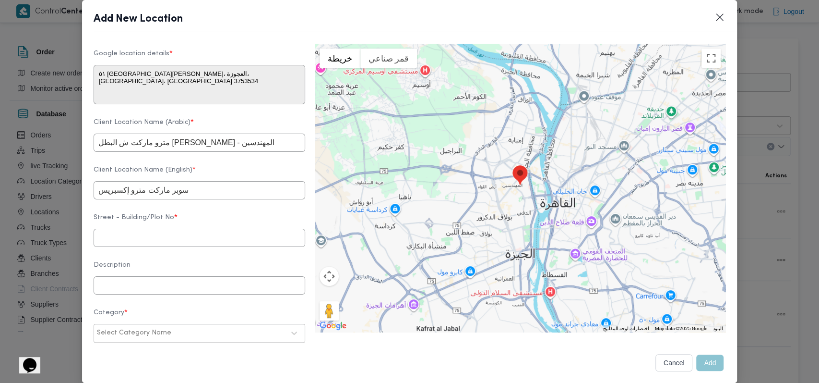
click at [200, 199] on input "سوبر ماركت مترو إكسبريس" at bounding box center [200, 190] width 212 height 18
click at [204, 195] on input "سوبر ماركت مترو إكسبريس" at bounding box center [200, 190] width 212 height 18
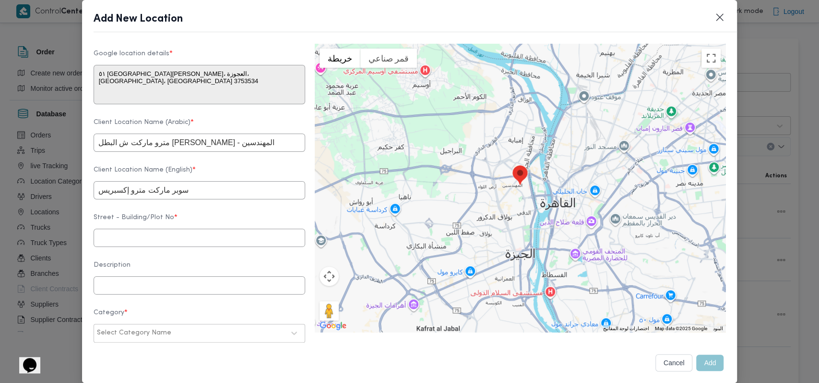
paste input "Metro Express Supermarket"
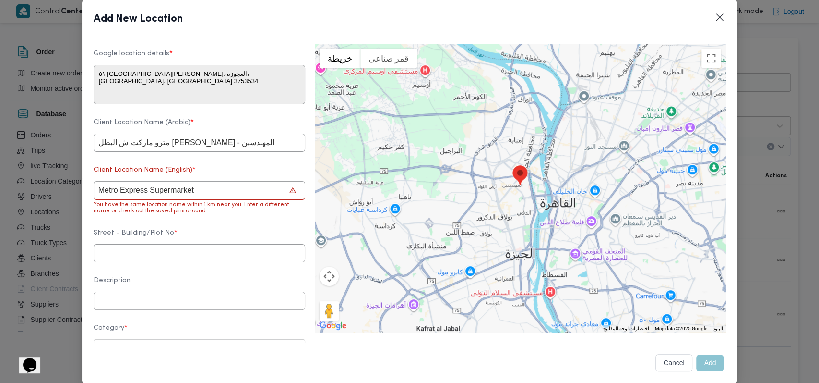
type input "Metro Express Supermarket"
click at [151, 261] on input "text" at bounding box center [200, 253] width 212 height 18
paste input "3753534"
type input "3753534"
click at [212, 233] on form "Client Name Select client name first and then fill the location details Client …" at bounding box center [200, 162] width 212 height 603
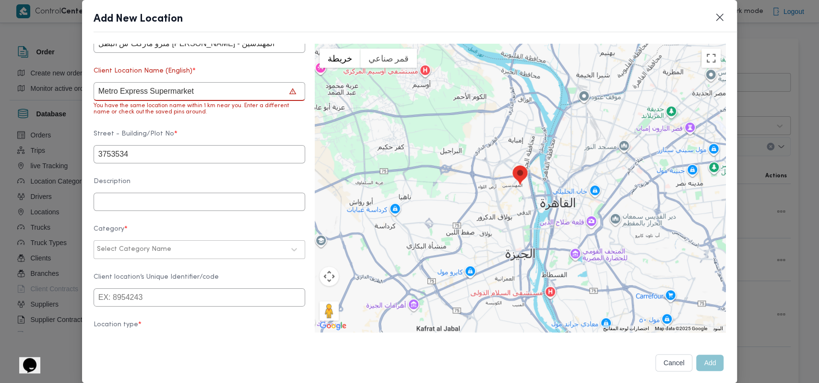
scroll to position [328, 0]
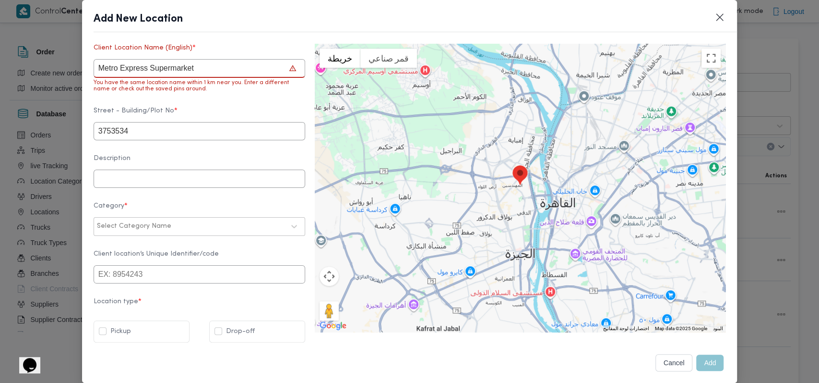
click at [165, 217] on div "Select Category Name" at bounding box center [200, 226] width 212 height 19
click at [165, 223] on div "Select Category Name" at bounding box center [191, 225] width 190 height 13
click at [141, 264] on div "أسواق خاصة" at bounding box center [199, 268] width 211 height 17
click at [222, 325] on label "Drop-off" at bounding box center [235, 331] width 40 height 12
checkbox input "true"
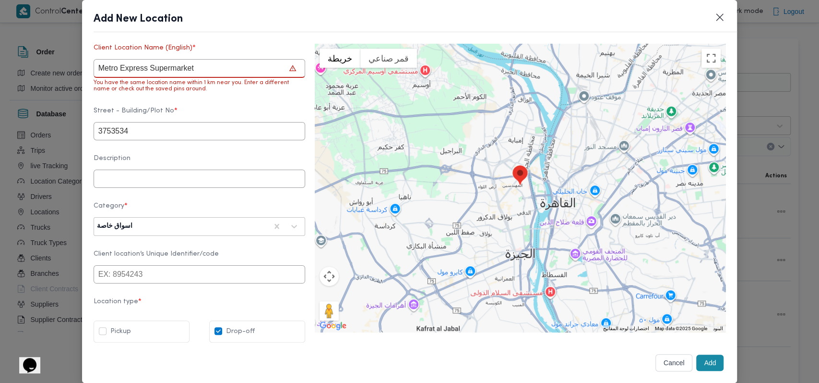
click at [697, 361] on button "Add" at bounding box center [710, 362] width 27 height 16
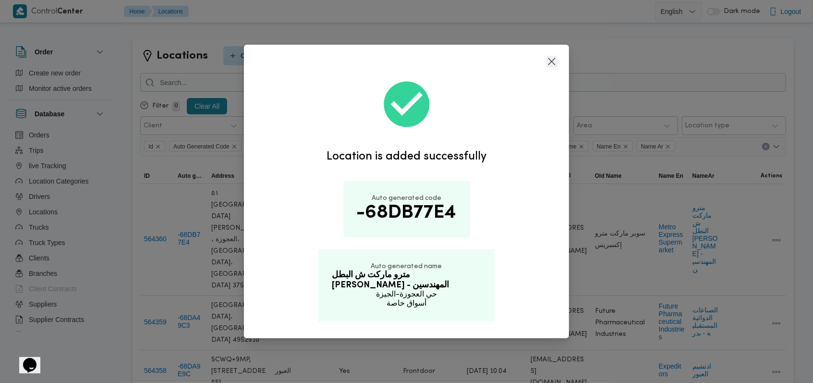
click at [555, 66] on button "Closes this modal window" at bounding box center [552, 62] width 12 height 12
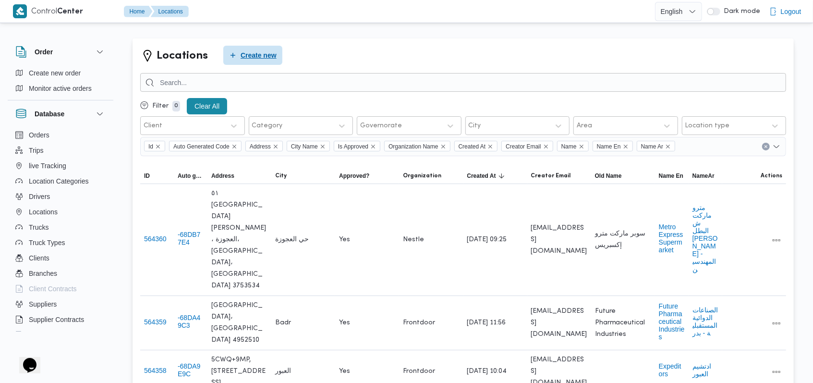
click at [259, 52] on span "Create new" at bounding box center [258, 55] width 36 height 12
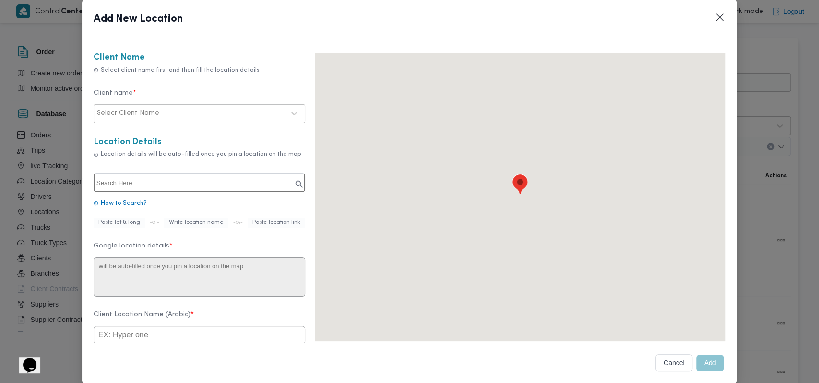
click at [169, 177] on input "text" at bounding box center [199, 183] width 211 height 18
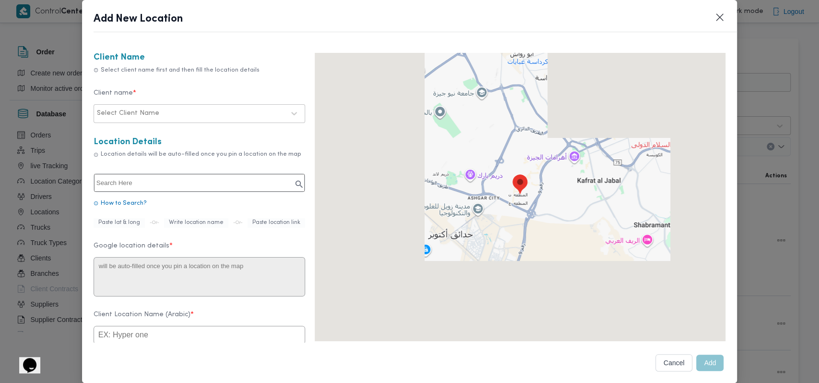
paste input "26H8+7R7، إبن مالك، أولى، قسم الجيزة، محافظة الجيزة 3726531"
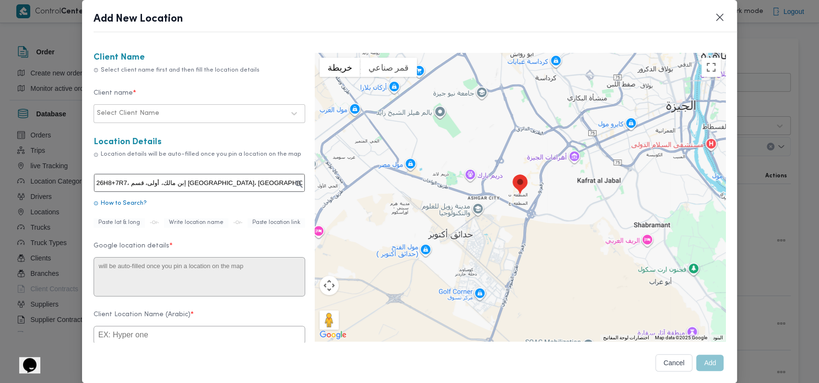
type input "إبن مالك"
type textarea "إبن مالك، أولى، قسم الجيزة، محافظة الجيزة"
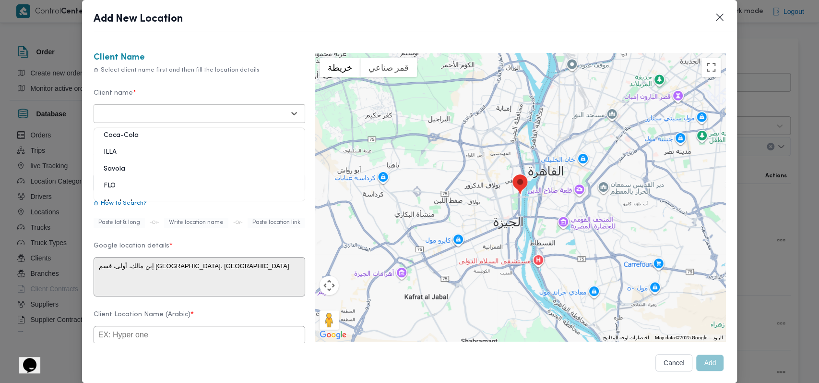
click at [176, 110] on div at bounding box center [191, 113] width 188 height 10
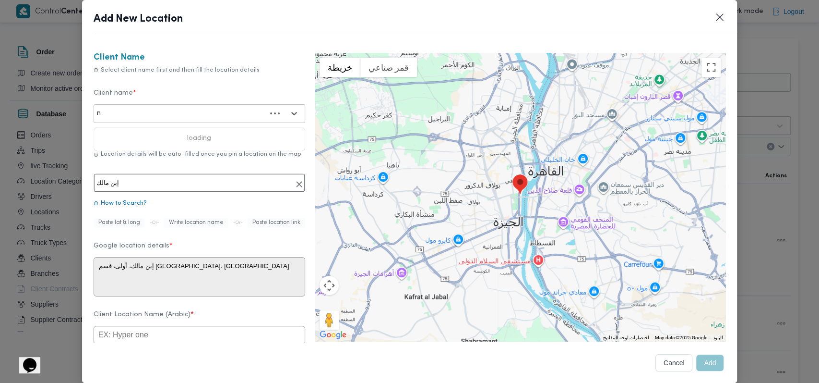
type input "ne"
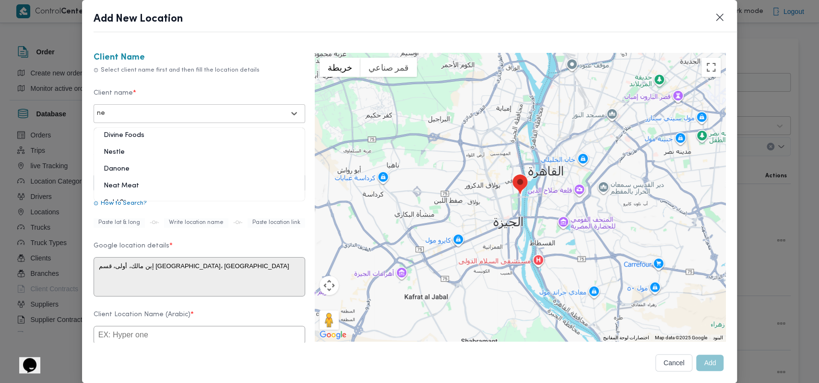
click at [115, 152] on div "Nestle" at bounding box center [199, 155] width 211 height 17
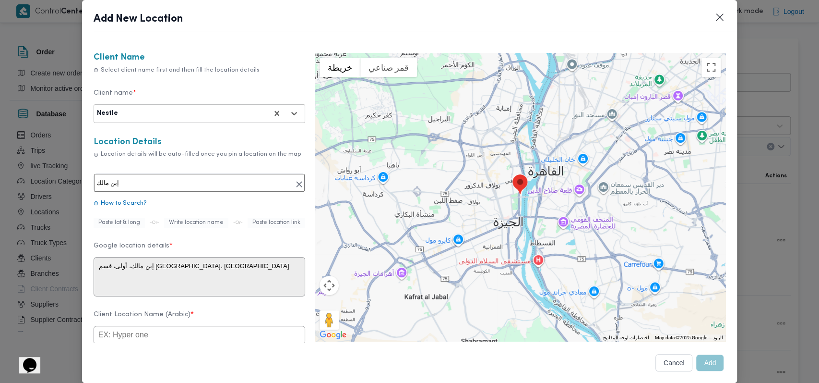
click at [188, 134] on form "Client Name Select client name first and then fill the location details Client …" at bounding box center [200, 347] width 212 height 588
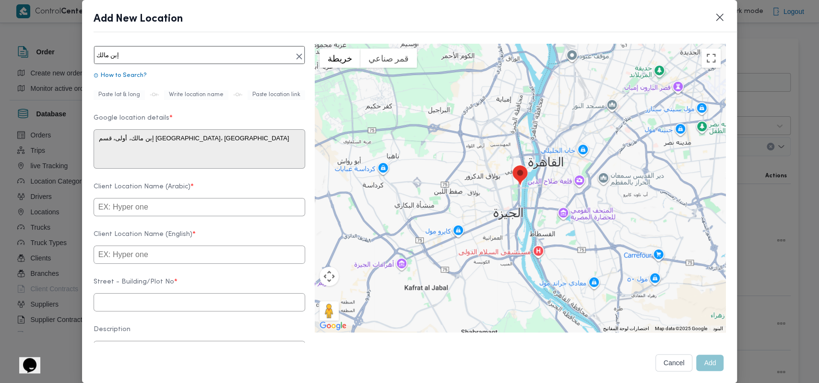
scroll to position [192, 0]
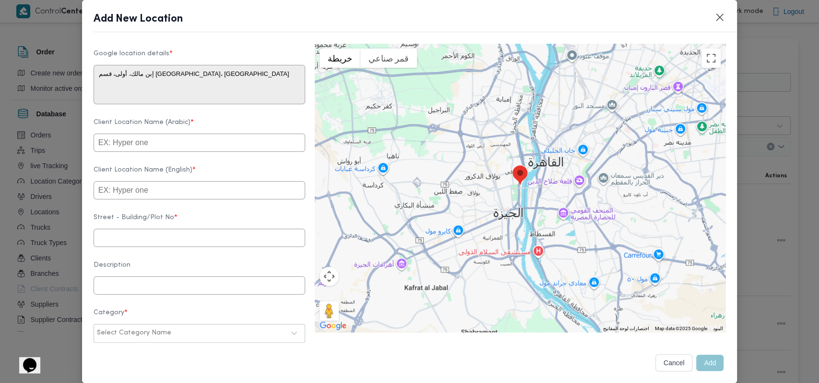
click at [191, 152] on input "text" at bounding box center [200, 142] width 212 height 18
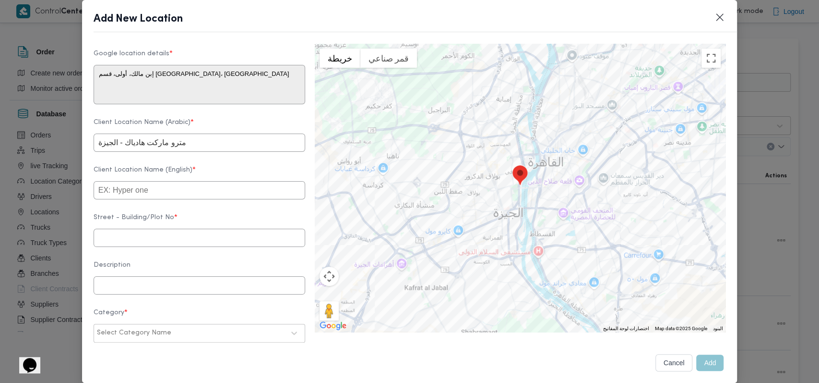
click at [123, 150] on input "مترو ماركت هادياك - الجيزة" at bounding box center [200, 142] width 212 height 18
click at [181, 152] on input "مترو ماركت هادياك - الجيزة" at bounding box center [200, 142] width 212 height 18
type input "مترو ماركت هادياك - الجيزة"
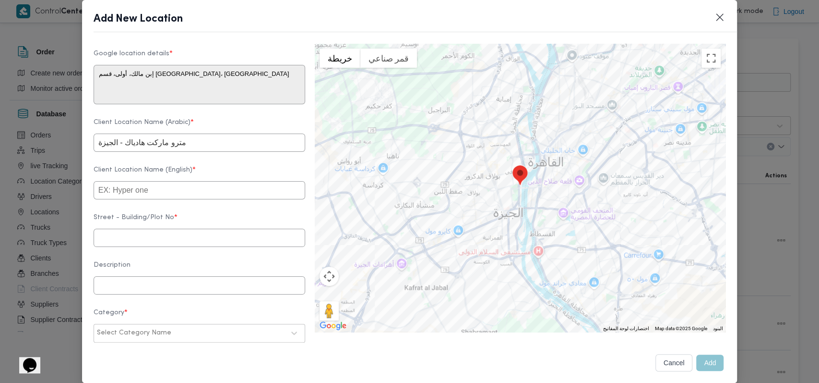
click at [180, 199] on input "text" at bounding box center [200, 190] width 212 height 18
paste input "Metro Market Hadiak - Giza"
type input "Metro Market Hadiak - Giza"
click at [219, 171] on form "Client Name Select client name first and then fill the location details Client …" at bounding box center [200, 155] width 212 height 588
click at [168, 247] on input "text" at bounding box center [200, 237] width 212 height 18
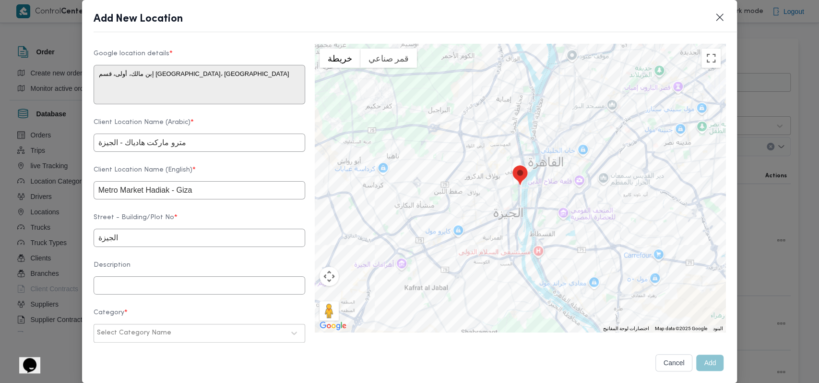
type input "الجيزة"
click at [177, 274] on label "Description" at bounding box center [200, 268] width 212 height 15
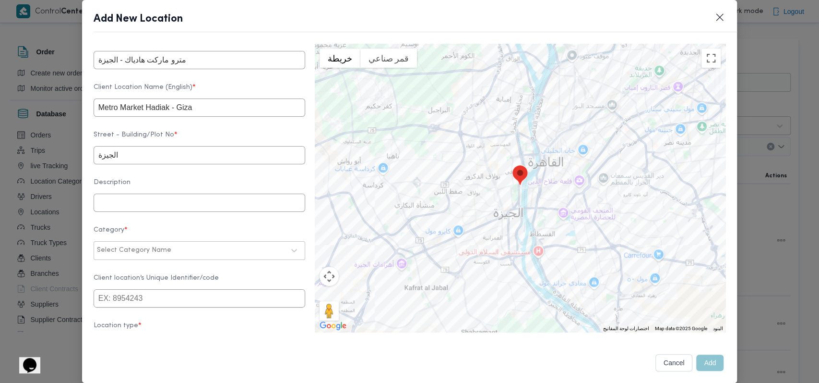
scroll to position [312, 0]
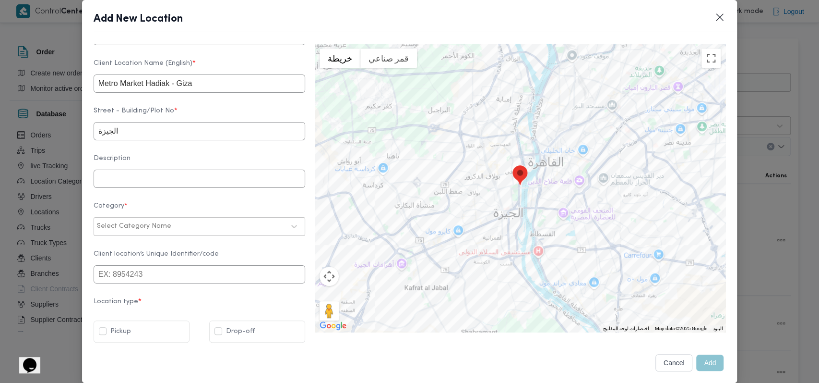
click at [155, 222] on div "Select Category Name" at bounding box center [191, 225] width 190 height 13
click at [148, 263] on div "أسواق خاصة" at bounding box center [199, 268] width 211 height 17
click at [217, 330] on label "Drop-off" at bounding box center [235, 331] width 40 height 12
checkbox input "true"
click at [702, 359] on button "Add" at bounding box center [710, 362] width 27 height 16
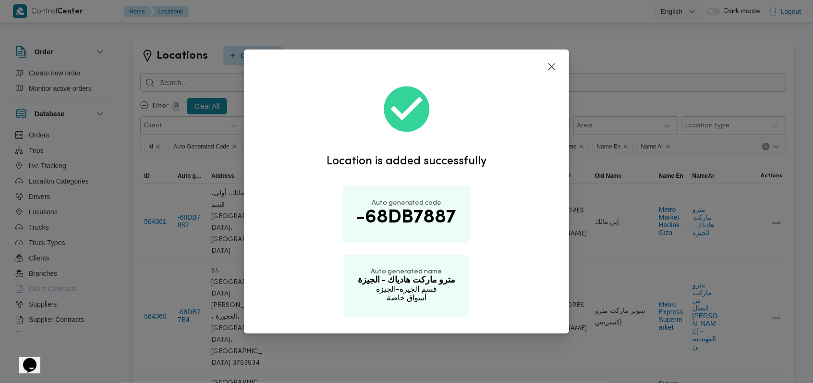
click at [553, 73] on div "Location is added successfully Auto generated code -68DB7887 Auto generated nam…" at bounding box center [406, 202] width 325 height 261
click at [554, 67] on button "Closes this modal window" at bounding box center [552, 66] width 12 height 12
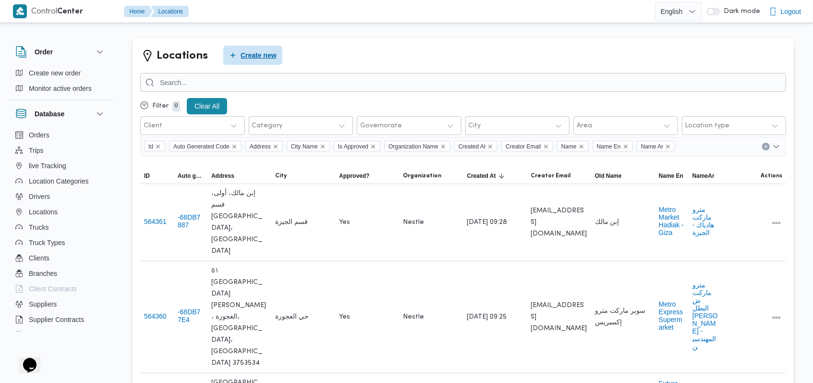
click at [267, 56] on span "Create new" at bounding box center [258, 55] width 36 height 12
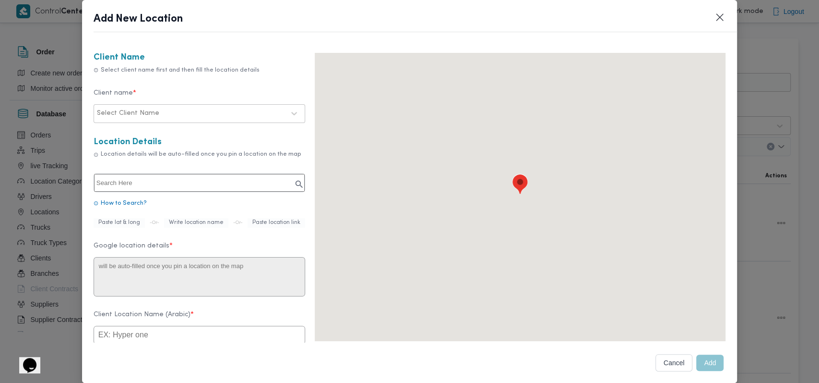
click at [158, 180] on input "text" at bounding box center [199, 183] width 211 height 18
paste input "رمسيس & مصر و السودان"
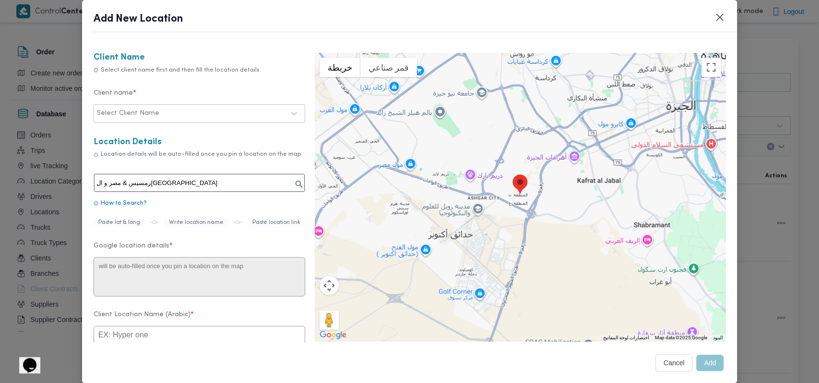
type input "رمسيس & مصر و السودان"
type textarea "رمسيس & مصر و السودان، جناين الوايلية، الوايلى، محافظة القاهرة‬ 4390132"
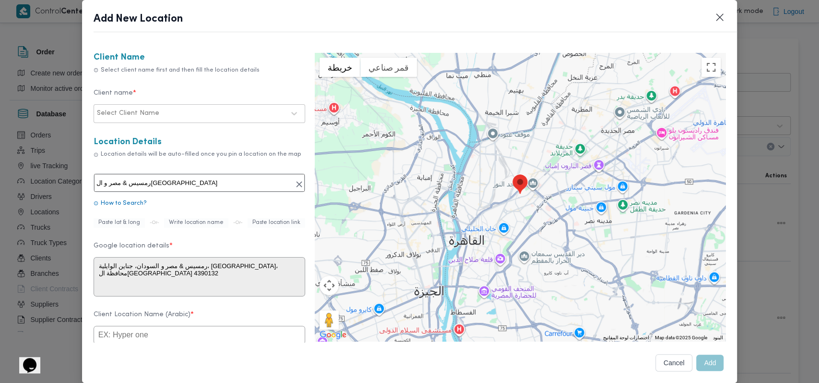
click at [194, 116] on div at bounding box center [222, 113] width 123 height 10
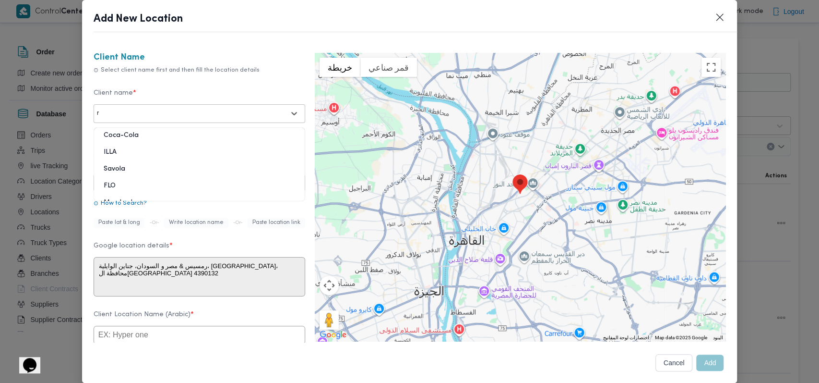
type input "ne"
click at [110, 156] on div "Nestle" at bounding box center [199, 155] width 211 height 17
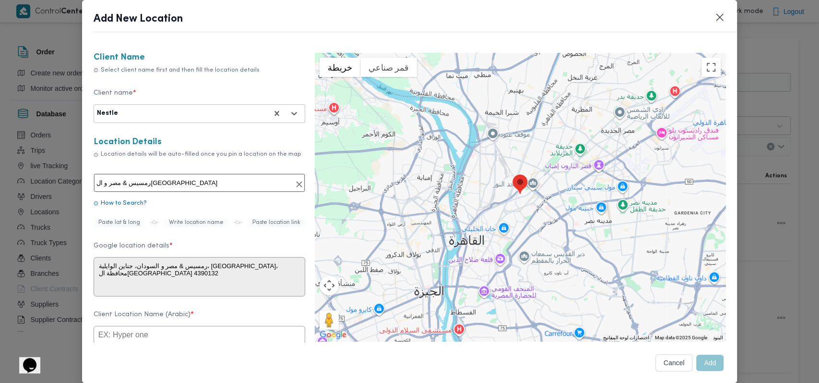
click at [186, 142] on h3 "Location Details" at bounding box center [200, 142] width 212 height 10
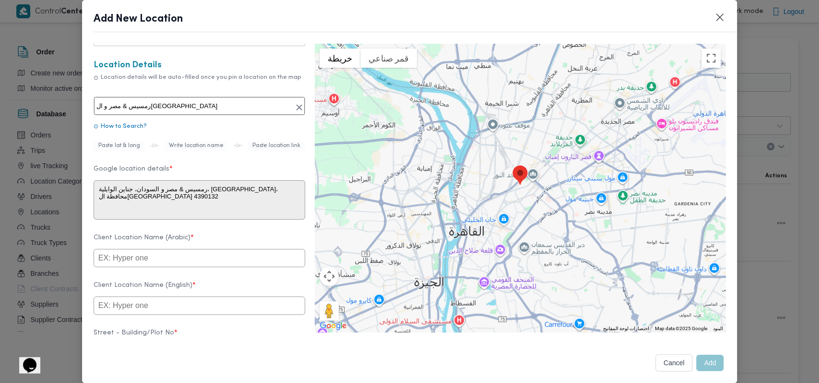
scroll to position [192, 0]
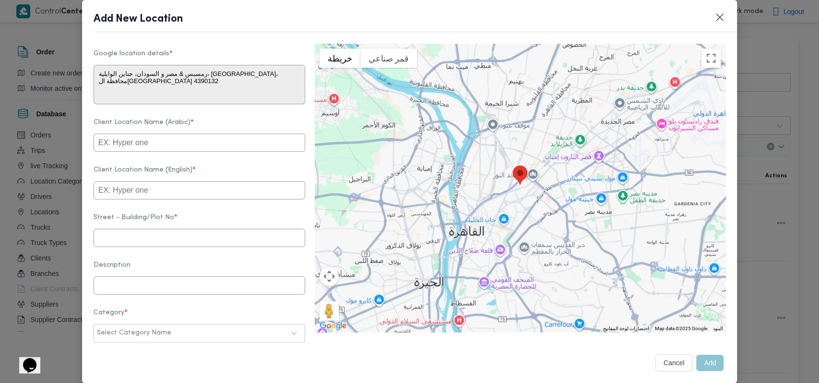
click at [183, 152] on input "text" at bounding box center [200, 142] width 212 height 18
click at [200, 145] on input "مترو ماركت ش مصر و السودان - رمسيس" at bounding box center [200, 142] width 212 height 18
type input "مترو ماركت ش مصر و السودان - رمسيس"
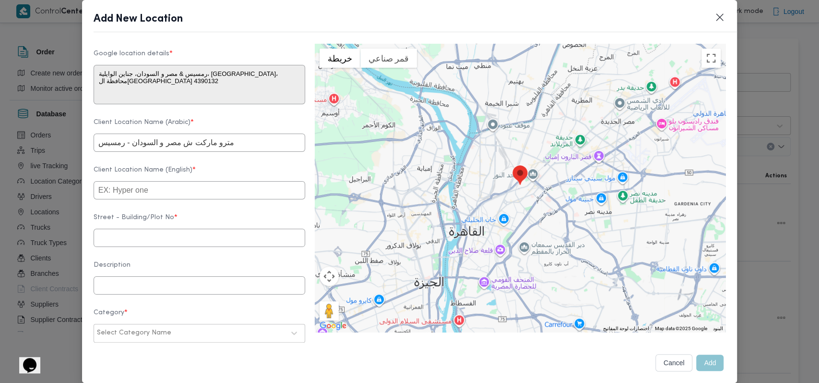
click at [182, 199] on input "text" at bounding box center [200, 190] width 212 height 18
paste input "Metro Market, Egypt and Sudan Street - Ramses"
type input "Metro Market, Egypt and Sudan Street - Ramses"
click at [147, 247] on input "text" at bounding box center [200, 237] width 212 height 18
paste input "4390132"
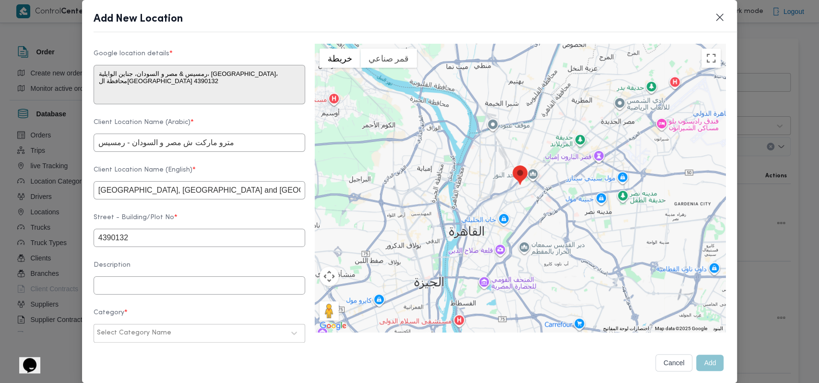
type input "4390132"
click at [204, 219] on form "Client Name Select client name first and then fill the location details Client …" at bounding box center [200, 155] width 212 height 588
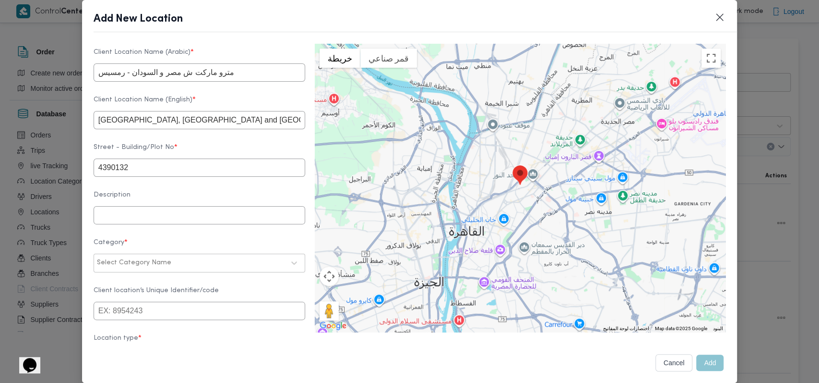
scroll to position [312, 0]
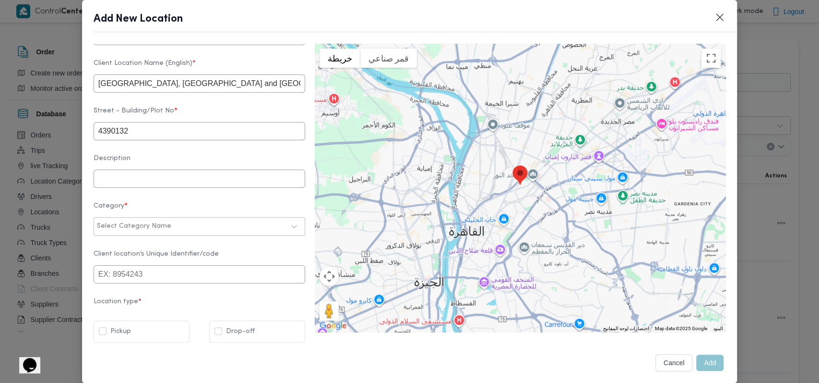
click at [190, 219] on div "Select Category Name" at bounding box center [191, 225] width 190 height 13
click at [140, 255] on div "مصانع و مخازن" at bounding box center [199, 251] width 211 height 17
click at [158, 223] on div at bounding box center [203, 226] width 127 height 10
click at [141, 261] on div "أسواق خاصة" at bounding box center [199, 268] width 211 height 17
click at [224, 325] on label "Drop-off" at bounding box center [235, 331] width 40 height 12
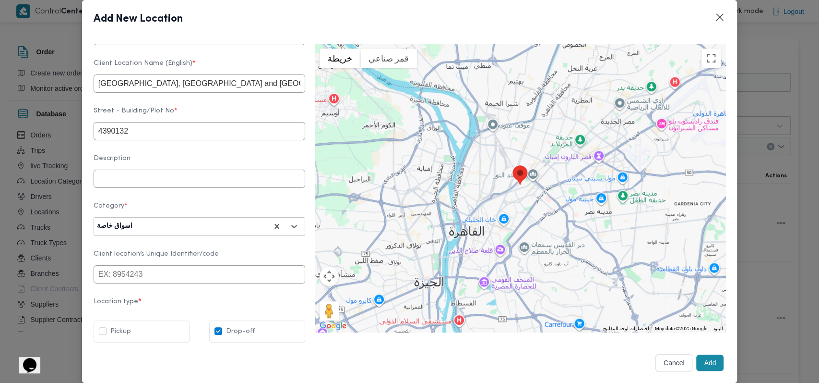
checkbox input "true"
click at [708, 360] on button "Add" at bounding box center [710, 362] width 27 height 16
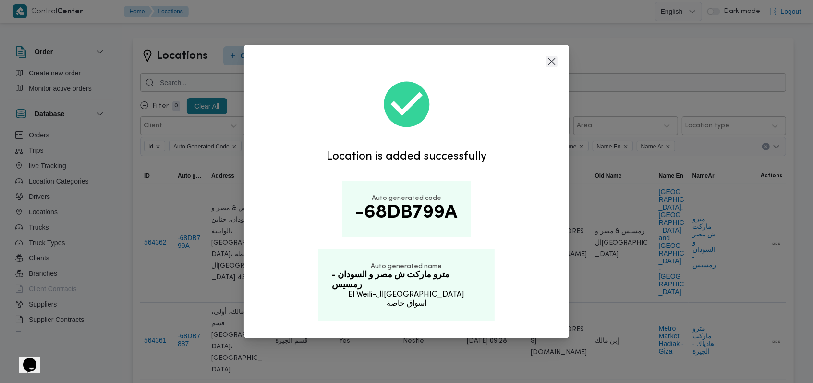
click at [555, 66] on button "Closes this modal window" at bounding box center [552, 62] width 12 height 12
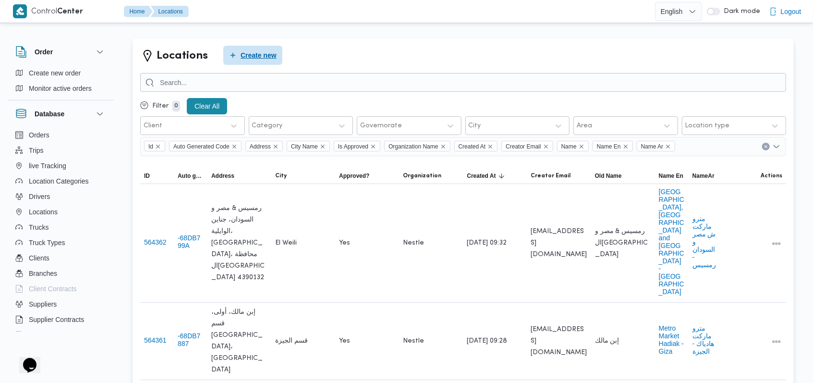
click at [256, 62] on span "Create new" at bounding box center [252, 55] width 59 height 19
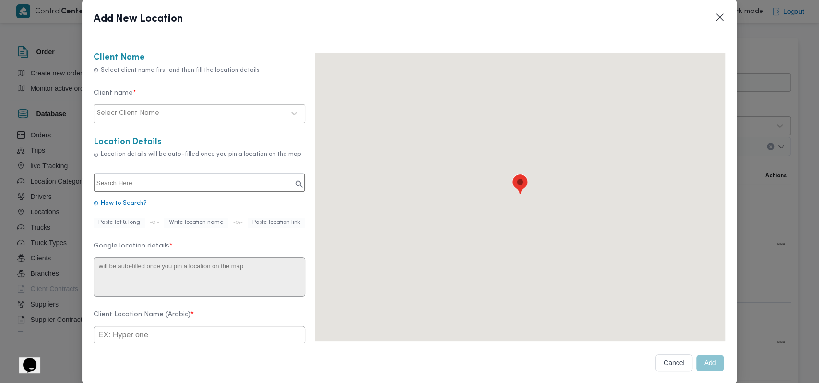
click at [199, 181] on input "text" at bounding box center [199, 183] width 211 height 18
paste input "لولو التجمع الاول"
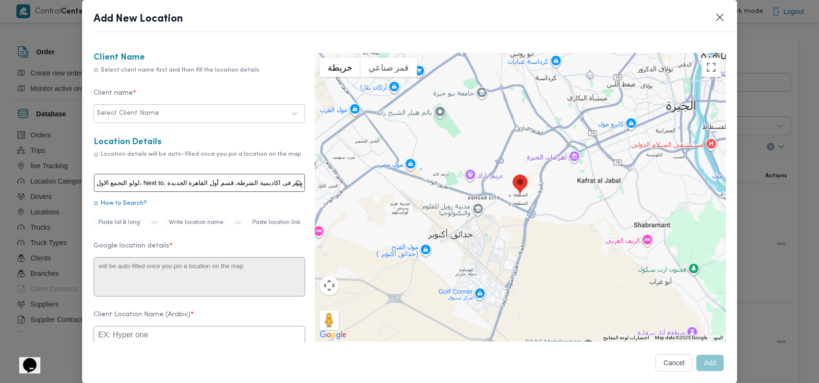
type input "لولو التجمع الاول"
type textarea "Basement Floor 1, New Cairo, 1st Settlement, in Emerald Mall, Next to, ممر فى ا…"
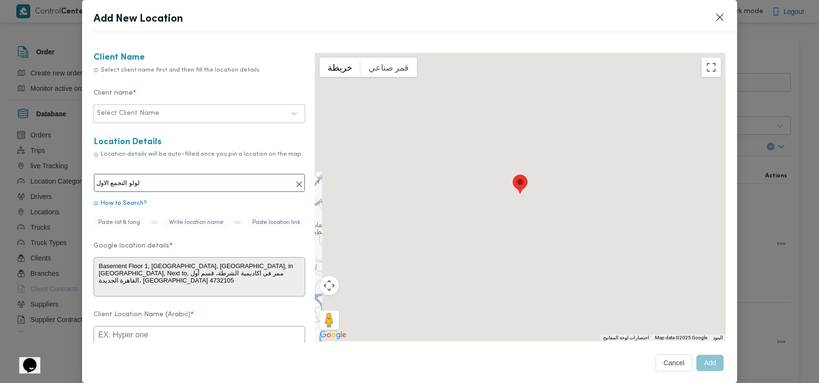
click at [202, 116] on div at bounding box center [222, 113] width 123 height 10
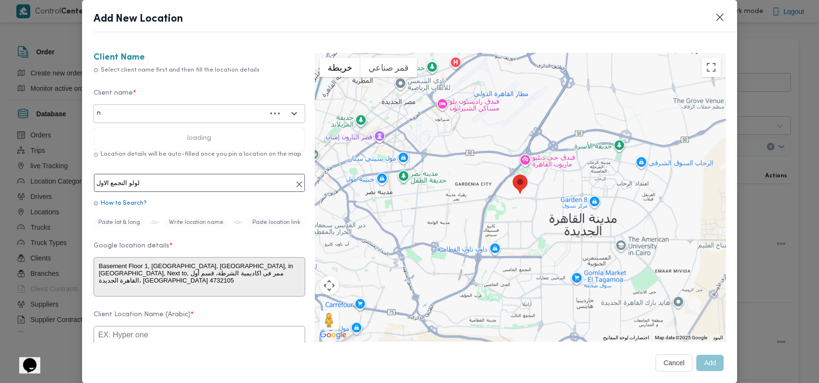
type input "ne"
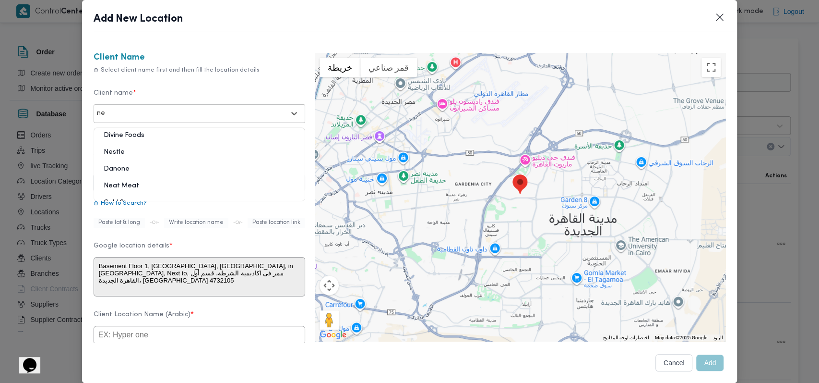
click at [131, 153] on div "Nestle" at bounding box center [199, 155] width 211 height 17
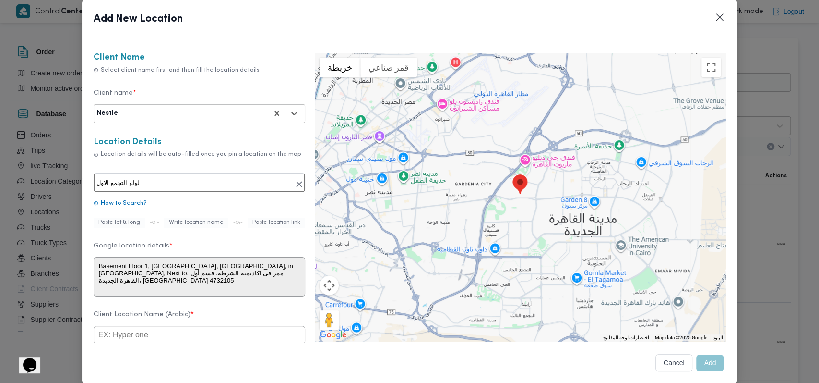
click at [177, 130] on form "Client Name Select client name first and then fill the location details Client …" at bounding box center [200, 347] width 212 height 588
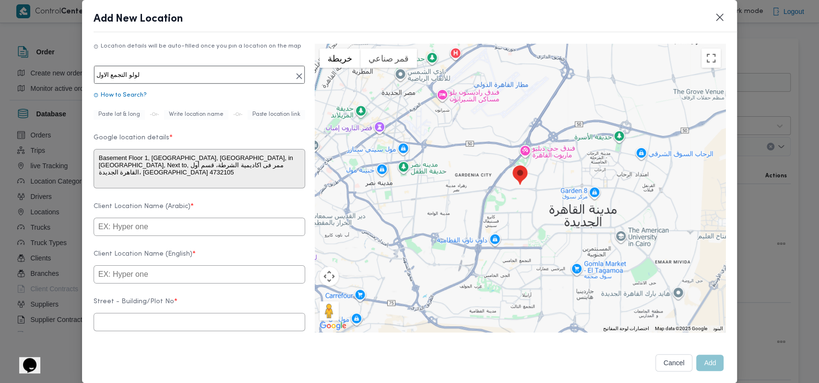
scroll to position [128, 0]
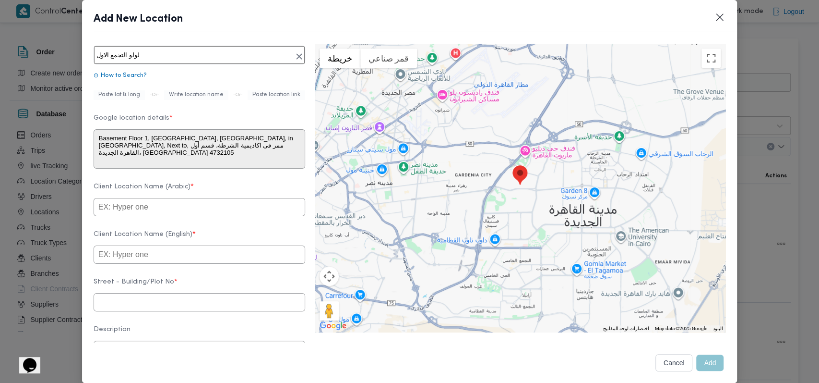
click at [168, 210] on input "text" at bounding box center [200, 207] width 212 height 18
type input "g"
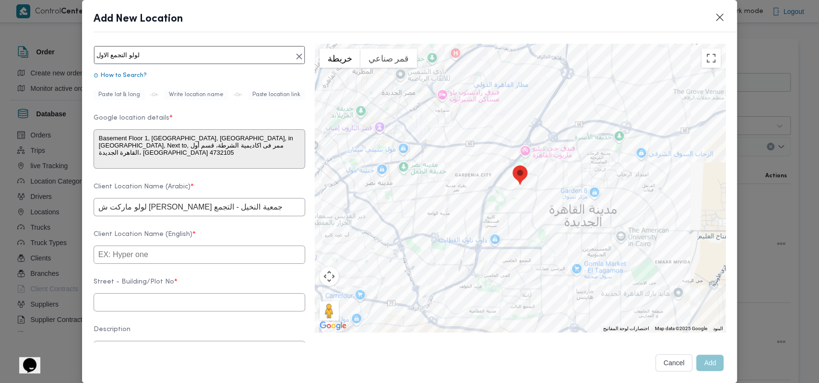
type input "لولو ماركت ش ذاكر حسين جمعية النخيل - التجمع"
click at [207, 264] on input "text" at bounding box center [200, 254] width 212 height 18
paste input "Lulu First Settlement"
type input "Lulu First Settlement"
click at [223, 240] on label "Client Location Name (English) *" at bounding box center [200, 237] width 212 height 15
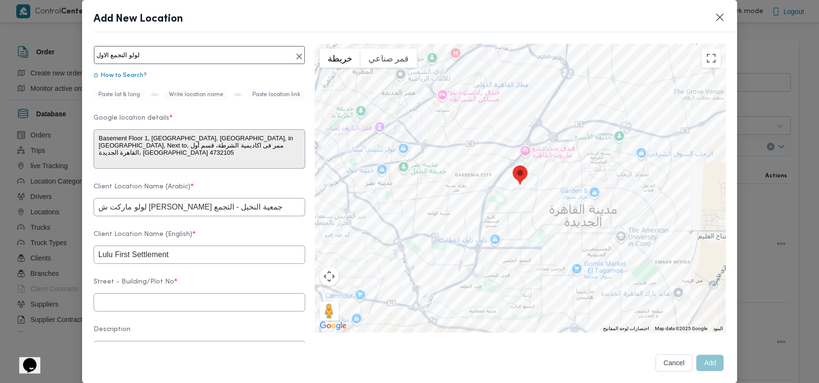
click at [148, 311] on input "text" at bounding box center [200, 302] width 212 height 18
paste input "4732105"
type input "4732105"
click at [191, 284] on form "Client Name Select client name first and then fill the location details Client …" at bounding box center [200, 219] width 212 height 588
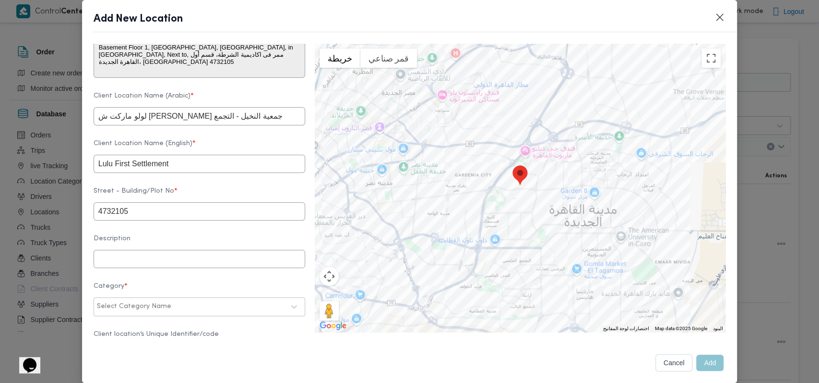
scroll to position [312, 0]
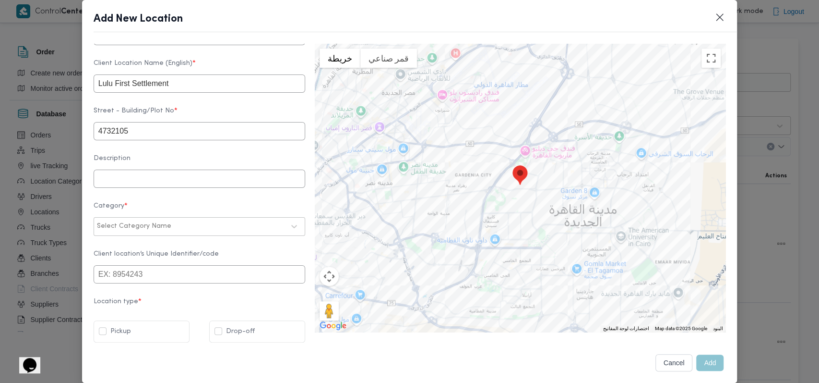
click at [168, 219] on div "Select Category Name" at bounding box center [191, 225] width 190 height 13
click at [135, 260] on div "أسواق خاصة" at bounding box center [199, 268] width 211 height 17
click at [219, 328] on label "Drop-off" at bounding box center [235, 331] width 40 height 12
checkbox input "true"
click at [698, 361] on button "Add" at bounding box center [710, 362] width 27 height 16
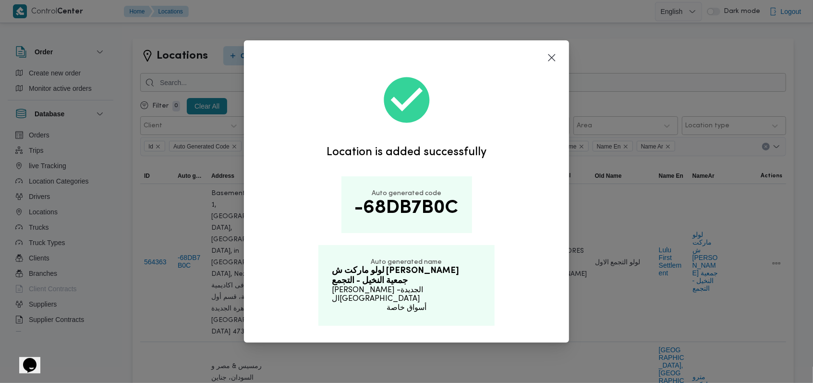
click at [548, 67] on div "Location is added successfully Auto generated code -68DB7B0C Auto generated nam…" at bounding box center [406, 202] width 325 height 279
click at [559, 57] on div at bounding box center [406, 51] width 325 height 23
click at [555, 59] on button "Closes this modal window" at bounding box center [552, 57] width 12 height 12
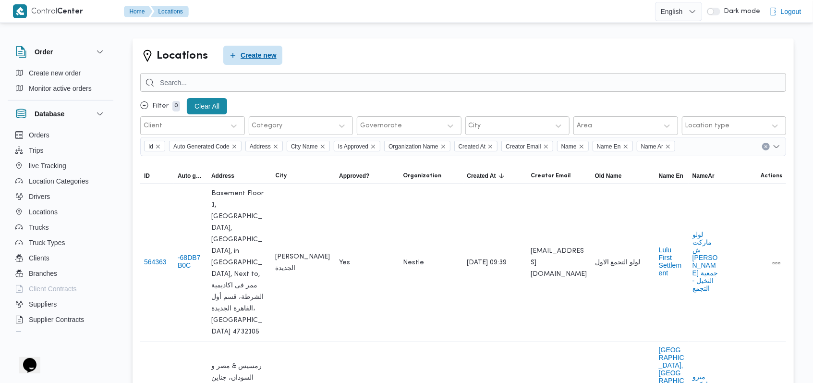
click at [245, 49] on span "Create new" at bounding box center [252, 55] width 59 height 19
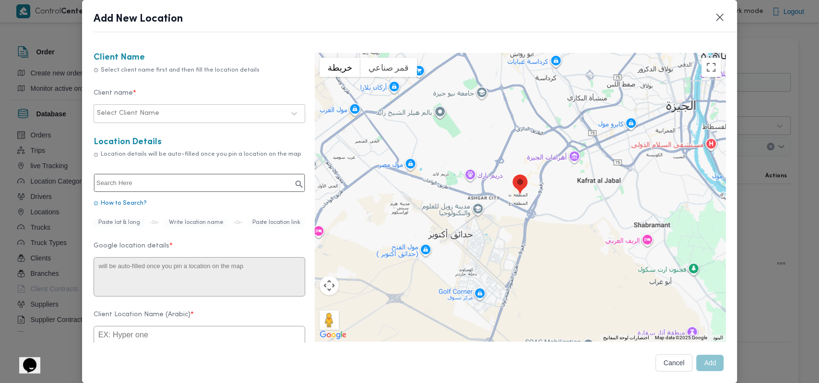
click at [184, 181] on input "text" at bounding box center [199, 183] width 211 height 18
type input "كارفور العبور الجديد"
type textarea "6FJ4+G95، العبور، محافظة القاهرة‬ 6360223"
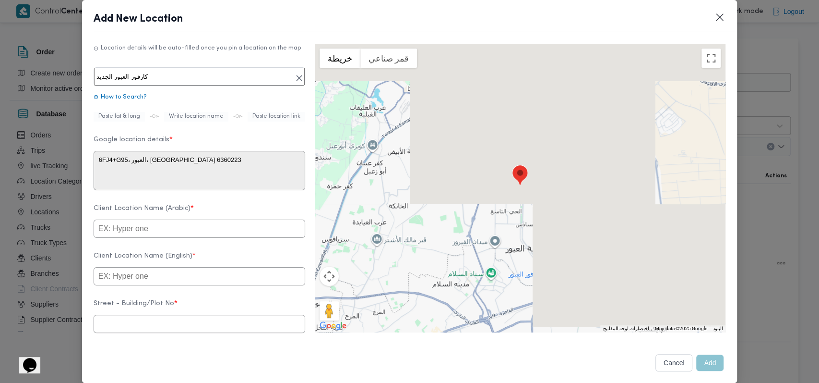
scroll to position [128, 0]
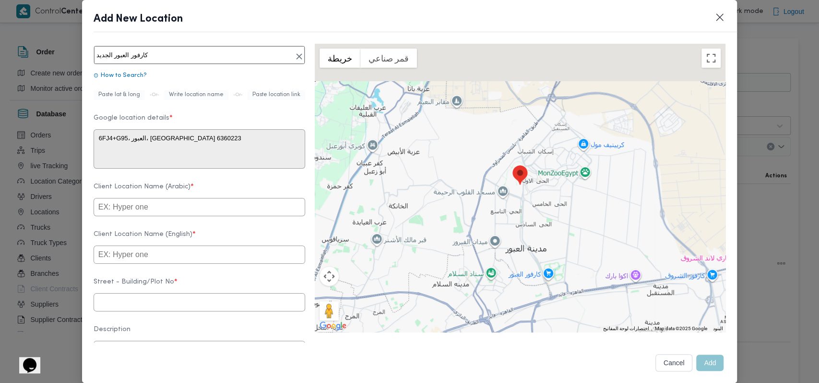
click at [184, 216] on input "text" at bounding box center [200, 207] width 212 height 18
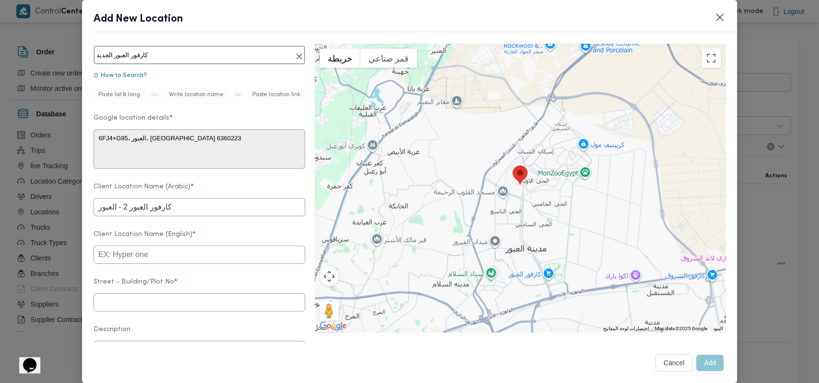
type input "كارفور العبور 2 - العبور"
click at [180, 61] on input "كارفور العبور الجديد" at bounding box center [199, 55] width 211 height 18
click at [175, 264] on input "text" at bounding box center [200, 254] width 212 height 18
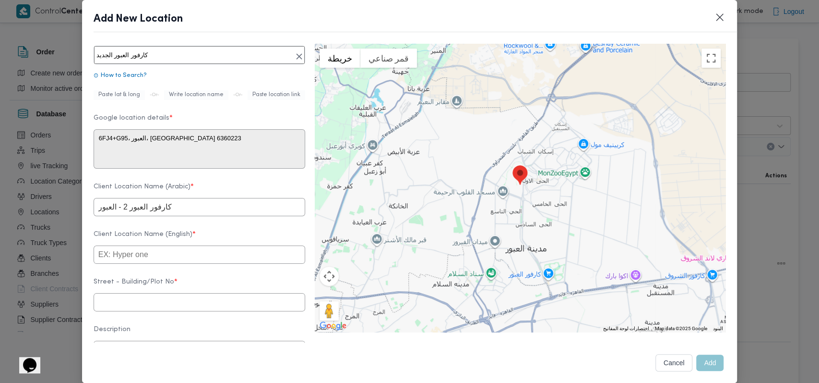
paste input "New Obour Carrefour"
type input "New Obour Carrefour"
click at [154, 309] on input "text" at bounding box center [200, 302] width 212 height 18
paste input "6360223"
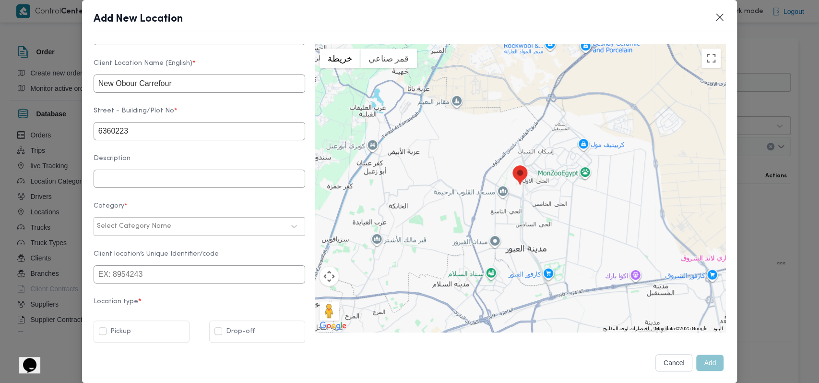
scroll to position [312, 0]
type input "6360223"
click at [162, 225] on div "Select Category Name" at bounding box center [191, 225] width 190 height 13
click at [127, 261] on div "أسواق خاصة" at bounding box center [199, 268] width 211 height 17
click at [217, 330] on label "Drop-off" at bounding box center [235, 331] width 40 height 12
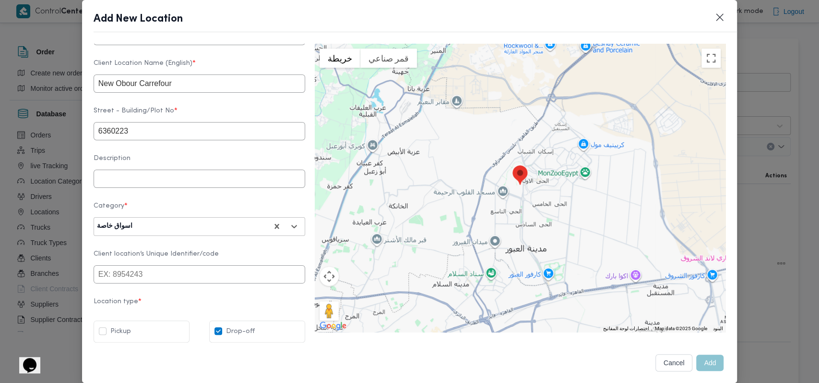
checkbox input "true"
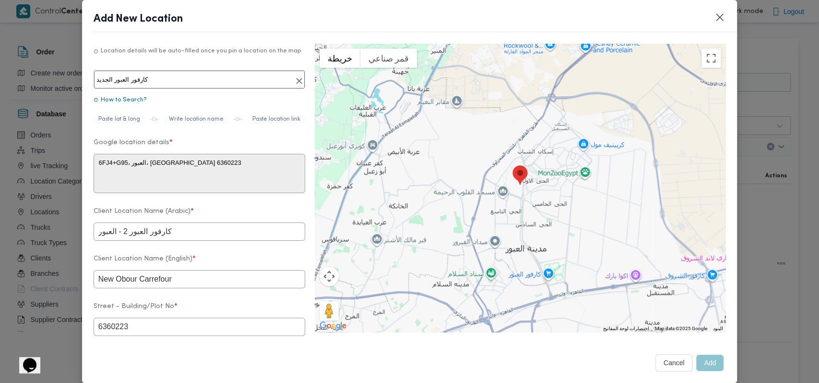
scroll to position [0, 0]
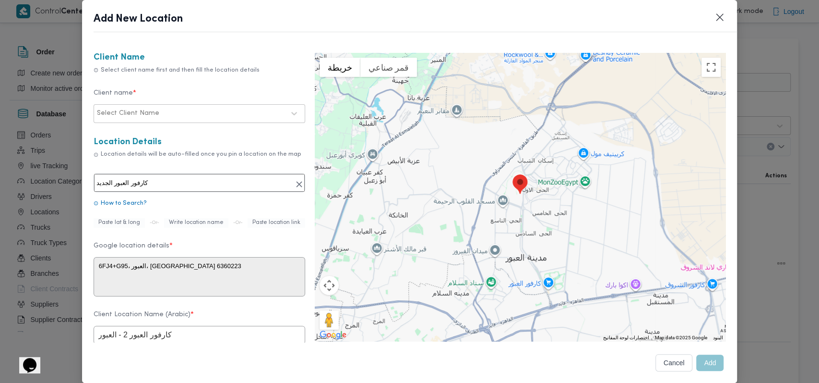
click at [180, 112] on div at bounding box center [222, 113] width 123 height 10
type input "ne"
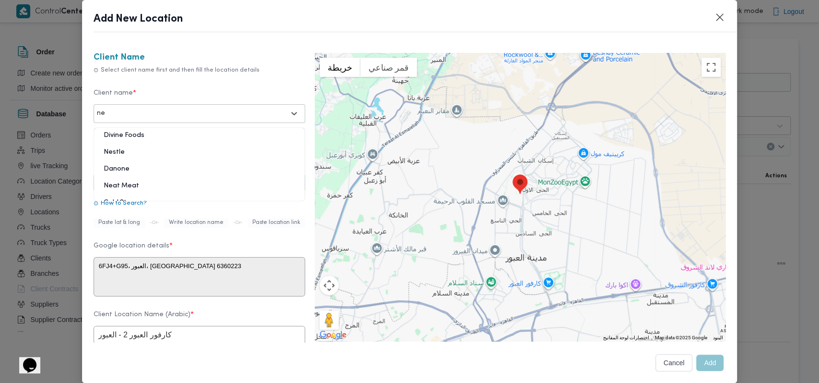
click at [115, 148] on div "Nestle" at bounding box center [199, 155] width 211 height 17
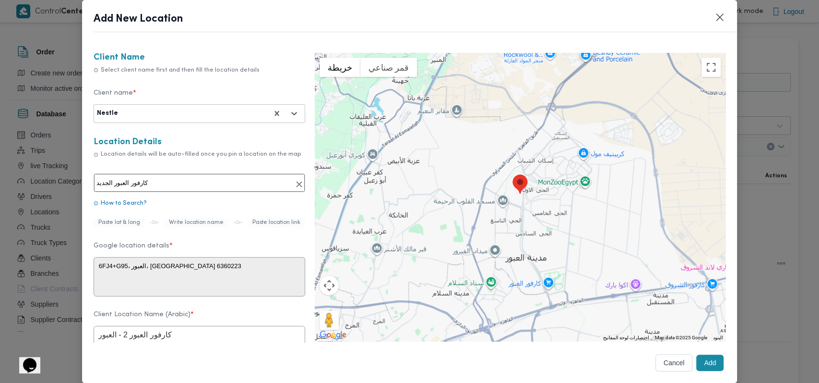
click at [221, 148] on div "Location Details Location details will be auto-filled once you pin a location o…" at bounding box center [200, 151] width 212 height 28
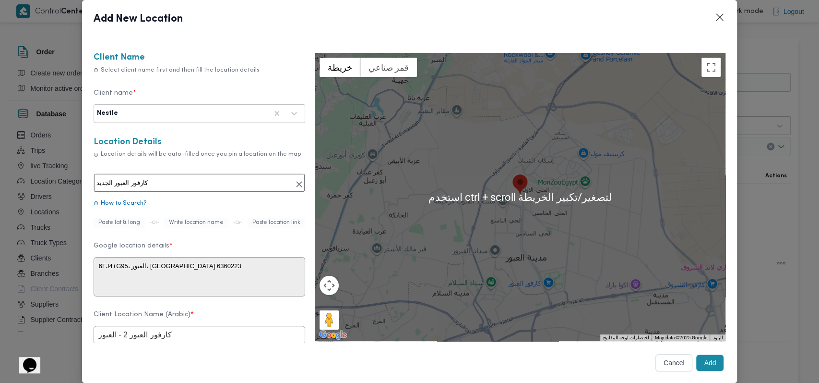
scroll to position [312, 0]
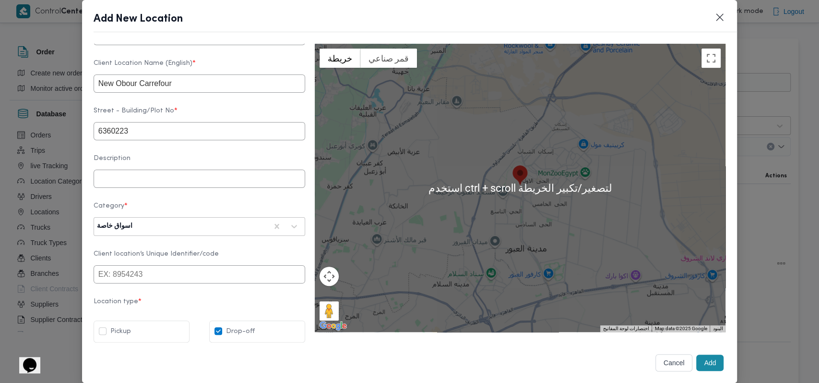
click at [706, 360] on button "Add" at bounding box center [710, 362] width 27 height 16
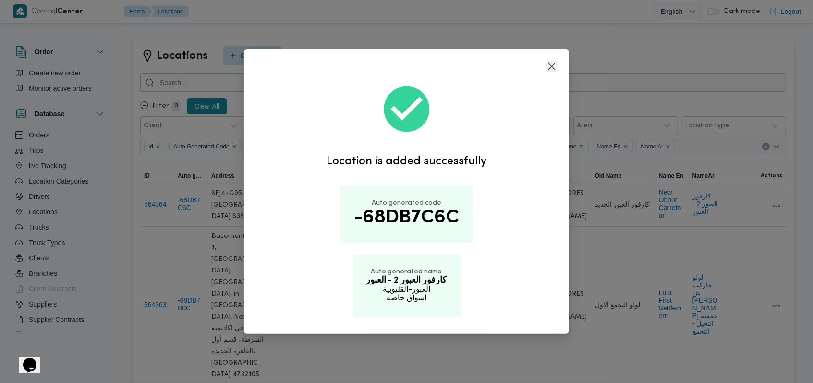
click at [547, 66] on button "Closes this modal window" at bounding box center [552, 66] width 12 height 12
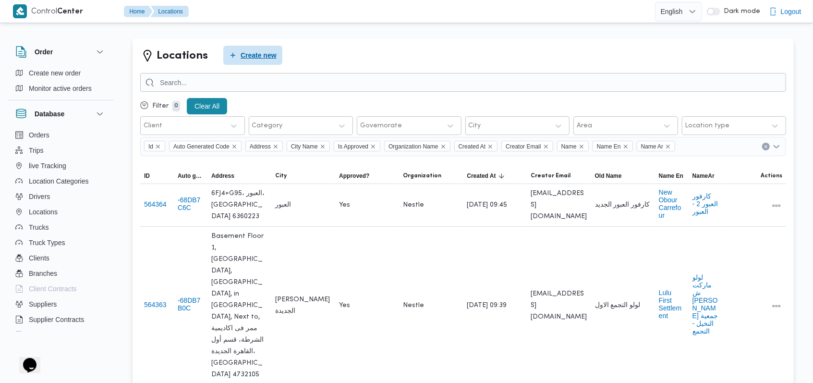
click at [252, 53] on span "Create new" at bounding box center [258, 55] width 36 height 12
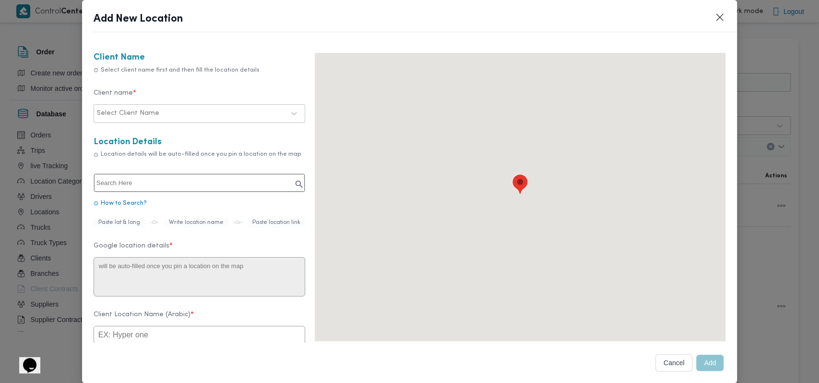
click at [204, 183] on input "text" at bounding box center [199, 183] width 211 height 18
paste input "Multicare Egypt for Pharmaceutical Industries"
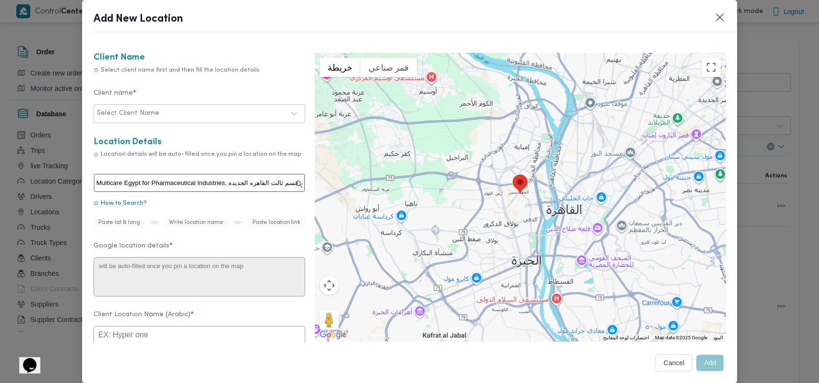
type input "Multicare Egypt for Pharmaceutical Industries"
type textarea "XF9V+Q88، المنطقة الصناعية، قسم ثالث القاهره الجديده، محافظة القاهرة‬ 4716142"
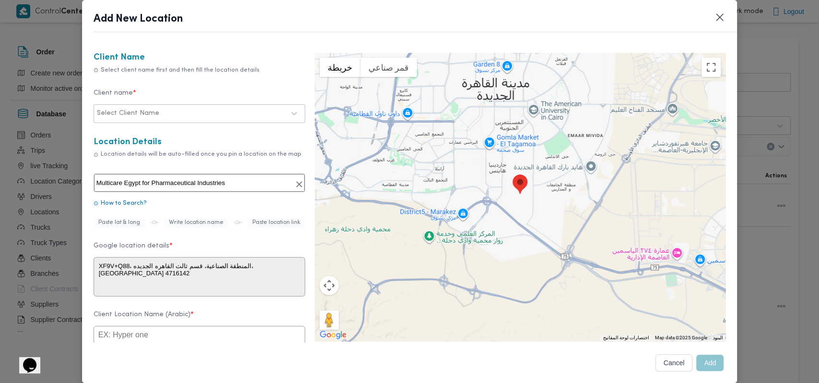
click at [187, 115] on div at bounding box center [222, 113] width 123 height 10
type input "fro"
click at [152, 125] on form "Client Name Select client name first and then fill the location details Client …" at bounding box center [200, 347] width 212 height 588
click at [165, 107] on div "Select Client Name" at bounding box center [191, 113] width 190 height 13
click at [137, 140] on div "Frontdoor" at bounding box center [199, 139] width 211 height 17
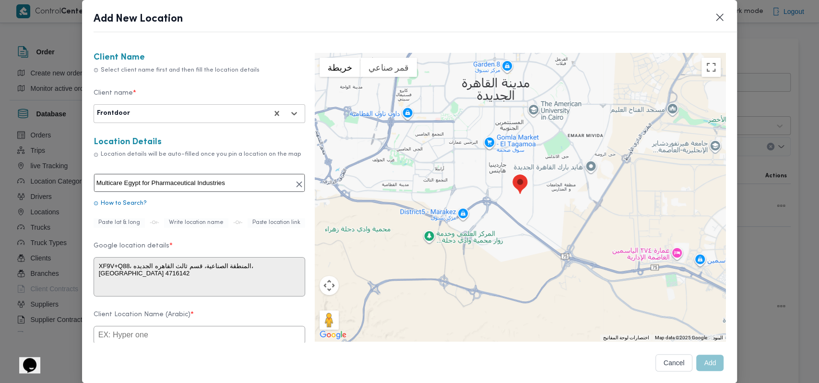
click at [201, 93] on label "Client name *" at bounding box center [200, 96] width 212 height 15
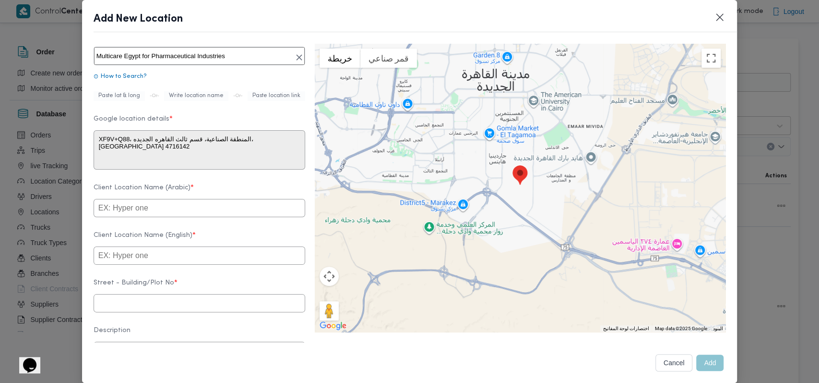
scroll to position [128, 0]
click at [166, 216] on input "text" at bounding box center [200, 207] width 212 height 18
click at [160, 258] on input "text" at bounding box center [200, 254] width 212 height 18
paste input "Multicare Egypt for Pharmaceutical Industries"
type input "Multicare Egypt for Pharmaceutical Industries"
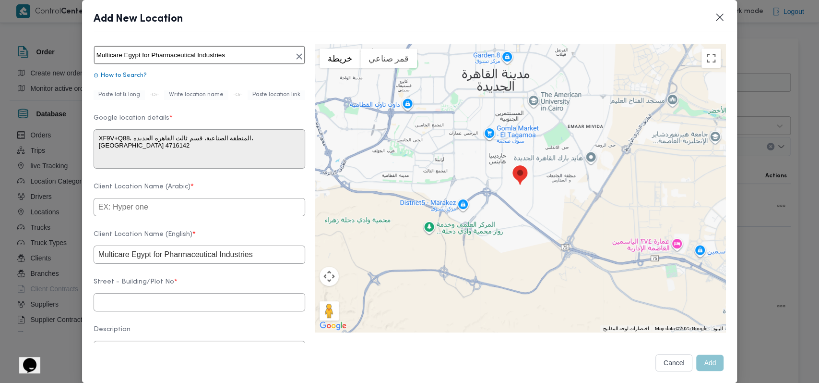
click at [196, 241] on label "Client Location Name (English) *" at bounding box center [200, 237] width 212 height 15
click at [158, 308] on input "text" at bounding box center [200, 302] width 212 height 18
paste input "4716142"
type input "4716142"
click at [201, 283] on form "Client Name Select client name first and then fill the location details Client …" at bounding box center [200, 219] width 212 height 588
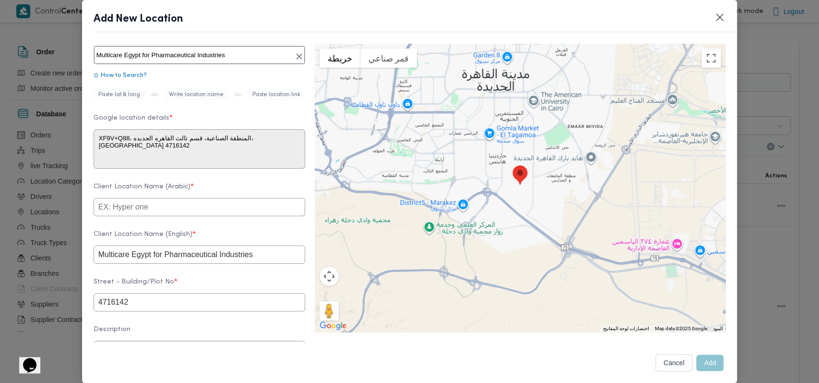
click at [184, 216] on input "text" at bounding box center [200, 207] width 212 height 18
paste input "شركة ملتي كير مصر للصناعات الدوائية"
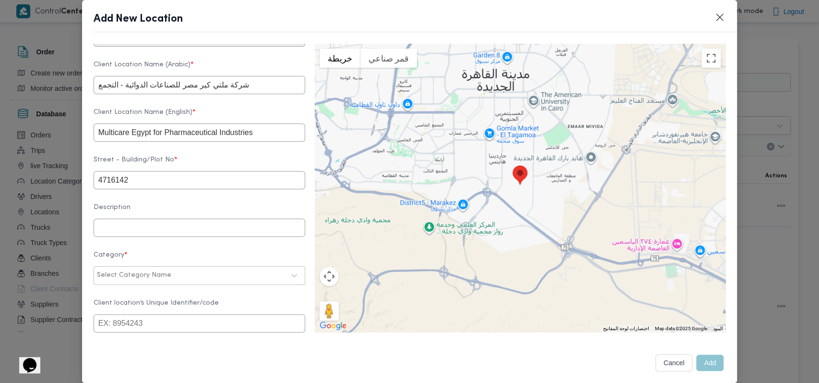
scroll to position [312, 0]
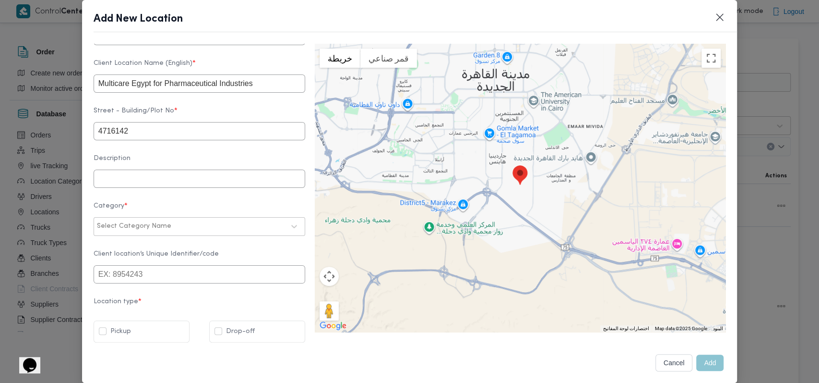
type input "شركة ملتي كير مصر للصناعات الدوائية - التجمع"
click at [154, 221] on div "Select Category Name" at bounding box center [191, 225] width 190 height 13
click at [141, 241] on div "مصانع و مخازن أسواق خاصة عملاء مخازن عملاء جملة تجزئة إمداد داخلي أخري أسواق خا…" at bounding box center [199, 277] width 211 height 72
click at [143, 244] on div "مصانع و مخازن" at bounding box center [199, 251] width 211 height 17
click at [212, 324] on div "Drop-off" at bounding box center [257, 331] width 96 height 22
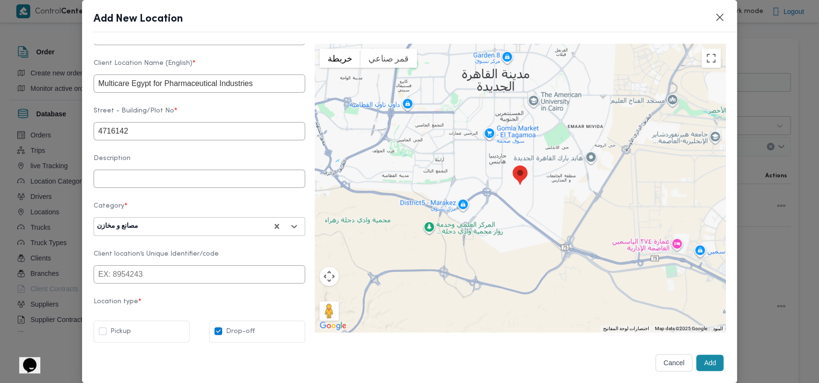
checkbox input "true"
click at [253, 300] on label "Location type *" at bounding box center [200, 305] width 212 height 15
click at [707, 359] on button "Add" at bounding box center [710, 362] width 27 height 16
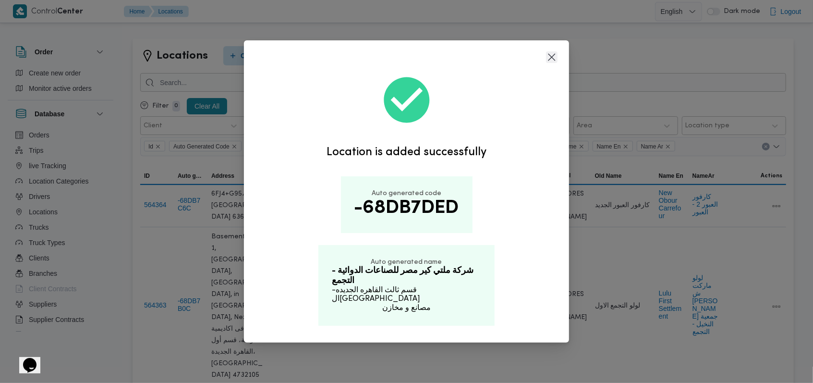
click at [548, 63] on button "Closes this modal window" at bounding box center [552, 57] width 12 height 12
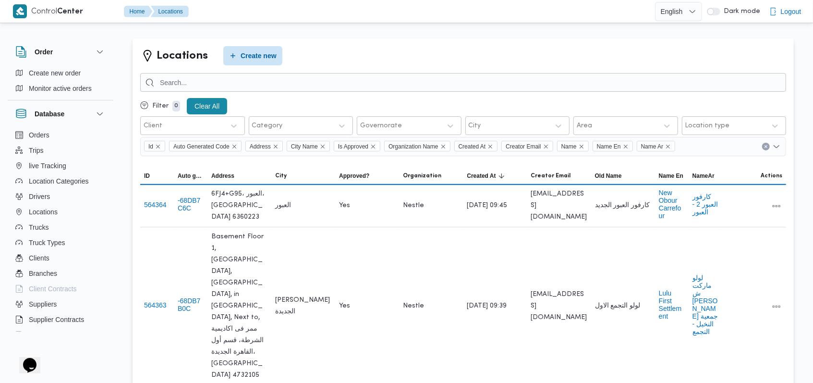
click at [387, 51] on div "Locations Create new" at bounding box center [463, 55] width 646 height 19
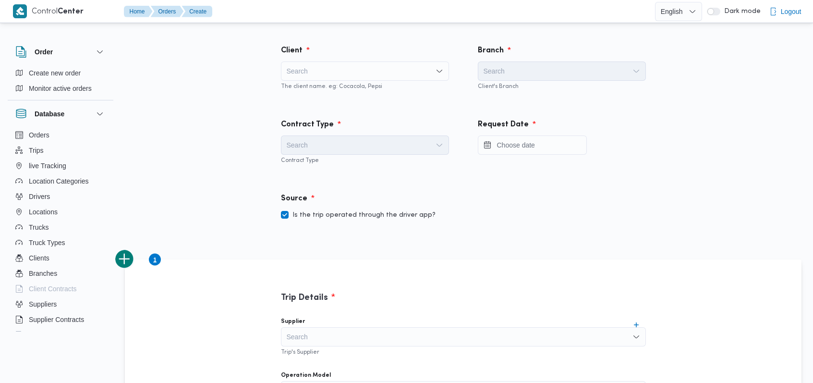
click at [350, 71] on div "Search" at bounding box center [365, 70] width 168 height 19
type input "fro"
click at [341, 85] on span "Fro ntdoor" at bounding box center [370, 89] width 145 height 12
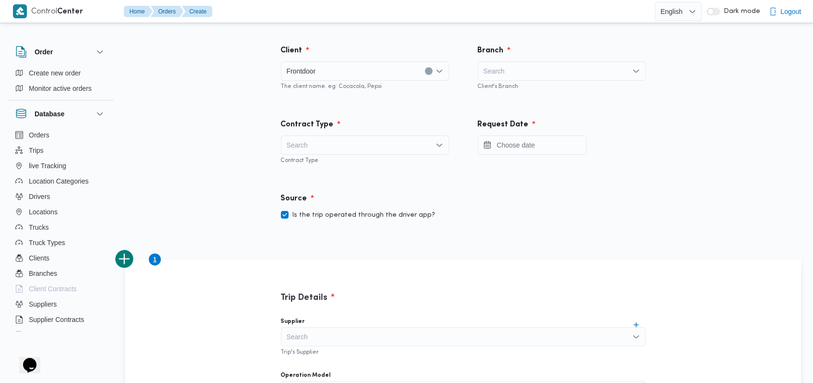
click at [490, 63] on div "Search" at bounding box center [562, 70] width 168 height 19
type input "t"
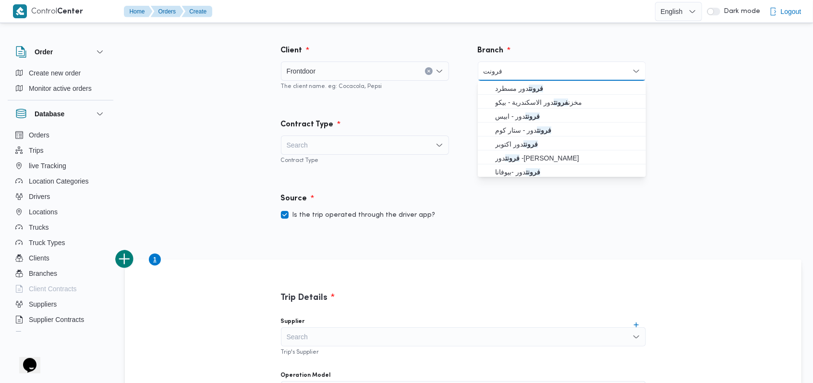
type input "فرونت"
click at [519, 142] on span "فرونت دور اكتوبر" at bounding box center [567, 144] width 145 height 12
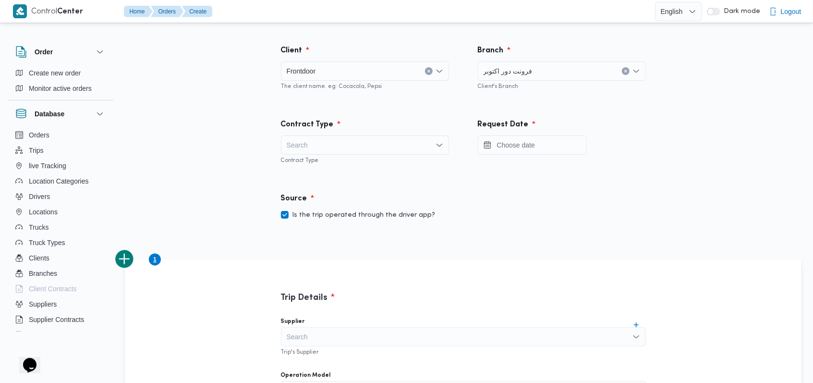
click at [351, 135] on div "Search" at bounding box center [365, 144] width 168 height 19
click at [349, 139] on div "Search Combo box. Selected. Combo box input. Search. Type some text or, to disp…" at bounding box center [365, 144] width 168 height 19
click at [338, 174] on span "On Demand" at bounding box center [370, 176] width 145 height 12
click at [347, 213] on label "Is the trip operated through the driver app?" at bounding box center [358, 215] width 155 height 12
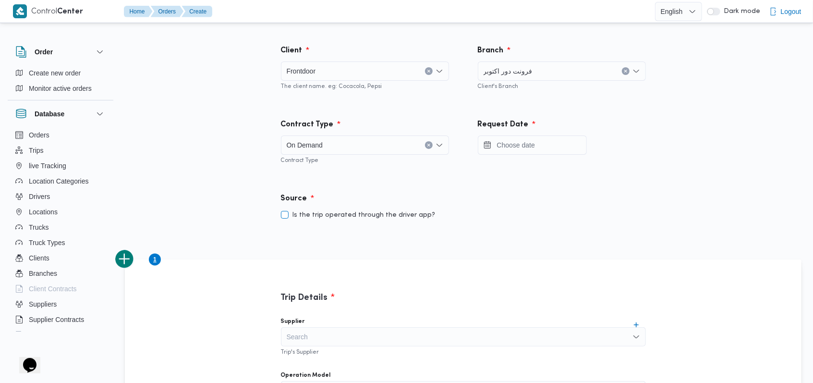
checkbox input "false"
click at [528, 149] on input "Press the down key to open a popover containing a calendar." at bounding box center [532, 144] width 109 height 19
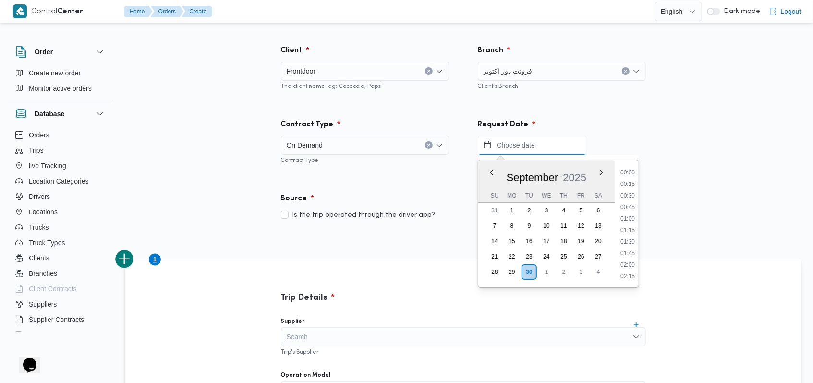
scroll to position [391, 0]
click at [634, 246] on li "10:00" at bounding box center [627, 243] width 22 height 10
type input "30/09/2025 10:00"
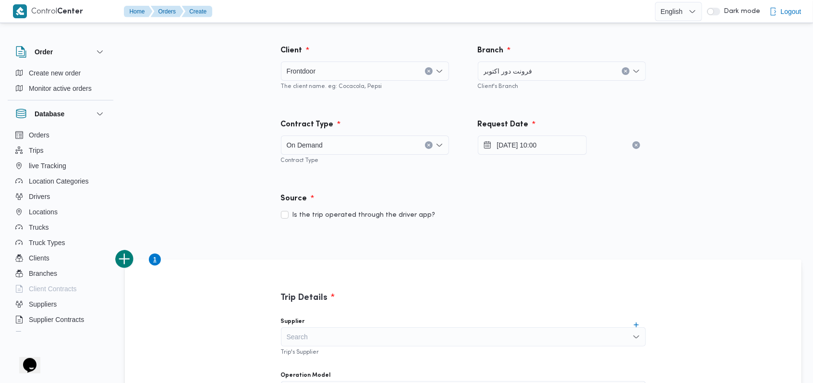
click at [519, 209] on div "Is the trip operated through the driver app?" at bounding box center [463, 215] width 365 height 12
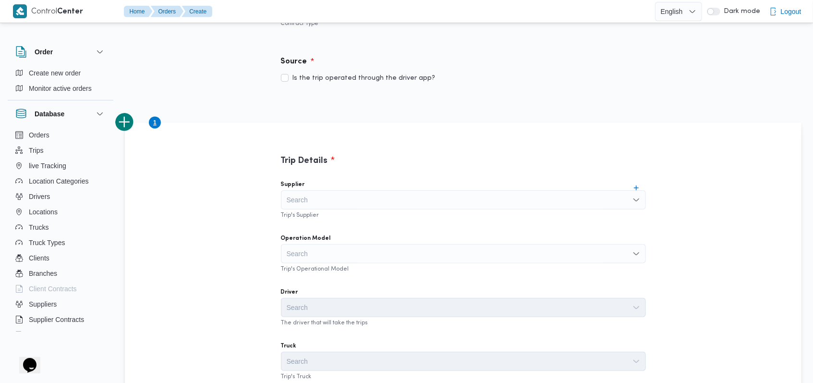
scroll to position [192, 0]
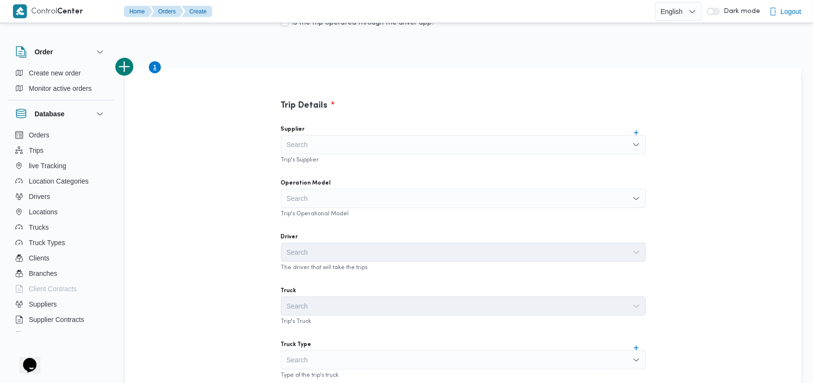
click at [373, 142] on div "Search" at bounding box center [463, 144] width 365 height 19
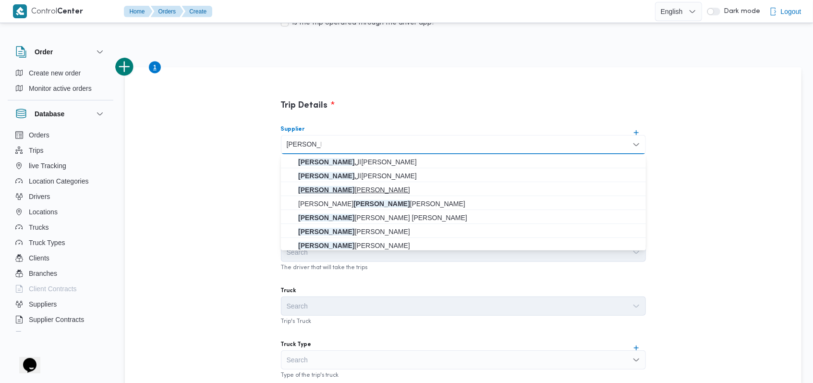
type input "[PERSON_NAME]"
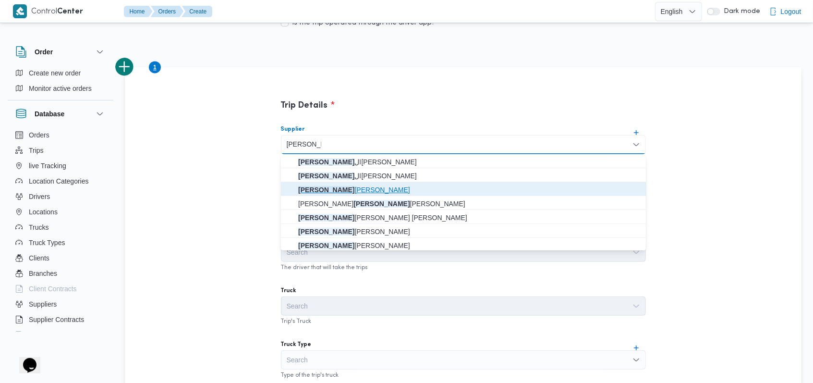
click at [354, 190] on mark "[PERSON_NAME]" at bounding box center [326, 190] width 56 height 8
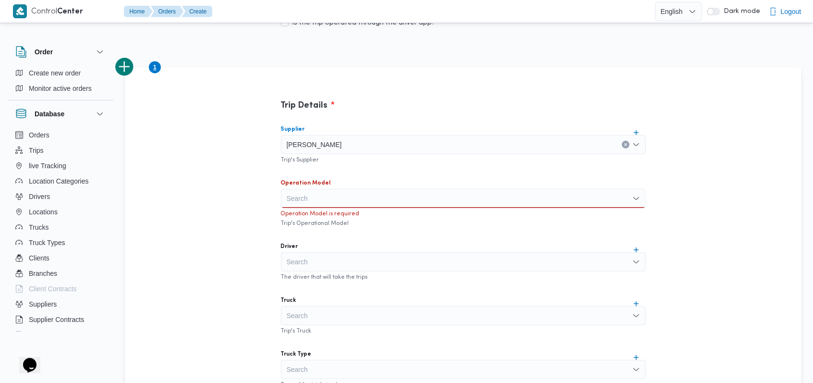
click at [350, 205] on div "Search" at bounding box center [463, 198] width 365 height 19
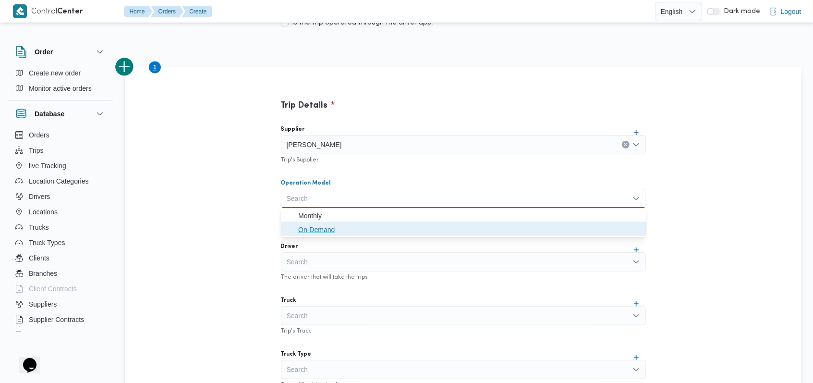
click at [338, 228] on span "On-Demand" at bounding box center [469, 230] width 342 height 12
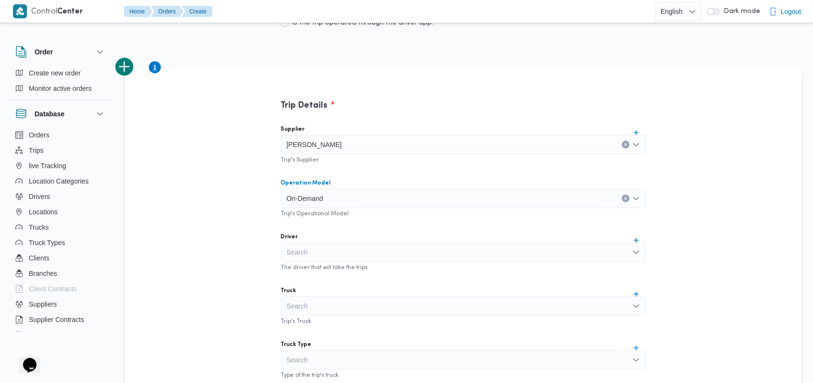
click at [349, 253] on div "Search" at bounding box center [463, 251] width 365 height 19
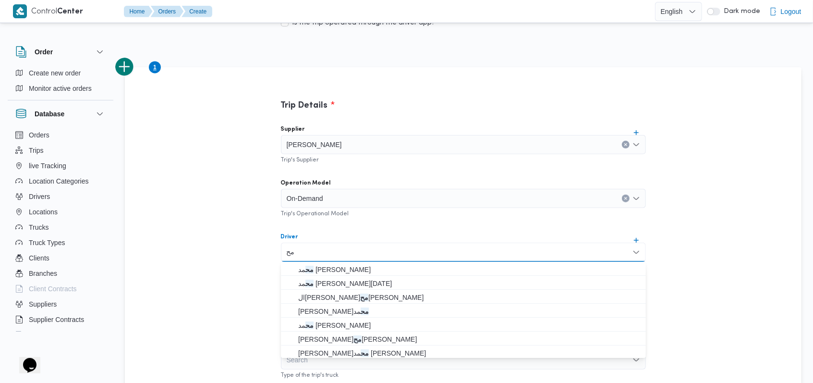
type input "م"
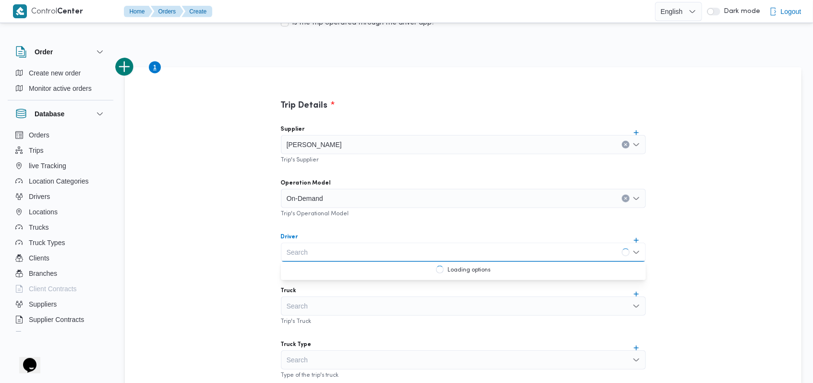
click at [381, 225] on div "Supplier محمد صلاح عبداللطيف الشريف Trip's Supplier Operation Model On-Demand T…" at bounding box center [463, 331] width 380 height 427
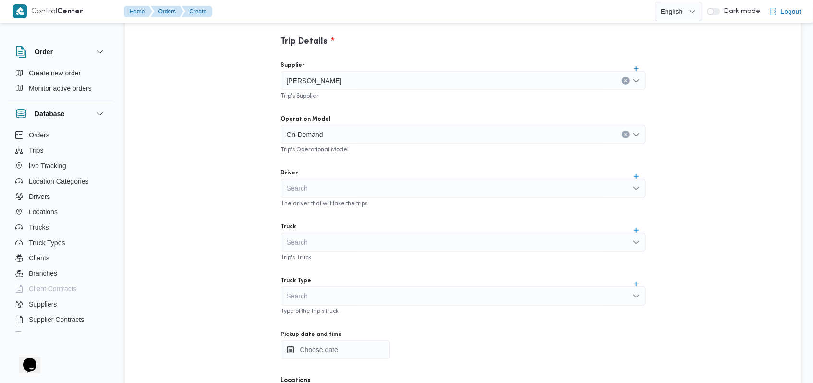
scroll to position [320, 0]
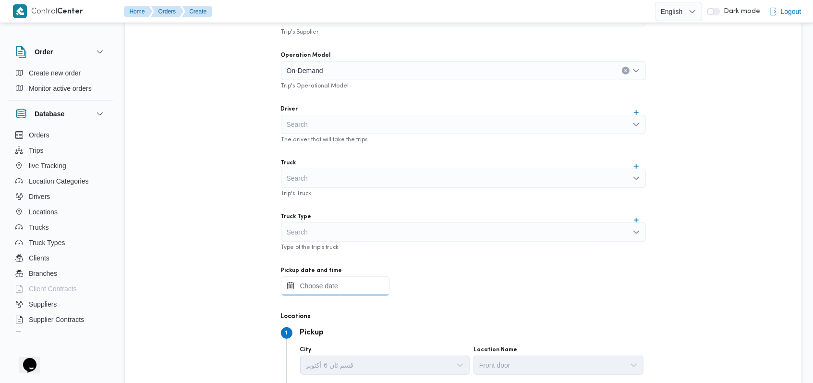
click at [346, 286] on input "Pickup date and time" at bounding box center [335, 285] width 109 height 19
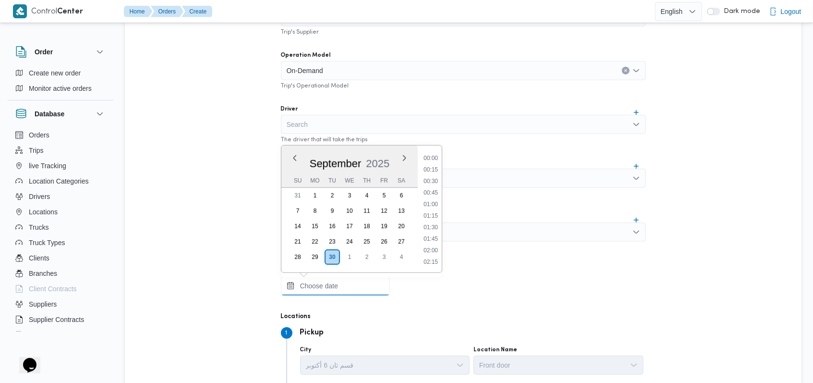
scroll to position [391, 0]
click at [430, 230] on li "10:00" at bounding box center [431, 228] width 22 height 10
type input "30/09/2025 10:00"
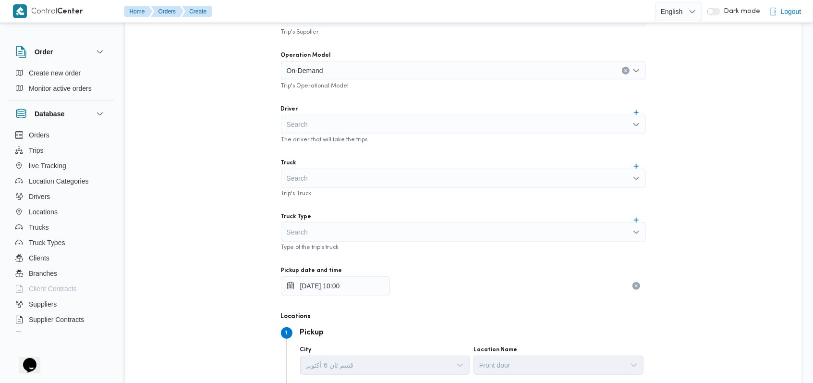
click at [434, 207] on div "Supplier محمد صلاح عبداللطيف الشريف Trip's Supplier Operation Model On-Demand T…" at bounding box center [463, 203] width 380 height 427
click at [325, 234] on div "Search" at bounding box center [463, 231] width 365 height 19
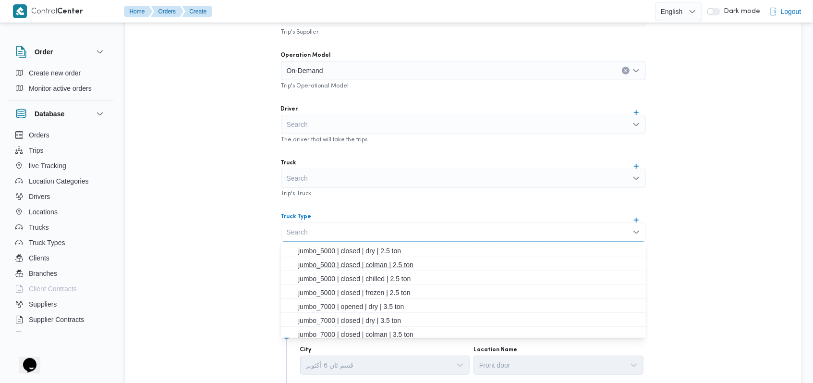
scroll to position [128, 0]
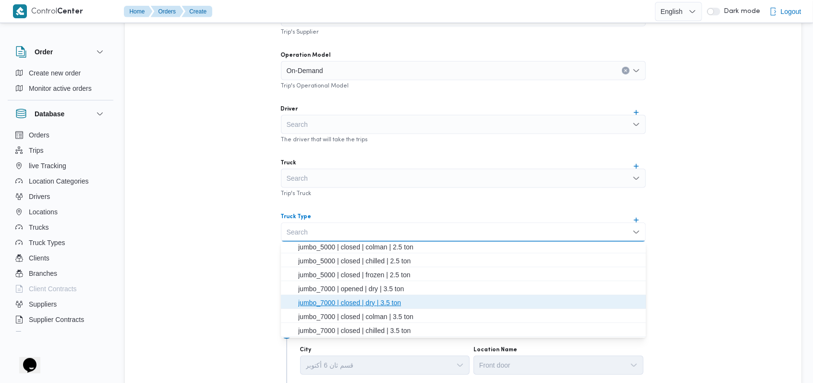
click at [356, 303] on span "jumbo_7000 | closed | dry | 3.5 ton" at bounding box center [469, 303] width 342 height 12
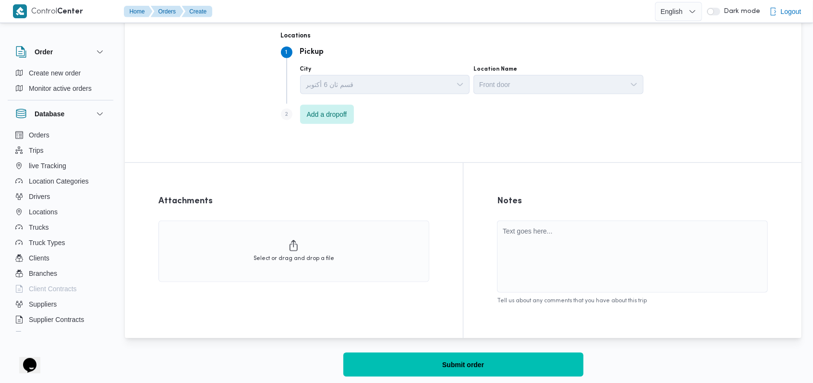
scroll to position [605, 0]
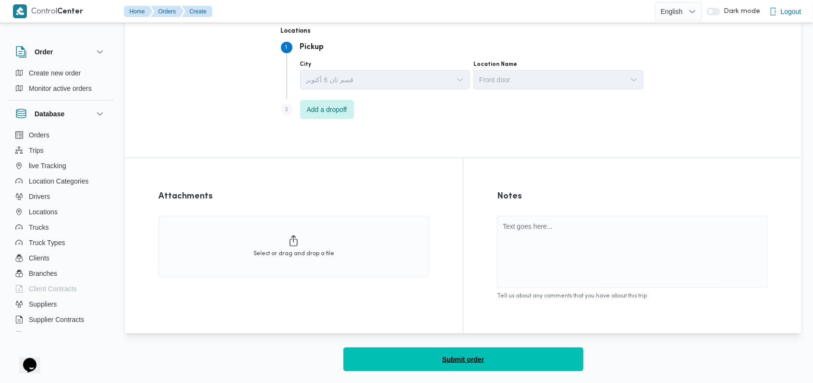
click at [452, 356] on span "Submit order" at bounding box center [463, 359] width 42 height 12
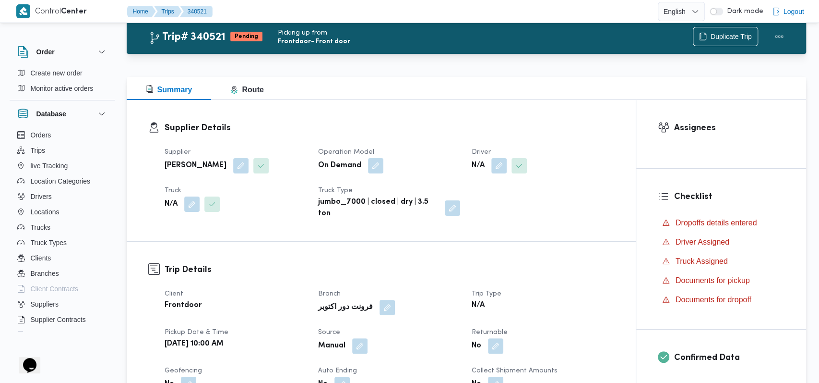
scroll to position [605, 0]
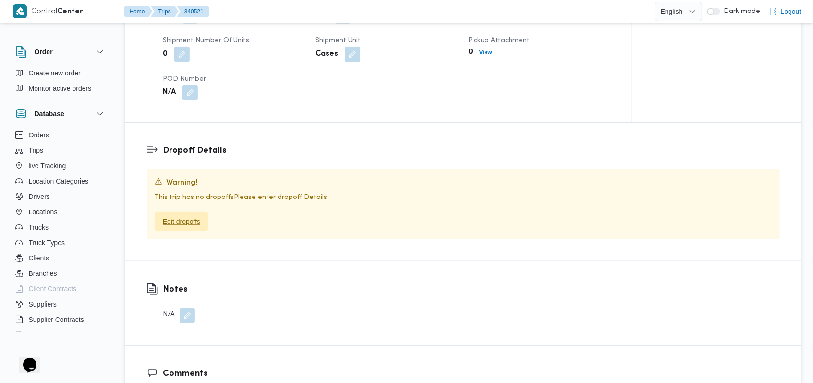
click at [203, 215] on span "Edit dropoffs" at bounding box center [182, 221] width 54 height 19
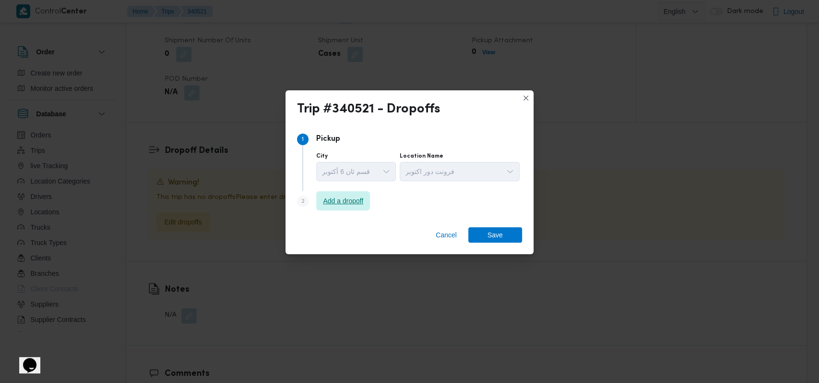
click at [351, 200] on span "Add a dropoff" at bounding box center [343, 201] width 40 height 12
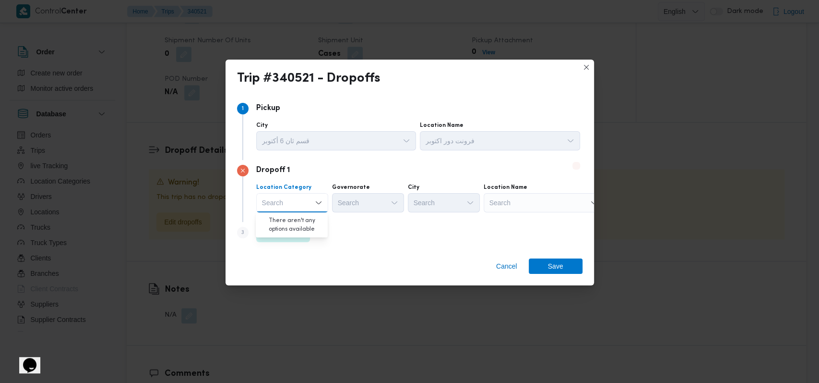
click at [315, 202] on icon "Close list of options" at bounding box center [319, 203] width 8 height 8
click at [316, 202] on icon "Open list of options" at bounding box center [318, 202] width 6 height 3
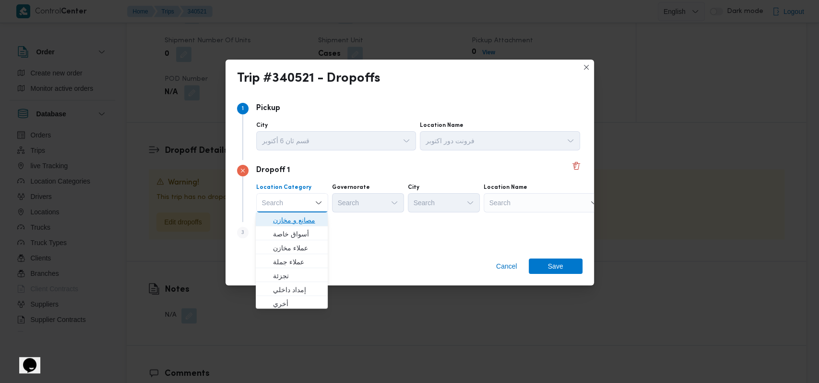
click at [311, 223] on span "مصانع و مخازن" at bounding box center [297, 220] width 49 height 12
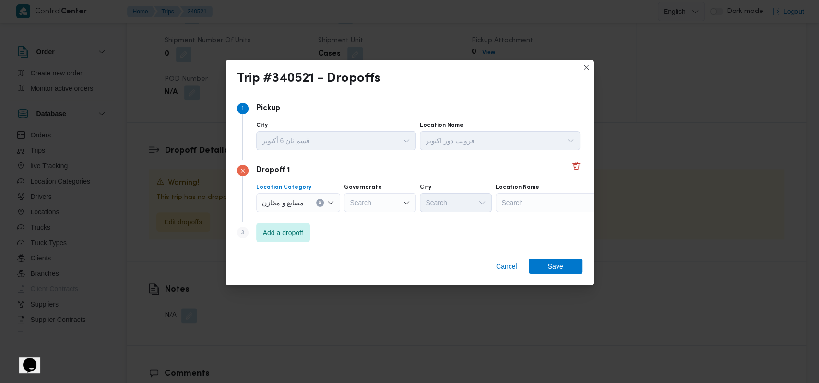
click at [551, 204] on div "Search" at bounding box center [556, 202] width 120 height 19
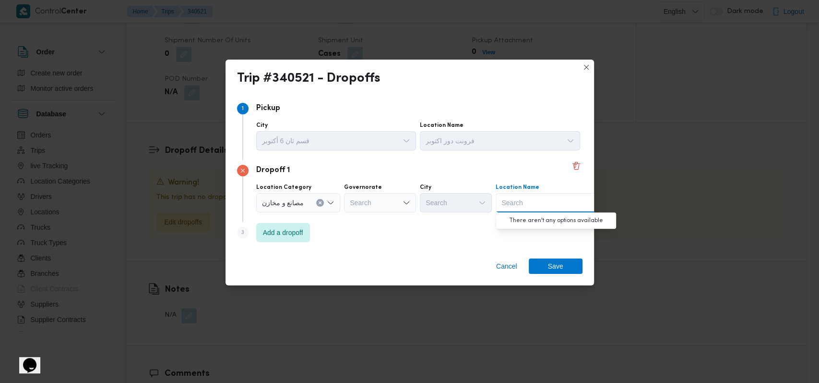
paste input "شركة ملتي كير مصر للصناعات الدوائية"
type input "شركة ملتي كير مصر للصناعات الدوائية"
click at [525, 218] on span "شركة ملتي كير مصر للصناعات الدوائية - التجمع | Multicare Egypt for Pharmaceutic…" at bounding box center [562, 220] width 97 height 12
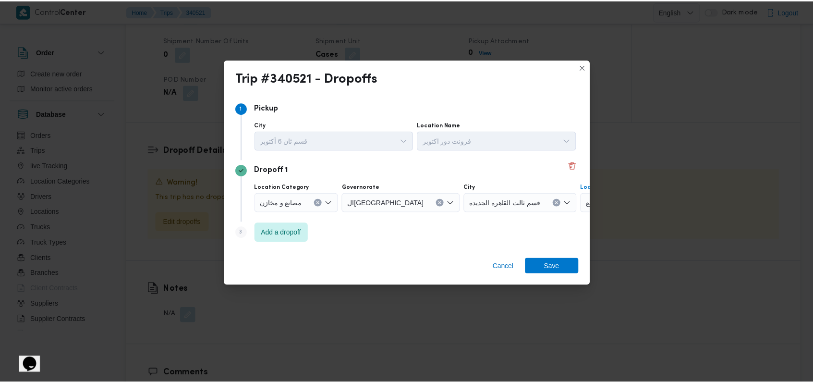
scroll to position [0, 0]
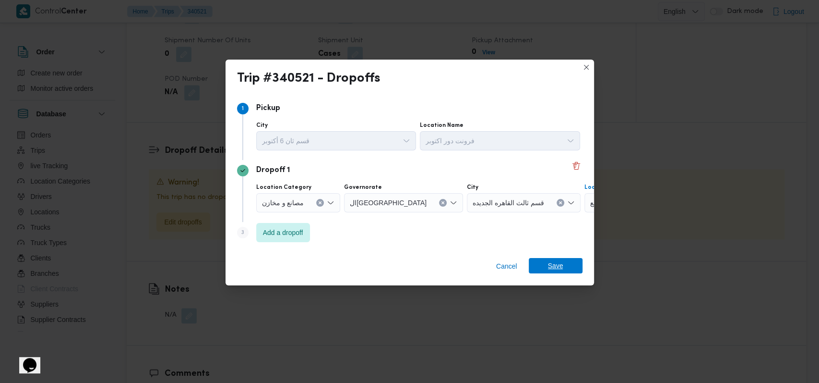
click at [568, 264] on span "Save" at bounding box center [556, 265] width 54 height 15
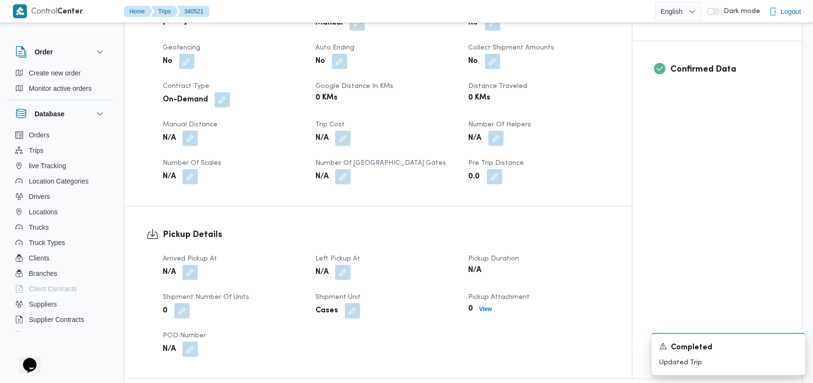
scroll to position [349, 0]
click at [192, 268] on button "button" at bounding box center [189, 271] width 15 height 15
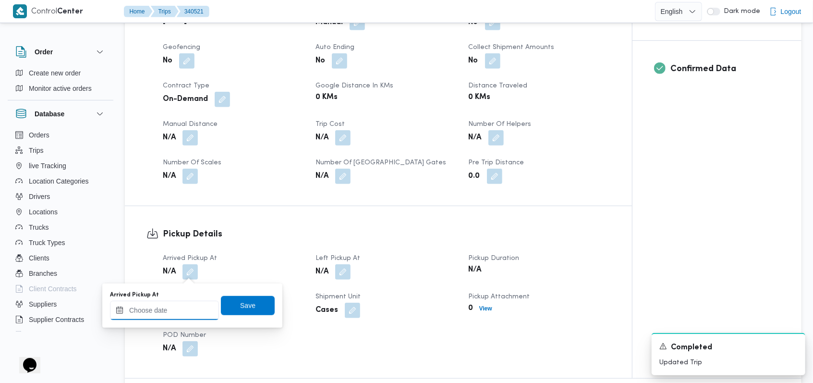
click at [182, 302] on div at bounding box center [164, 309] width 109 height 19
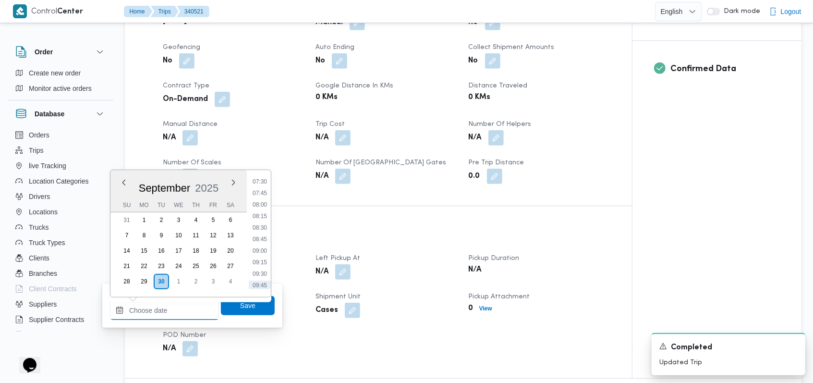
scroll to position [327, 0]
click at [264, 202] on li "07:30" at bounding box center [260, 201] width 22 height 10
type input "30/09/2025 07:30"
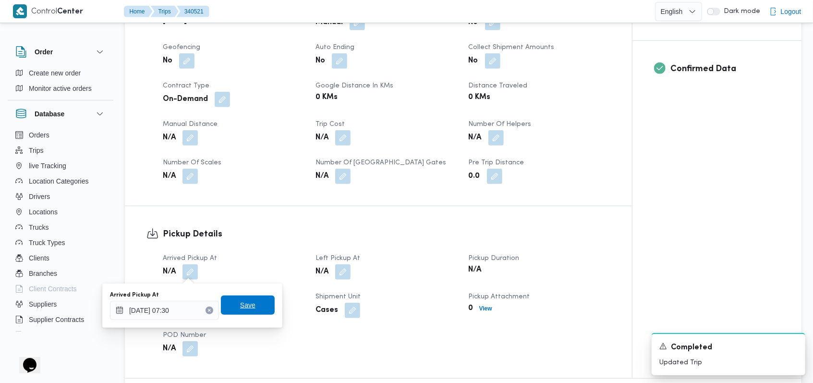
click at [255, 302] on span "Save" at bounding box center [248, 304] width 54 height 19
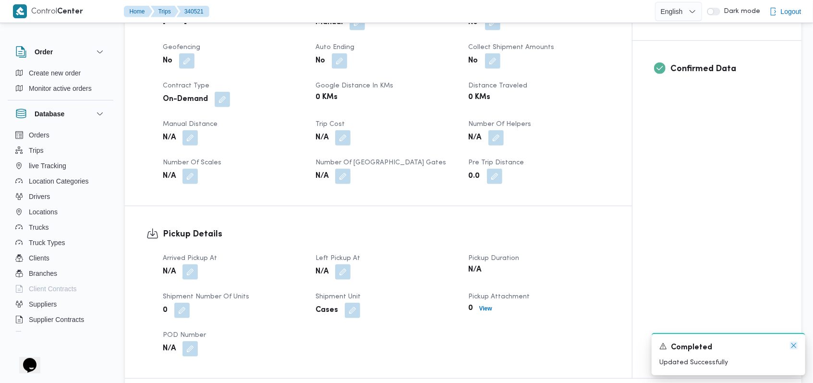
click at [791, 345] on icon "Dismiss toast" at bounding box center [794, 345] width 8 height 8
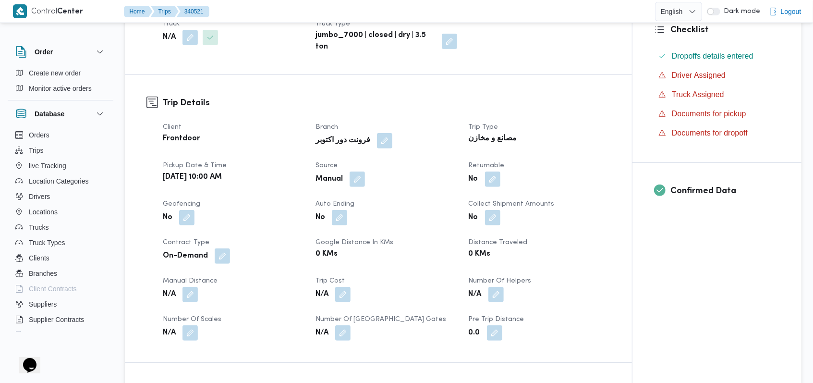
scroll to position [0, 0]
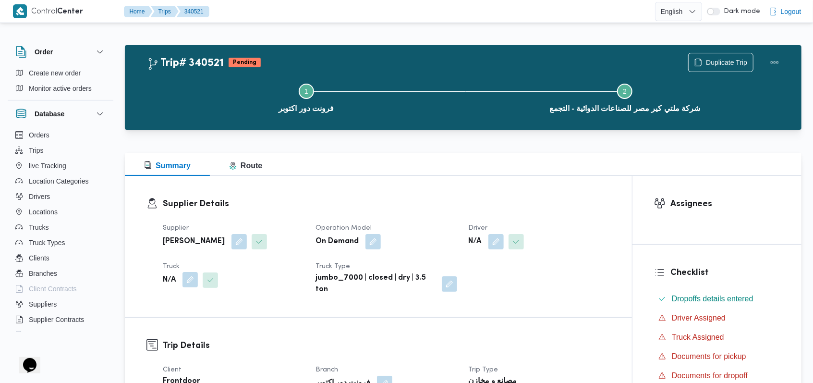
click at [184, 282] on button "button" at bounding box center [189, 279] width 15 height 15
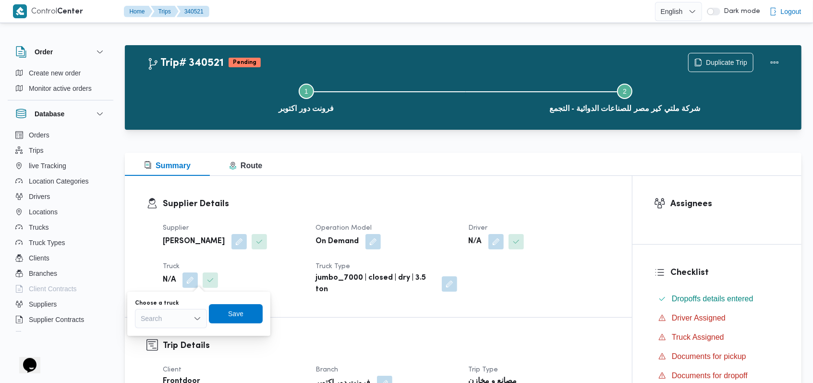
click at [169, 320] on div "Search" at bounding box center [171, 318] width 72 height 19
type input "382"
click at [173, 354] on span "عبى 382 | null" at bounding box center [176, 350] width 49 height 12
click at [243, 312] on span "Save" at bounding box center [239, 313] width 15 height 12
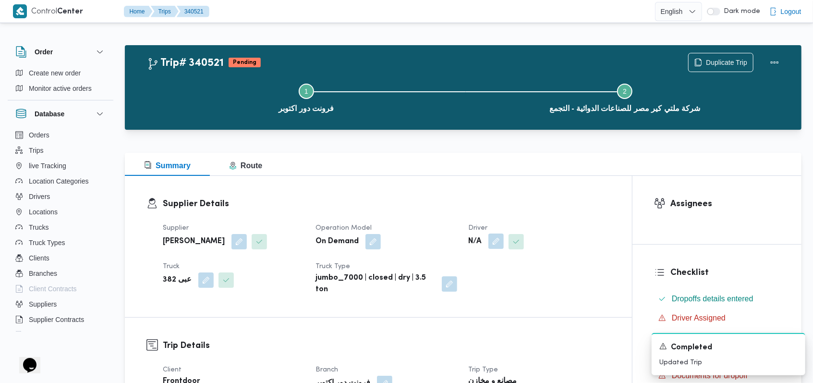
click at [493, 242] on button "button" at bounding box center [495, 240] width 15 height 15
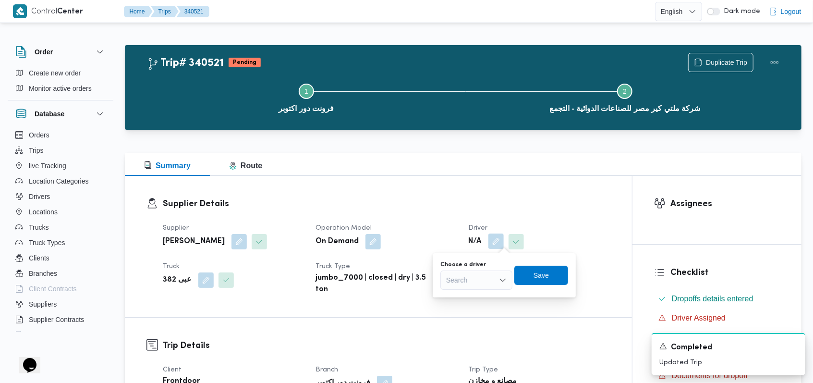
click at [475, 281] on div "Search" at bounding box center [476, 279] width 72 height 19
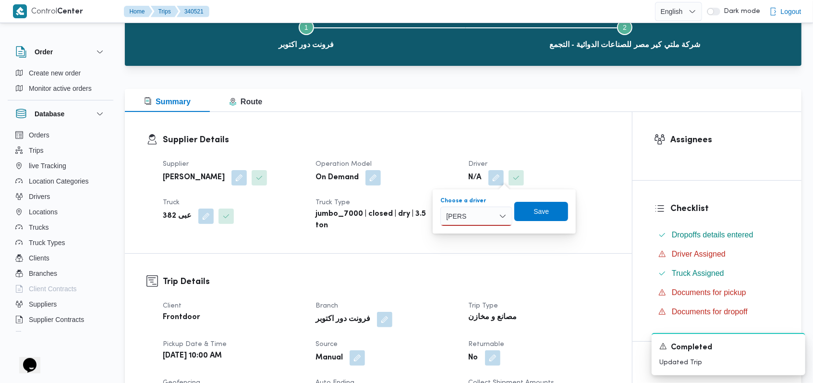
type input "عبدالله"
click at [601, 140] on h3 "Supplier Details" at bounding box center [386, 139] width 447 height 13
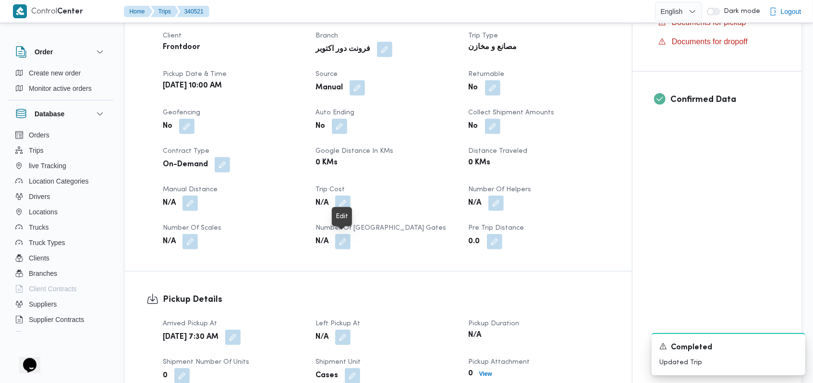
scroll to position [256, 0]
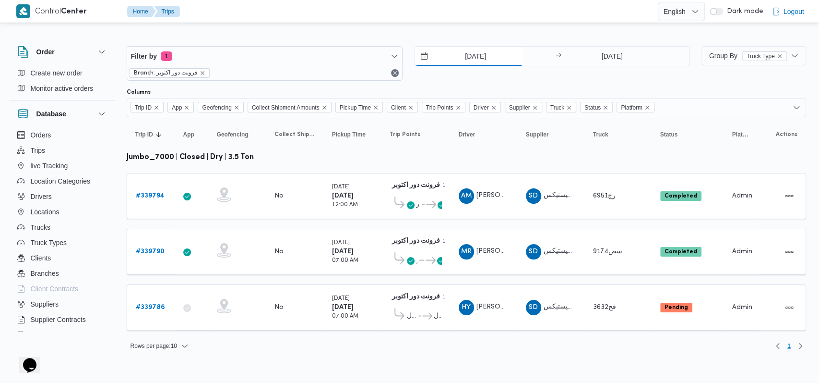
click at [471, 59] on input "[DATE]" at bounding box center [469, 56] width 109 height 19
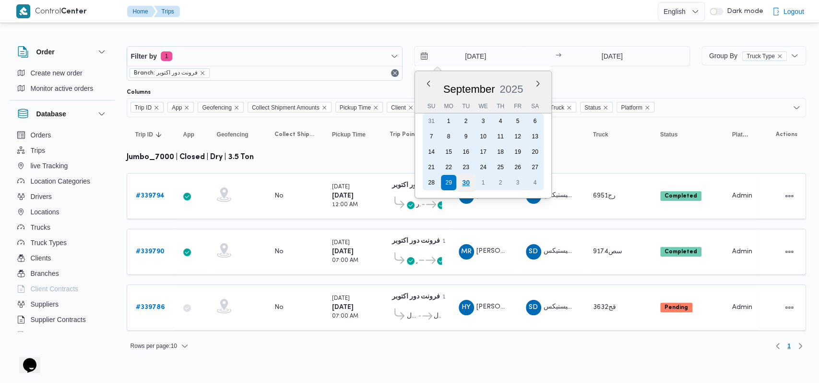
click at [464, 187] on div "30" at bounding box center [465, 182] width 18 height 18
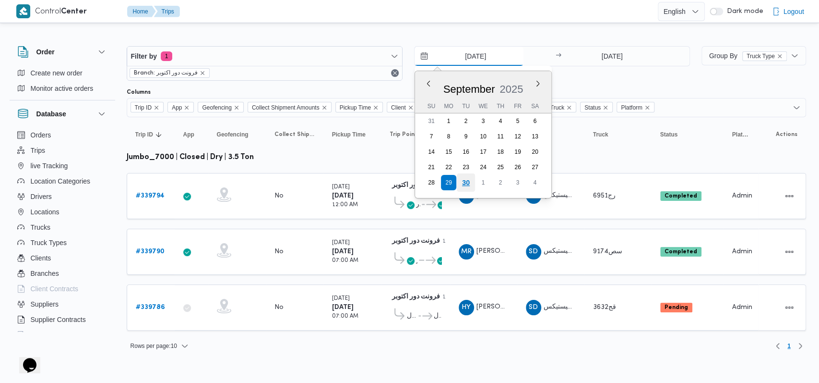
type input "[DATE]"
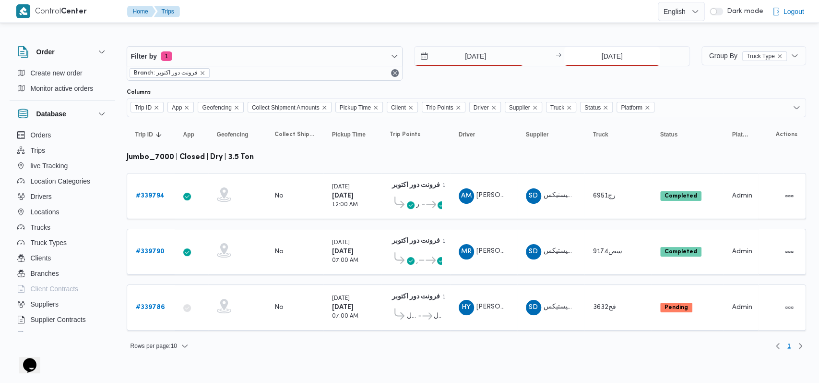
click at [615, 50] on input "[DATE]" at bounding box center [613, 56] width 96 height 19
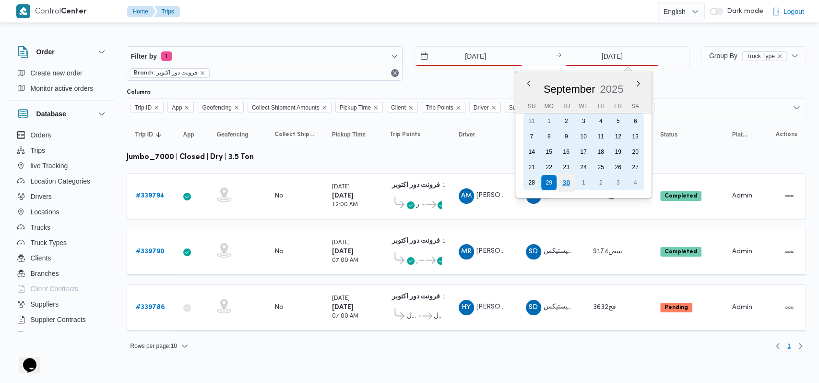
click at [563, 181] on div "30" at bounding box center [566, 182] width 18 height 18
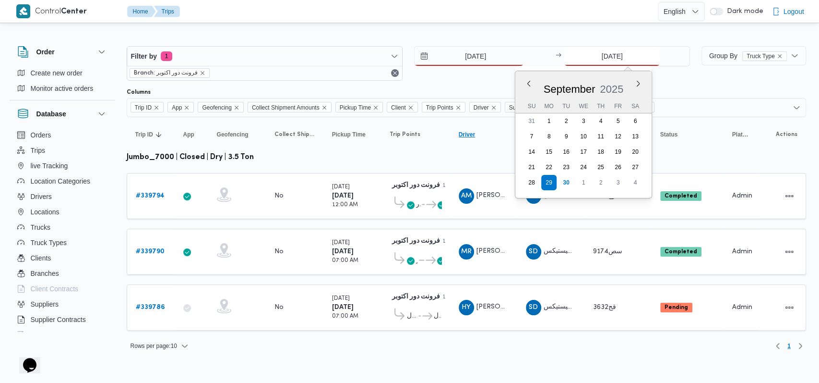
type input "[DATE]"
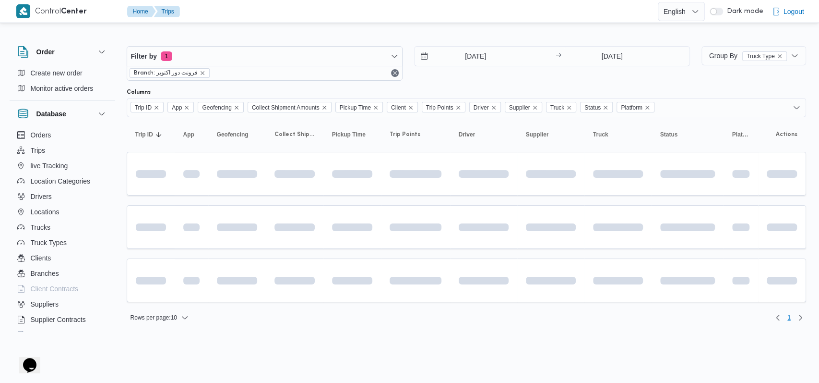
click at [456, 69] on div "[DATE] → [DATE]" at bounding box center [552, 63] width 276 height 35
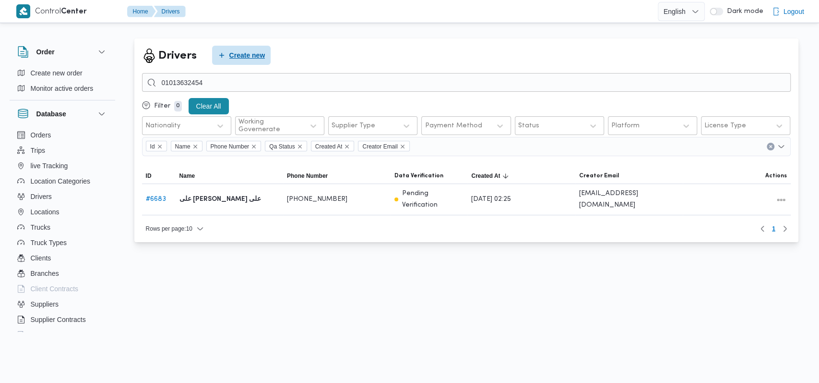
click at [236, 52] on span "Create new" at bounding box center [247, 55] width 36 height 12
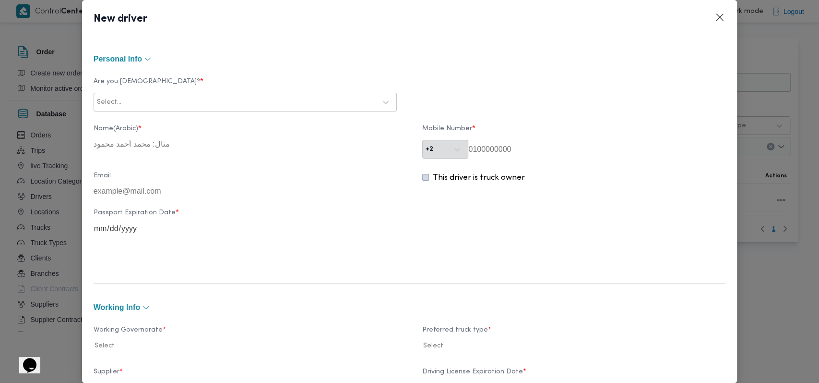
click at [227, 94] on div "Select..." at bounding box center [245, 102] width 299 height 17
click at [184, 125] on div "Egyptian" at bounding box center [245, 127] width 302 height 17
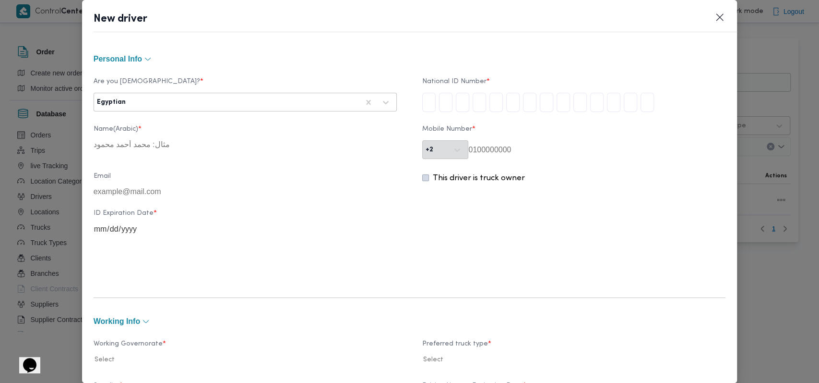
type input "3"
type input "0"
type input "4"
type input "1"
type input "0"
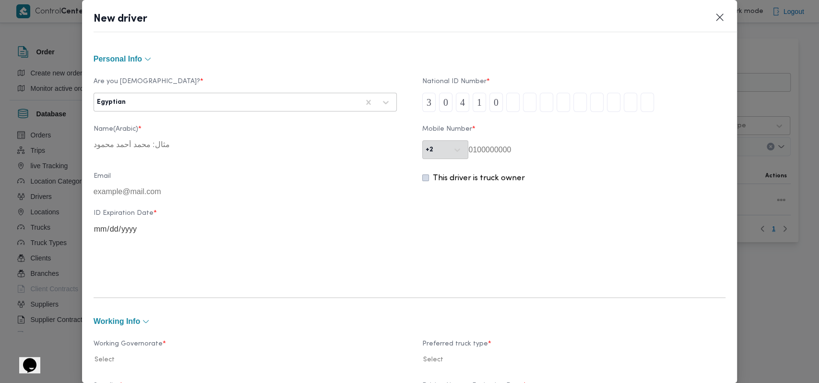
type input "1"
type input "3"
type input "1"
type input "7"
type input "0"
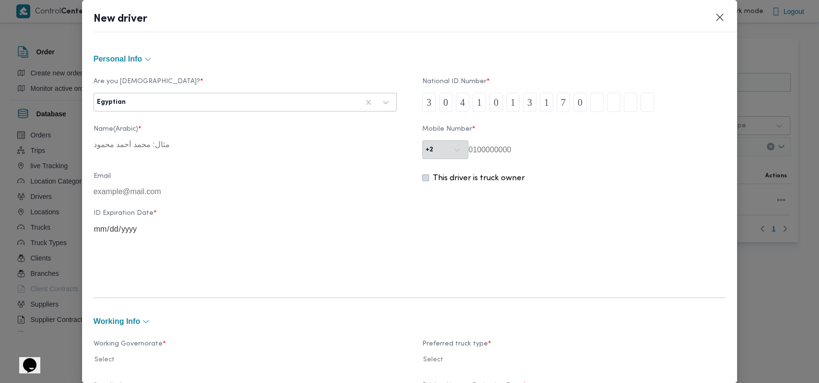
type input "1"
type input "4"
type input "5"
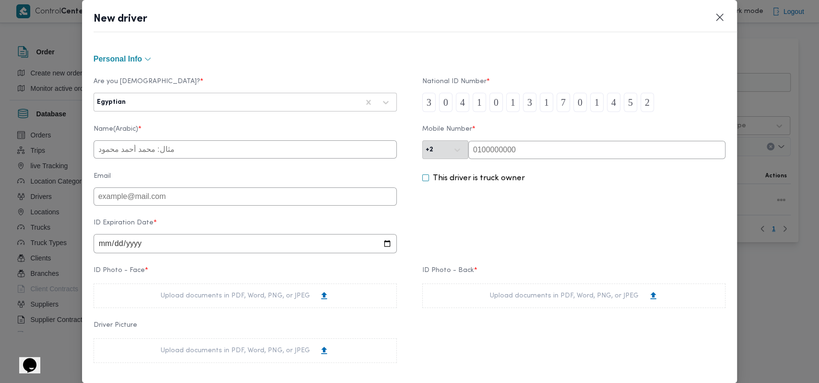
type input "2"
click at [193, 153] on input "text" at bounding box center [245, 149] width 303 height 18
type input "[PERSON_NAME]"
click at [487, 157] on input "text" at bounding box center [596, 150] width 257 height 18
paste input "01032702732"
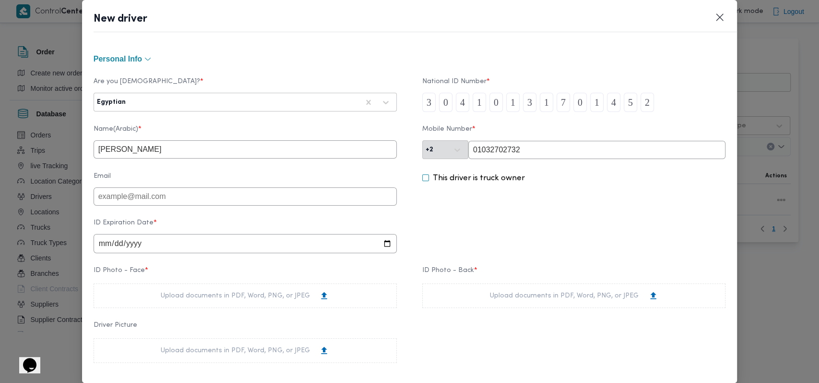
type input "01032702732"
click at [102, 250] on input "date" at bounding box center [245, 243] width 303 height 19
type input "[DATE]"
click at [529, 221] on div "ID Expiration Date * [DATE]" at bounding box center [410, 236] width 633 height 44
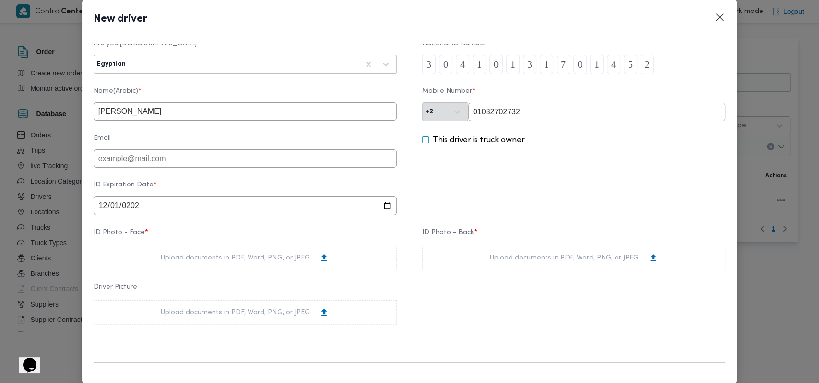
scroll to position [64, 0]
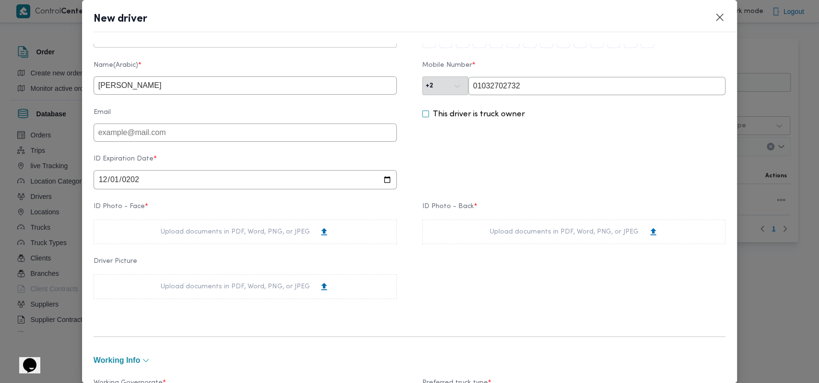
click at [276, 231] on div "Upload documents in PDF, Word, PNG, or JPEG" at bounding box center [245, 232] width 168 height 10
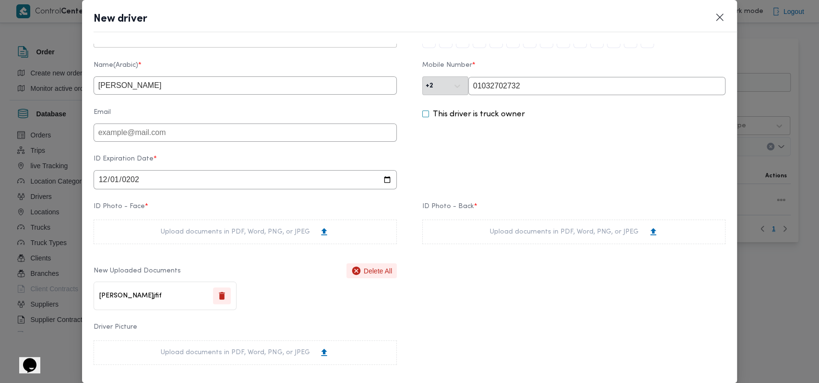
click at [596, 237] on div "Upload documents in PDF, Word, PNG, or JPEG" at bounding box center [574, 232] width 168 height 10
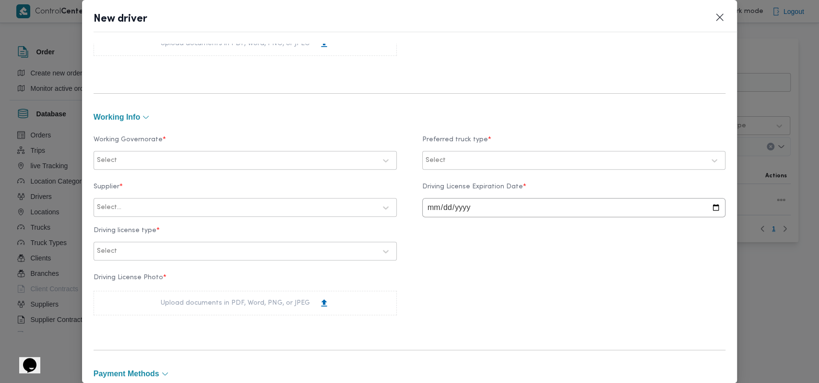
scroll to position [384, 0]
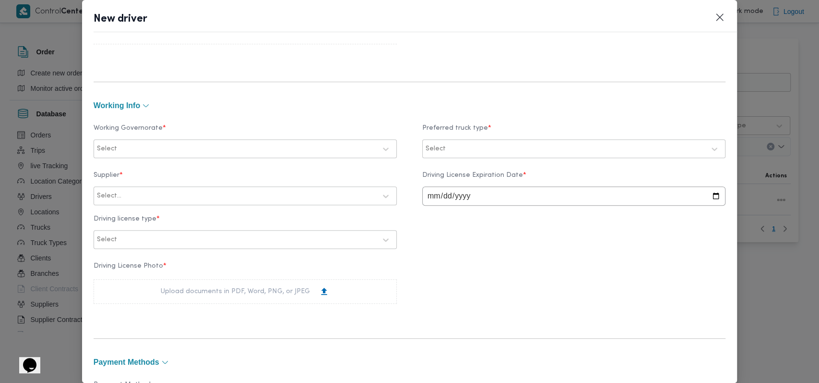
click at [237, 144] on div at bounding box center [247, 149] width 257 height 10
click at [129, 212] on label "الجيزة" at bounding box center [118, 210] width 29 height 12
click at [262, 113] on div "Working Governorate * option الجيزة, selected. 25 results available. Use Up and…" at bounding box center [410, 216] width 633 height 208
click at [226, 194] on div at bounding box center [249, 196] width 253 height 10
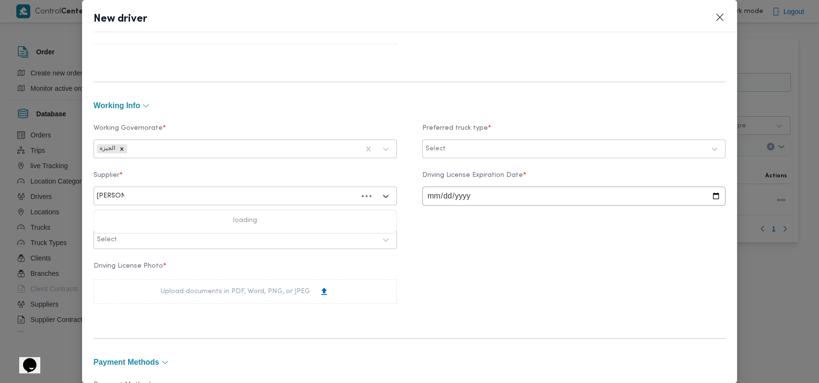
type input "[PERSON_NAME]"
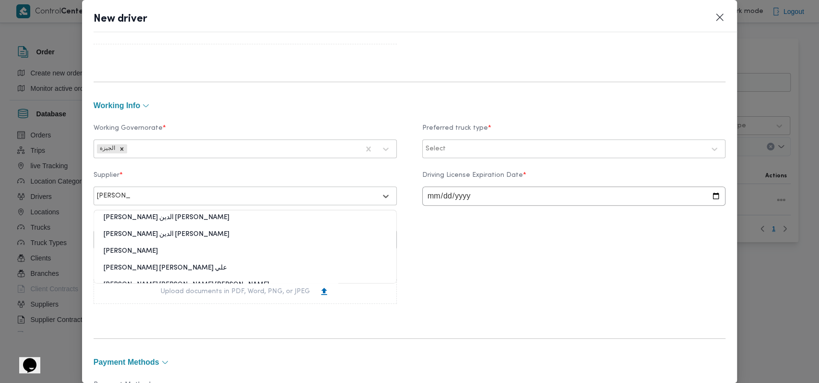
click at [139, 249] on div "[PERSON_NAME]" at bounding box center [245, 254] width 302 height 17
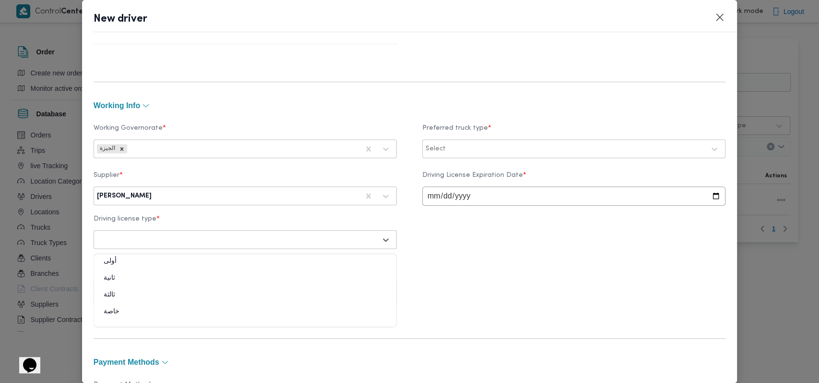
click at [182, 245] on div "Select" at bounding box center [236, 239] width 281 height 13
click at [121, 279] on div "ثانية" at bounding box center [245, 281] width 302 height 17
click at [222, 283] on div "Upload documents in PDF, Word, PNG, or JPEG" at bounding box center [245, 291] width 303 height 24
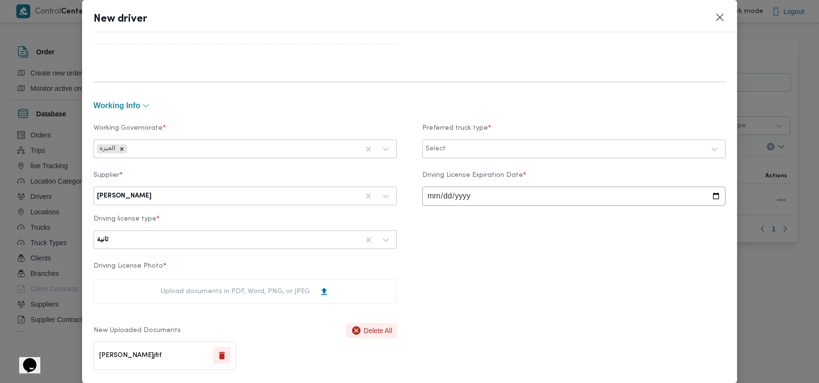
click at [478, 152] on div at bounding box center [576, 149] width 257 height 10
click at [465, 205] on div "Jumbo" at bounding box center [573, 206] width 283 height 12
click at [485, 241] on div "Supplier * [PERSON_NAME] Driving License Expiration Date * Driving license type…" at bounding box center [410, 210] width 633 height 87
click at [425, 201] on input "date" at bounding box center [573, 195] width 303 height 19
type input "[DATE]"
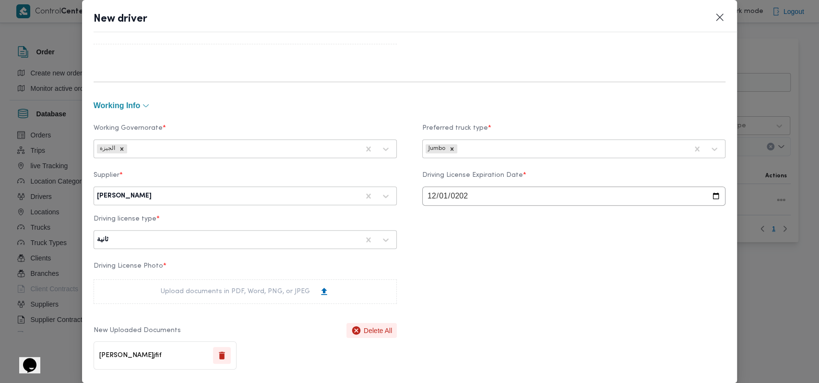
click at [441, 237] on div "Supplier * [PERSON_NAME] Driving License Expiration Date * [DATE] Driving licen…" at bounding box center [410, 210] width 633 height 87
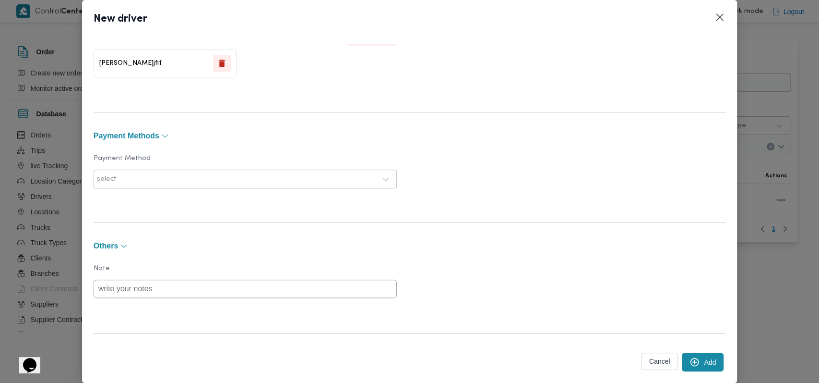
scroll to position [693, 0]
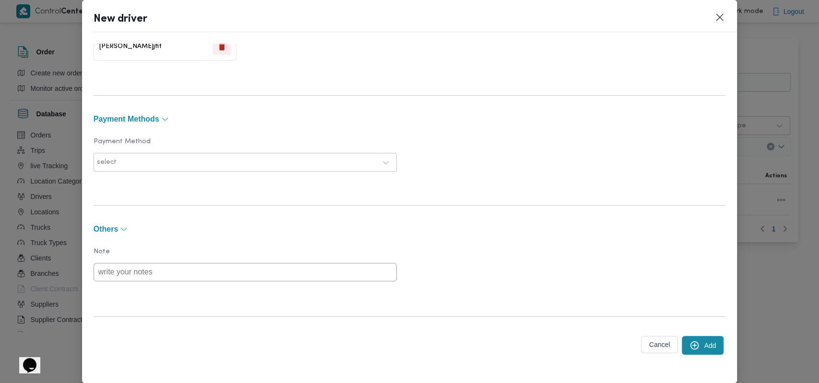
click at [700, 336] on button "Add" at bounding box center [703, 345] width 42 height 19
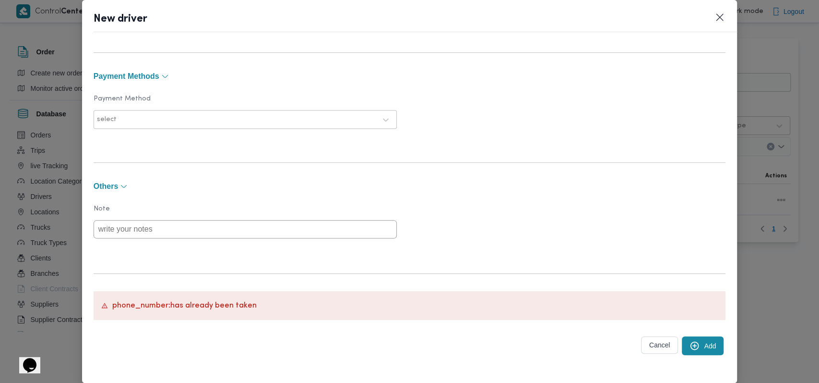
scroll to position [736, 0]
drag, startPoint x: 272, startPoint y: 302, endPoint x: 112, endPoint y: 310, distance: 160.0
click at [112, 310] on div "phone_number : has already been taken" at bounding box center [410, 304] width 633 height 29
copy p "phone_number : has already been taken"
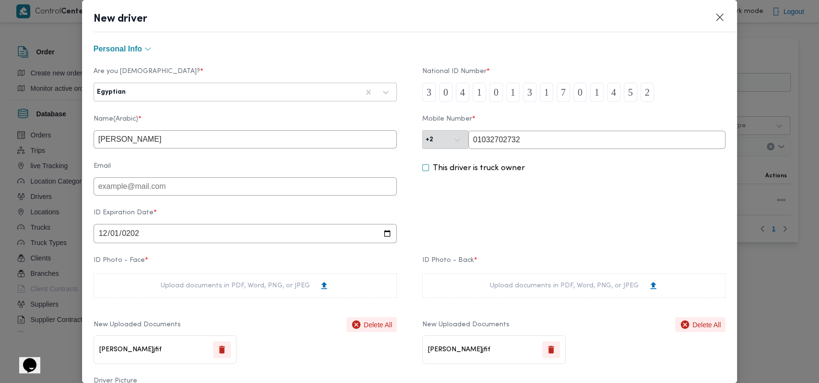
scroll to position [0, 0]
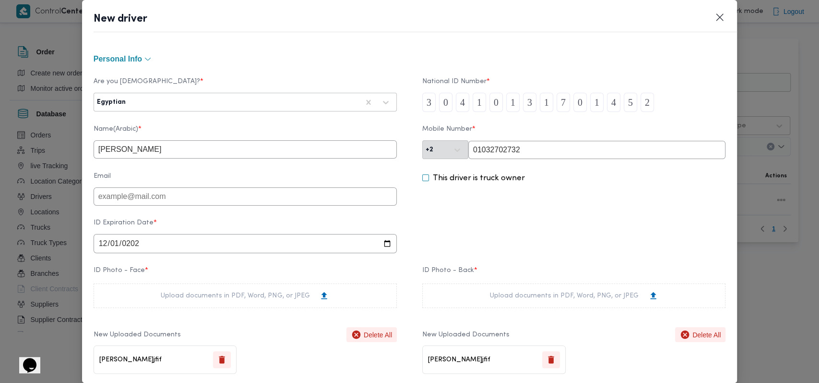
drag, startPoint x: 557, startPoint y: 156, endPoint x: 493, endPoint y: 156, distance: 63.8
click at [493, 156] on input "01032702732" at bounding box center [596, 150] width 257 height 18
click at [537, 152] on input "01032702732" at bounding box center [596, 150] width 257 height 18
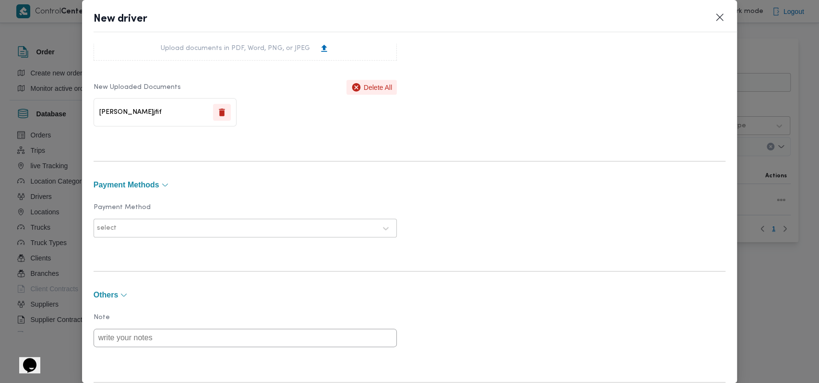
scroll to position [736, 0]
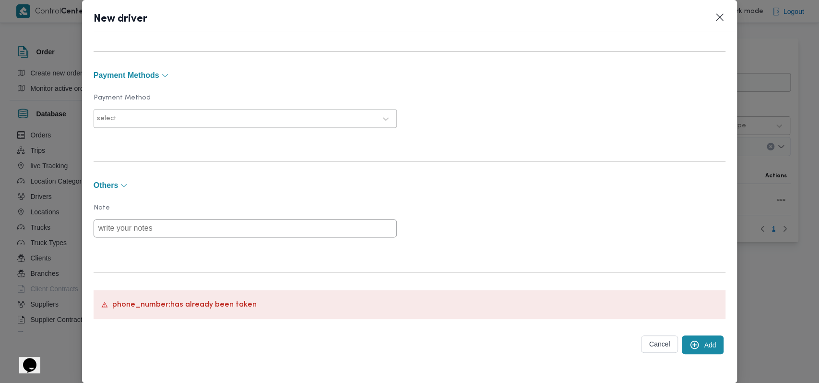
type input "01277851085"
click at [690, 346] on icon "submit" at bounding box center [695, 344] width 10 height 10
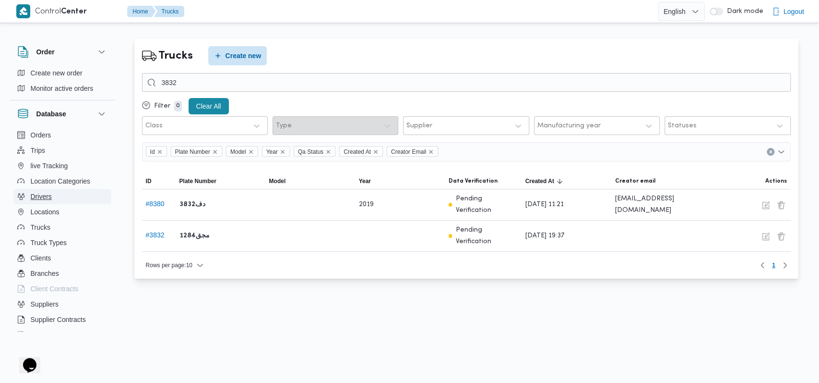
click at [60, 202] on button "Drivers" at bounding box center [62, 196] width 98 height 15
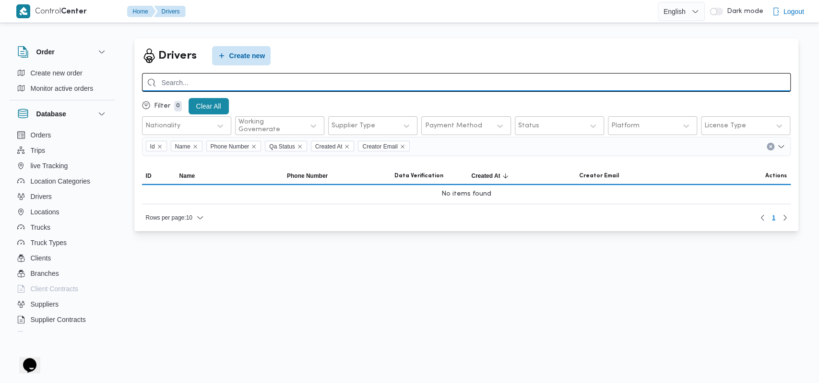
click at [289, 86] on input "search" at bounding box center [466, 82] width 649 height 19
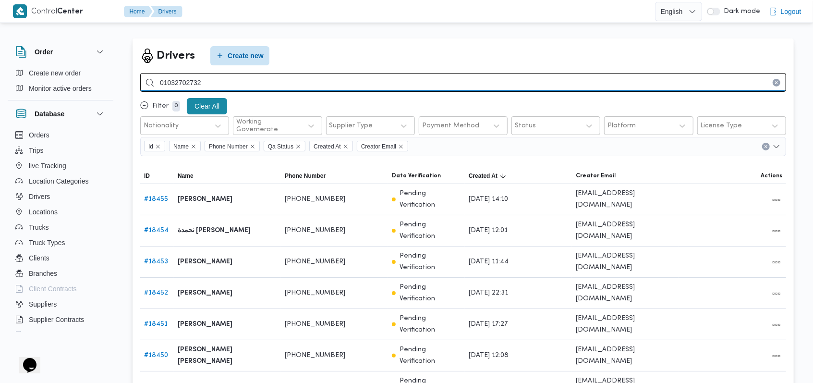
type input "01032702732"
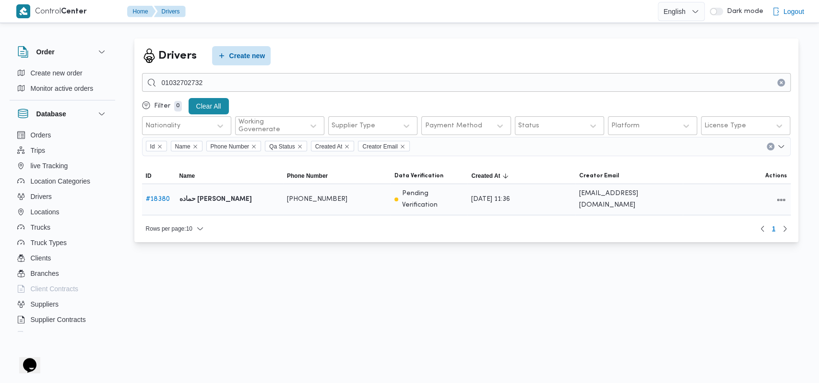
click at [161, 197] on link "# 18380" at bounding box center [158, 199] width 24 height 6
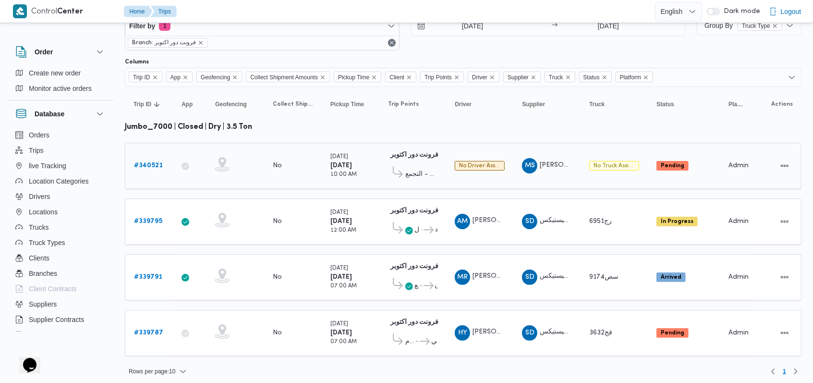
scroll to position [30, 0]
click at [150, 163] on b "# 340521" at bounding box center [148, 165] width 29 height 6
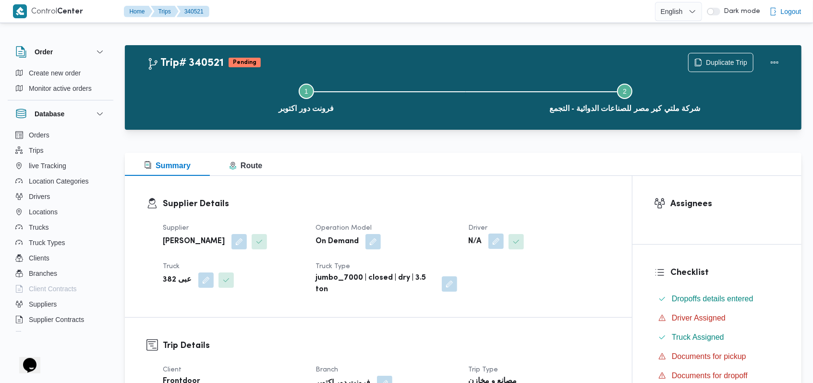
click at [491, 241] on button "button" at bounding box center [495, 240] width 15 height 15
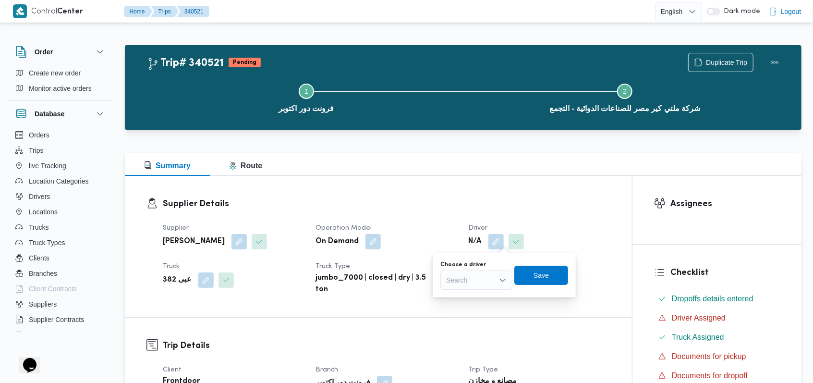
click at [476, 276] on div "Search" at bounding box center [476, 279] width 72 height 19
type input "[PERSON_NAME]"
click at [484, 296] on span "[PERSON_NAME]" at bounding box center [481, 297] width 49 height 12
click at [557, 274] on span "Save" at bounding box center [536, 274] width 54 height 19
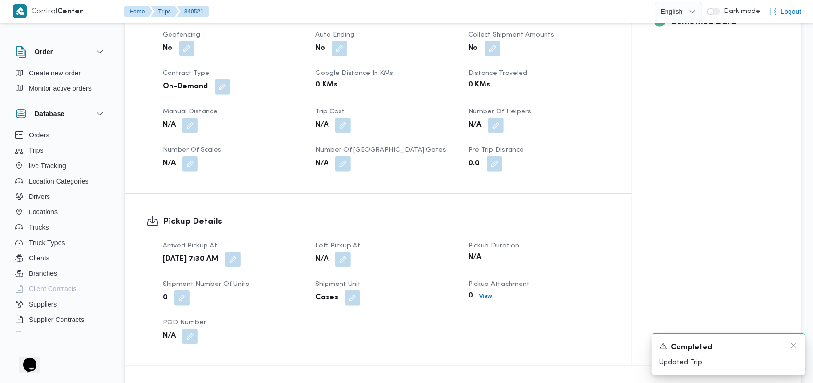
scroll to position [512, 0]
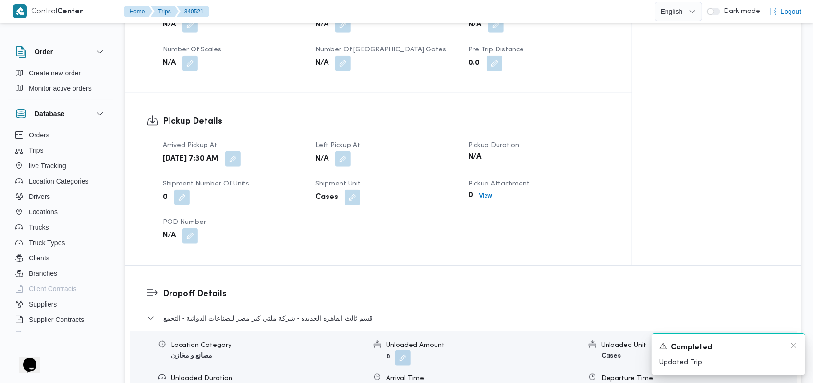
click at [797, 345] on div "A new notification appears Completed Updated Trip" at bounding box center [728, 354] width 154 height 42
click at [795, 345] on icon "Dismiss toast" at bounding box center [794, 345] width 8 height 8
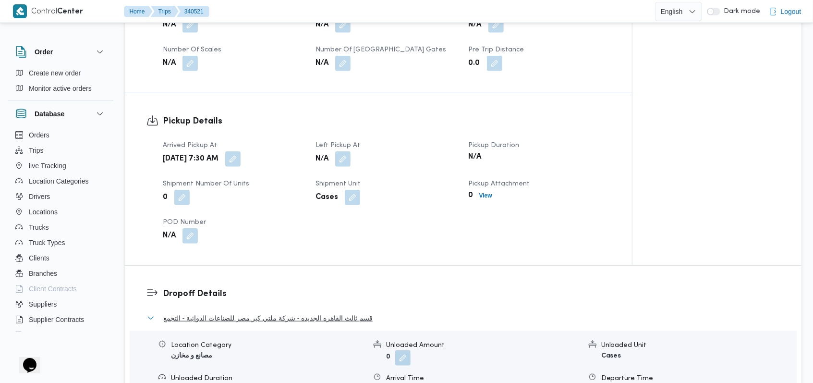
click at [308, 317] on span "قسم ثالث القاهره الجديده - شركة ملتي كير مصر للصناعات الدوائية - التجمع" at bounding box center [267, 318] width 209 height 12
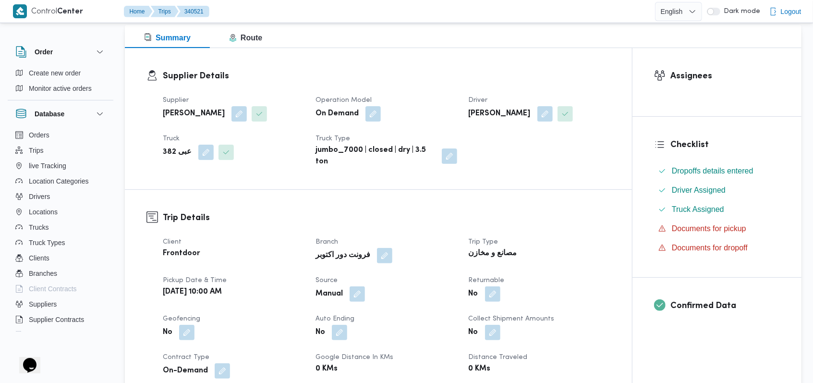
scroll to position [0, 0]
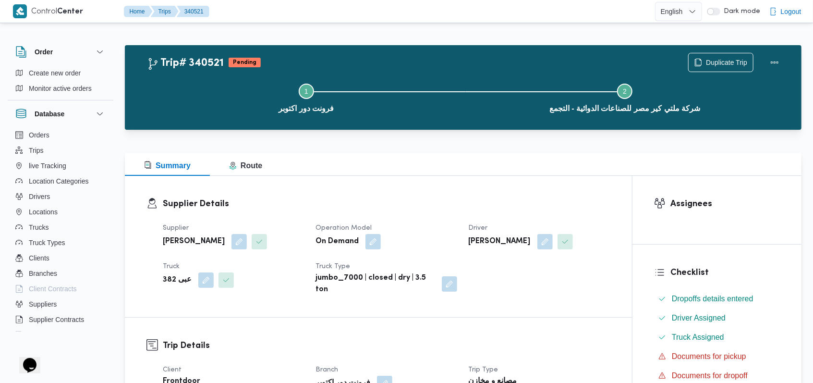
click at [420, 240] on div "On Demand" at bounding box center [385, 241] width 143 height 17
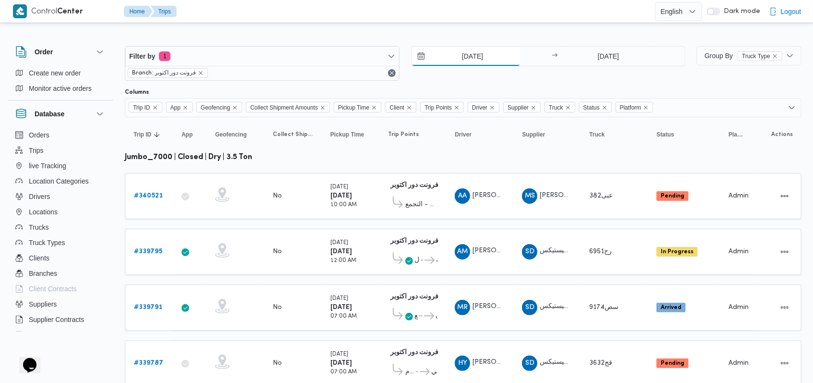
click at [476, 58] on input "[DATE]" at bounding box center [465, 56] width 109 height 19
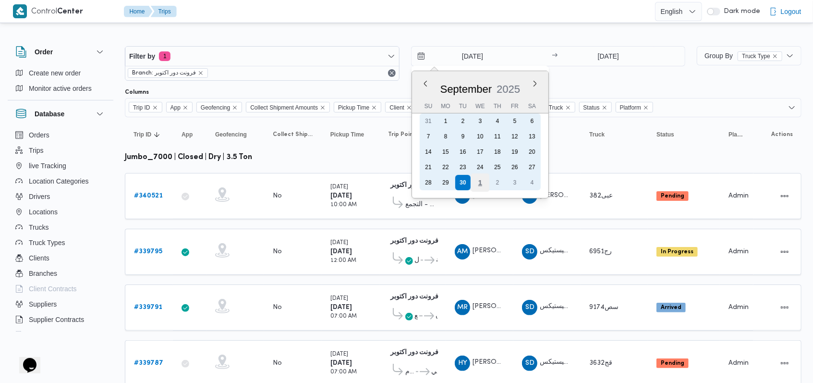
click at [481, 181] on div "1" at bounding box center [479, 182] width 18 height 18
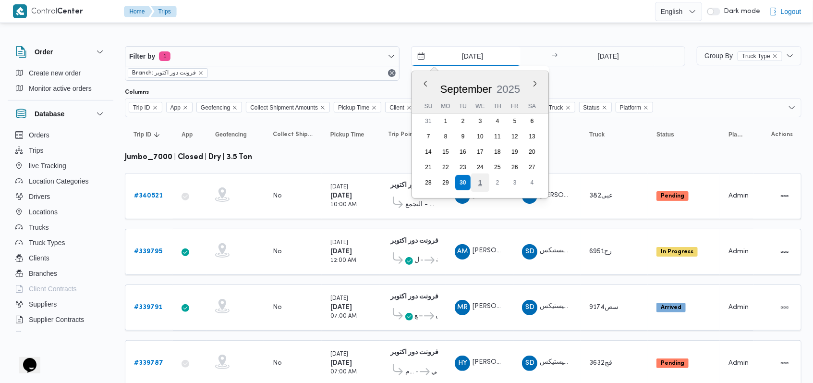
type input "[DATE]"
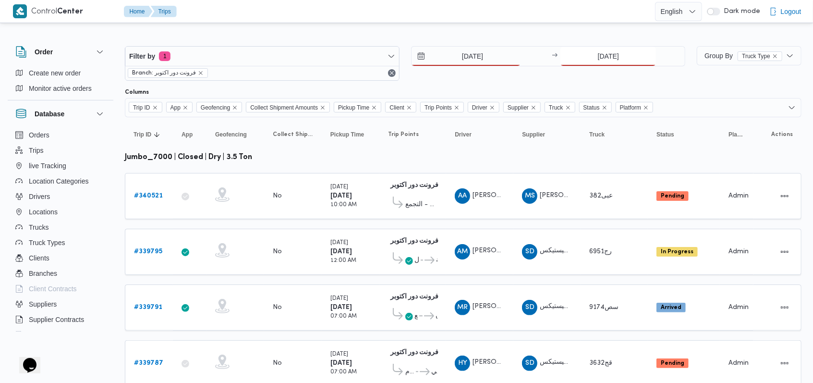
click at [613, 52] on input "[DATE]" at bounding box center [608, 56] width 96 height 19
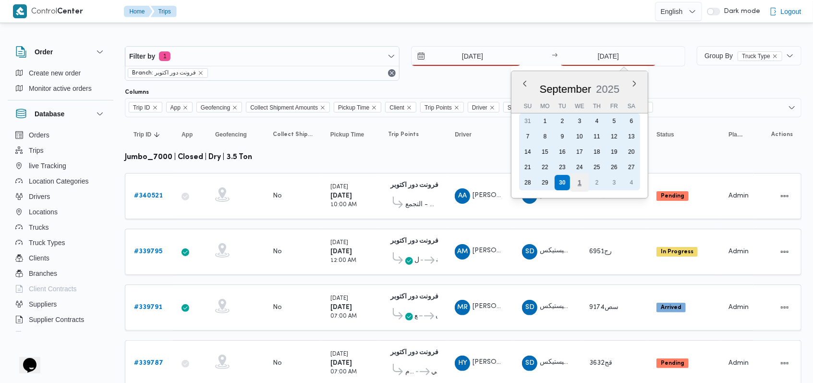
click at [576, 183] on div "1" at bounding box center [579, 182] width 18 height 18
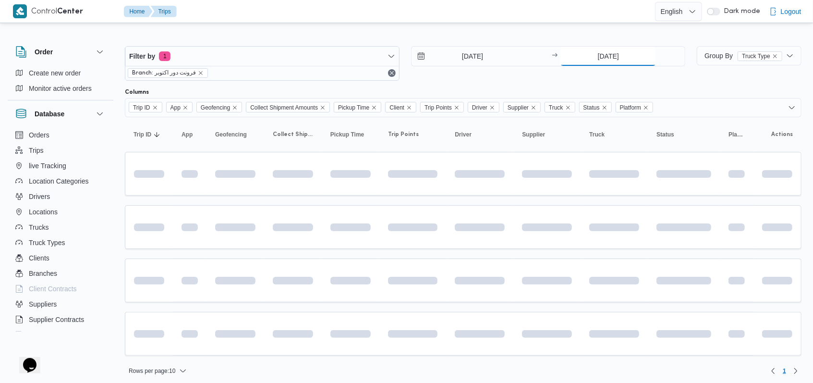
type input "[DATE]"
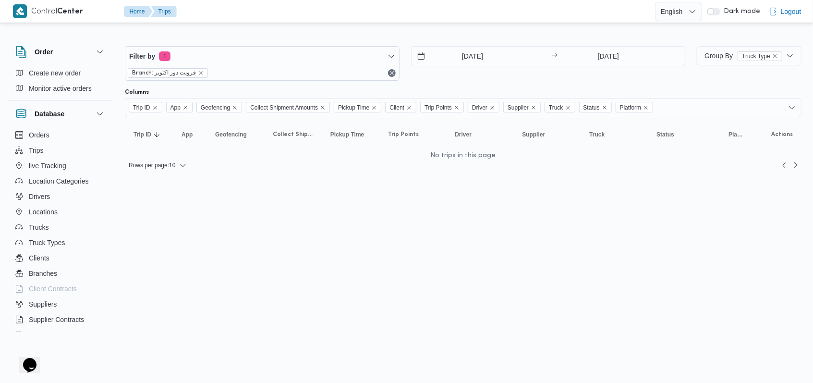
click at [470, 79] on div "[DATE] → [DATE]" at bounding box center [548, 63] width 275 height 35
click at [464, 54] on input "[DATE]" at bounding box center [469, 56] width 109 height 19
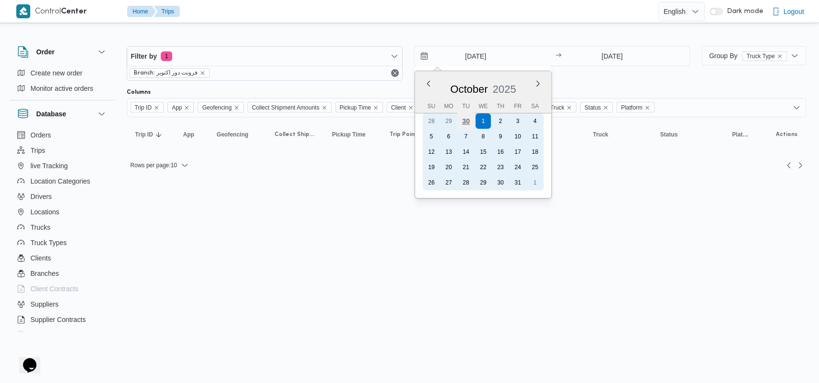
click at [467, 123] on div "30" at bounding box center [465, 121] width 18 height 18
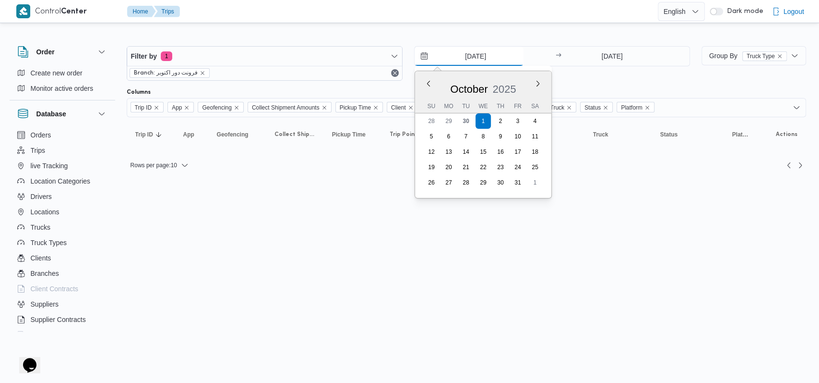
type input "[DATE]"
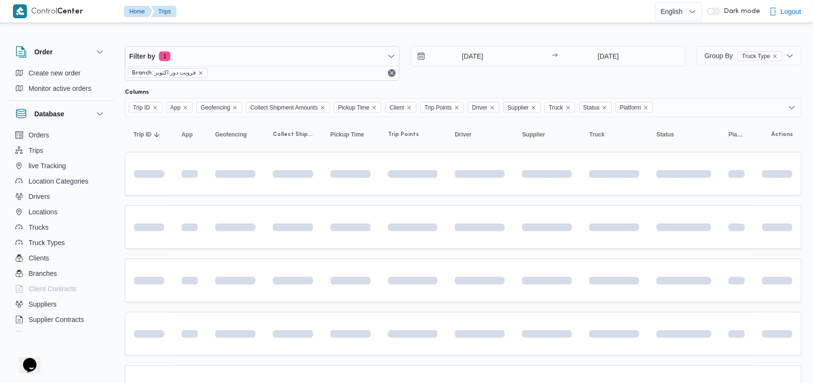
click at [600, 43] on div "Filter by 1 Branch: فرونت دور اكتوبر [DATE] → [DATE]" at bounding box center [405, 63] width 572 height 46
click at [604, 50] on input "[DATE]" at bounding box center [608, 56] width 96 height 19
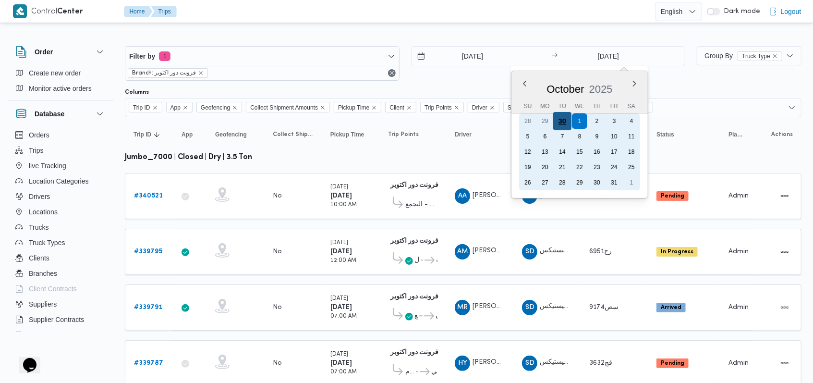
click at [562, 121] on div "30" at bounding box center [562, 121] width 18 height 18
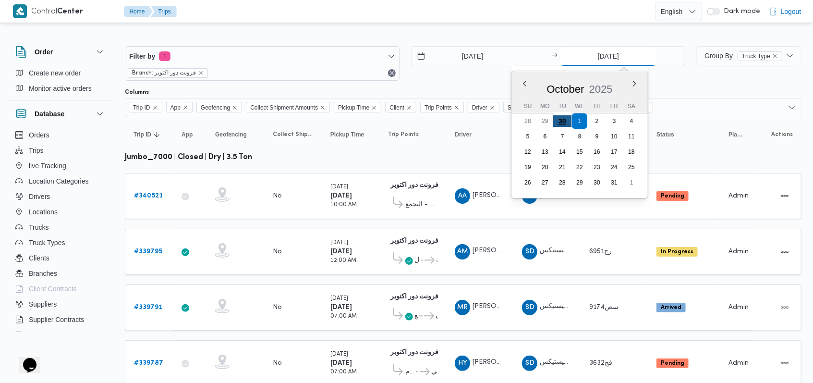
type input "[DATE]"
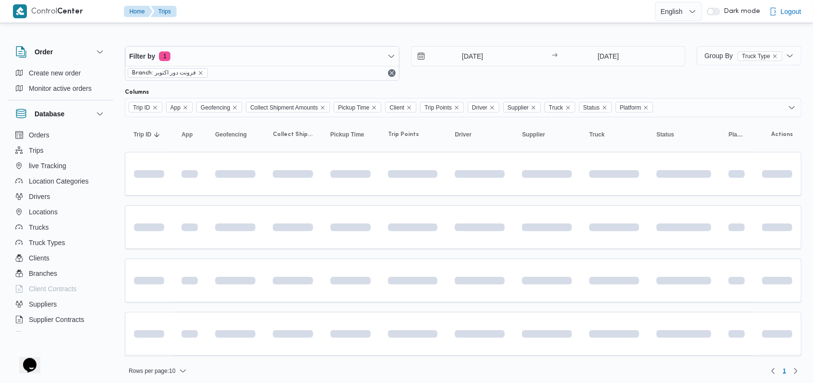
click at [495, 74] on div "[DATE] → [DATE]" at bounding box center [548, 63] width 275 height 35
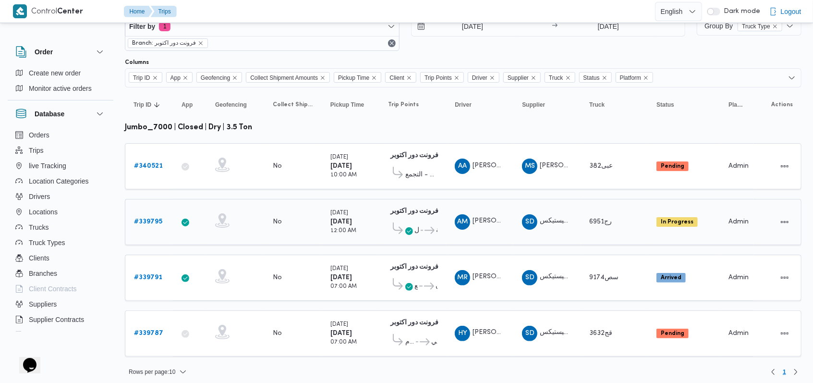
scroll to position [30, 0]
click at [139, 162] on b "# 340521" at bounding box center [148, 165] width 29 height 6
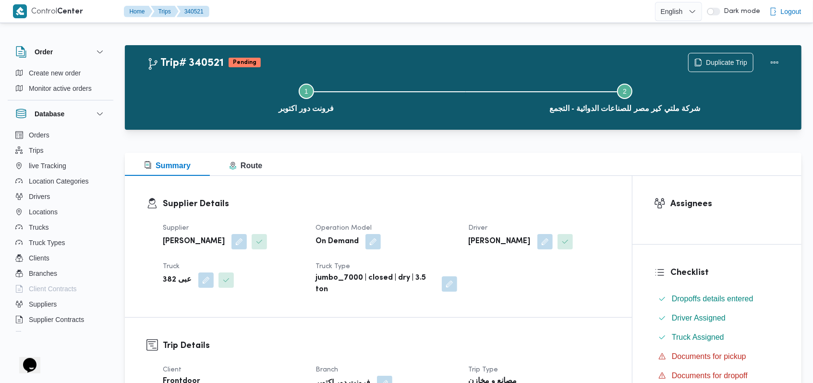
scroll to position [320, 0]
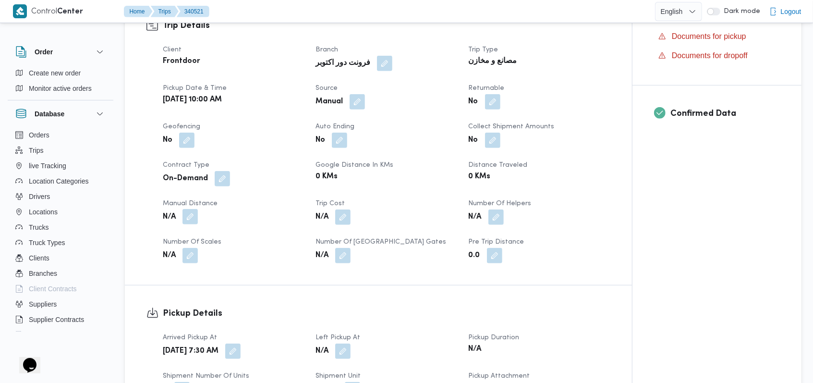
click at [184, 220] on button "button" at bounding box center [189, 216] width 15 height 15
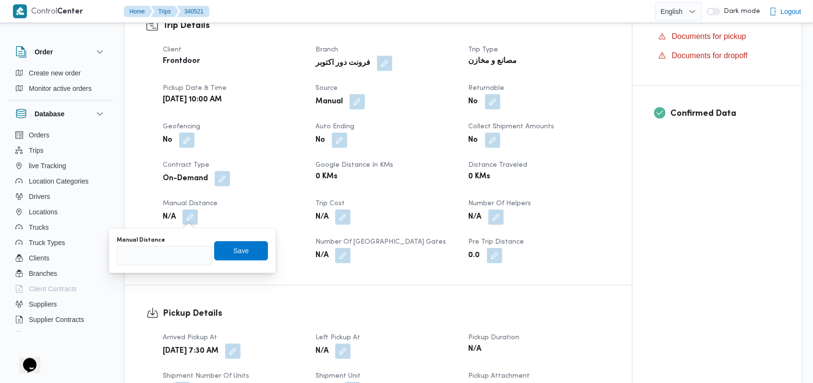
click at [171, 241] on div "Manual Distance" at bounding box center [165, 240] width 96 height 8
click at [169, 250] on input "Manual Distance" at bounding box center [165, 255] width 96 height 19
type input "50"
click at [221, 251] on span "Save" at bounding box center [241, 249] width 54 height 19
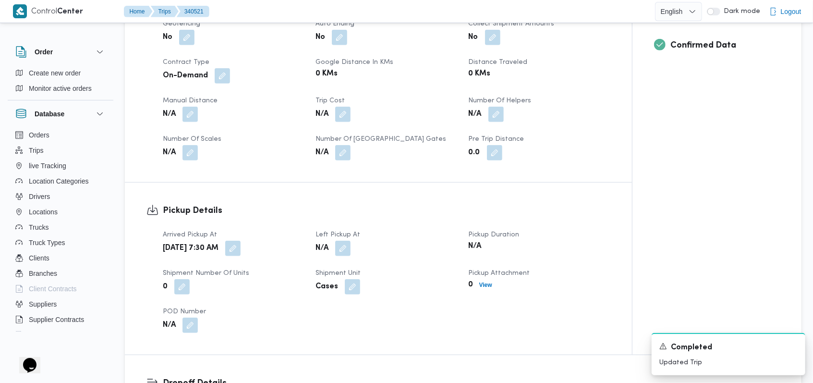
scroll to position [512, 0]
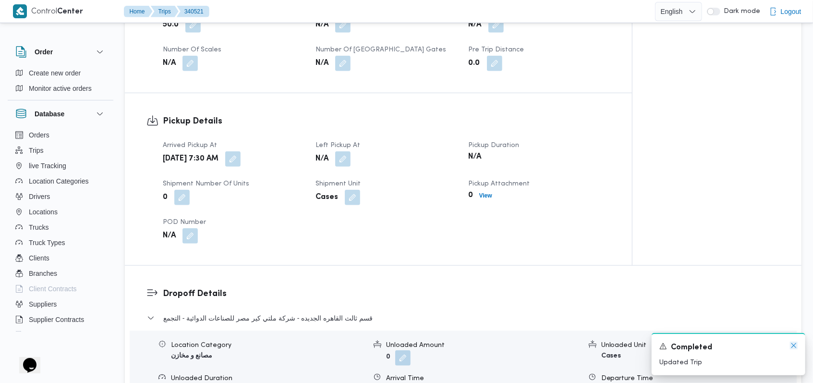
click at [793, 348] on icon "Dismiss toast" at bounding box center [794, 345] width 8 height 8
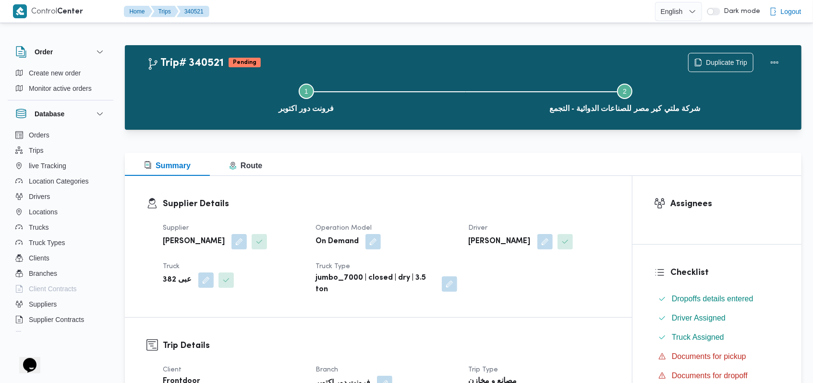
scroll to position [384, 0]
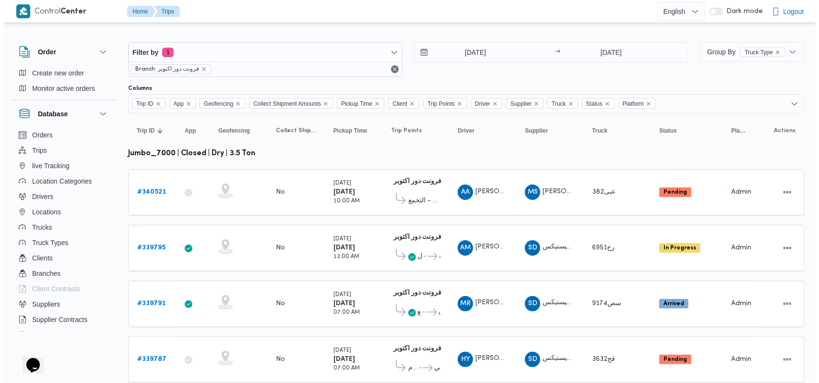
scroll to position [30, 0]
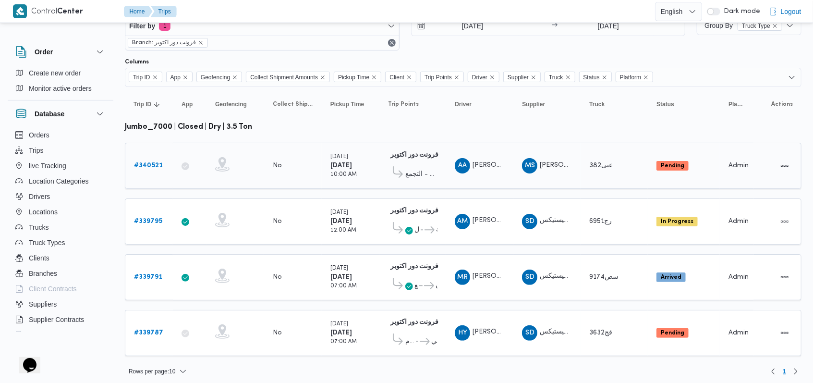
click at [411, 177] on span "شركة ملتي كير مصر للصناعات الدوائية - التجمع" at bounding box center [421, 174] width 32 height 12
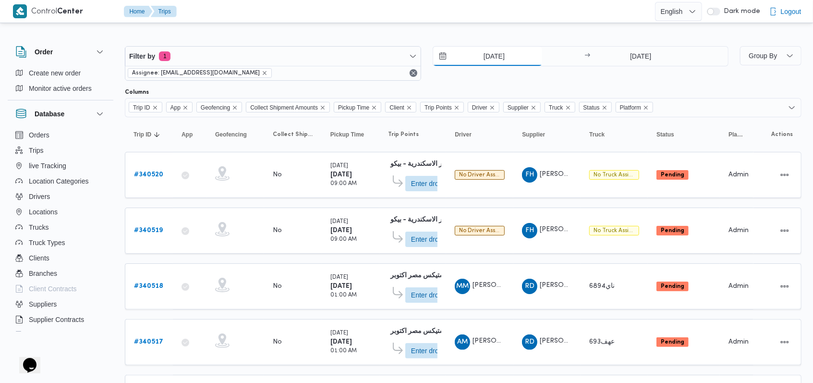
click at [480, 63] on input "[DATE]" at bounding box center [487, 56] width 109 height 19
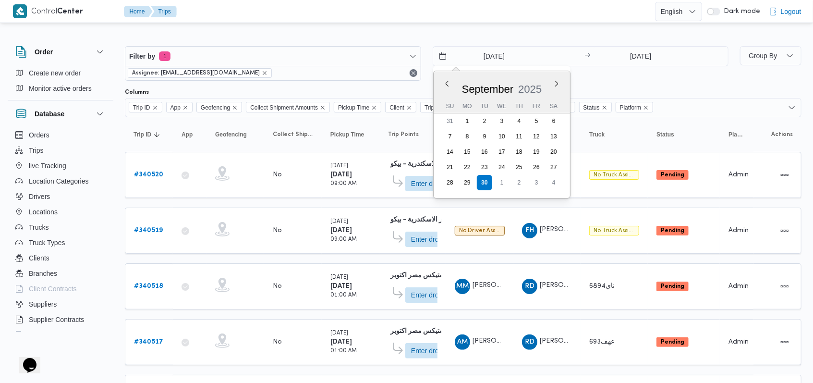
click at [595, 84] on div "Filter by 1 Assignee: mostafa.elrouby@illa.com.eg 30/9/2025 Previous Month Next…" at bounding box center [426, 63] width 615 height 46
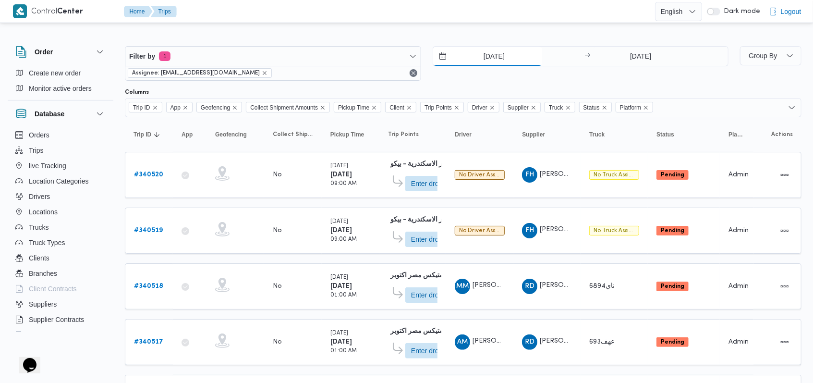
click at [506, 52] on input "[DATE]" at bounding box center [487, 56] width 109 height 19
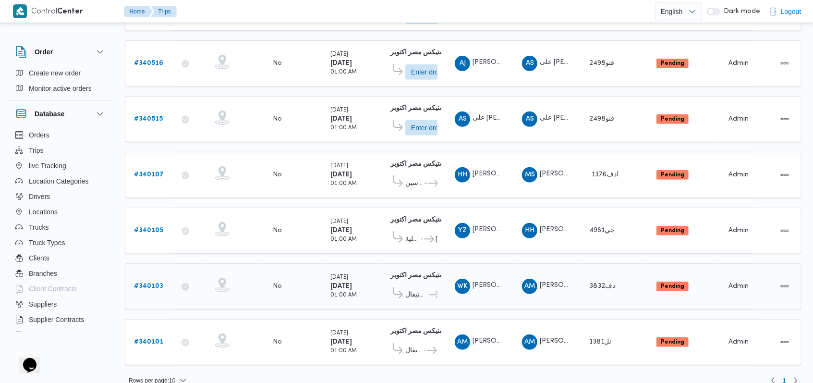
scroll to position [338, 0]
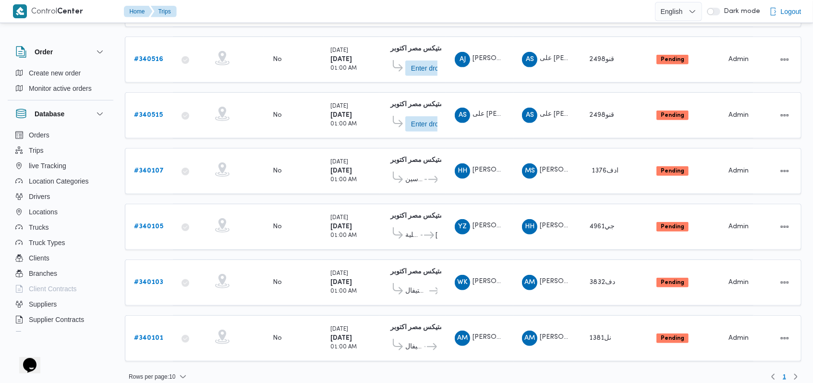
click at [445, 244] on table "Trip ID Click to sort in ascending order App Click to sort in ascending order G…" at bounding box center [463, 74] width 676 height 591
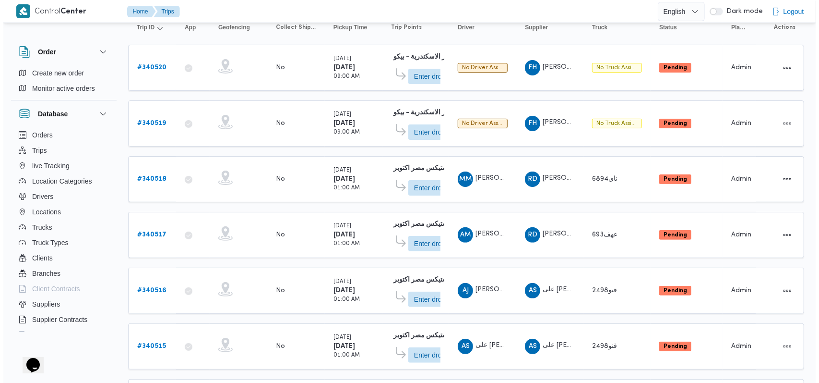
scroll to position [0, 0]
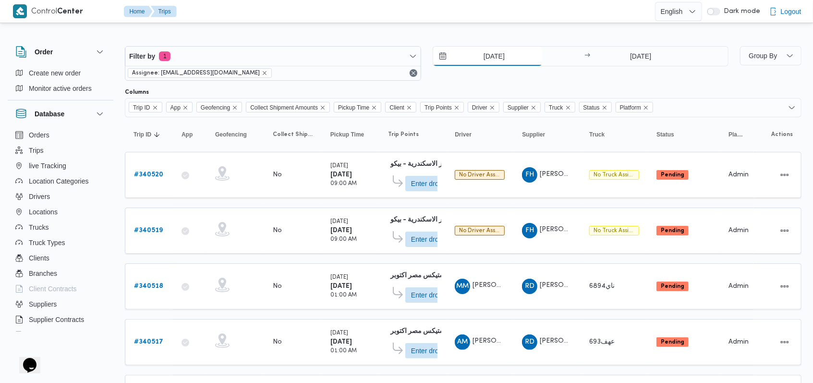
click at [493, 57] on input "30/9/2025" at bounding box center [487, 56] width 109 height 19
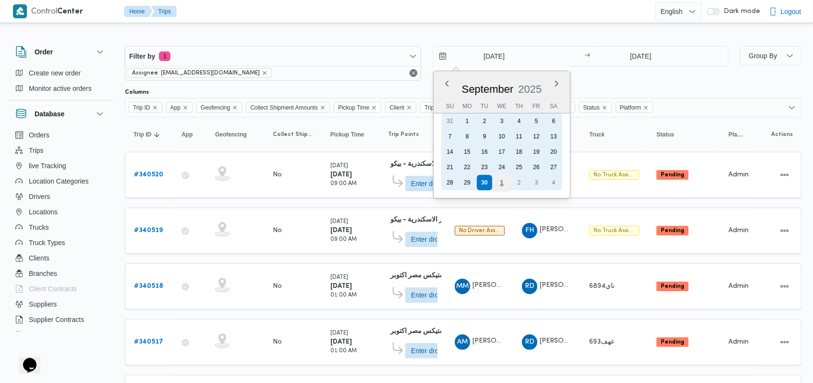
click at [499, 182] on div "1" at bounding box center [501, 182] width 18 height 18
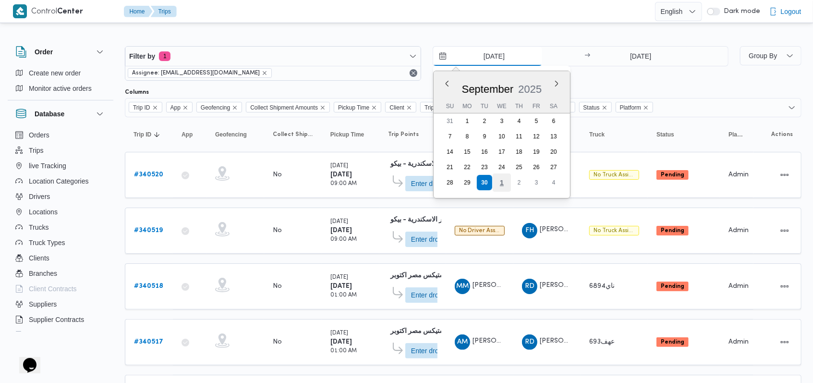
type input "1/10/2025"
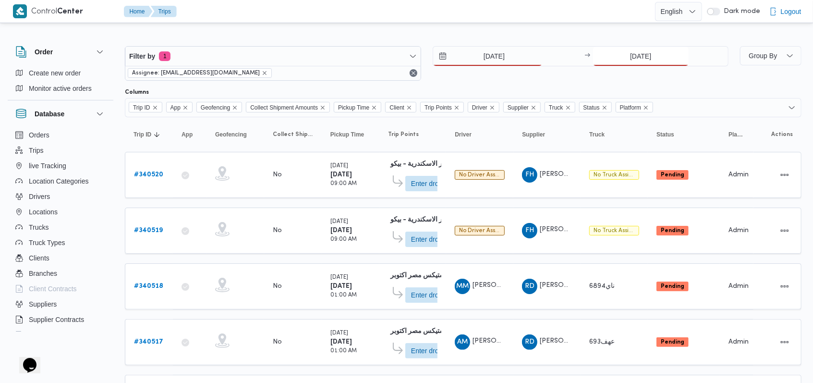
click at [624, 62] on input "30/9/2025" at bounding box center [641, 56] width 96 height 19
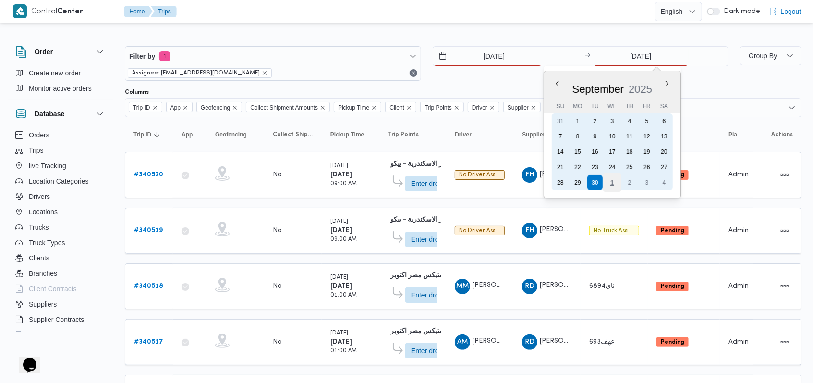
click at [612, 178] on div "1" at bounding box center [612, 182] width 18 height 18
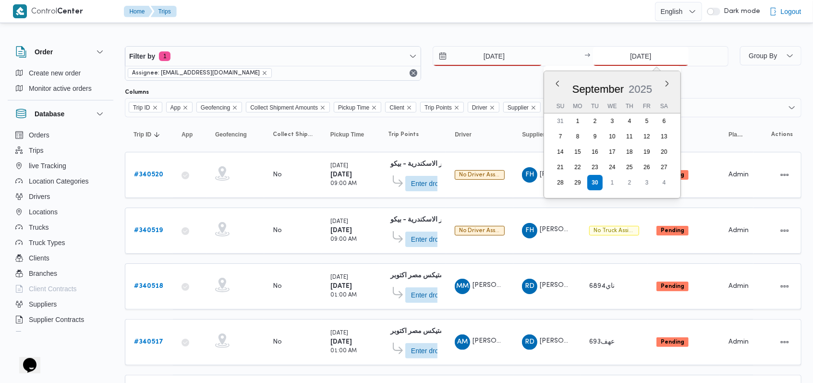
type input "1/10/2025"
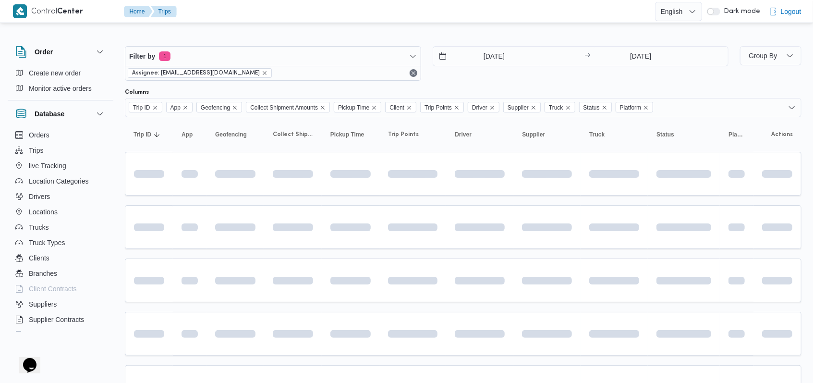
click at [491, 74] on div "1/10/2025 → 1/10/2025" at bounding box center [580, 63] width 296 height 35
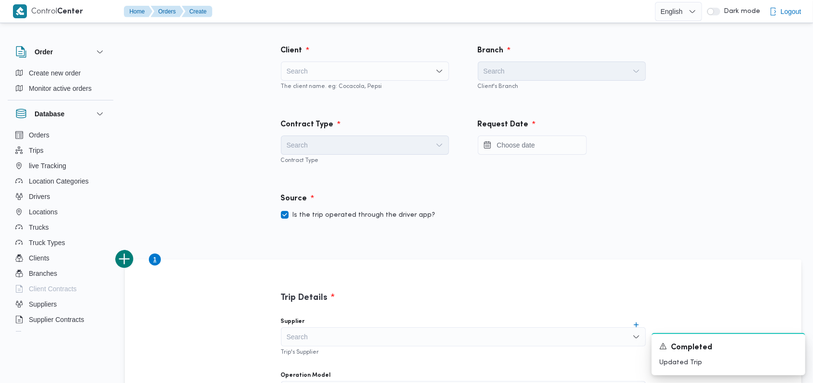
click at [324, 79] on div "Search" at bounding box center [365, 70] width 168 height 19
type input "fro"
click at [324, 82] on span "Fro ntdoor" at bounding box center [365, 88] width 160 height 15
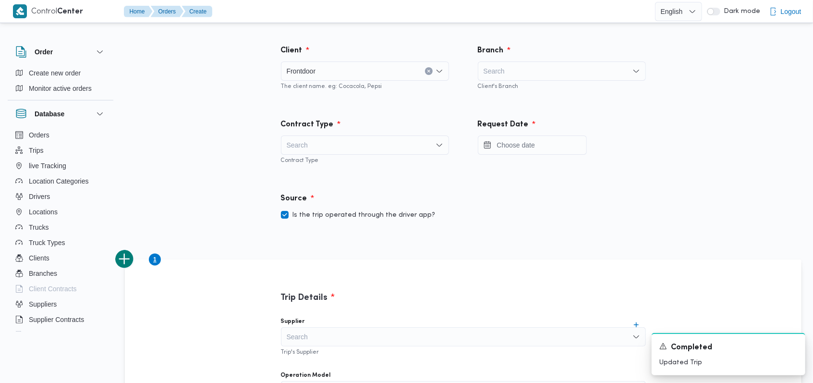
click at [521, 65] on div "Search" at bounding box center [562, 70] width 168 height 19
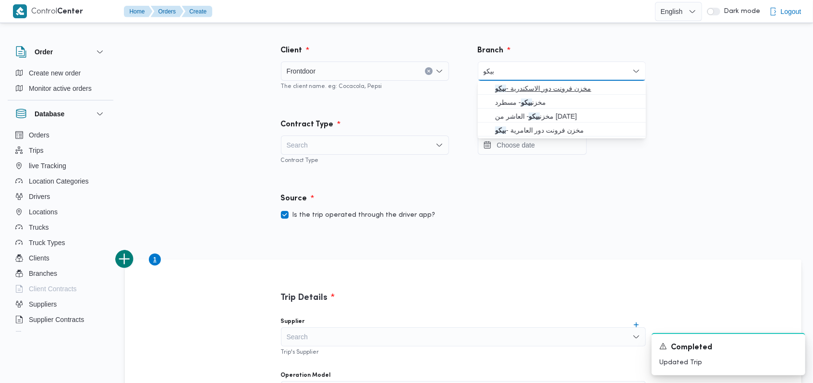
type input "بيكو"
click at [534, 84] on span "مخزن فرونت دور الاسكندرية - بيكو" at bounding box center [567, 89] width 145 height 12
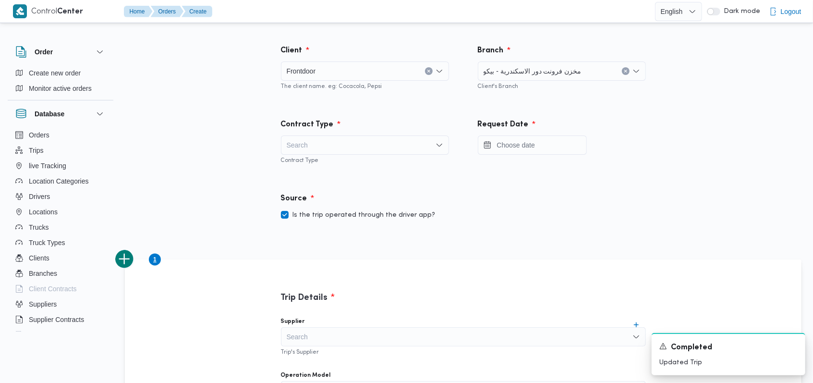
click at [402, 136] on div "Search" at bounding box center [365, 144] width 168 height 19
click at [333, 175] on span "On Demand" at bounding box center [370, 176] width 145 height 12
click at [383, 213] on label "Is the trip operated through the driver app?" at bounding box center [358, 215] width 155 height 12
checkbox input "false"
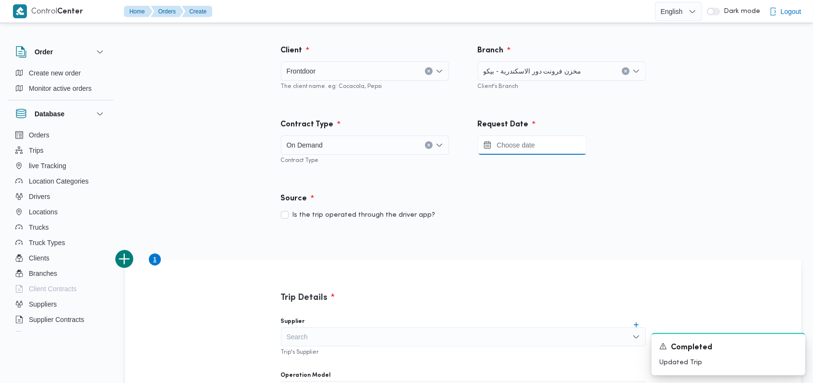
click at [512, 151] on input "Press the down key to open a popover containing a calendar." at bounding box center [532, 144] width 109 height 19
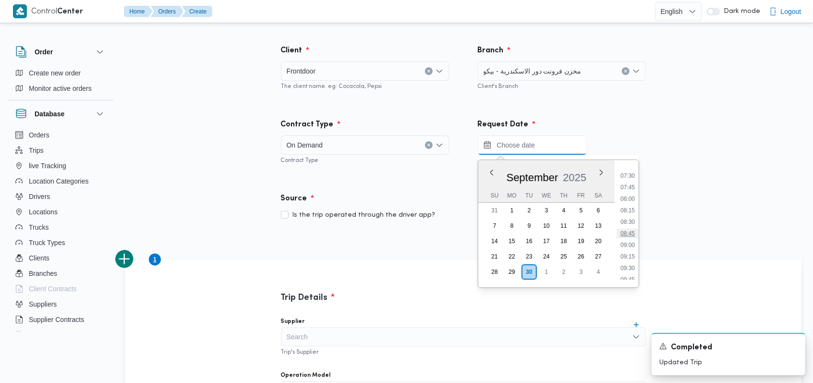
scroll to position [361, 0]
click at [631, 228] on li "09:00" at bounding box center [627, 226] width 22 height 10
type input "[DATE] 09:00"
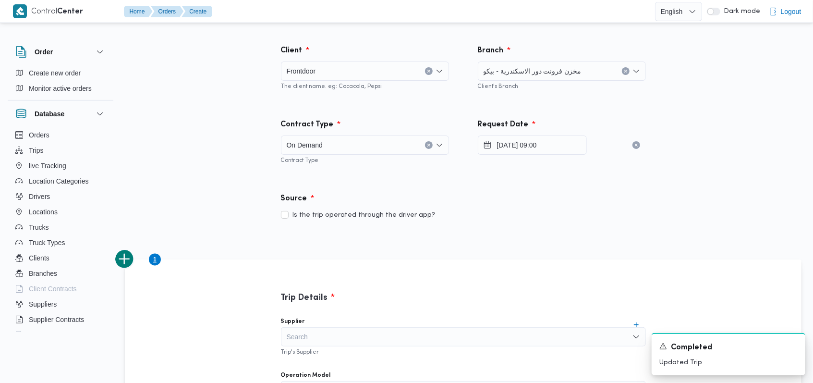
click at [595, 216] on div "Is the trip operated through the driver app?" at bounding box center [463, 215] width 365 height 12
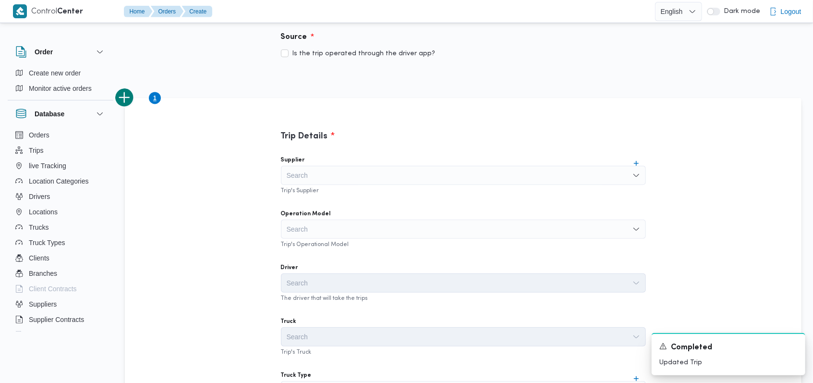
scroll to position [192, 0]
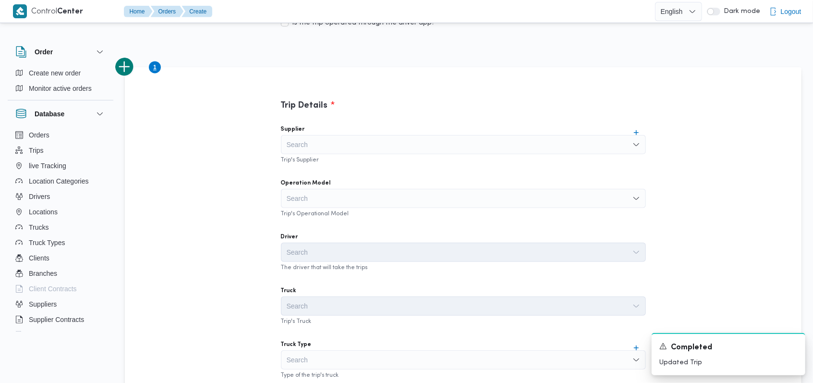
click at [363, 138] on div "Search" at bounding box center [463, 144] width 365 height 19
type input "مروه"
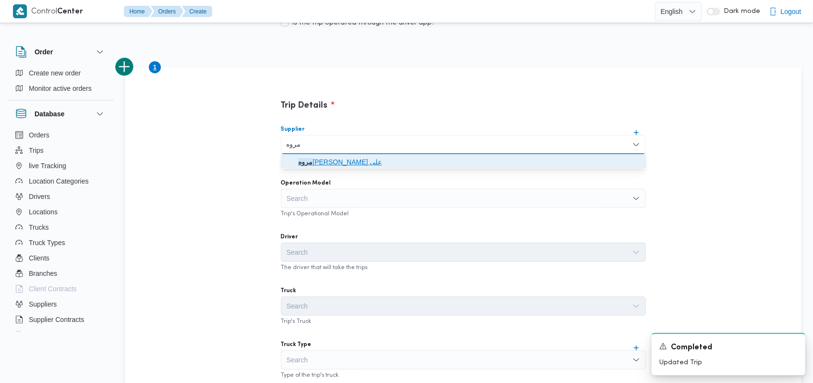
click at [354, 166] on span "[PERSON_NAME] على" at bounding box center [469, 162] width 342 height 12
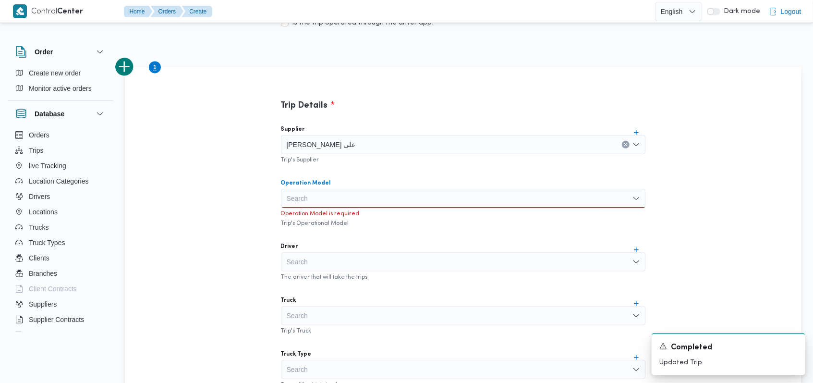
click at [345, 200] on div "Search" at bounding box center [463, 198] width 365 height 19
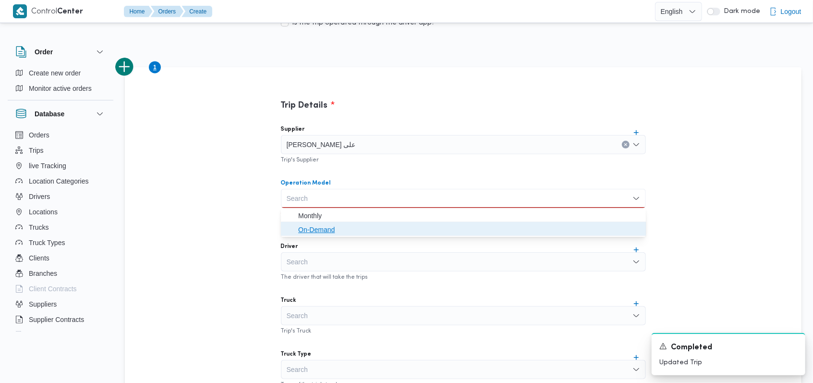
click at [336, 227] on span "On-Demand" at bounding box center [469, 230] width 342 height 12
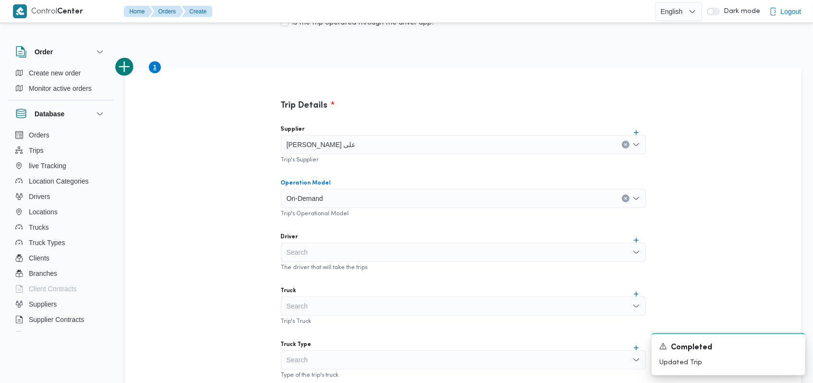
click at [348, 252] on div "Search" at bounding box center [463, 251] width 365 height 19
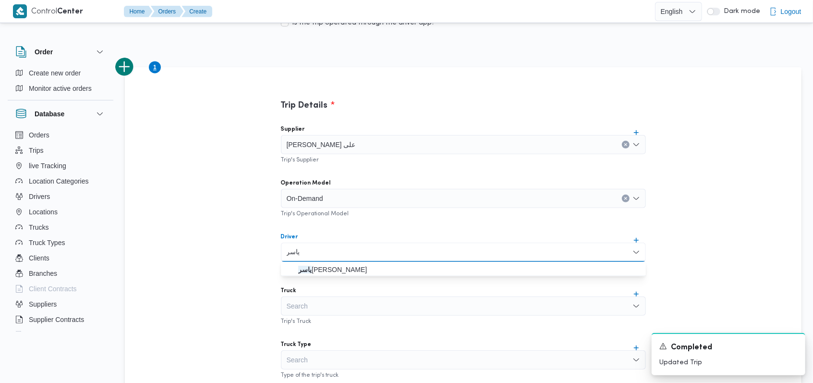
type input "ياسر"
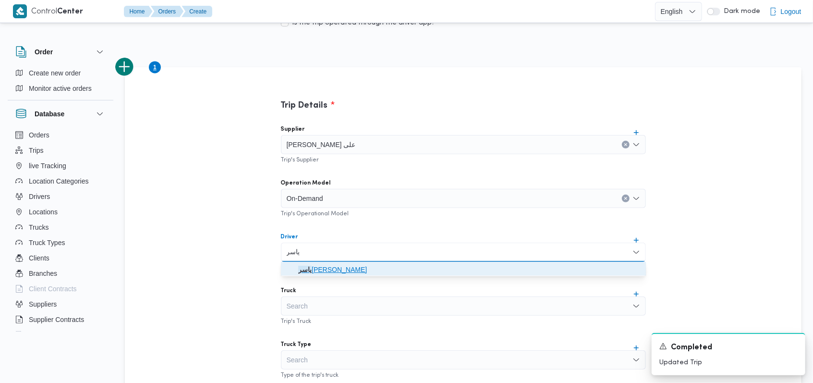
click at [349, 265] on span "[PERSON_NAME]" at bounding box center [469, 270] width 342 height 12
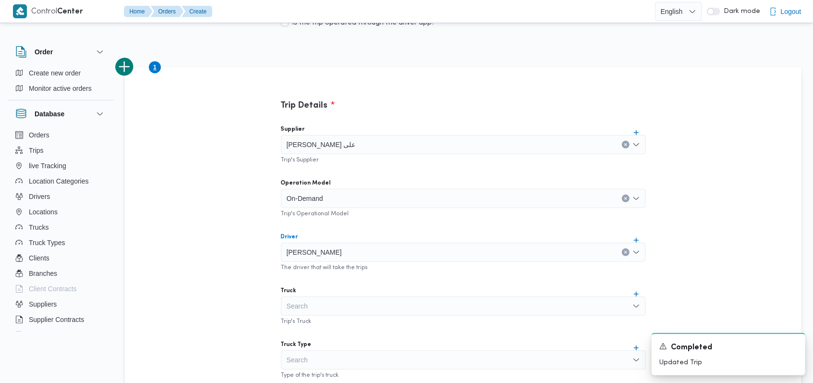
click at [338, 299] on div "Search" at bounding box center [463, 305] width 365 height 19
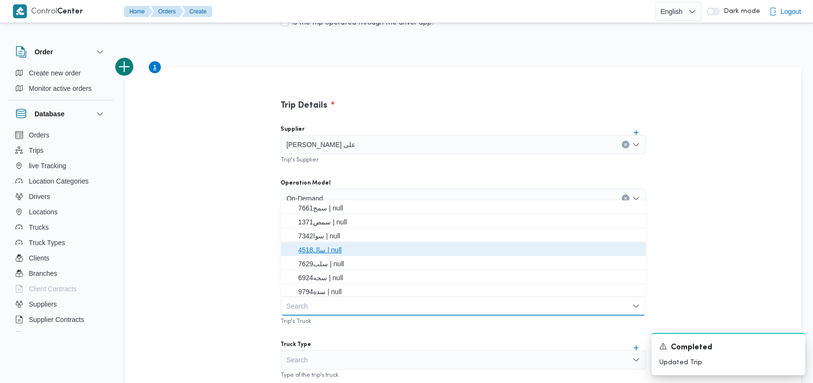
click at [334, 251] on span "سال4518 | null" at bounding box center [469, 250] width 342 height 12
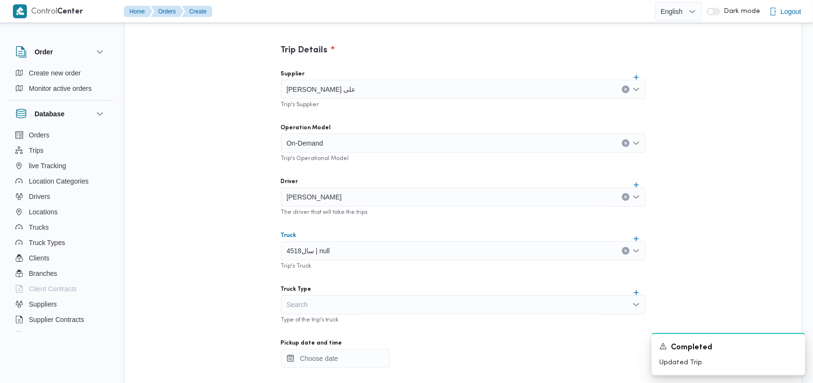
scroll to position [320, 0]
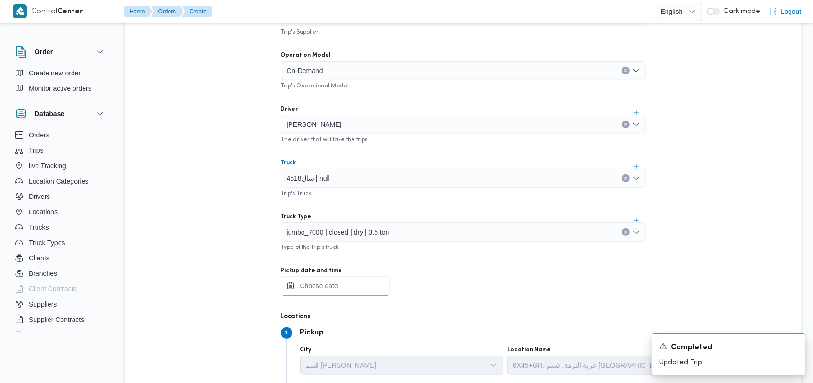
click at [341, 280] on div at bounding box center [463, 285] width 365 height 19
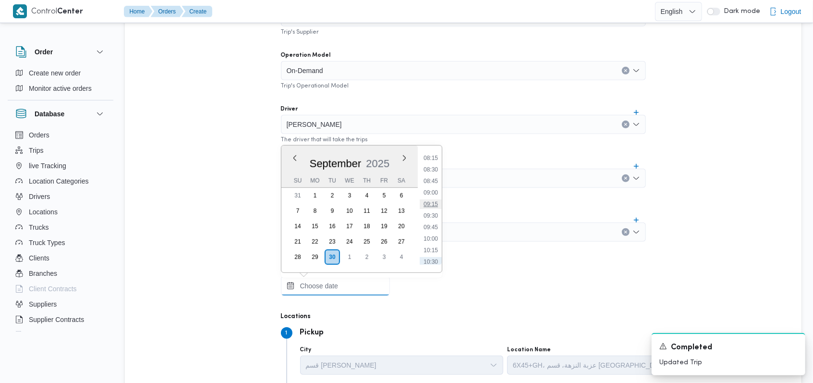
scroll to position [361, 0]
click at [434, 210] on li "09:00" at bounding box center [431, 211] width 22 height 10
type input "[DATE] 09:00"
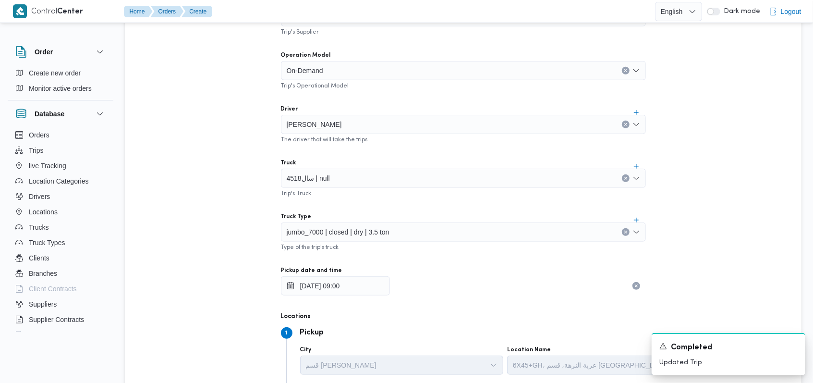
click at [436, 204] on div "Supplier [PERSON_NAME] على Trip's Supplier Operation Model On-Demand Trip's Ope…" at bounding box center [463, 203] width 380 height 427
click at [388, 231] on div "jumbo_7000 | closed | dry | 3.5 ton" at bounding box center [463, 231] width 365 height 19
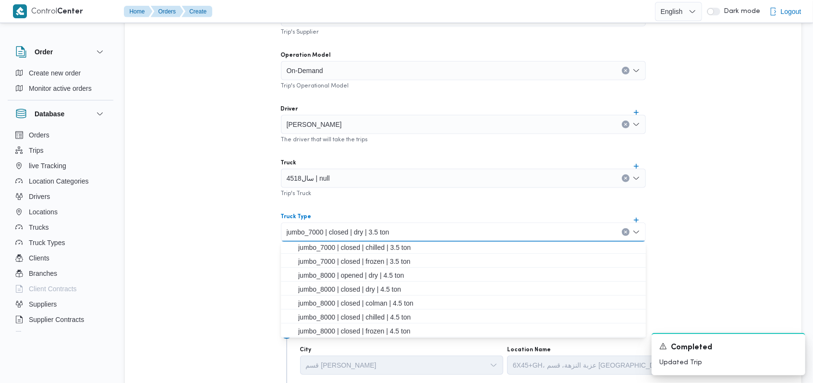
scroll to position [227, 0]
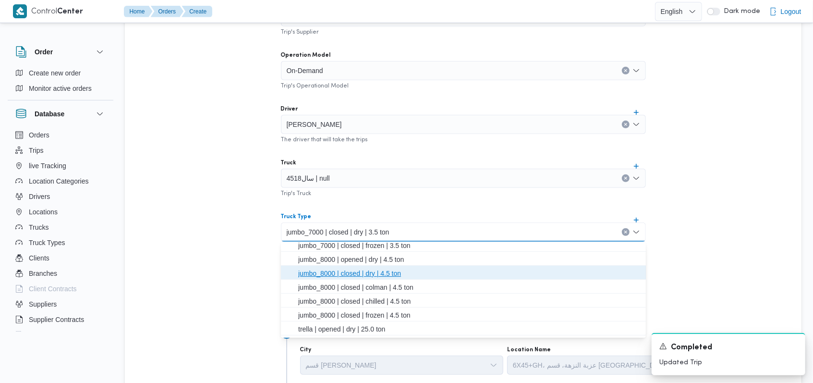
click at [361, 276] on span "jumbo_8000 | closed | dry | 4.5 ton" at bounding box center [469, 273] width 342 height 12
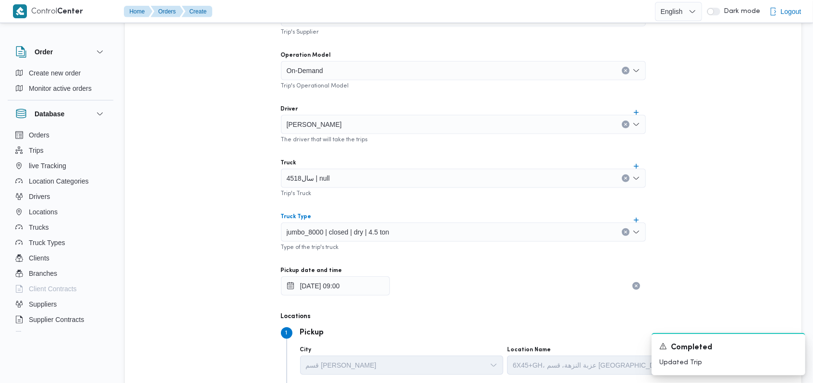
click at [401, 251] on div "Supplier [PERSON_NAME] على Trip's Supplier Operation Model On-Demand Trip's Ope…" at bounding box center [463, 203] width 380 height 427
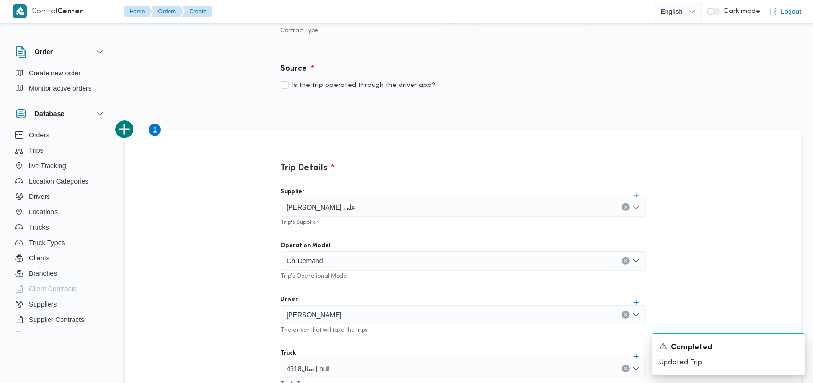
scroll to position [128, 0]
click at [133, 132] on button "add trip" at bounding box center [124, 130] width 19 height 19
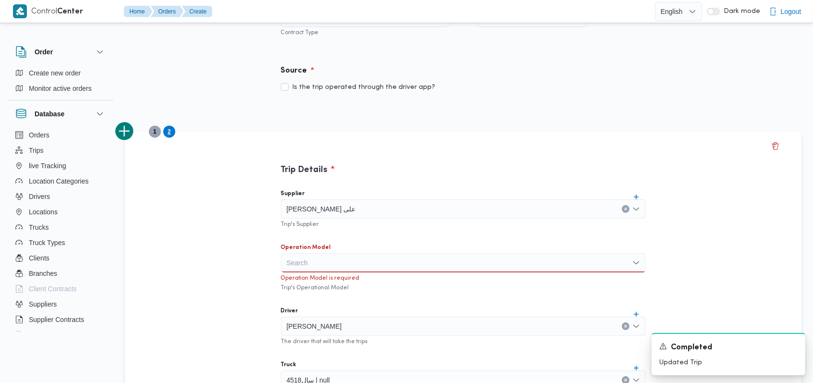
click at [302, 266] on div "Search" at bounding box center [463, 262] width 365 height 19
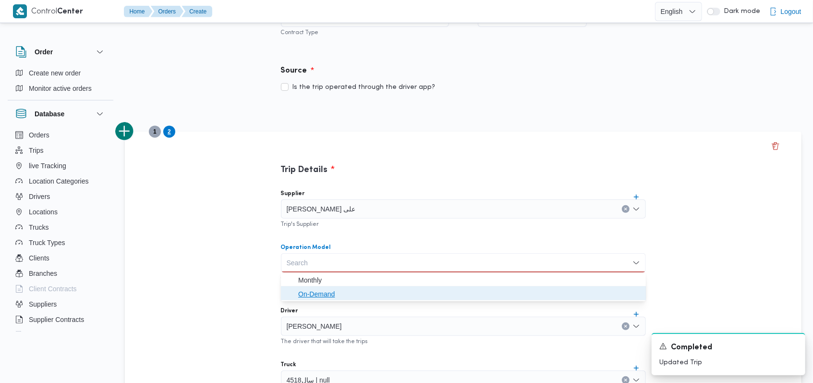
click at [302, 288] on span "On-Demand" at bounding box center [469, 294] width 342 height 12
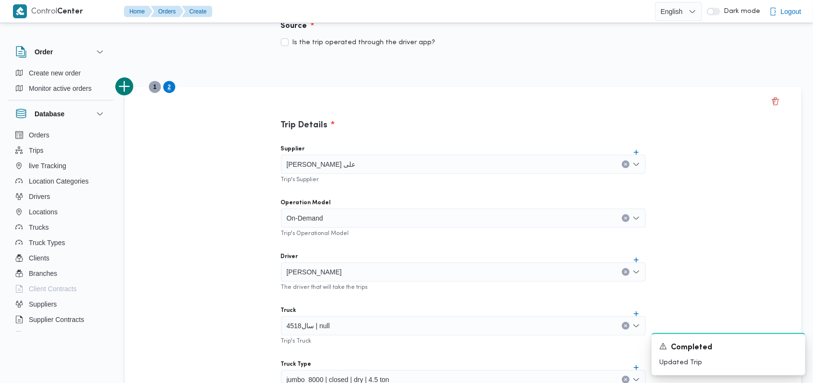
scroll to position [192, 0]
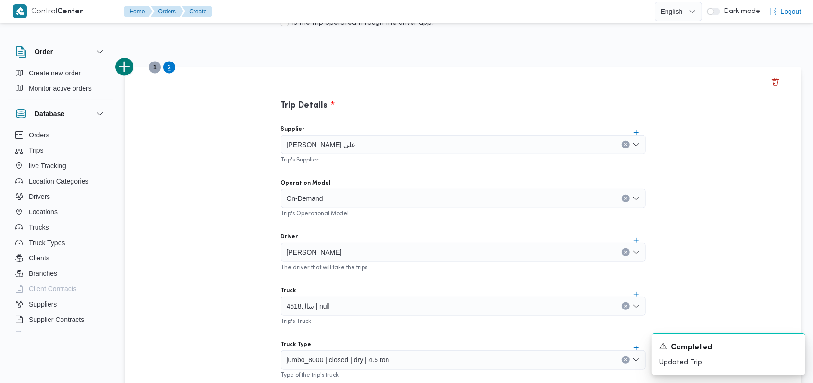
click at [390, 254] on div "[PERSON_NAME]" at bounding box center [463, 251] width 365 height 19
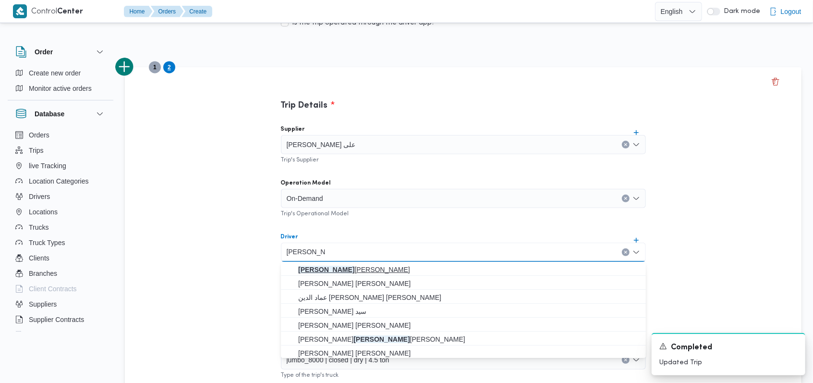
type input "[PERSON_NAME]"
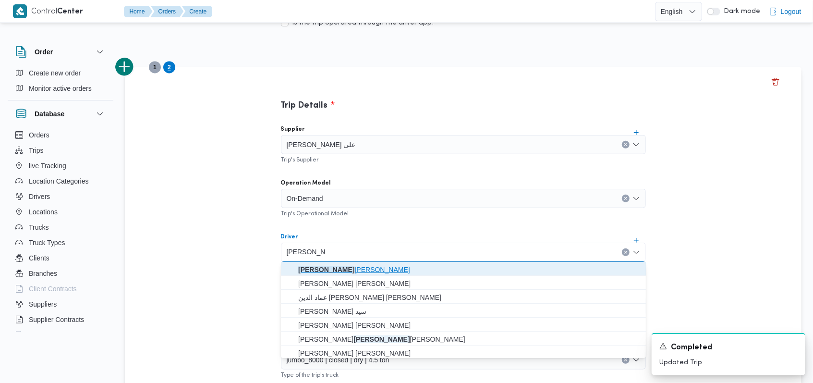
click at [352, 274] on span "[PERSON_NAME]" at bounding box center [469, 270] width 342 height 12
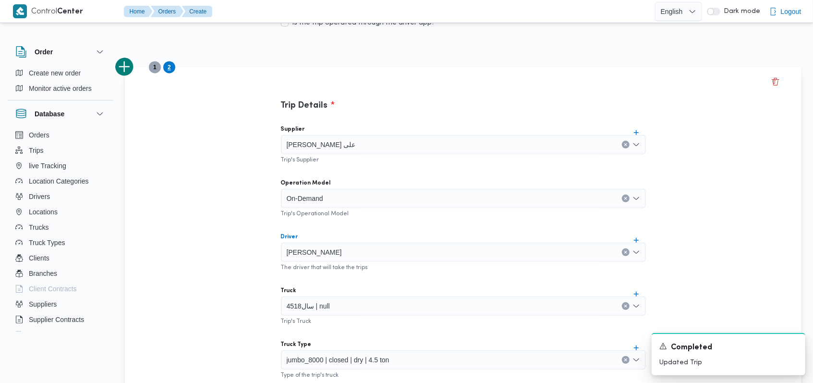
scroll to position [320, 0]
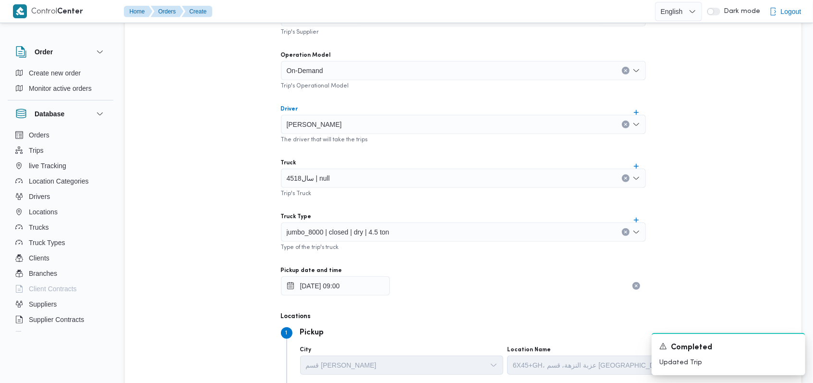
click at [348, 181] on div "سال4518 | null" at bounding box center [463, 177] width 365 height 19
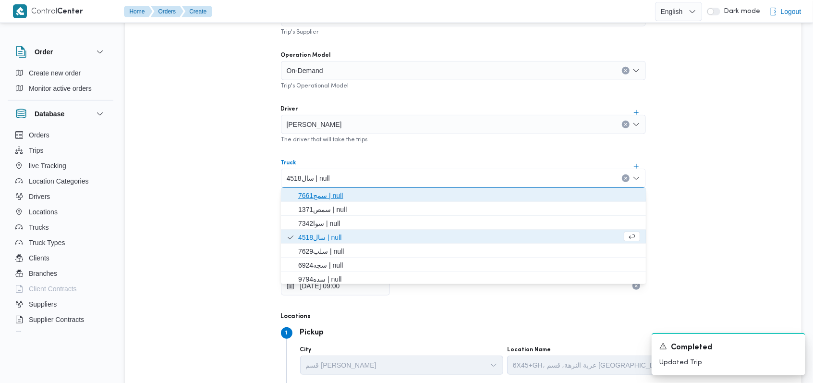
click at [331, 191] on span "سمج7661 | null" at bounding box center [469, 196] width 342 height 12
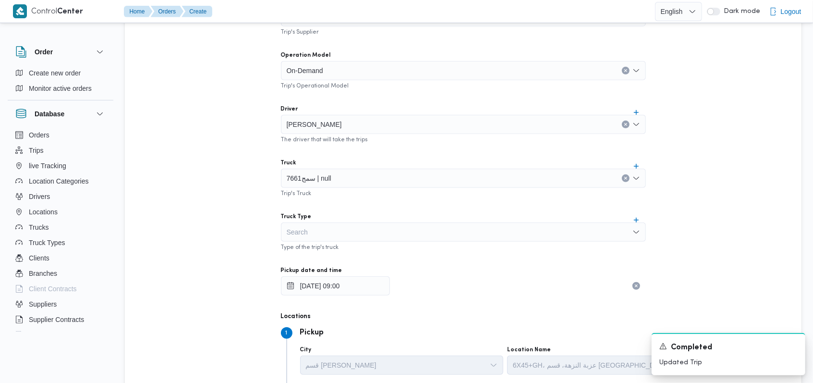
click at [399, 196] on div "Trip's Truck" at bounding box center [463, 193] width 365 height 10
click at [358, 238] on div "Search" at bounding box center [463, 231] width 365 height 19
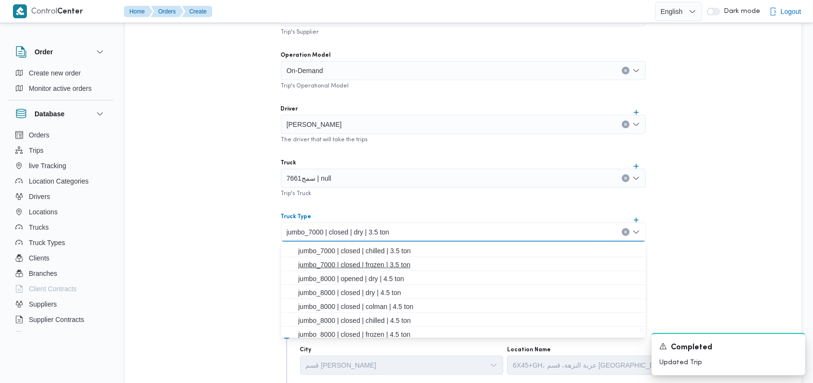
scroll to position [227, 0]
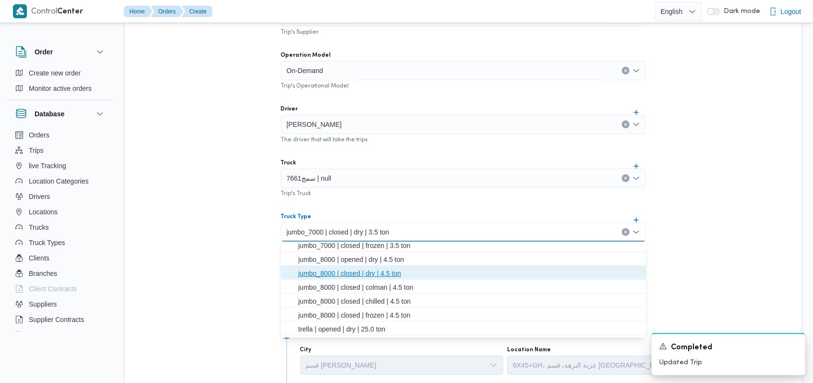
click at [369, 273] on span "jumbo_8000 | closed | dry | 4.5 ton" at bounding box center [469, 273] width 342 height 12
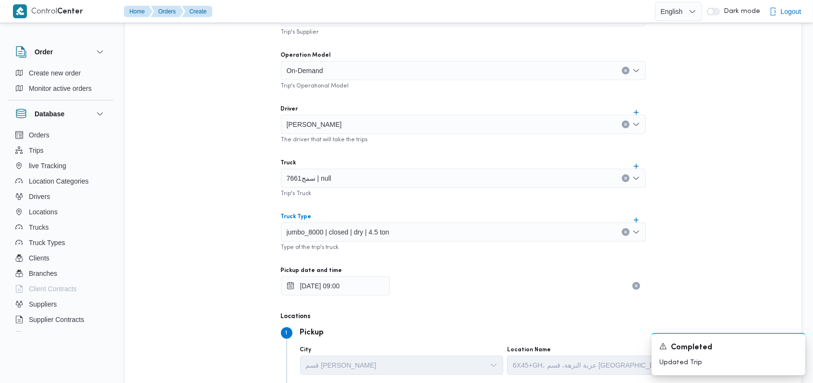
click at [434, 264] on div "Supplier [PERSON_NAME] على Trip's Supplier Operation Model On-Demand Trip's Ope…" at bounding box center [463, 203] width 380 height 427
click at [793, 348] on icon "Dismiss toast" at bounding box center [794, 345] width 8 height 8
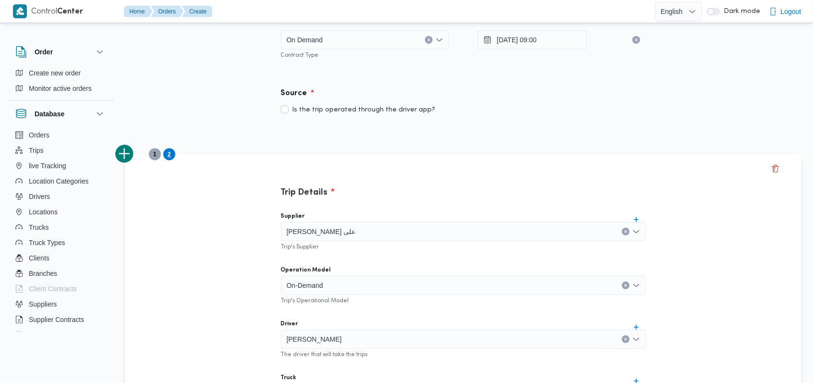
scroll to position [192, 0]
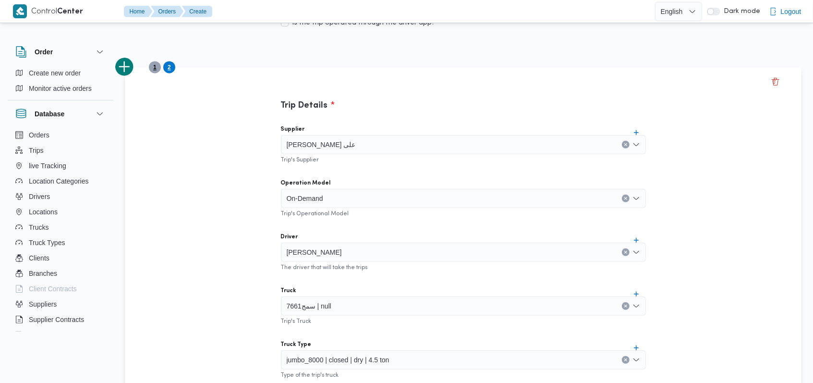
click at [155, 67] on span "1" at bounding box center [154, 67] width 3 height 12
click at [169, 66] on span "2" at bounding box center [169, 67] width 3 height 12
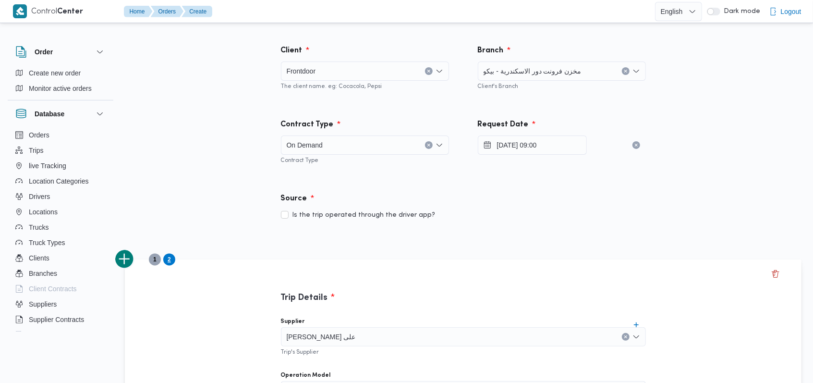
scroll to position [64, 0]
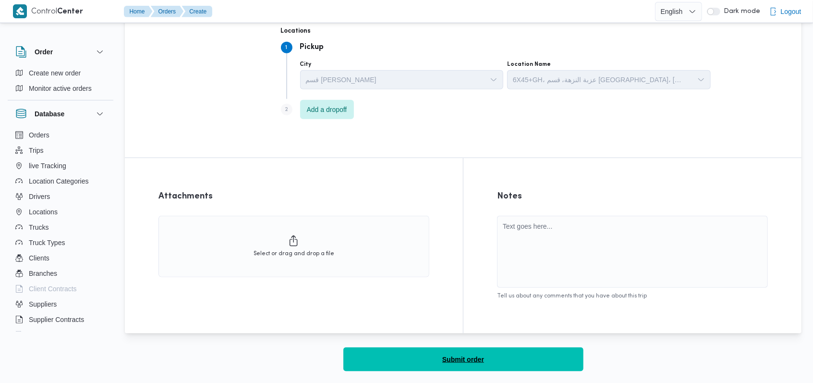
click at [461, 362] on span "Submit order" at bounding box center [463, 359] width 42 height 12
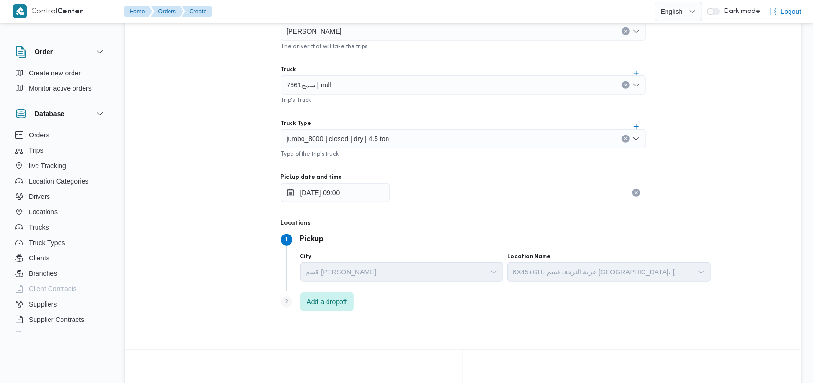
scroll to position [0, 0]
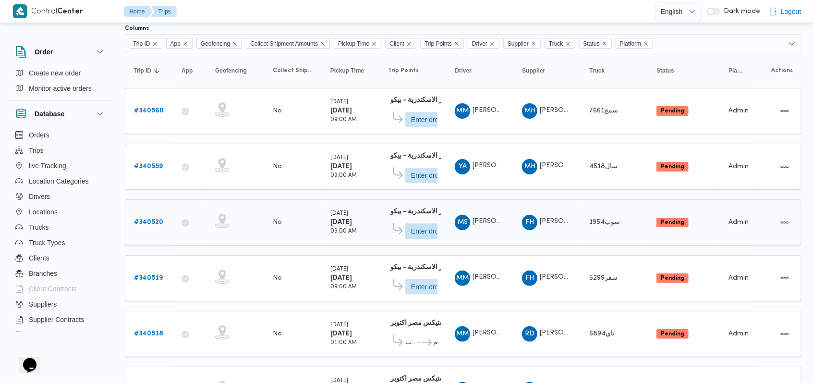
click at [151, 219] on b "# 340520" at bounding box center [148, 222] width 29 height 6
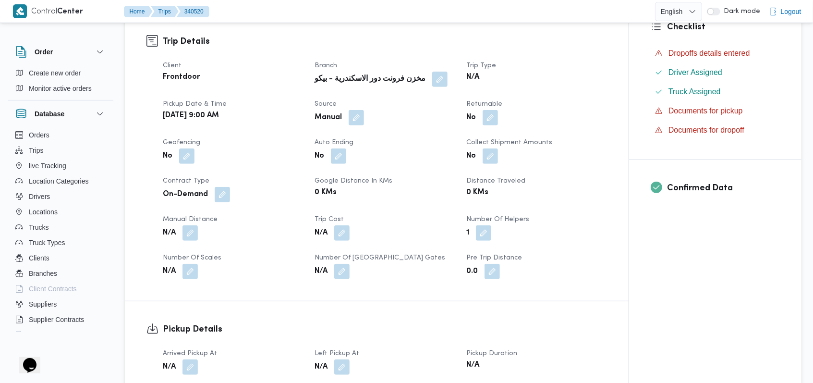
scroll to position [384, 0]
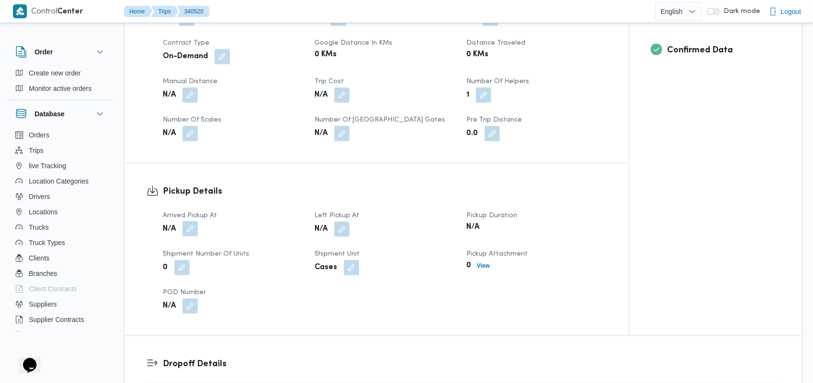
click at [183, 229] on button "button" at bounding box center [189, 228] width 15 height 15
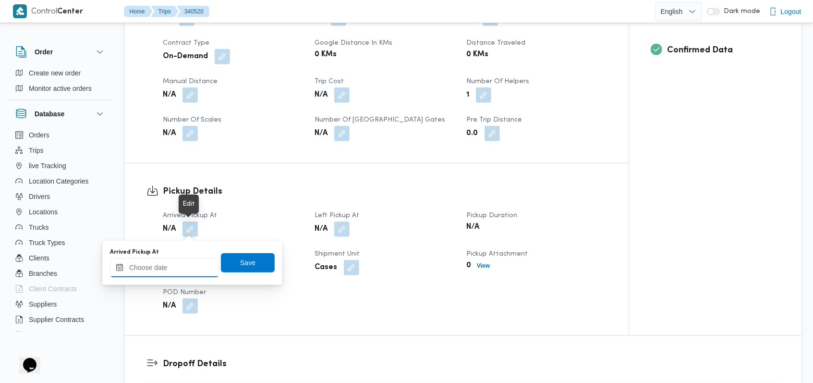
click at [173, 263] on div at bounding box center [164, 267] width 109 height 19
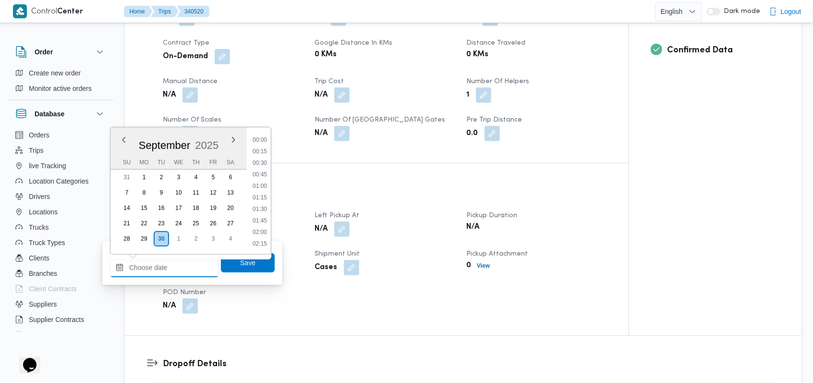
scroll to position [449, 0]
click at [265, 190] on li "10:45" at bounding box center [260, 186] width 22 height 10
type input "[DATE] 10:45"
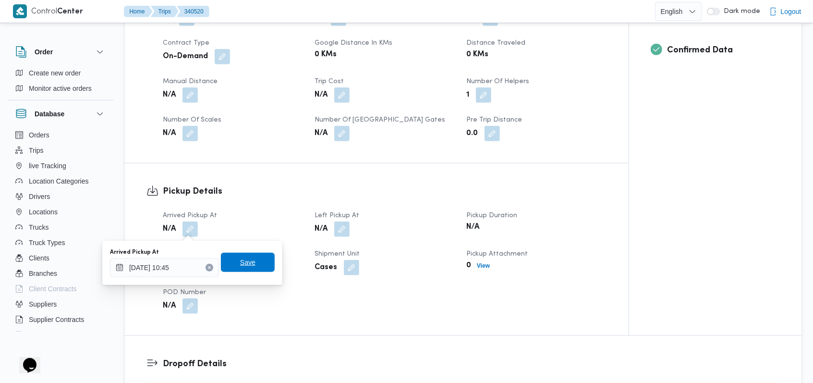
click at [246, 255] on span "Save" at bounding box center [248, 261] width 54 height 19
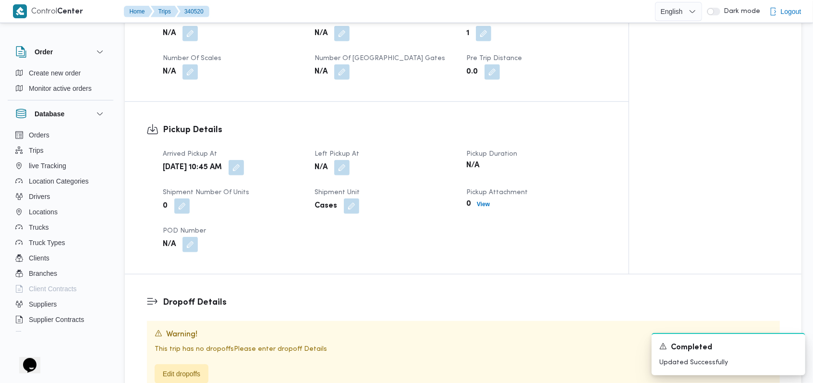
scroll to position [448, 0]
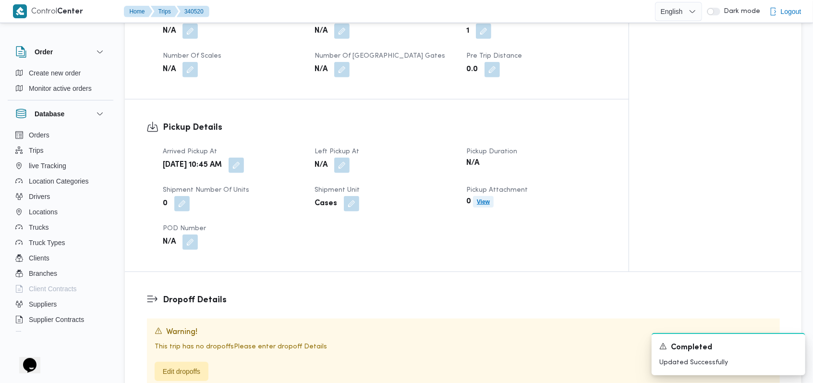
click at [484, 203] on b "View" at bounding box center [483, 201] width 13 height 7
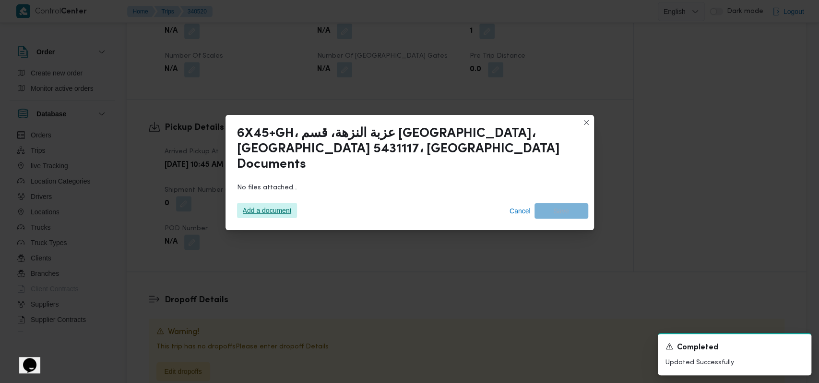
click at [266, 203] on span "Add a document" at bounding box center [267, 210] width 49 height 15
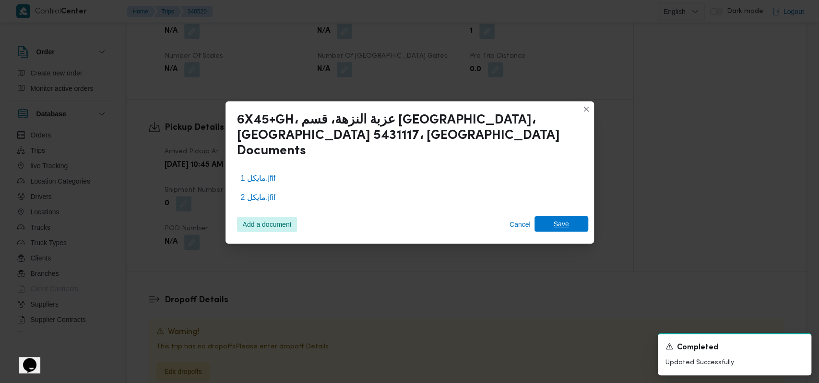
click at [568, 217] on span "Save" at bounding box center [561, 223] width 15 height 15
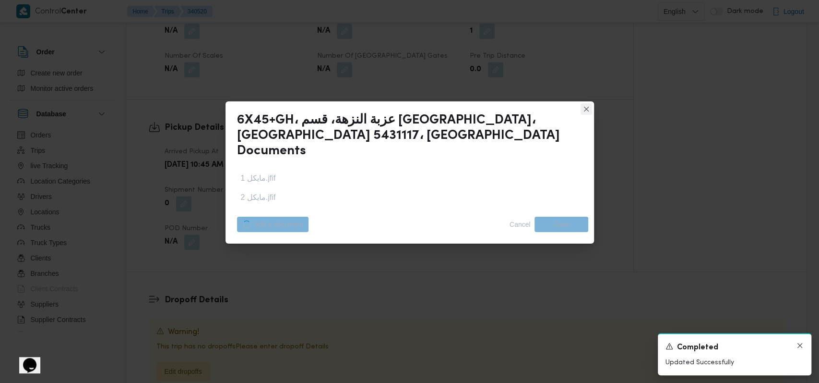
click at [803, 345] on icon "Dismiss toast" at bounding box center [800, 345] width 8 height 8
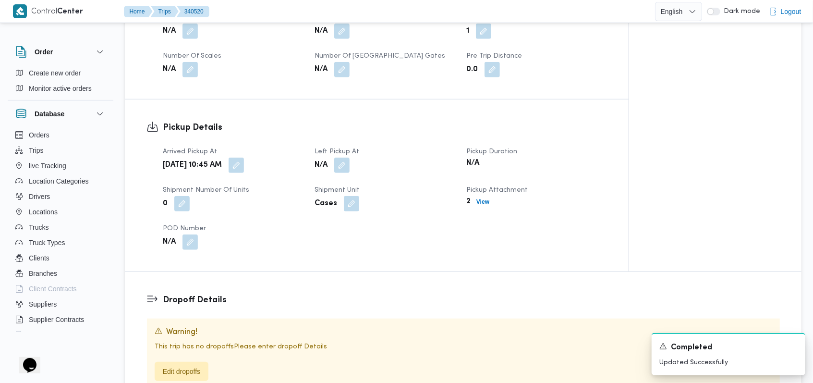
scroll to position [576, 0]
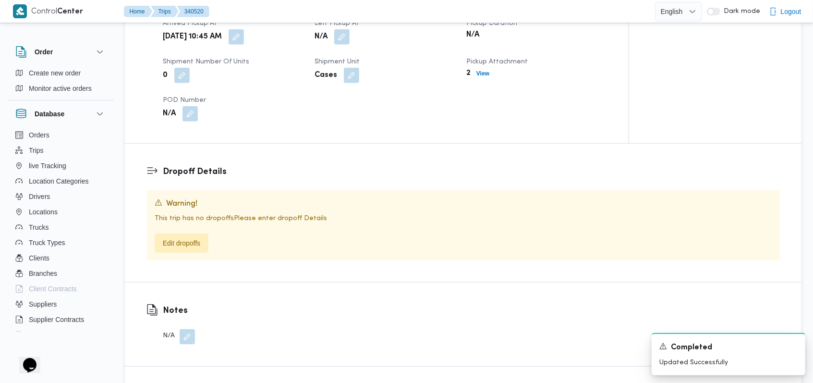
click at [180, 232] on div "This trip has no dropoffs Please enter dropoff Details Edit dropoffs" at bounding box center [463, 232] width 617 height 39
click at [195, 245] on span "Edit dropoffs" at bounding box center [181, 243] width 37 height 12
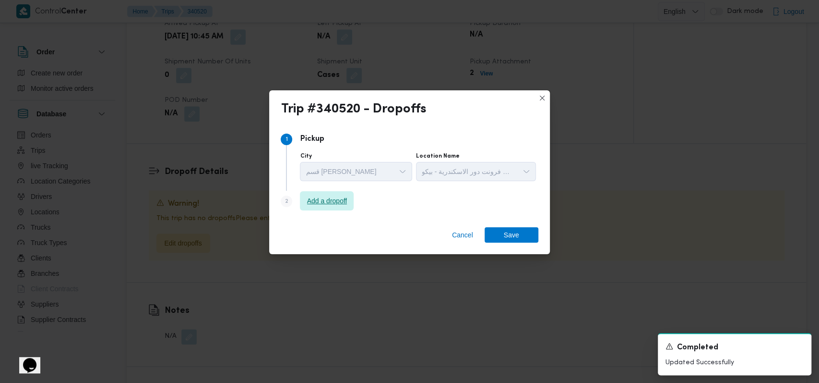
click at [346, 194] on span "Add a dropoff" at bounding box center [327, 200] width 54 height 19
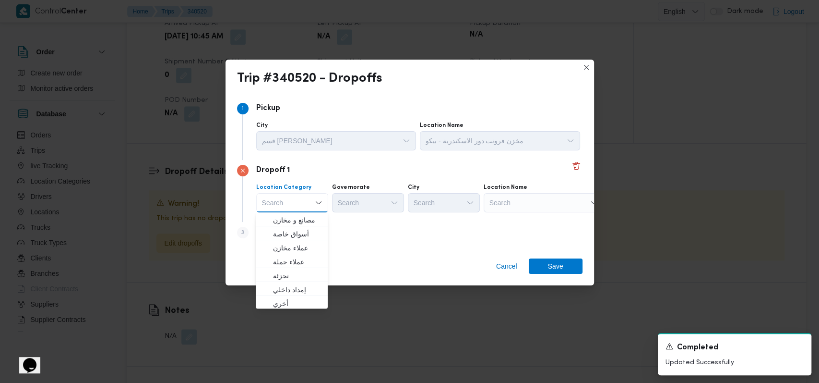
click at [373, 229] on div "Step 3 is disabled 3 Add a dropoff" at bounding box center [410, 234] width 346 height 25
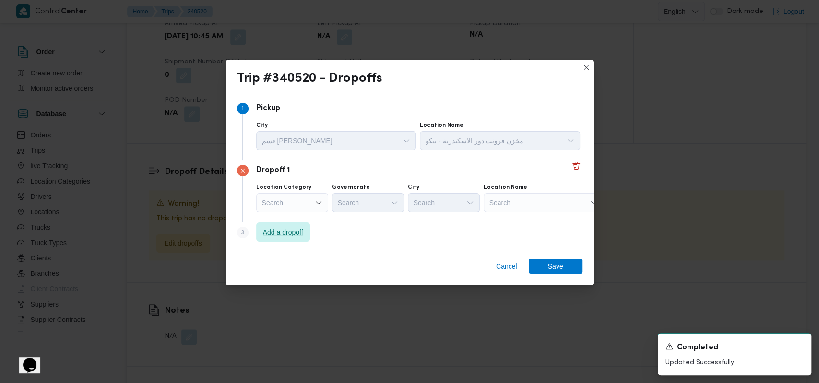
click at [291, 234] on span "Add a dropoff" at bounding box center [283, 232] width 40 height 12
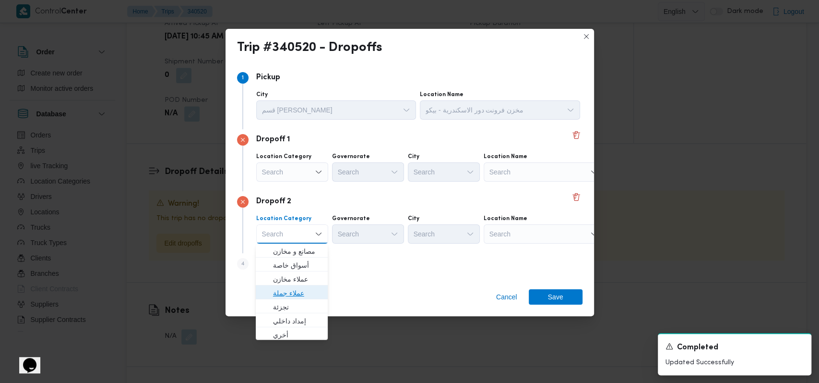
click at [302, 296] on span "عملاء جملة" at bounding box center [297, 293] width 49 height 12
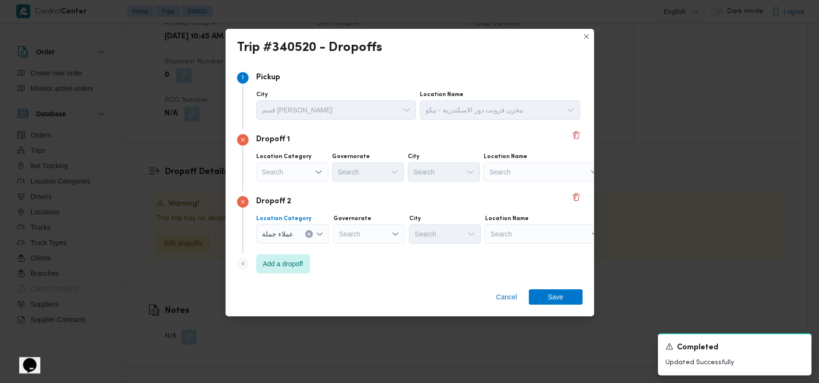
click at [298, 178] on div "Search" at bounding box center [292, 171] width 72 height 19
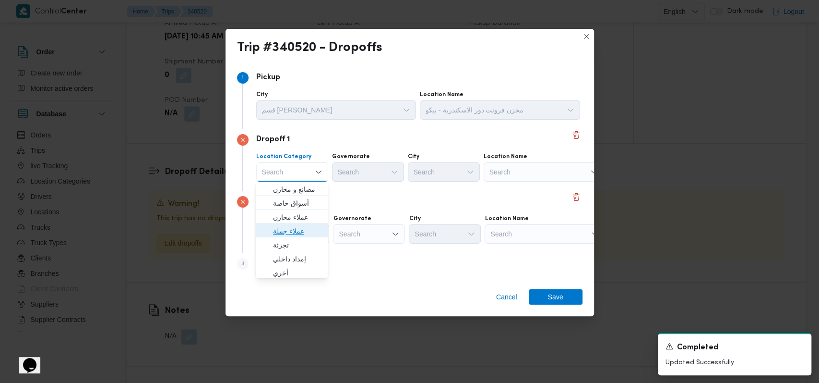
click at [295, 229] on span "عملاء جملة" at bounding box center [297, 231] width 49 height 12
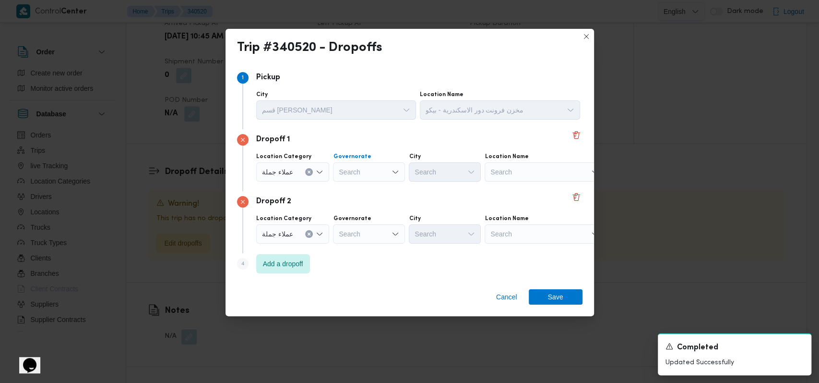
click at [361, 172] on div "Search" at bounding box center [369, 171] width 72 height 19
click at [371, 248] on span "الاسكندرية" at bounding box center [373, 245] width 49 height 12
click at [368, 223] on div "Governorate Search" at bounding box center [369, 229] width 72 height 29
click at [368, 228] on div "Search" at bounding box center [369, 233] width 72 height 19
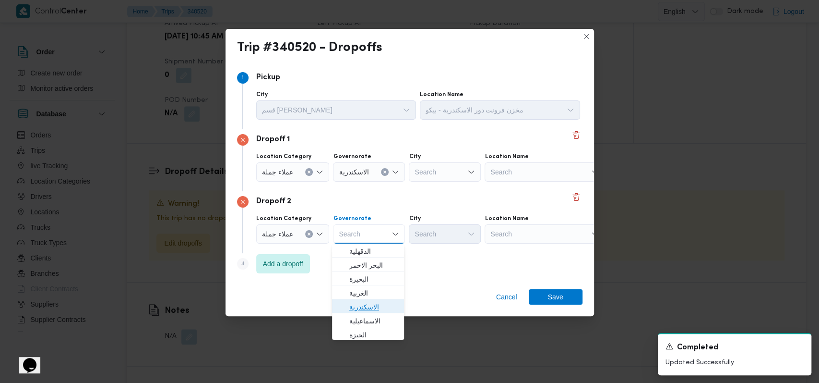
click at [362, 305] on span "الاسكندرية" at bounding box center [373, 307] width 49 height 12
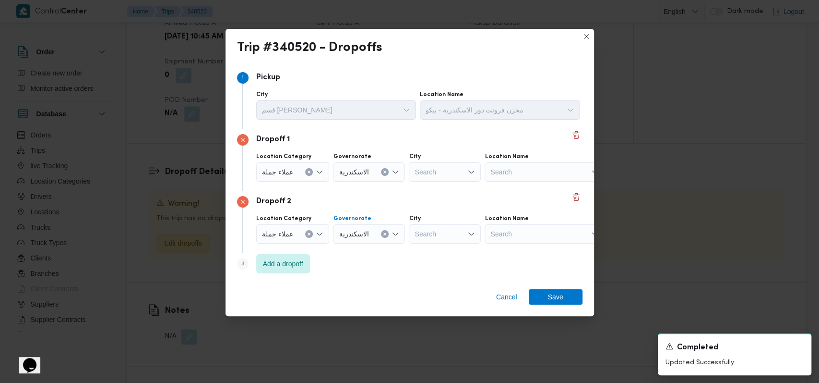
click at [445, 170] on div "Search" at bounding box center [445, 171] width 72 height 19
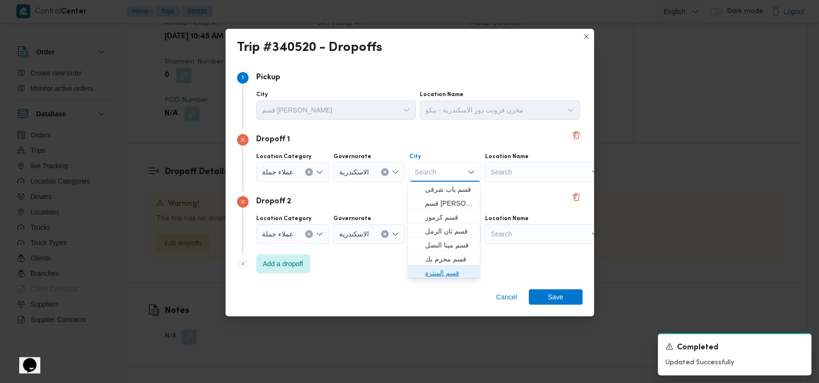
click at [447, 274] on span "قسم المنتزة" at bounding box center [449, 273] width 49 height 12
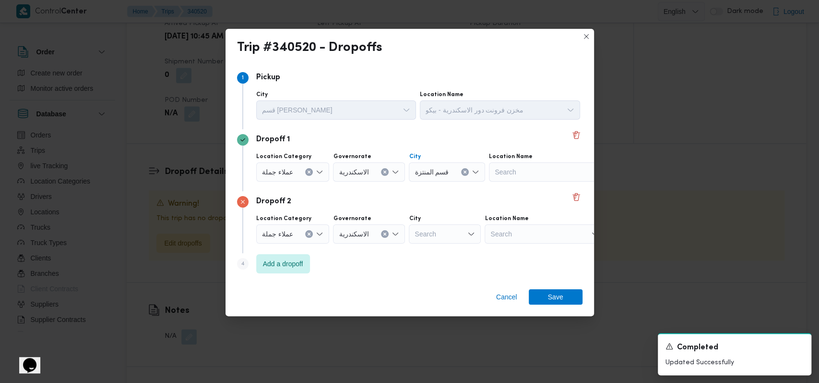
click at [453, 237] on div "Search" at bounding box center [445, 233] width 72 height 19
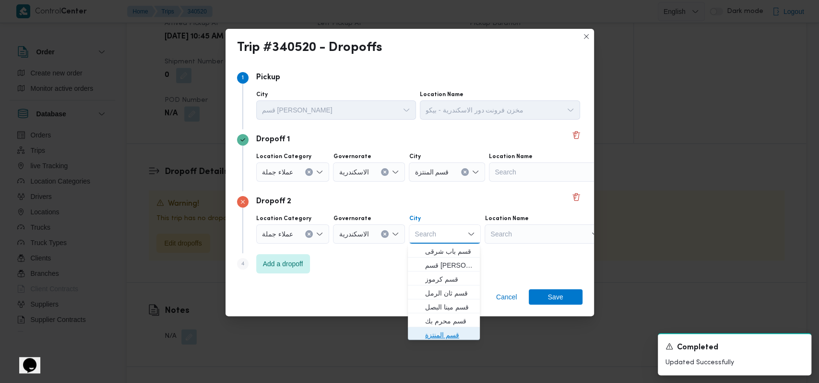
click at [445, 332] on span "قسم المنتزة" at bounding box center [449, 335] width 49 height 12
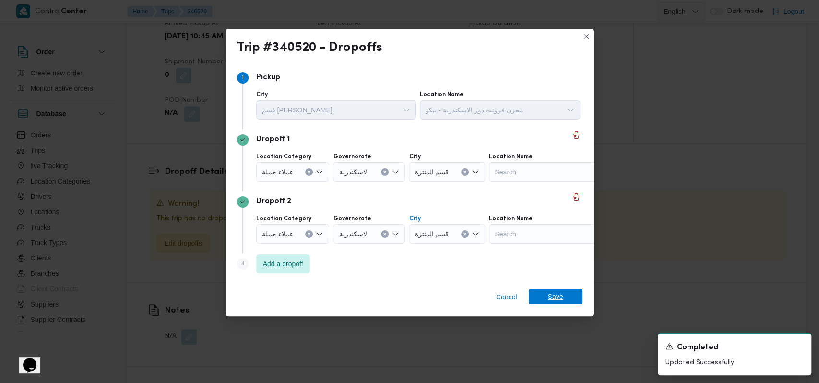
click at [579, 293] on span "Save" at bounding box center [556, 295] width 54 height 15
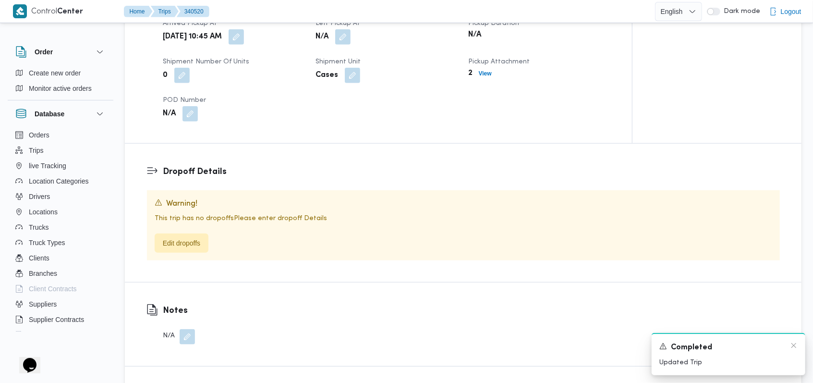
click at [789, 347] on div "Completed" at bounding box center [728, 347] width 138 height 12
click at [793, 346] on icon "Dismiss toast" at bounding box center [794, 345] width 8 height 8
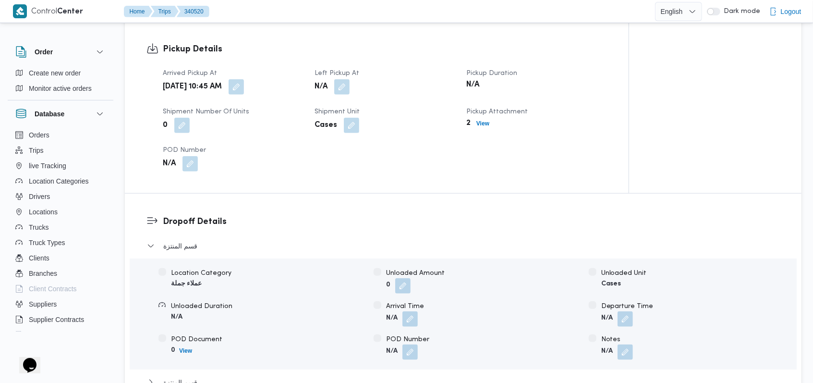
scroll to position [626, 0]
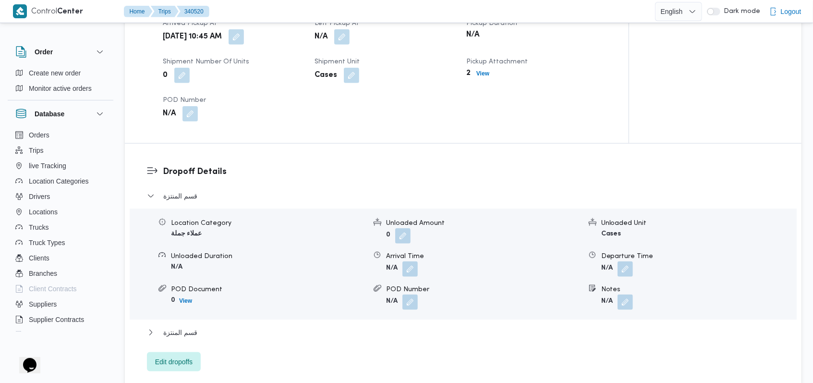
click at [634, 305] on form "N/A" at bounding box center [698, 301] width 195 height 15
click at [626, 306] on button "button" at bounding box center [624, 301] width 15 height 15
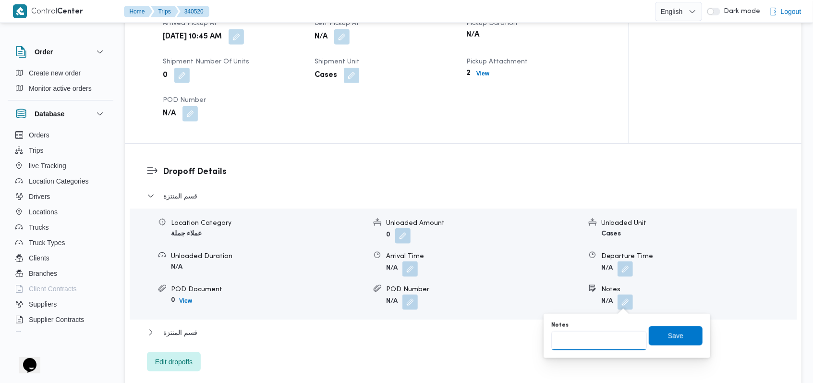
click at [599, 334] on input "Notes" at bounding box center [599, 340] width 96 height 19
type input "العميل [PERSON_NAME]"
click at [653, 337] on span "Save" at bounding box center [676, 334] width 54 height 19
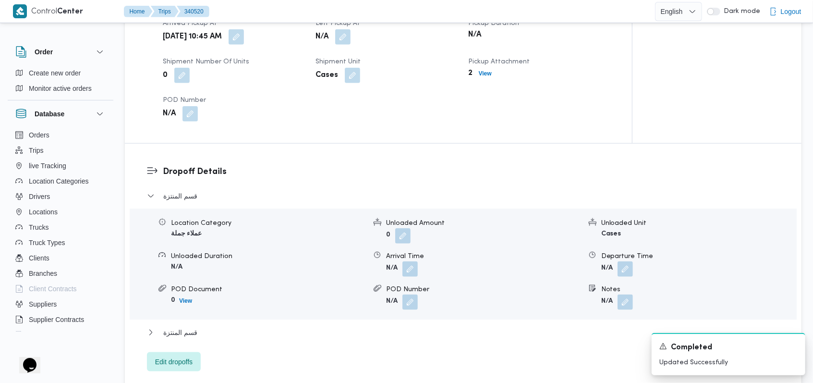
scroll to position [754, 0]
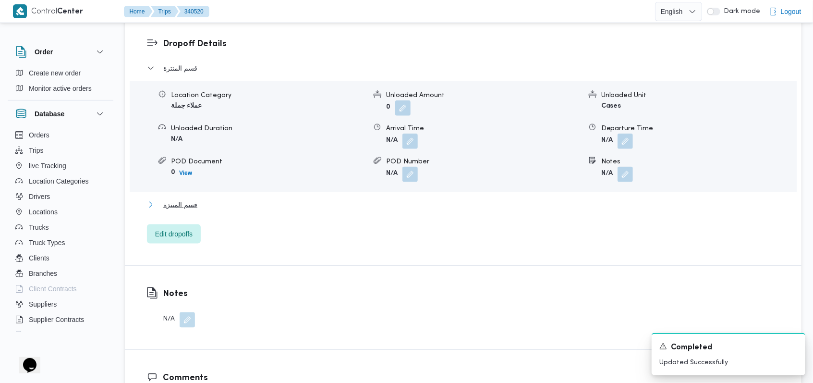
click at [196, 202] on button "قسم المنتزة" at bounding box center [463, 205] width 633 height 12
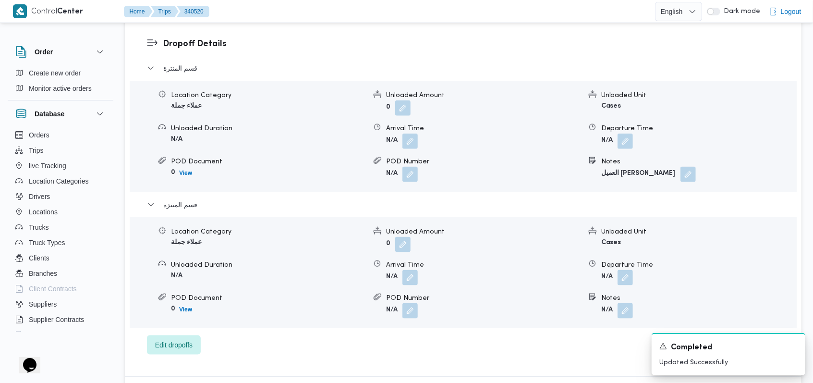
scroll to position [818, 0]
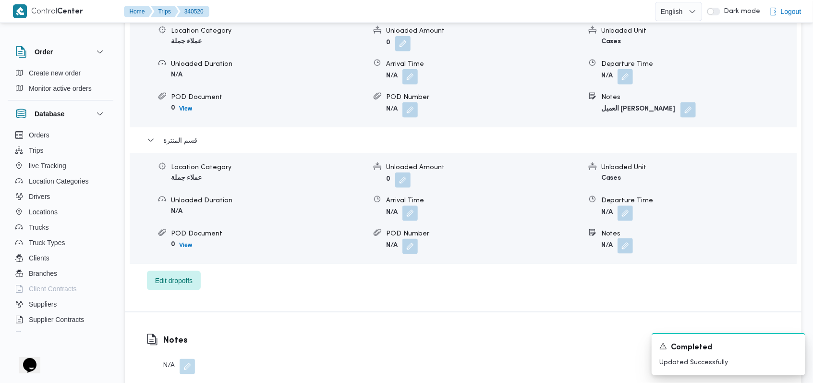
click at [625, 252] on button "button" at bounding box center [624, 245] width 15 height 15
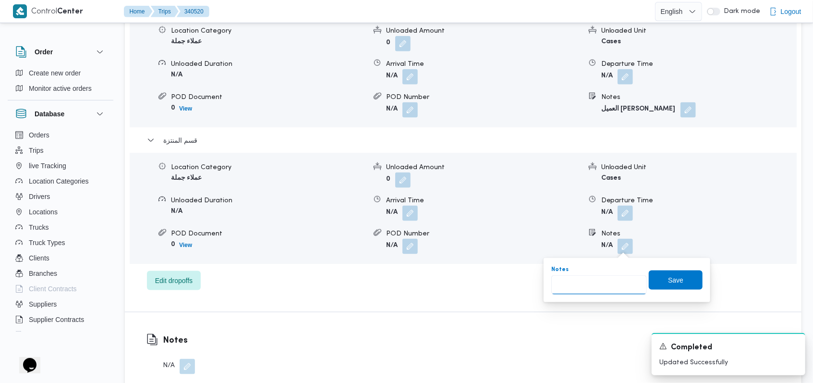
click at [599, 285] on input "Notes" at bounding box center [599, 284] width 96 height 19
type input "العميل [PERSON_NAME]"
click at [674, 282] on span "Save" at bounding box center [675, 280] width 15 height 12
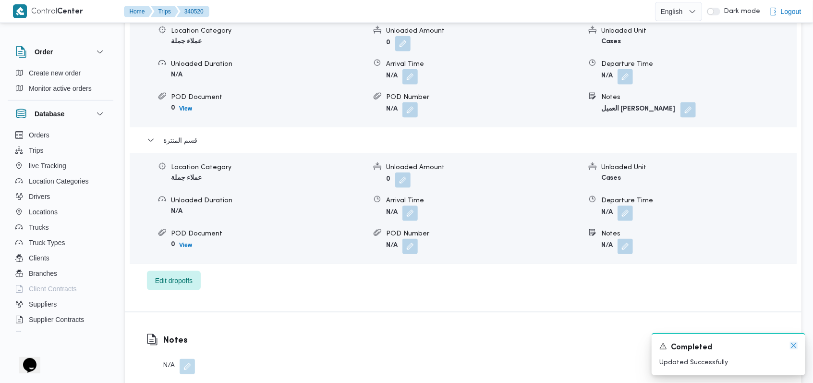
click at [794, 346] on icon "Dismiss toast" at bounding box center [794, 345] width 8 height 8
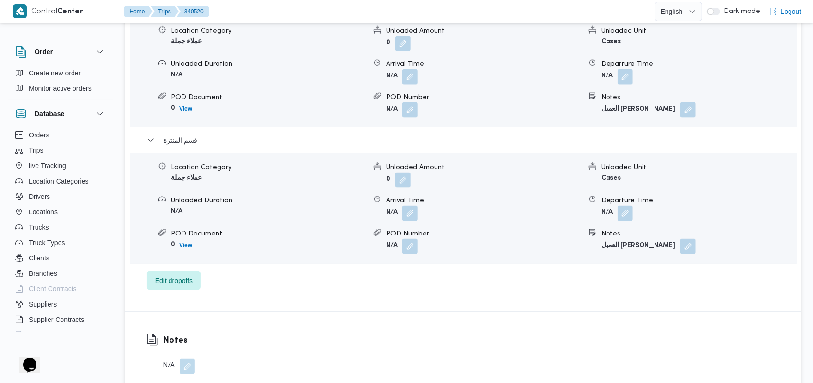
click at [193, 133] on div "قسم المنتزة Location Category عملاء جملة Unloaded Amount 0 Unloaded Unit Cases …" at bounding box center [463, 144] width 633 height 292
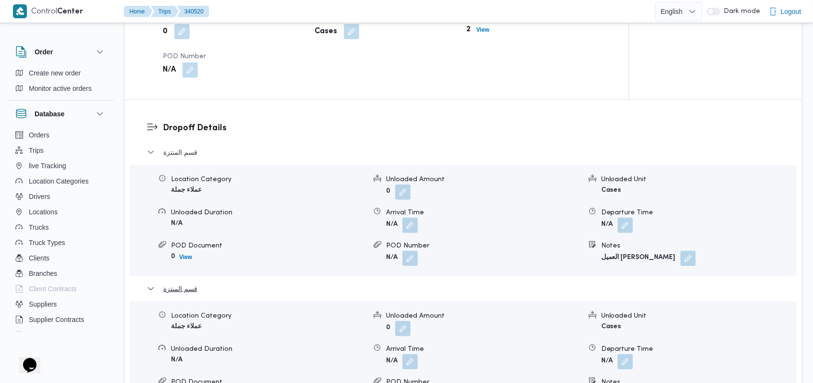
scroll to position [626, 0]
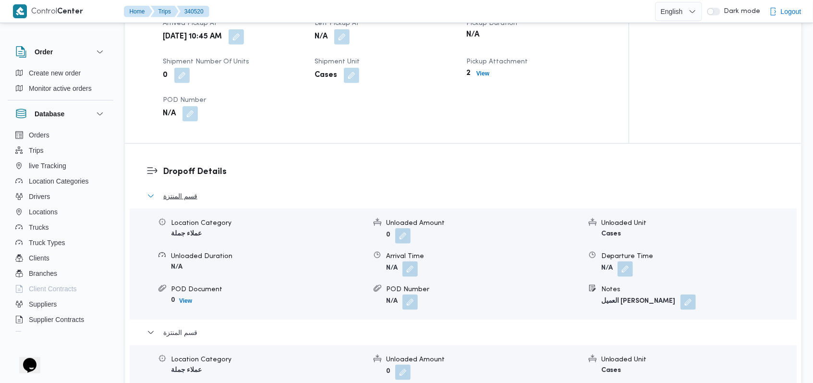
click at [194, 198] on span "قسم المنتزة" at bounding box center [180, 196] width 34 height 12
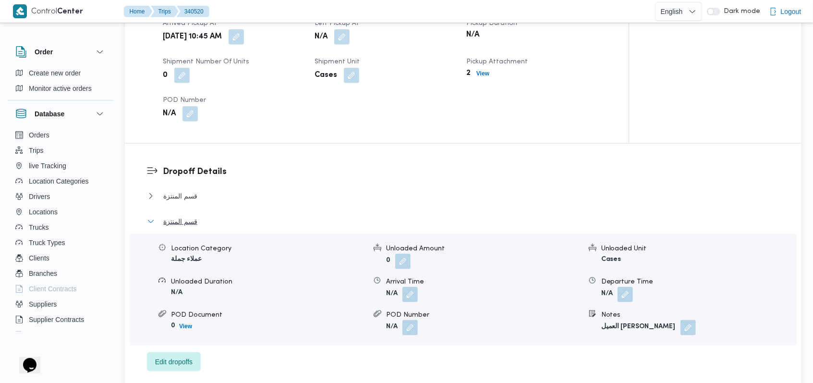
click at [194, 218] on span "قسم المنتزة" at bounding box center [180, 222] width 34 height 12
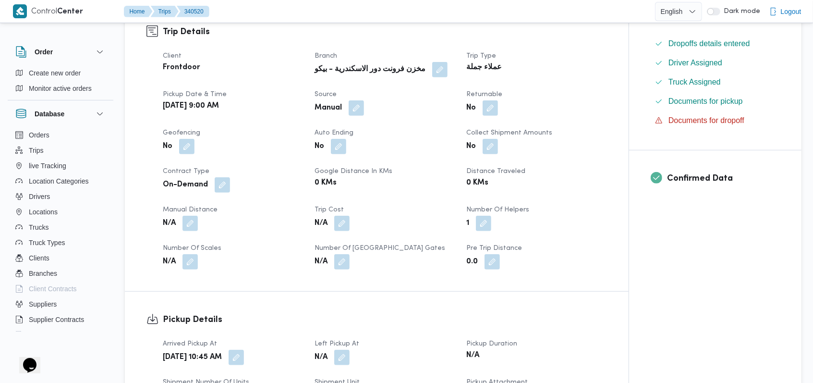
scroll to position [0, 0]
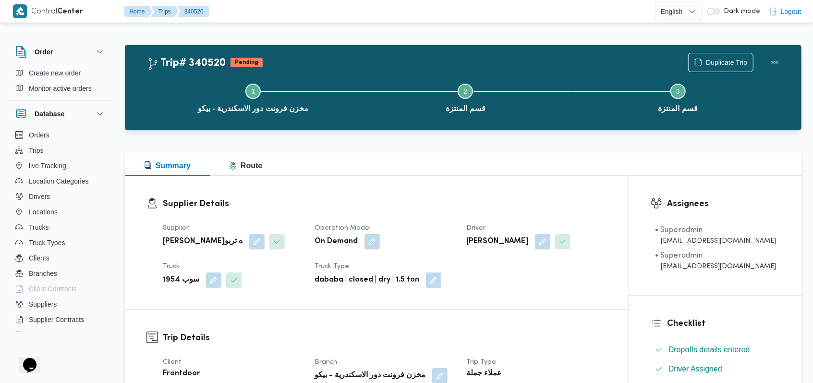
click at [451, 229] on dt "Operation Model" at bounding box center [384, 228] width 140 height 12
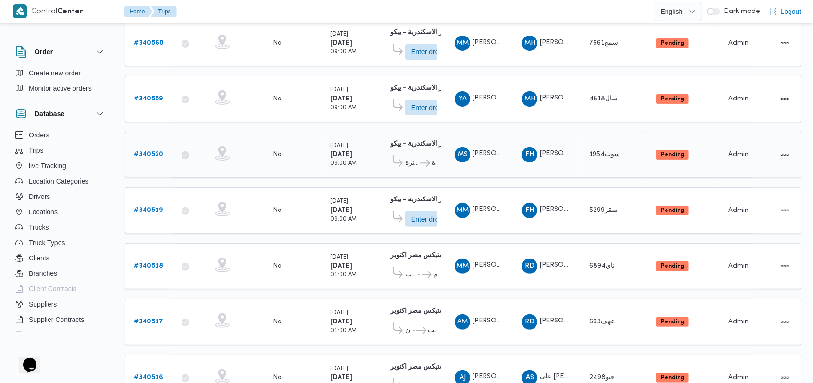
scroll to position [69, 0]
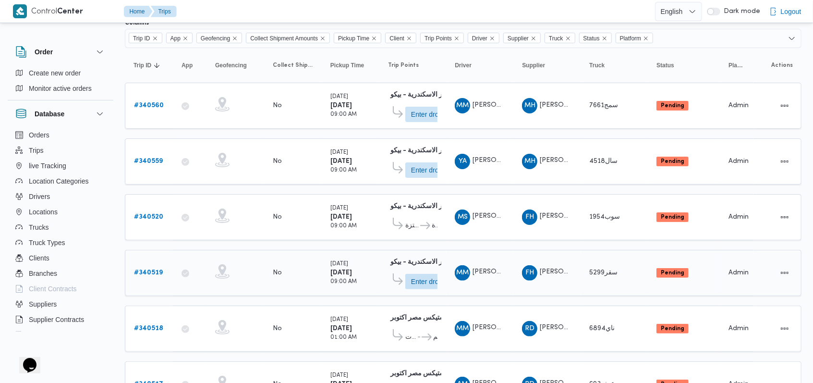
click at [146, 269] on b "# 340519" at bounding box center [148, 272] width 29 height 6
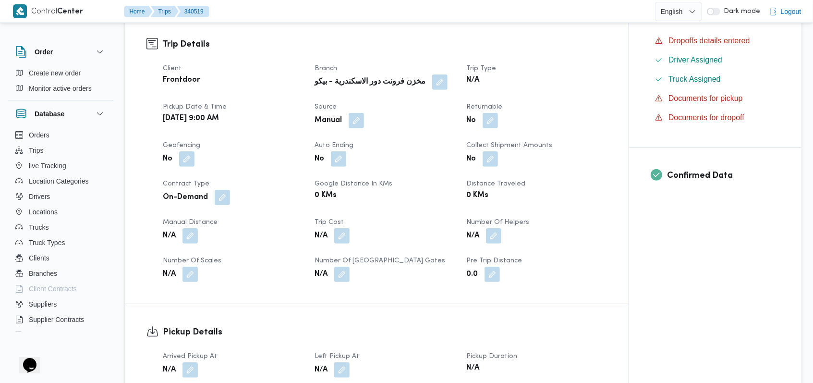
scroll to position [389, 0]
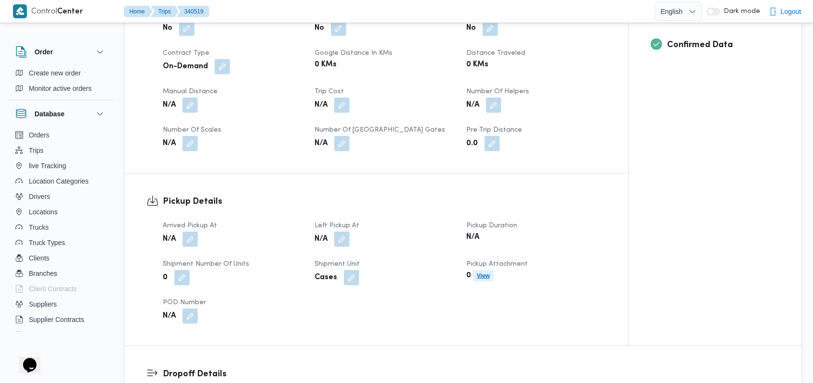
click at [493, 270] on span "View" at bounding box center [483, 276] width 21 height 12
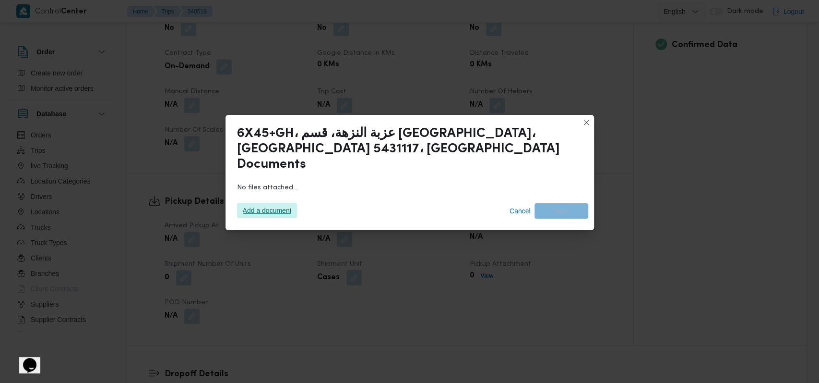
click at [259, 203] on span "Add a document" at bounding box center [267, 210] width 49 height 15
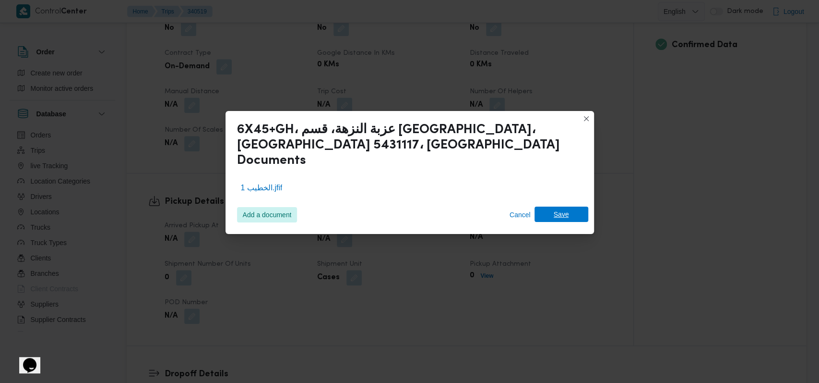
click at [572, 210] on span "Save" at bounding box center [562, 213] width 54 height 15
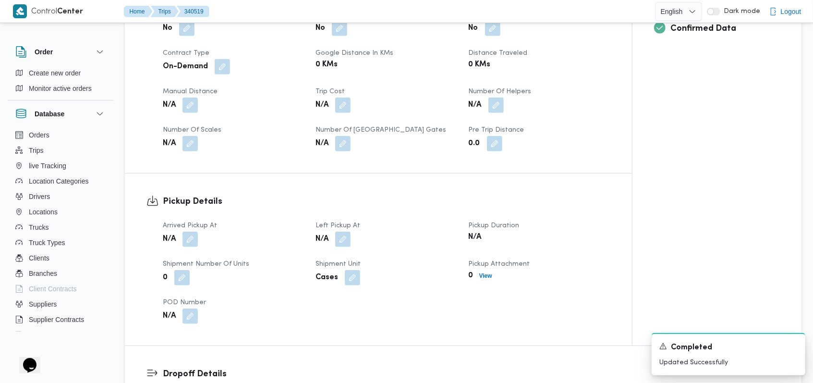
click at [301, 307] on div "N/A" at bounding box center [233, 315] width 143 height 17
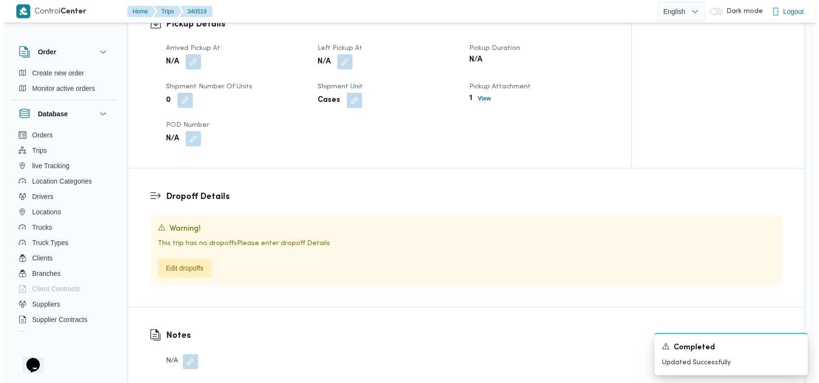
scroll to position [581, 0]
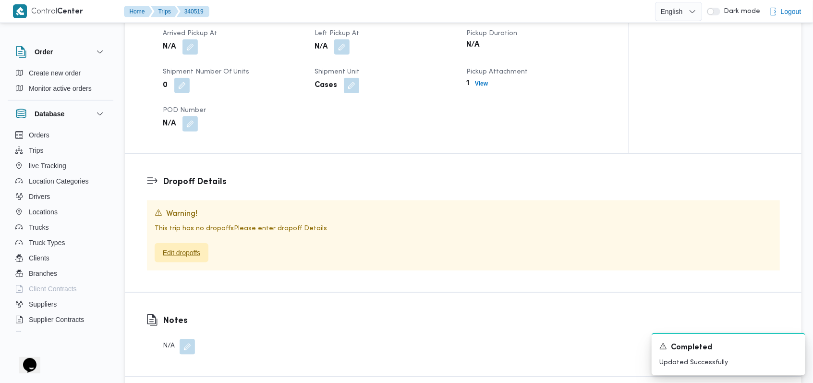
click at [190, 247] on span "Edit dropoffs" at bounding box center [181, 253] width 37 height 12
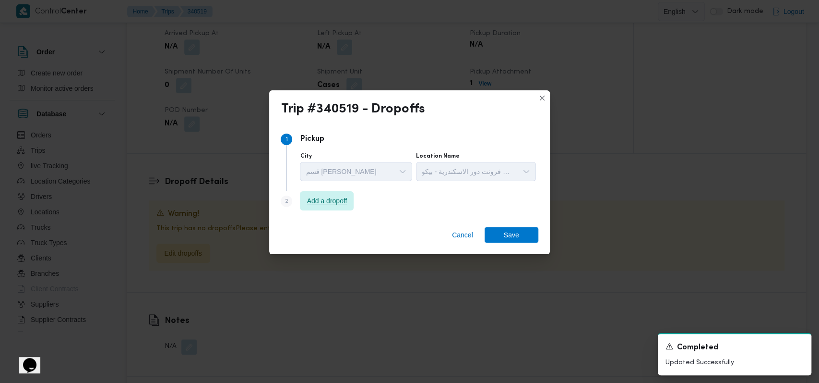
click at [346, 204] on span "Add a dropoff" at bounding box center [327, 201] width 40 height 12
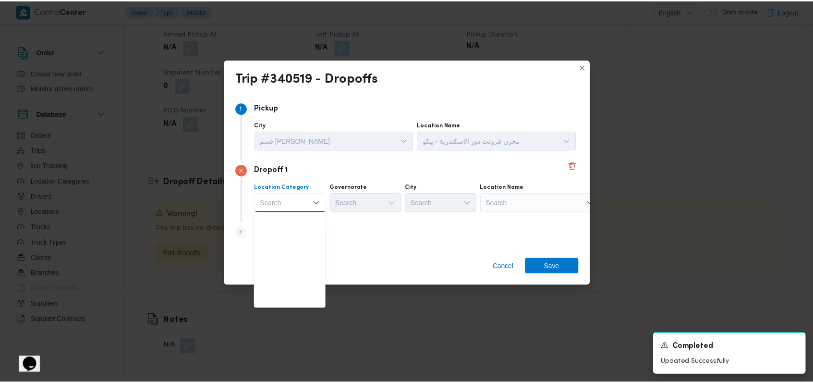
scroll to position [252, 0]
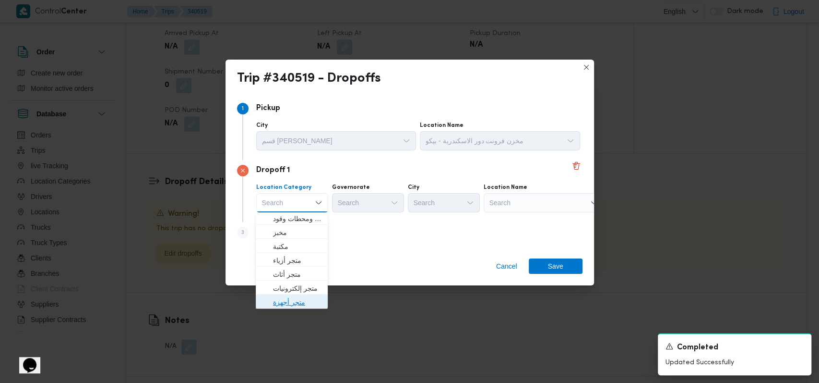
click at [302, 305] on span "متجر أجهزة" at bounding box center [297, 302] width 49 height 12
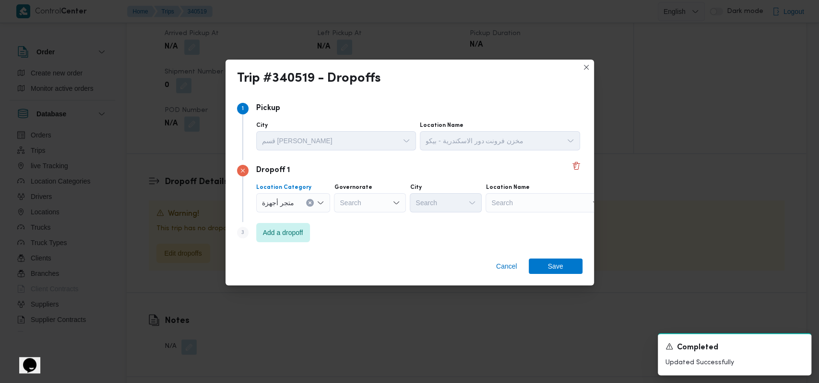
click at [519, 200] on div "Search" at bounding box center [546, 202] width 120 height 19
type input "ايهاب"
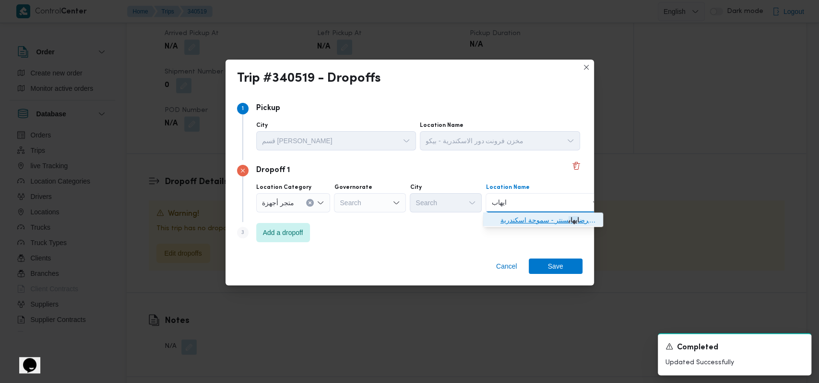
click at [532, 220] on span "معرض [PERSON_NAME] - سموحة اسكندرية | [PERSON_NAME] | [PERSON_NAME]" at bounding box center [549, 220] width 97 height 12
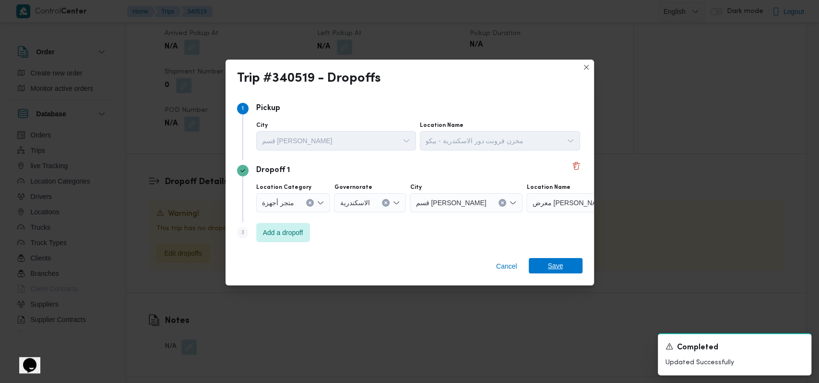
click at [551, 261] on span "Save" at bounding box center [555, 265] width 15 height 15
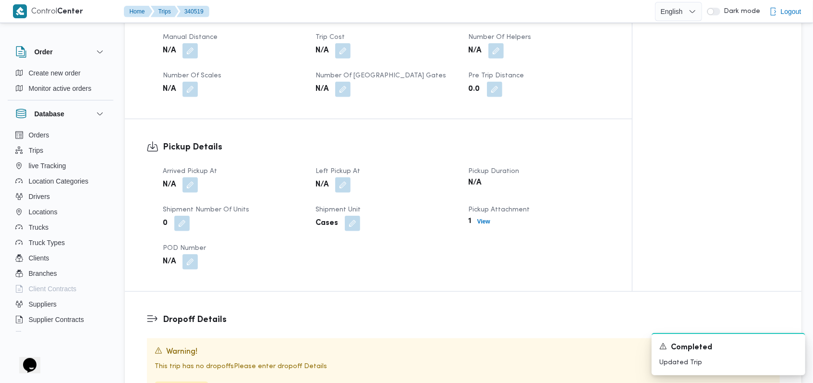
scroll to position [261, 0]
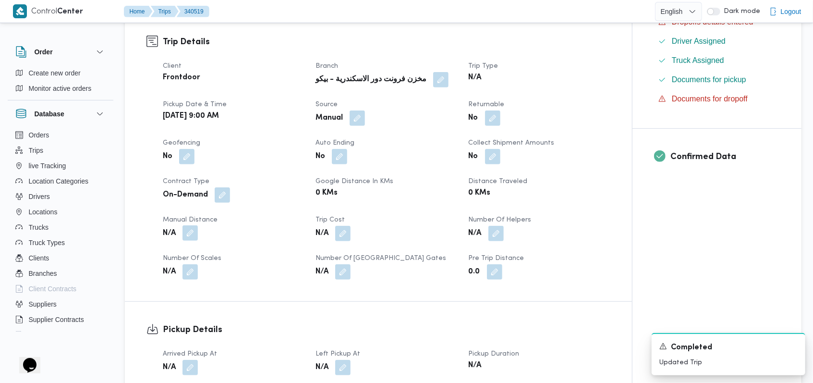
click at [187, 225] on button "button" at bounding box center [189, 232] width 15 height 15
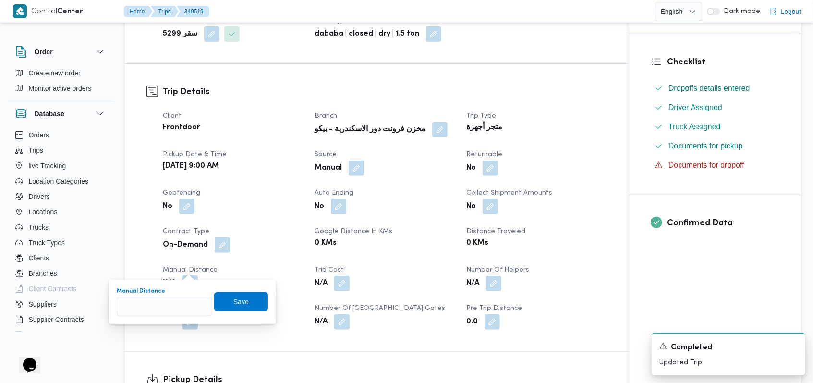
scroll to position [311, 0]
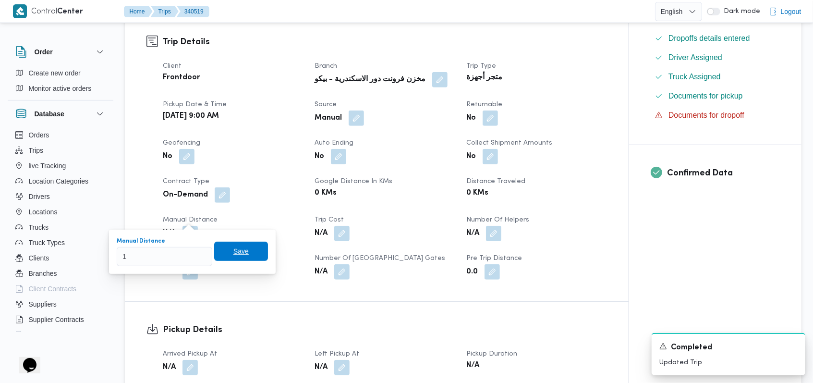
type input "1"
click at [239, 251] on span "Save" at bounding box center [240, 251] width 15 height 12
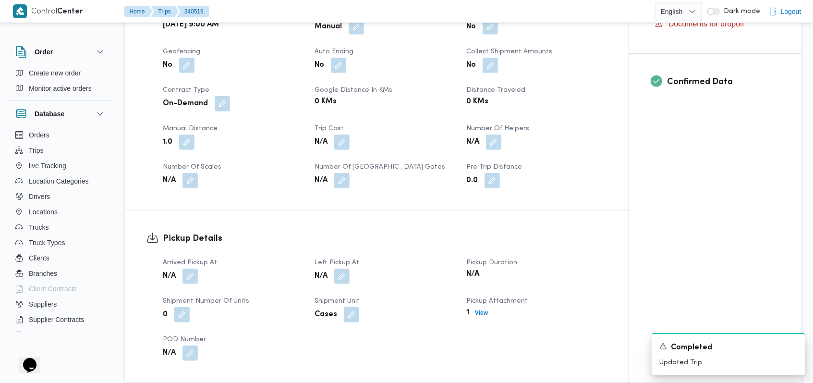
scroll to position [183, 0]
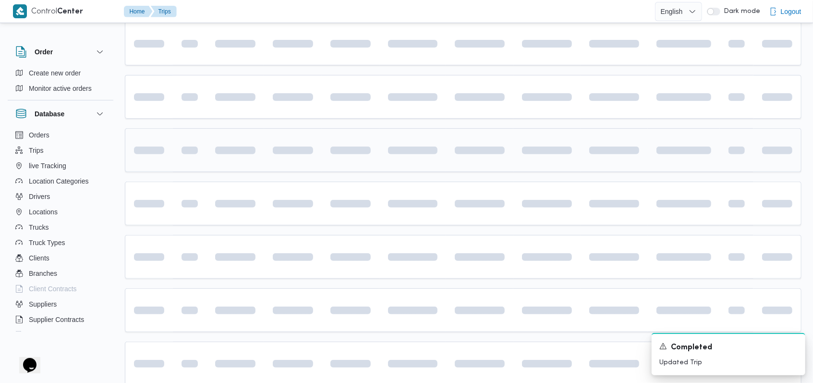
scroll to position [69, 0]
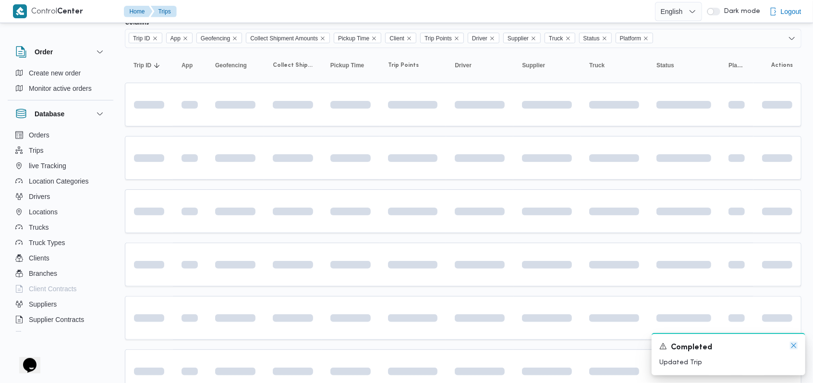
click at [792, 344] on icon "Dismiss toast" at bounding box center [794, 345] width 8 height 8
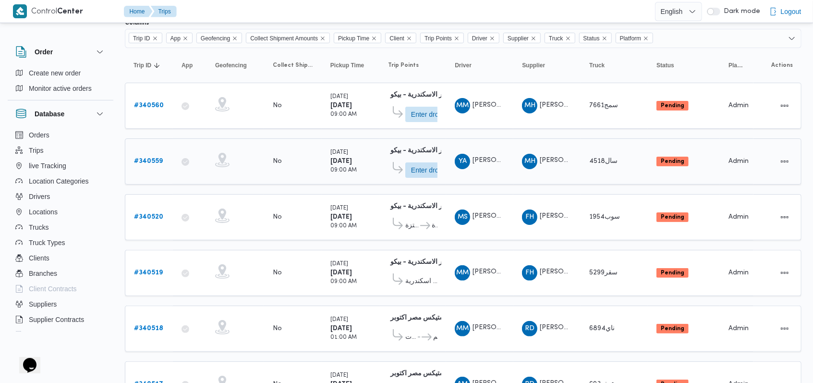
click at [156, 158] on b "# 340559" at bounding box center [148, 161] width 29 height 6
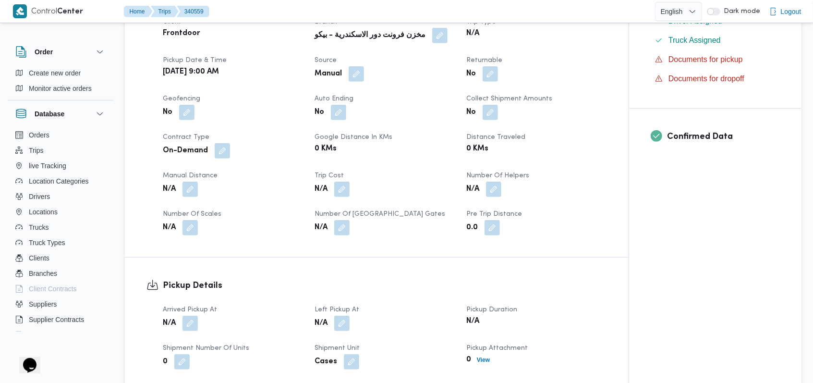
scroll to position [453, 0]
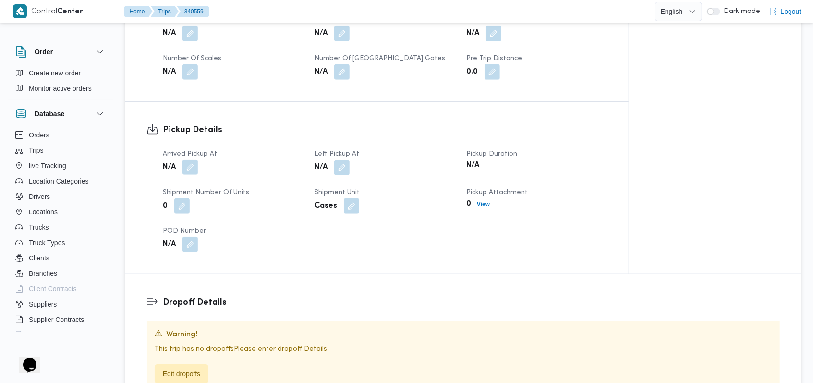
click at [195, 165] on button "button" at bounding box center [189, 166] width 15 height 15
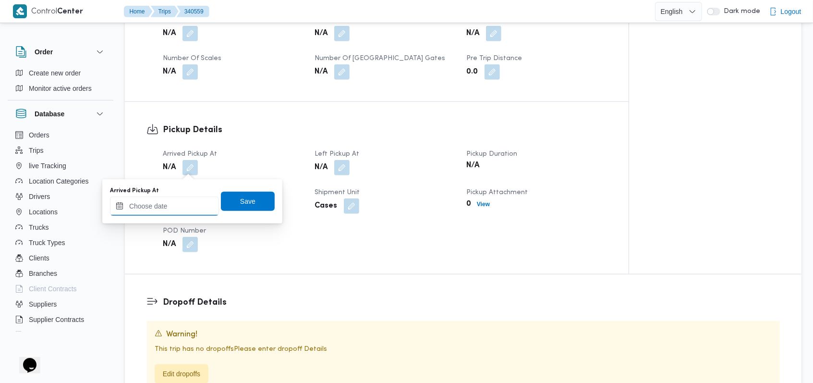
click at [171, 203] on input "Arrived Pickup At" at bounding box center [164, 205] width 109 height 19
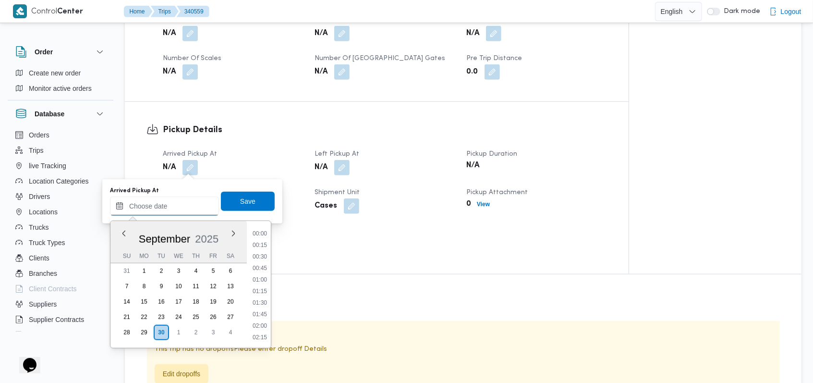
scroll to position [449, 0]
click at [264, 270] on li "10:30" at bounding box center [260, 269] width 22 height 10
type input "[DATE] 10:30"
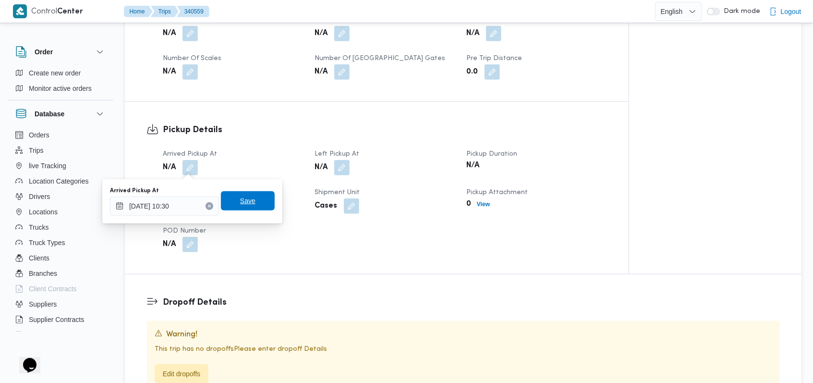
click at [253, 208] on span "Save" at bounding box center [248, 200] width 54 height 19
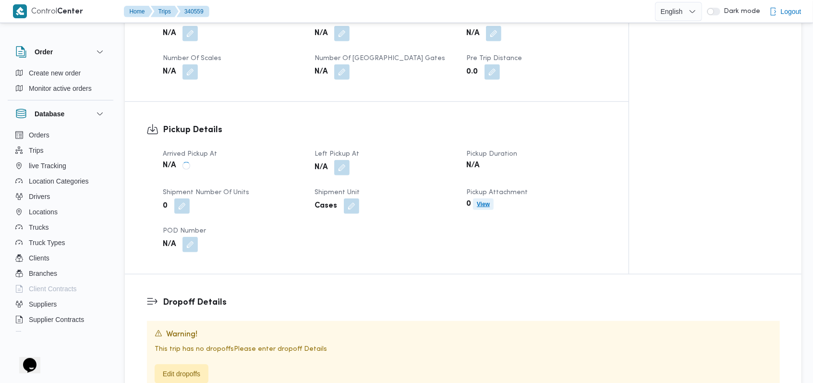
click at [490, 208] on span "View" at bounding box center [483, 204] width 13 height 12
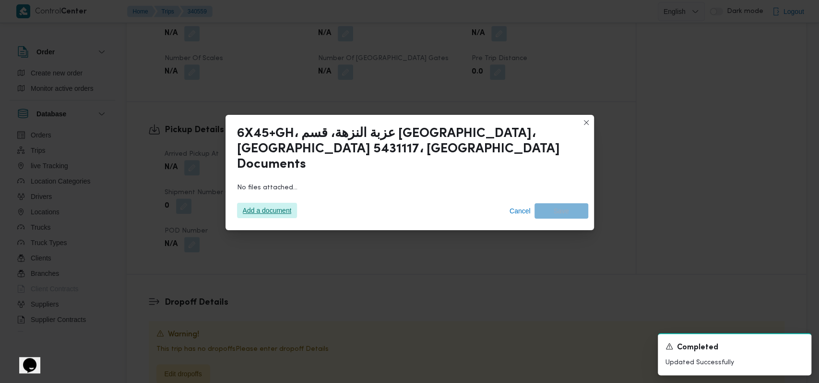
click at [283, 203] on span "Add a document" at bounding box center [267, 210] width 49 height 15
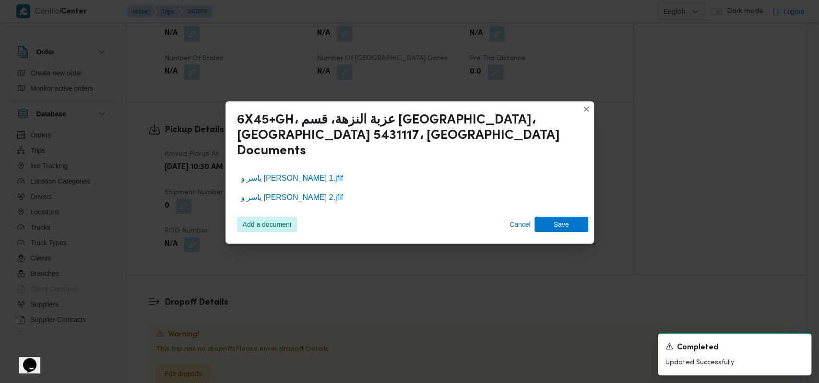
click at [554, 224] on div "Add a document Cancel Save" at bounding box center [409, 224] width 357 height 27
click at [573, 216] on span "Save" at bounding box center [562, 223] width 54 height 15
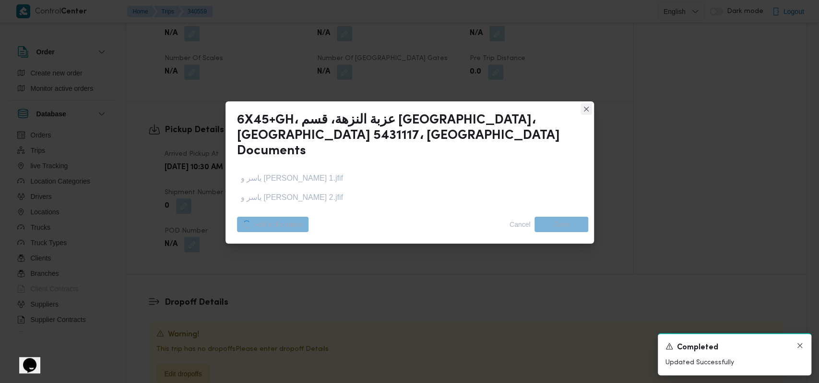
click at [798, 344] on icon "Dismiss toast" at bounding box center [800, 345] width 5 height 5
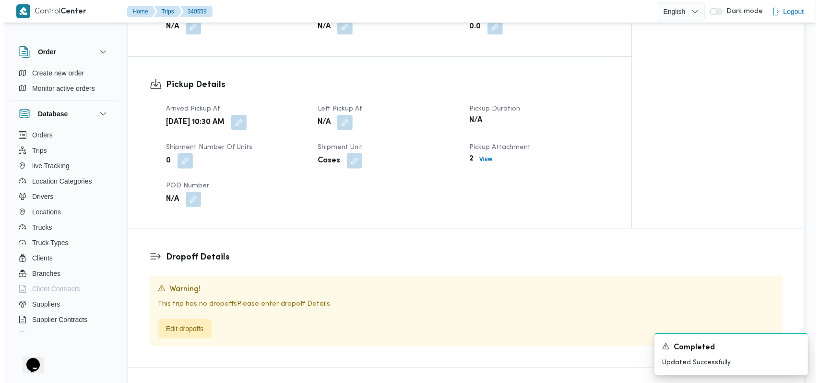
scroll to position [517, 0]
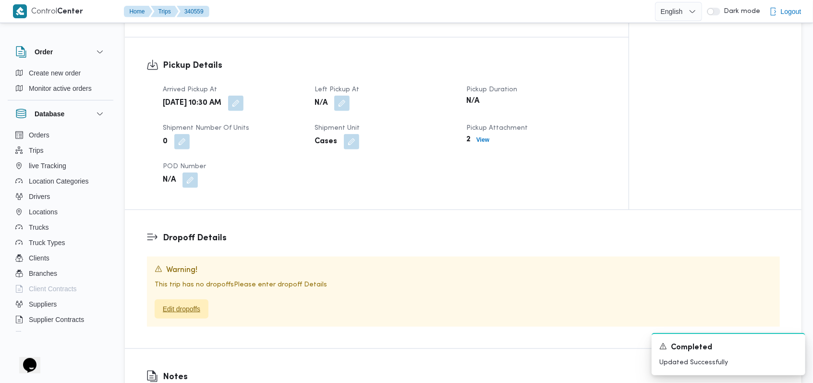
click at [180, 308] on span "Edit dropoffs" at bounding box center [181, 309] width 37 height 12
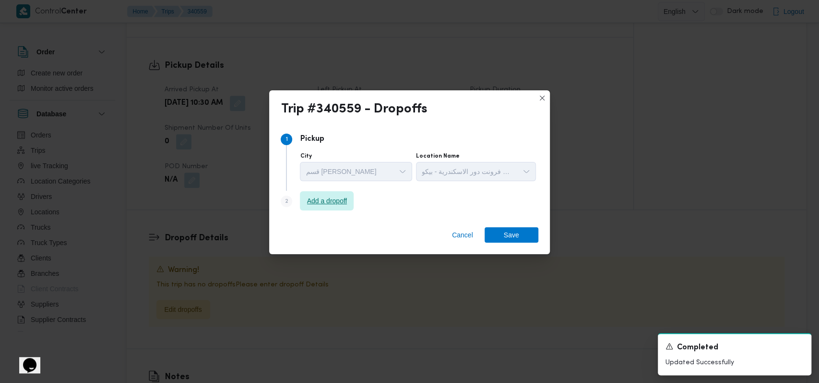
click at [354, 206] on span "Add a dropoff" at bounding box center [327, 200] width 54 height 19
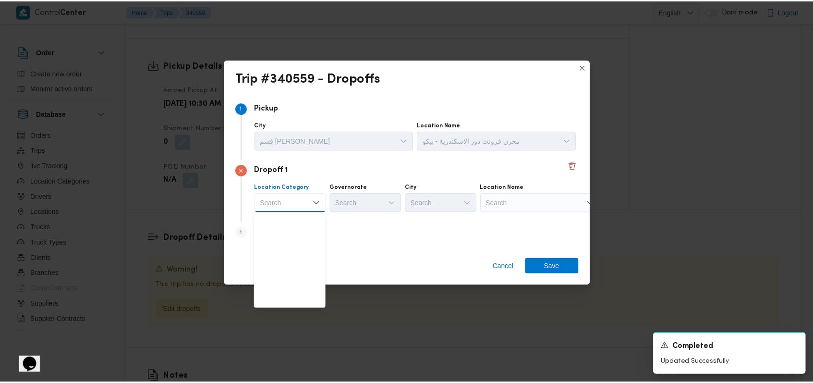
scroll to position [252, 0]
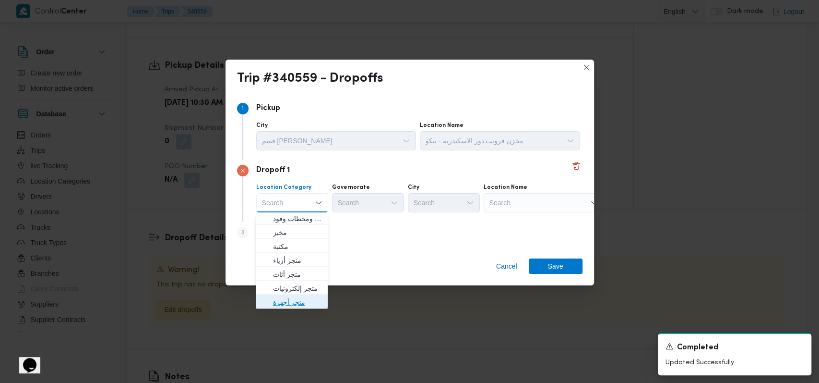
click at [308, 297] on span "متجر أجهزة" at bounding box center [297, 302] width 49 height 12
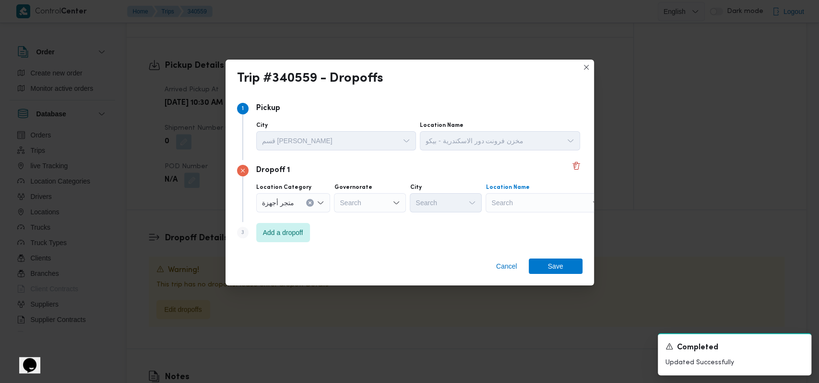
click at [530, 201] on div "Search" at bounding box center [546, 202] width 120 height 19
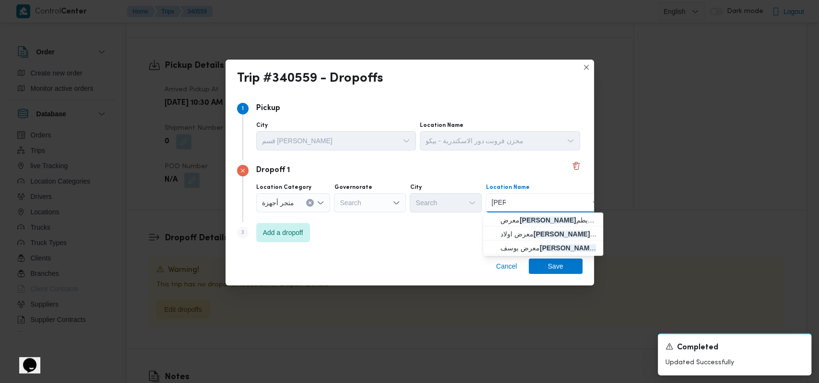
click at [364, 198] on div "Search" at bounding box center [370, 202] width 72 height 19
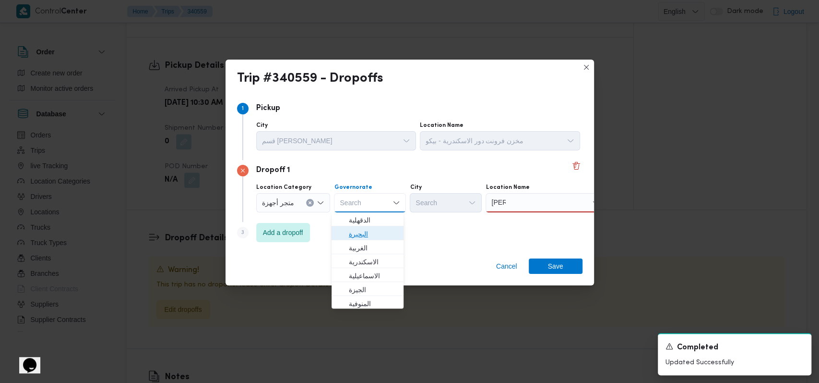
click at [371, 236] on span "البحيرة" at bounding box center [373, 234] width 49 height 12
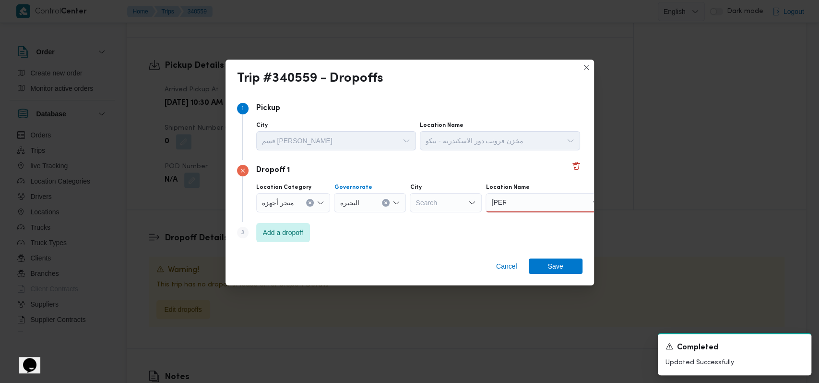
click at [607, 180] on div "Trip #340559 - Dropoffs Step 1 1 Pickup City قسم سيدى [PERSON_NAME] Location Na…" at bounding box center [409, 191] width 819 height 383
click at [552, 201] on div "[PERSON_NAME]" at bounding box center [546, 202] width 120 height 19
type input "[PERSON_NAME]"
click at [550, 218] on span "معرض [PERSON_NAME] - [PERSON_NAME] | [PERSON_NAME] | القرينين" at bounding box center [549, 220] width 97 height 12
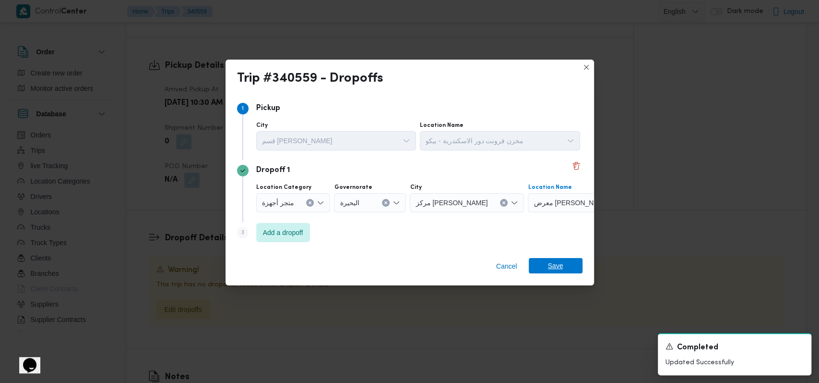
click at [550, 271] on span "Save" at bounding box center [555, 265] width 15 height 15
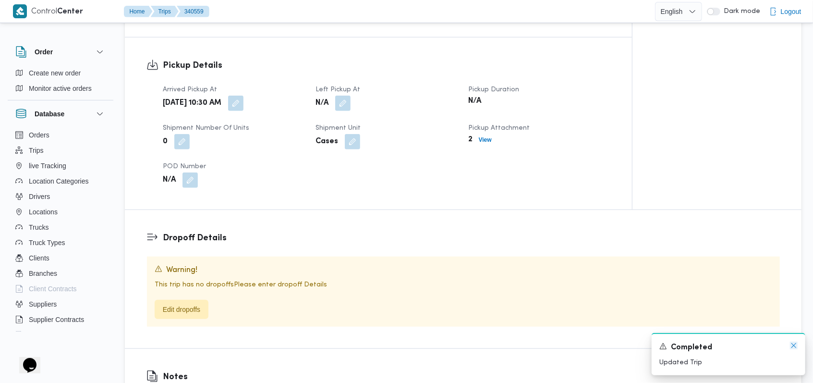
click at [794, 344] on icon "Dismiss toast" at bounding box center [794, 345] width 8 height 8
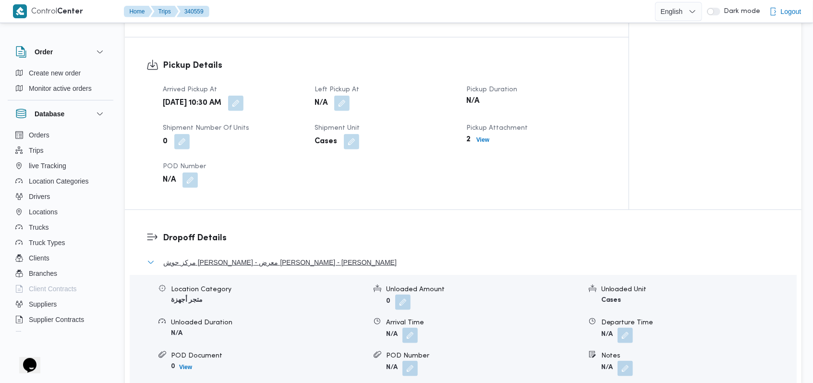
click at [551, 263] on button "مركز حوش [PERSON_NAME] - معرض [PERSON_NAME] - [PERSON_NAME]" at bounding box center [463, 262] width 633 height 12
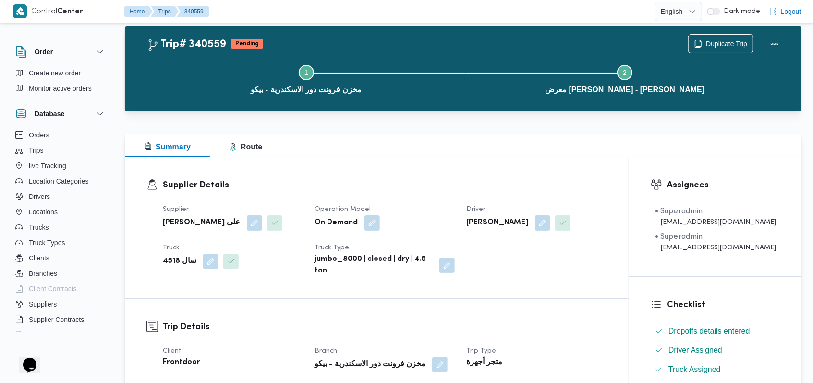
scroll to position [0, 0]
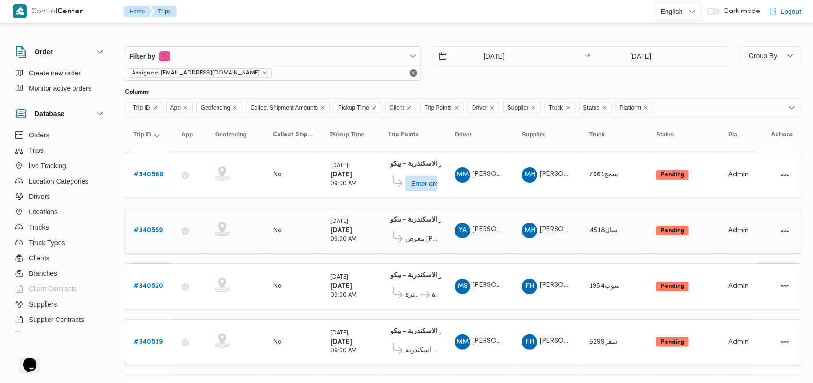
click at [158, 175] on b "# 340560" at bounding box center [149, 174] width 30 height 6
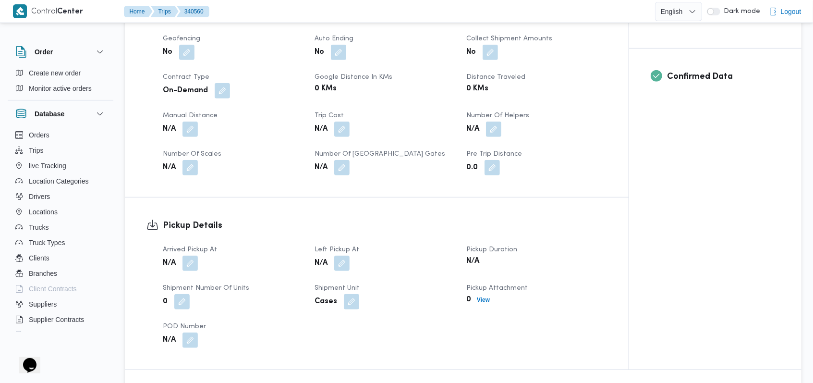
scroll to position [384, 0]
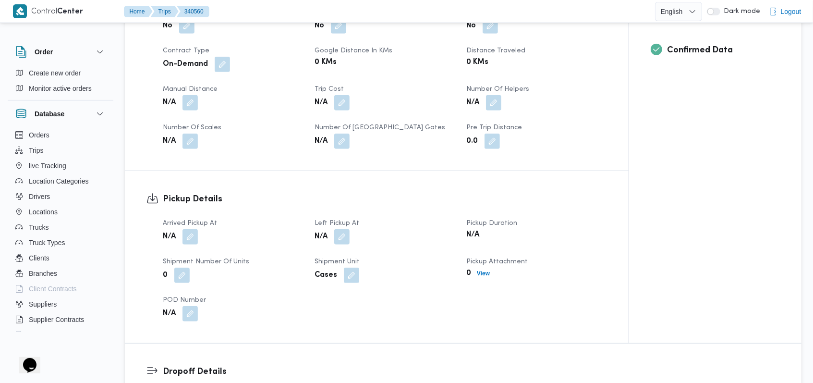
click at [199, 236] on div "N/A" at bounding box center [233, 236] width 142 height 17
click at [193, 236] on button "button" at bounding box center [189, 235] width 15 height 15
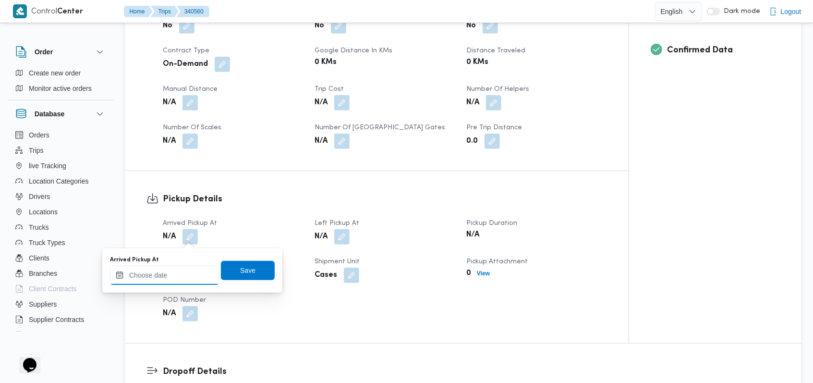
click at [184, 271] on input "Arrived Pickup At" at bounding box center [164, 274] width 109 height 19
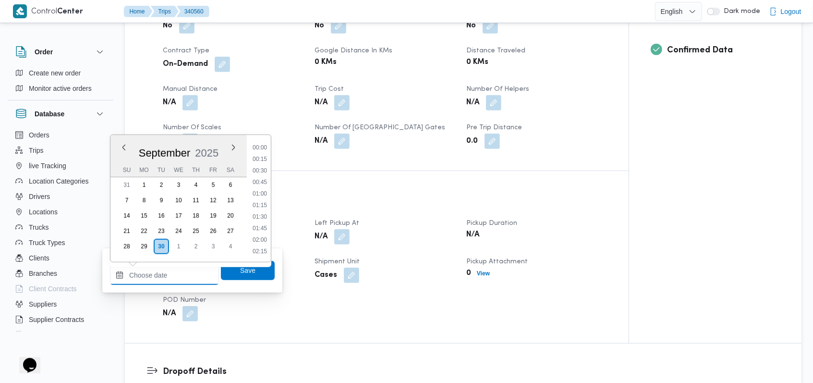
scroll to position [449, 0]
click at [265, 189] on li "10:45" at bounding box center [260, 194] width 22 height 10
type input "[DATE] 10:45"
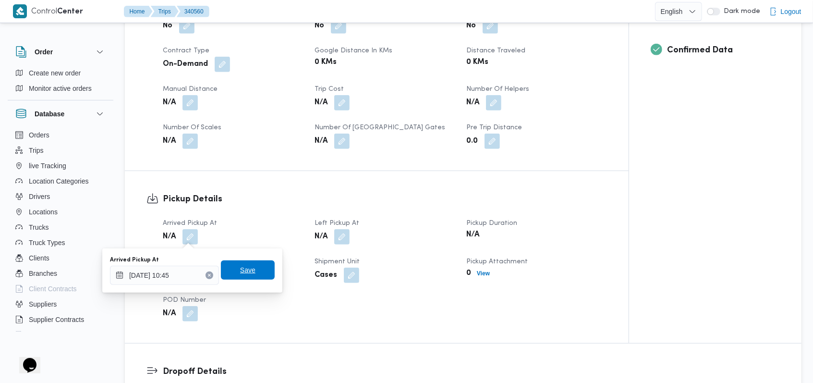
click at [240, 272] on span "Save" at bounding box center [247, 270] width 15 height 12
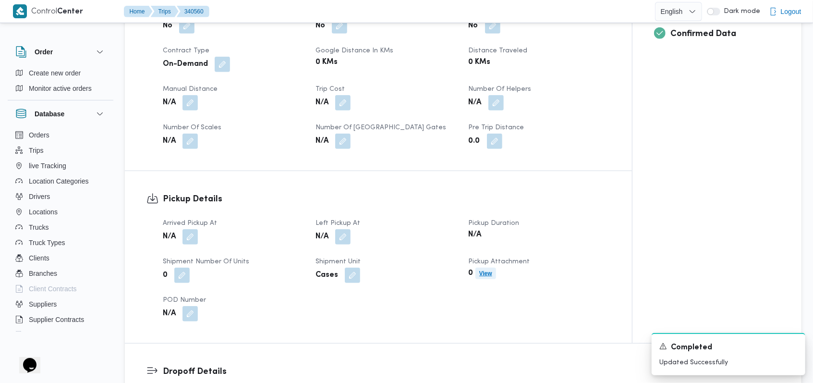
click at [493, 268] on span "View" at bounding box center [485, 273] width 21 height 12
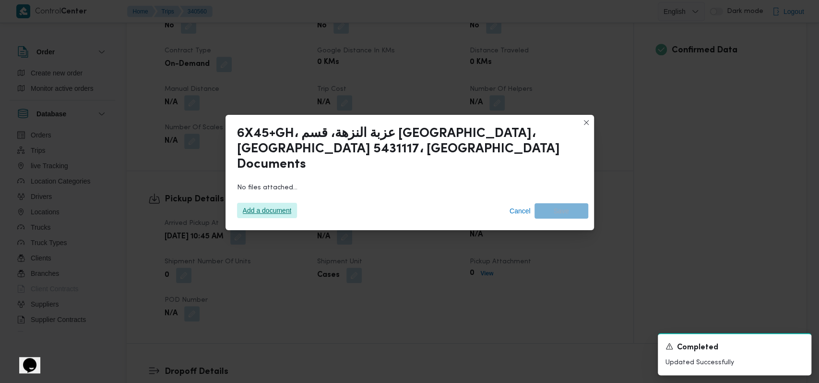
click at [280, 203] on span "Add a document" at bounding box center [267, 210] width 49 height 15
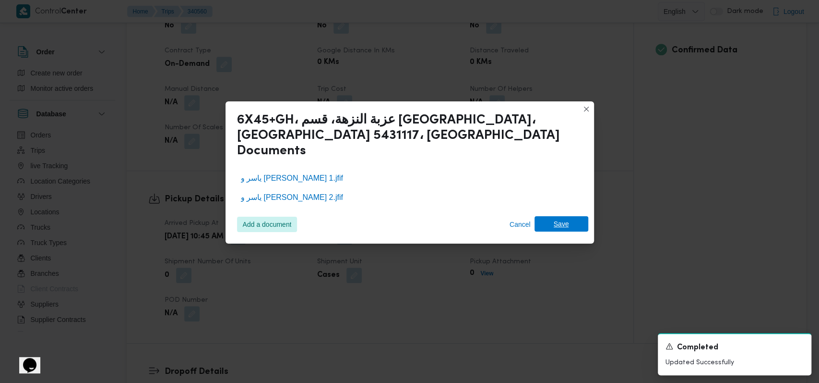
click at [572, 216] on span "Save" at bounding box center [562, 223] width 54 height 15
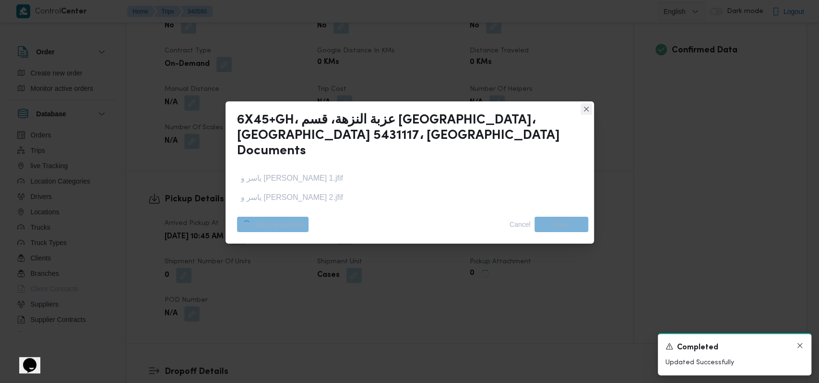
click at [798, 341] on icon "Dismiss toast" at bounding box center [800, 345] width 8 height 8
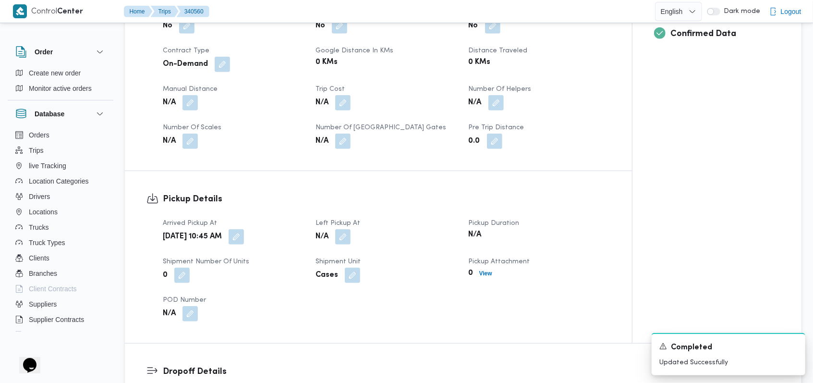
click at [388, 271] on div "Cases" at bounding box center [385, 274] width 143 height 17
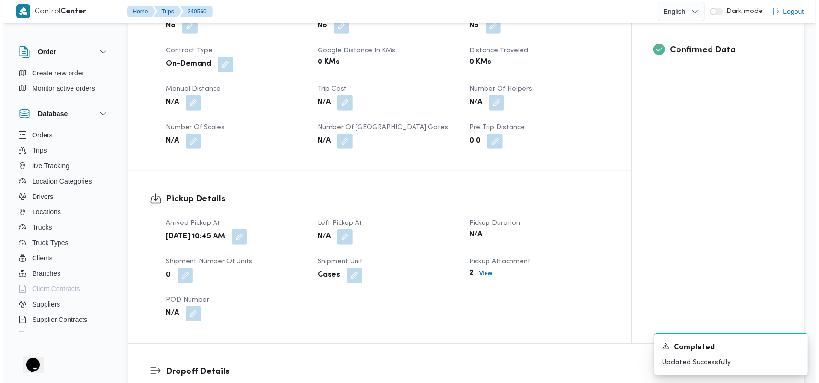
scroll to position [576, 0]
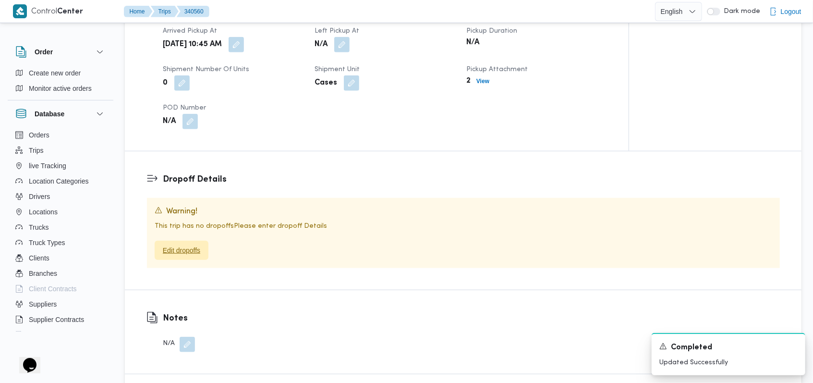
click at [173, 249] on span "Edit dropoffs" at bounding box center [181, 250] width 37 height 12
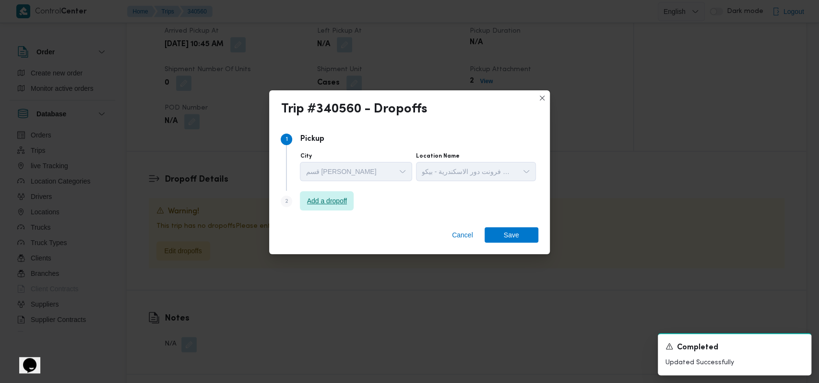
click at [330, 199] on span "Add a dropoff" at bounding box center [327, 201] width 40 height 12
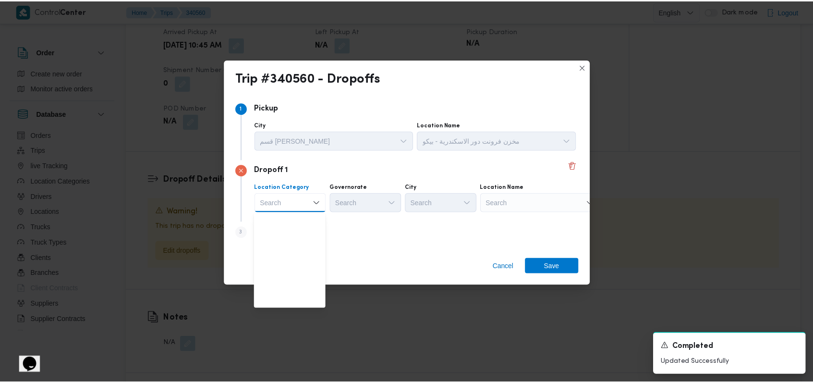
scroll to position [252, 0]
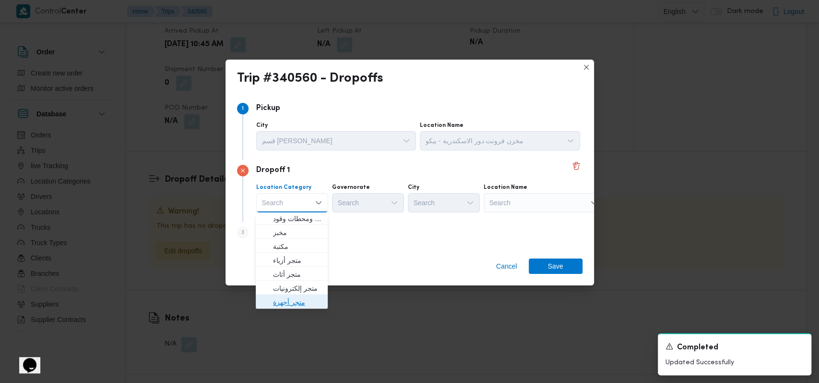
click at [292, 300] on span "متجر أجهزة" at bounding box center [297, 302] width 49 height 12
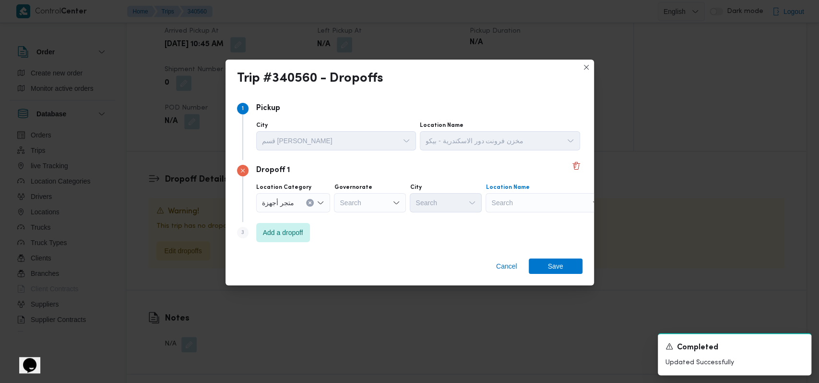
click at [503, 199] on div "Search" at bounding box center [546, 202] width 120 height 19
type input "ايهاب"
click at [514, 210] on div "[PERSON_NAME]" at bounding box center [546, 202] width 120 height 19
click at [525, 219] on span "معرض [PERSON_NAME] - سموحة اسكندرية | [PERSON_NAME] | [PERSON_NAME]" at bounding box center [549, 220] width 97 height 12
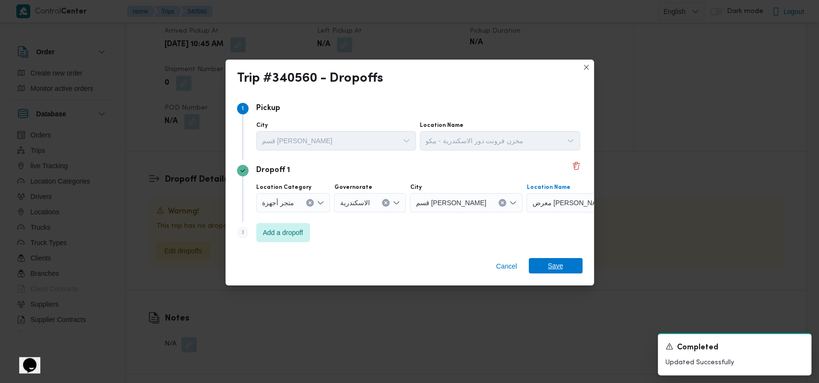
click at [568, 267] on span "Save" at bounding box center [556, 265] width 54 height 15
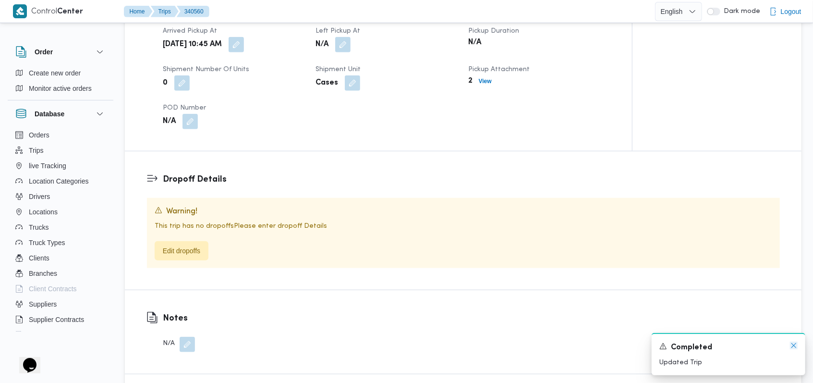
click at [791, 347] on icon "Dismiss toast" at bounding box center [794, 345] width 8 height 8
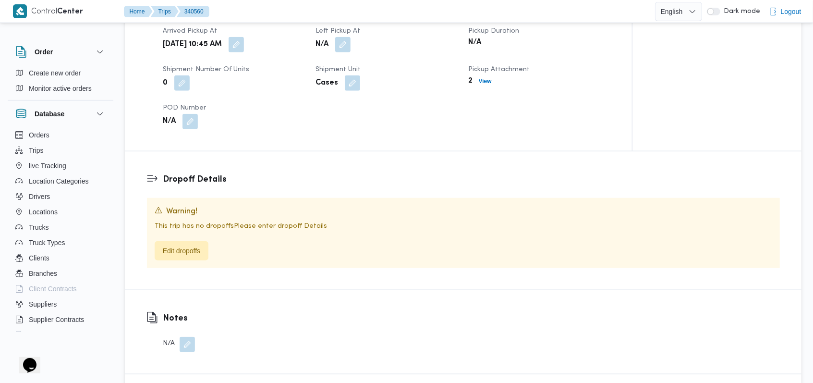
scroll to position [626, 0]
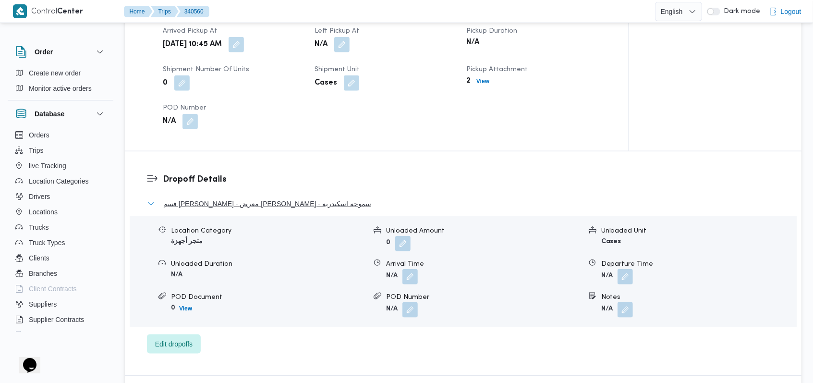
click at [276, 200] on span "قسم [PERSON_NAME] - معرض [PERSON_NAME] - سموحة اسكندرية" at bounding box center [267, 204] width 208 height 12
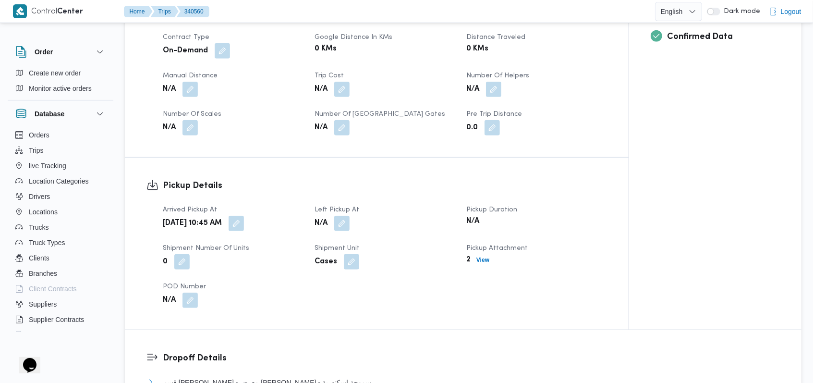
scroll to position [448, 0]
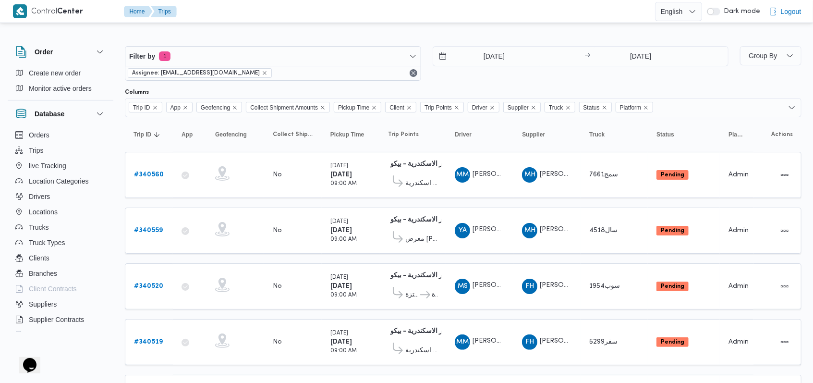
click at [495, 79] on div "[DATE] → [DATE]" at bounding box center [580, 63] width 296 height 35
